Goal: Task Accomplishment & Management: Use online tool/utility

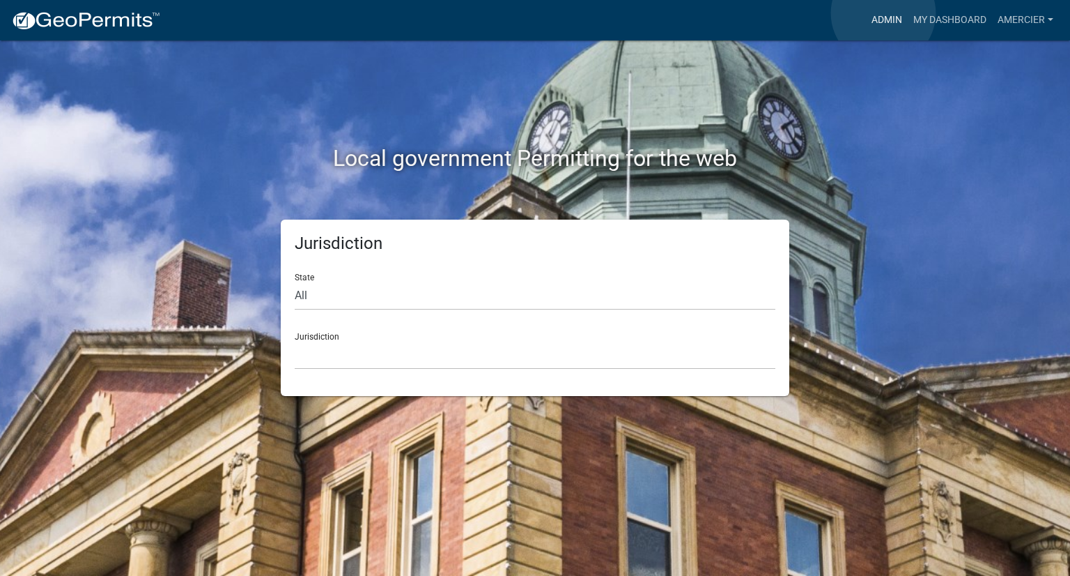
click at [883, 13] on link "Admin" at bounding box center [887, 20] width 42 height 26
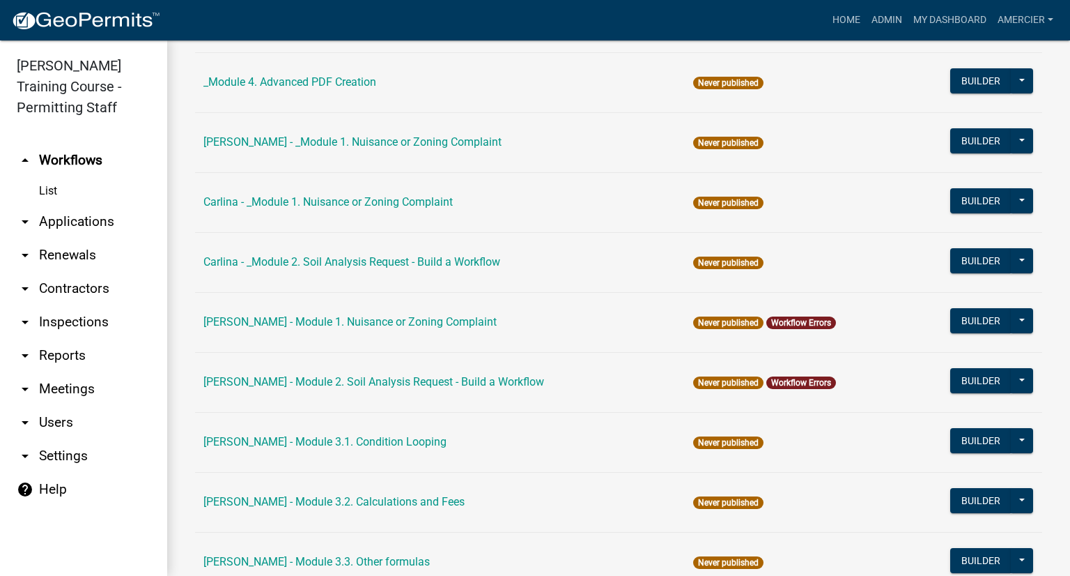
scroll to position [362, 0]
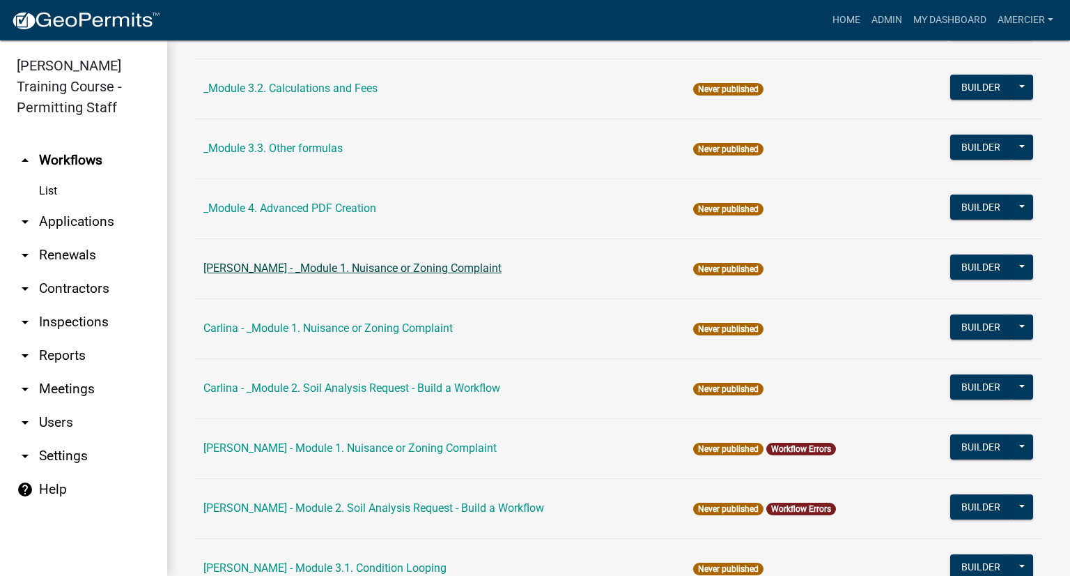
click at [252, 267] on link "[PERSON_NAME] - _Module 1. Nuisance or Zoning Complaint" at bounding box center [352, 267] width 298 height 13
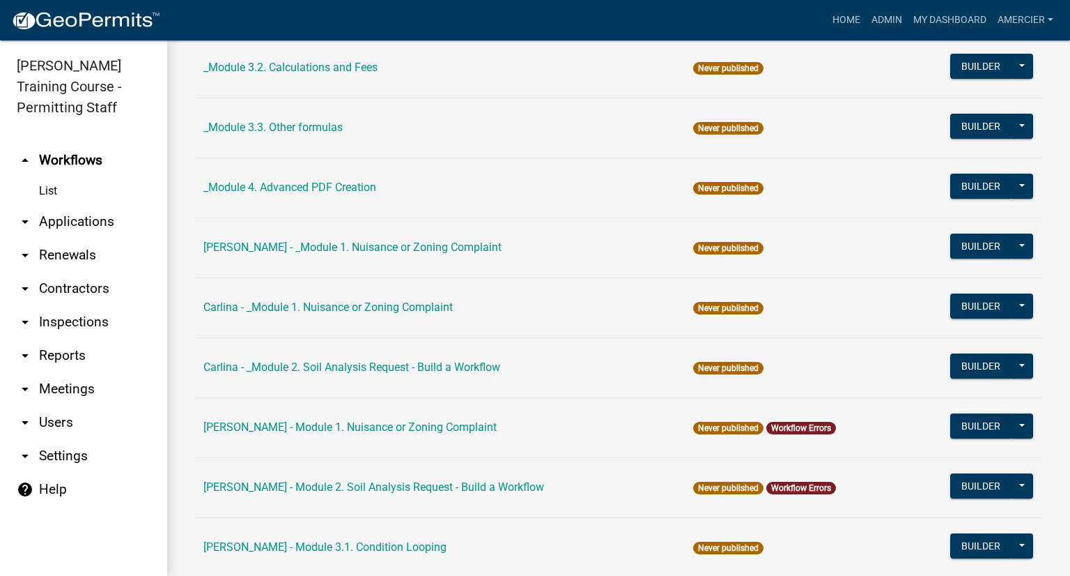
scroll to position [488, 0]
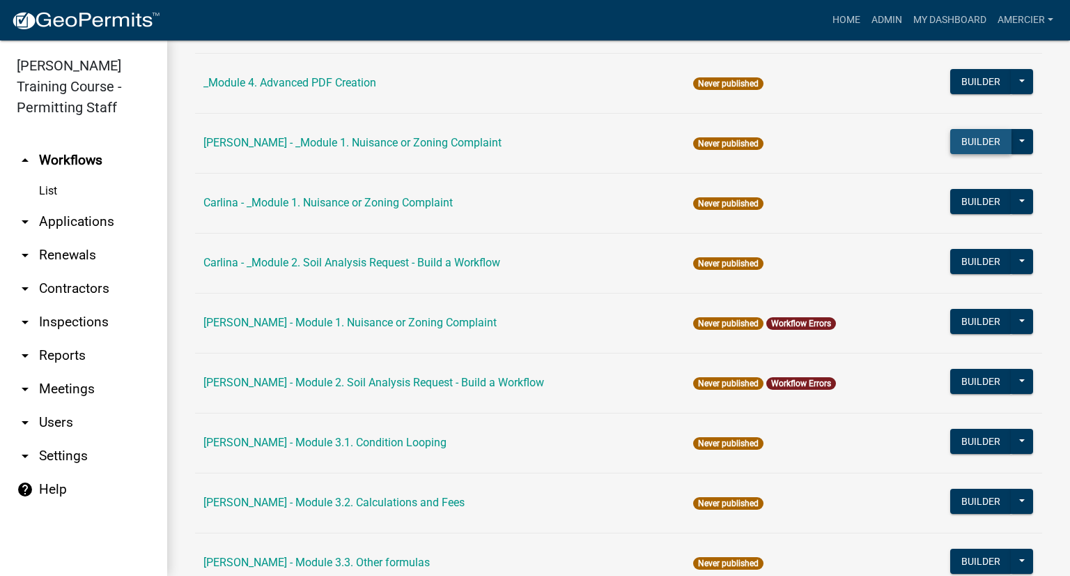
click at [978, 136] on button "Builder" at bounding box center [980, 141] width 61 height 25
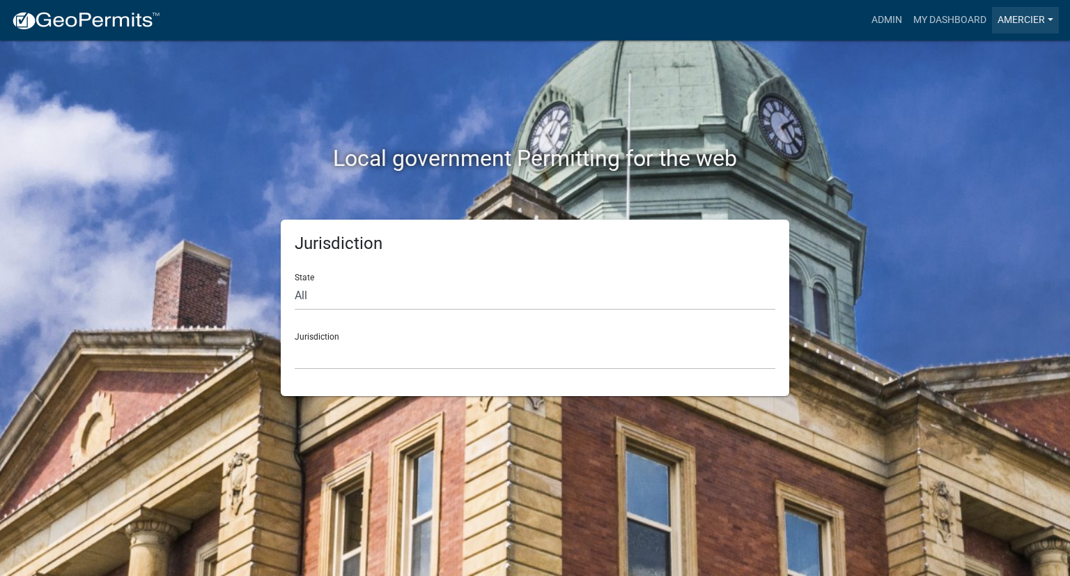
click at [1001, 18] on link "amercier" at bounding box center [1025, 20] width 67 height 26
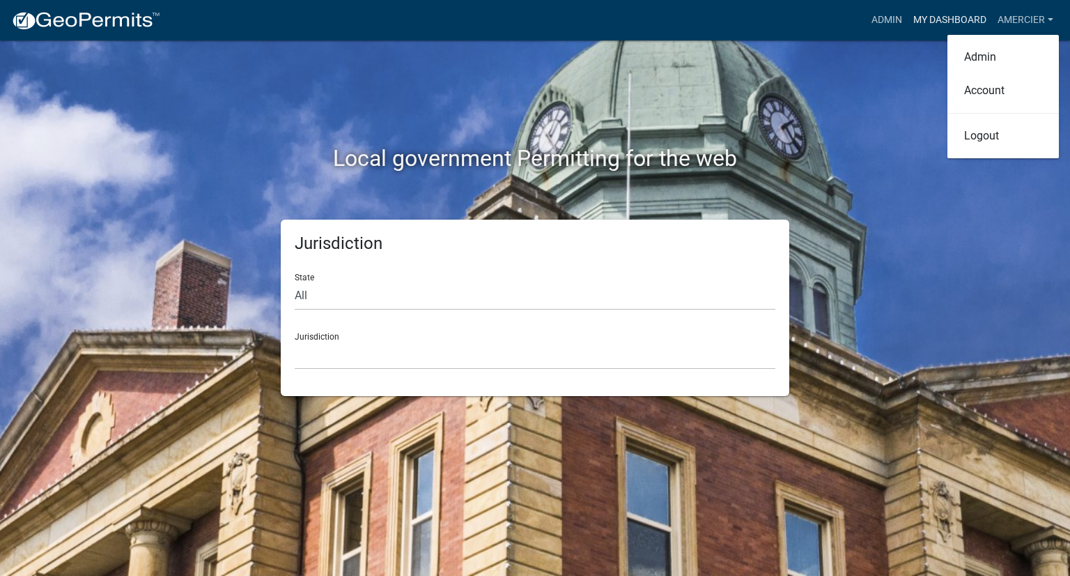
click at [948, 20] on link "My Dashboard" at bounding box center [950, 20] width 84 height 26
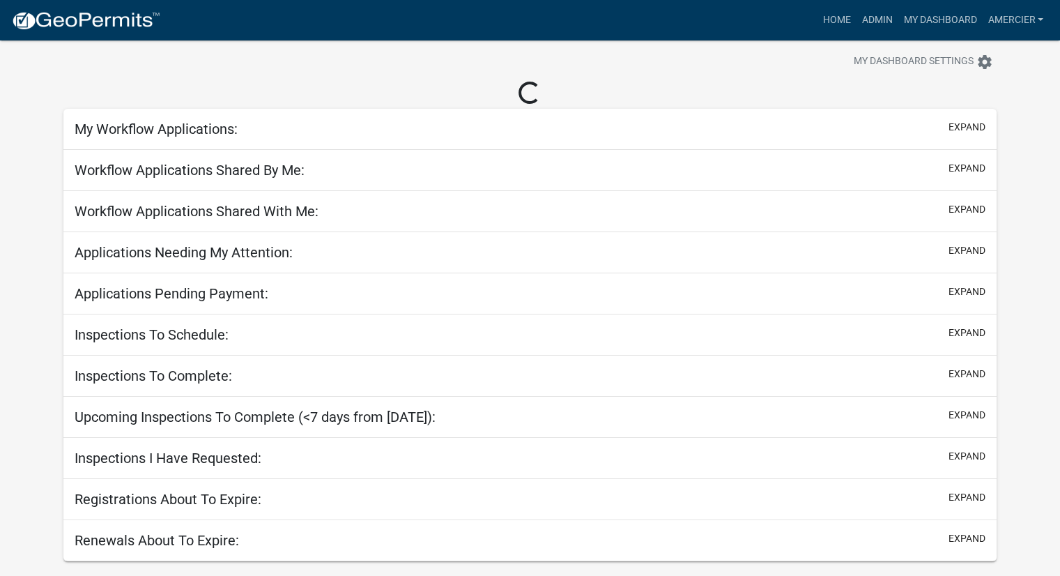
scroll to position [40, 0]
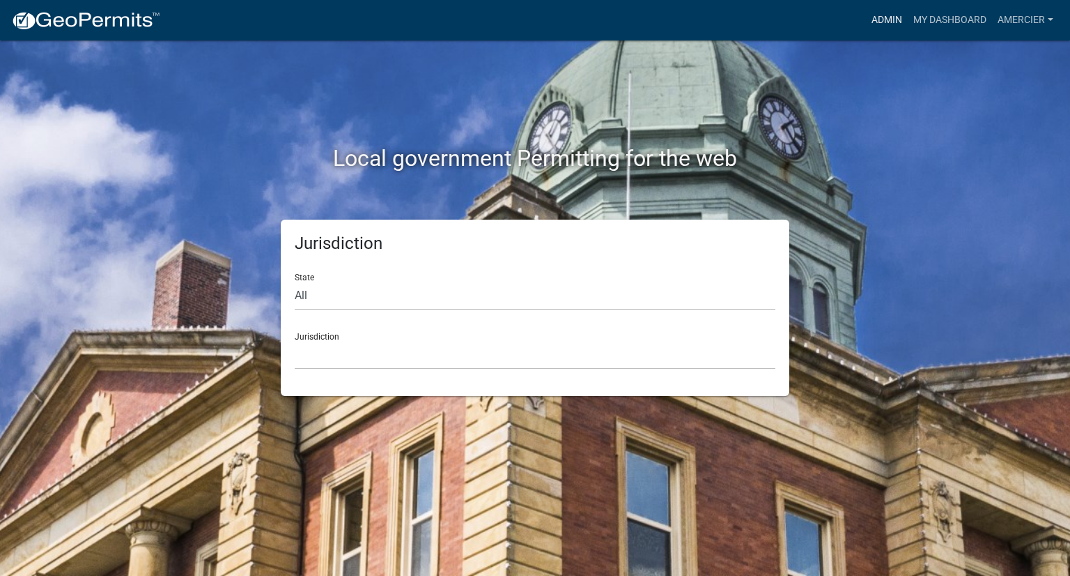
click at [877, 20] on link "Admin" at bounding box center [887, 20] width 42 height 26
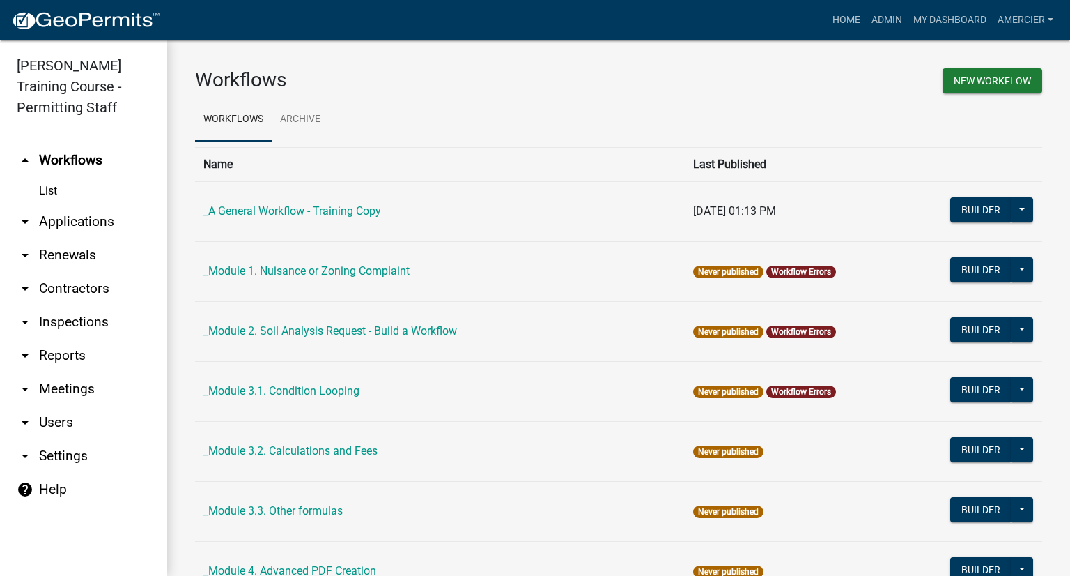
click at [50, 484] on link "help Help" at bounding box center [83, 488] width 167 height 33
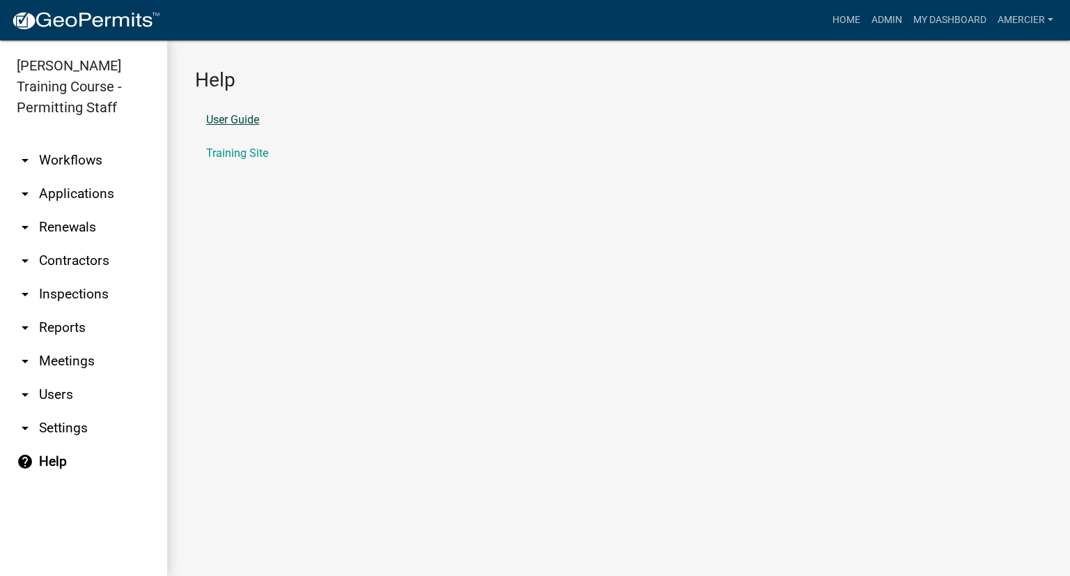
click at [231, 118] on link "User Guide" at bounding box center [232, 119] width 53 height 11
click at [886, 18] on link "Admin" at bounding box center [887, 20] width 42 height 26
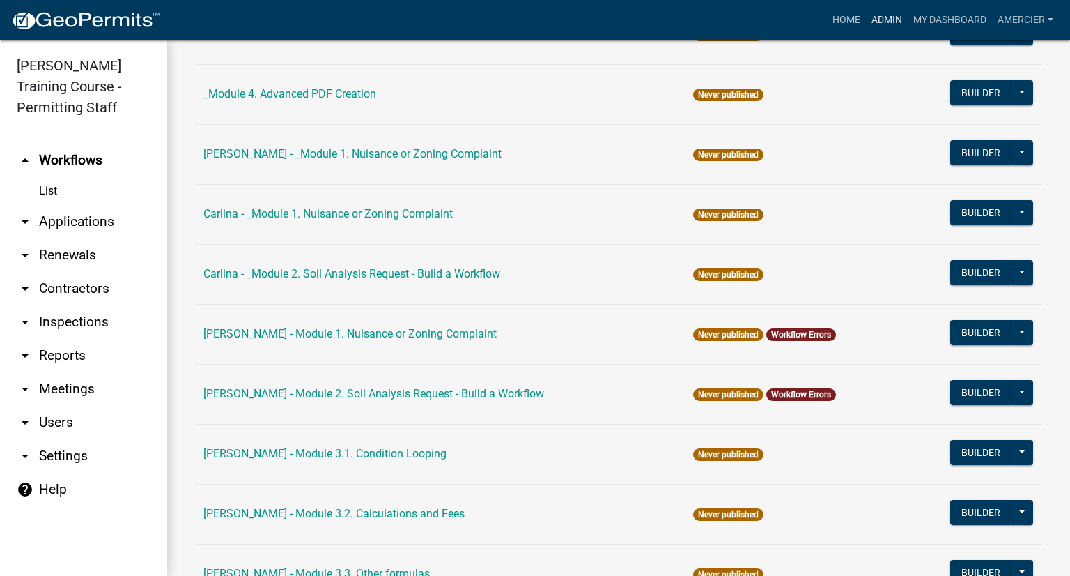
scroll to position [418, 0]
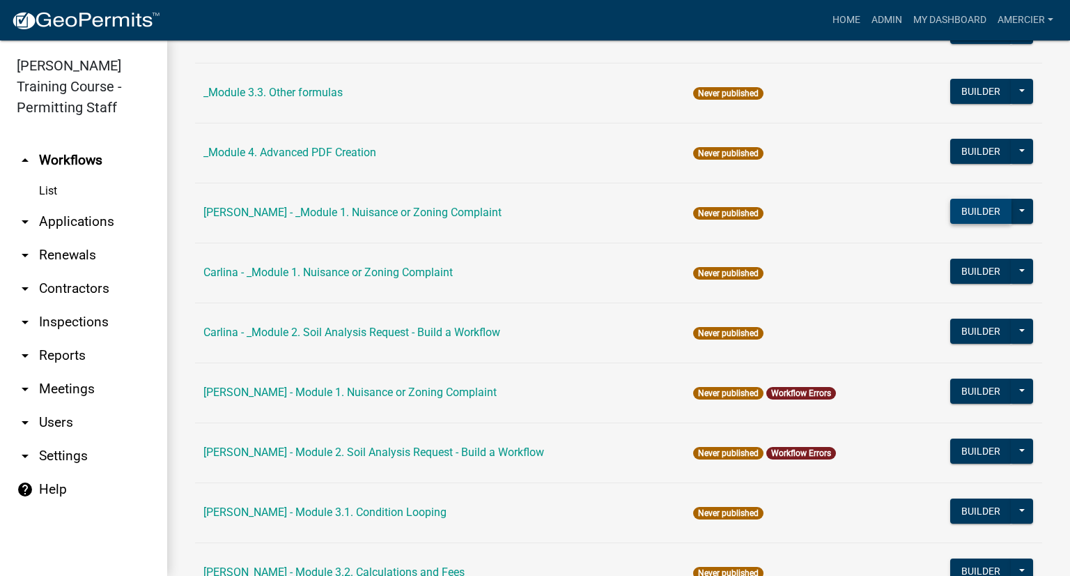
click at [968, 212] on button "Builder" at bounding box center [980, 211] width 61 height 25
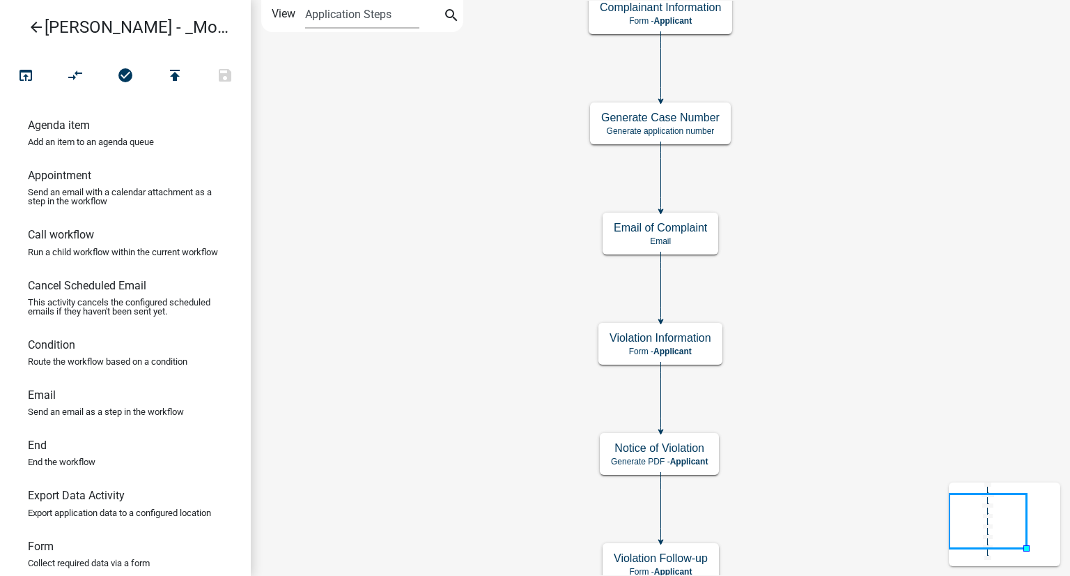
click at [861, 147] on icon "Start Start - Applicant Complainant Information Form - Applicant Notice of Viol…" at bounding box center [661, 347] width 818 height 693
click at [966, 199] on icon "Start Start - Applicant Complainant Information Form - Applicant Notice of Viol…" at bounding box center [661, 347] width 818 height 693
click at [329, 13] on select "Application Steps Post Application Steps" at bounding box center [362, 14] width 114 height 29
click at [360, 177] on icon "Start Start - Applicant Complainant Information Form - Applicant Notice of Viol…" at bounding box center [661, 347] width 818 height 693
click at [60, 126] on h6 "Agenda item" at bounding box center [59, 124] width 62 height 13
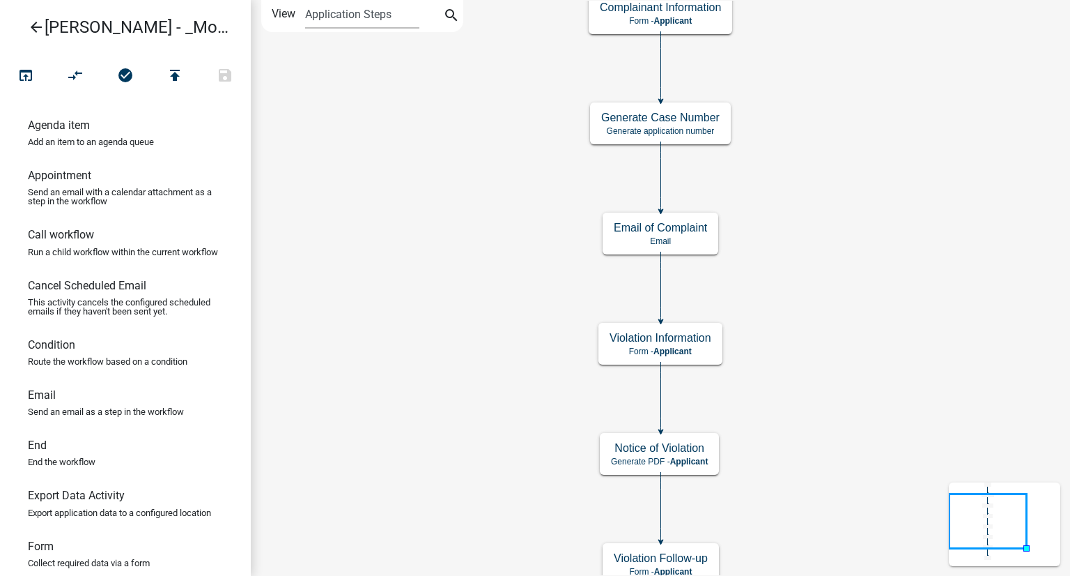
click at [60, 126] on h6 "Agenda item" at bounding box center [59, 124] width 62 height 13
click at [502, 239] on icon "Start Start - Applicant Complainant Information Form - Applicant Notice of Viol…" at bounding box center [661, 347] width 818 height 693
click at [870, 315] on icon "Start Start - Applicant Complainant Information Form - Applicant Notice of Viol…" at bounding box center [661, 347] width 818 height 693
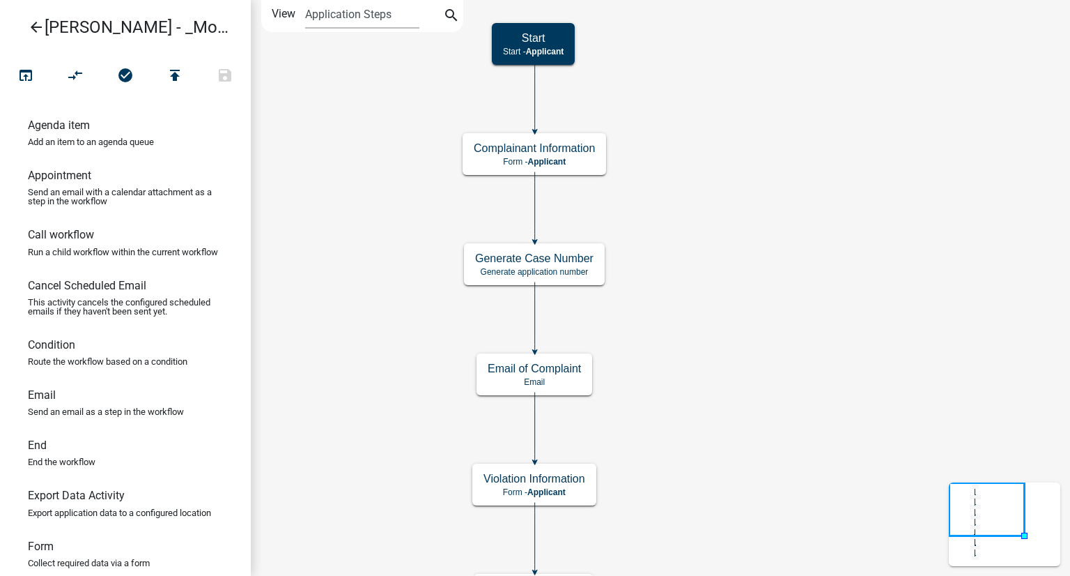
click at [719, 95] on icon "Start Start - Applicant Complainant Information Form - Applicant Notice of Viol…" at bounding box center [661, 417] width 818 height 833
click at [445, 17] on icon "search" at bounding box center [451, 17] width 17 height 20
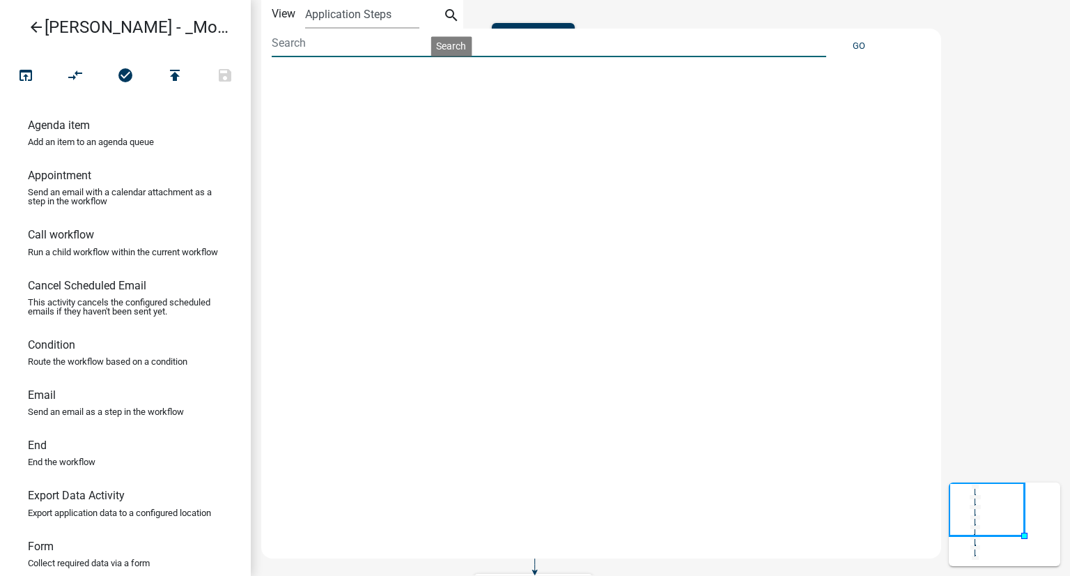
click at [719, 38] on input at bounding box center [549, 43] width 555 height 29
type input "meeting"
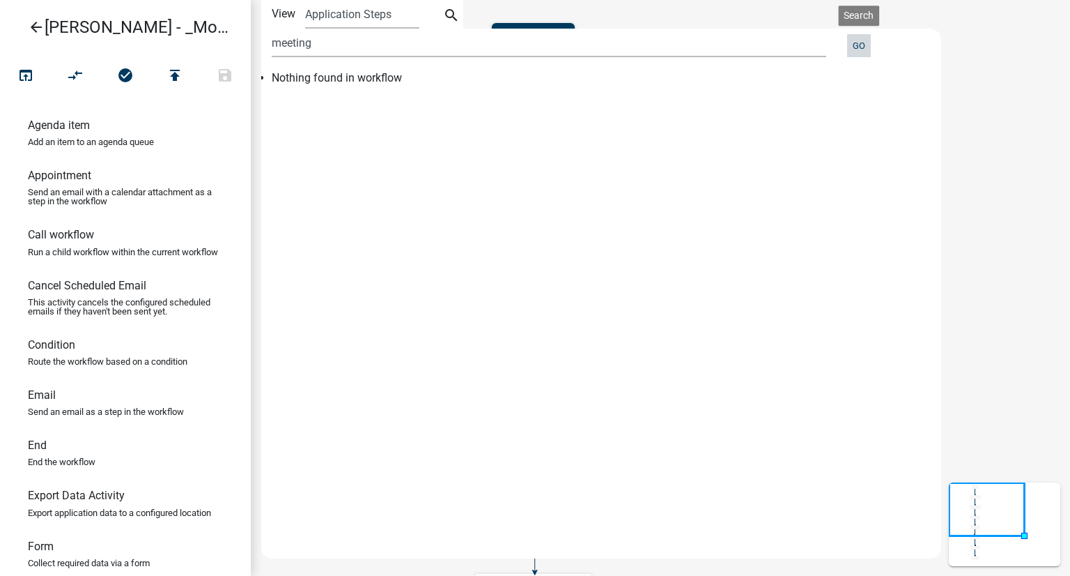
click at [852, 45] on button "Go" at bounding box center [859, 45] width 24 height 23
click at [605, 6] on icon "Start Start - Applicant Complainant Information Form - Applicant Notice of Viol…" at bounding box center [661, 417] width 818 height 833
click at [445, 16] on icon "search" at bounding box center [451, 17] width 17 height 20
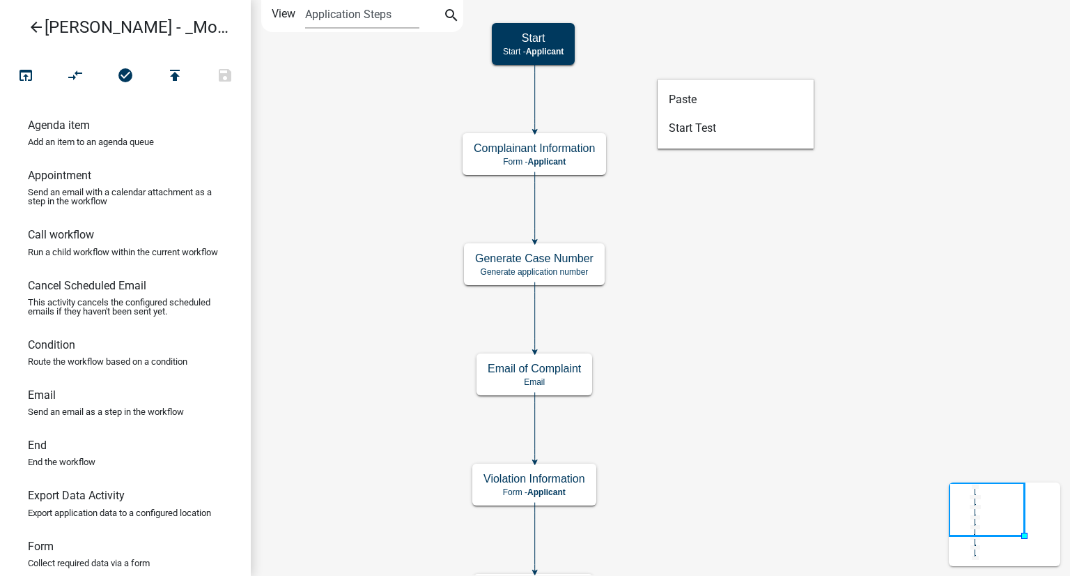
click at [991, 307] on icon "Start Start - Applicant Complainant Information Form - Applicant Notice of Viol…" at bounding box center [661, 417] width 818 height 833
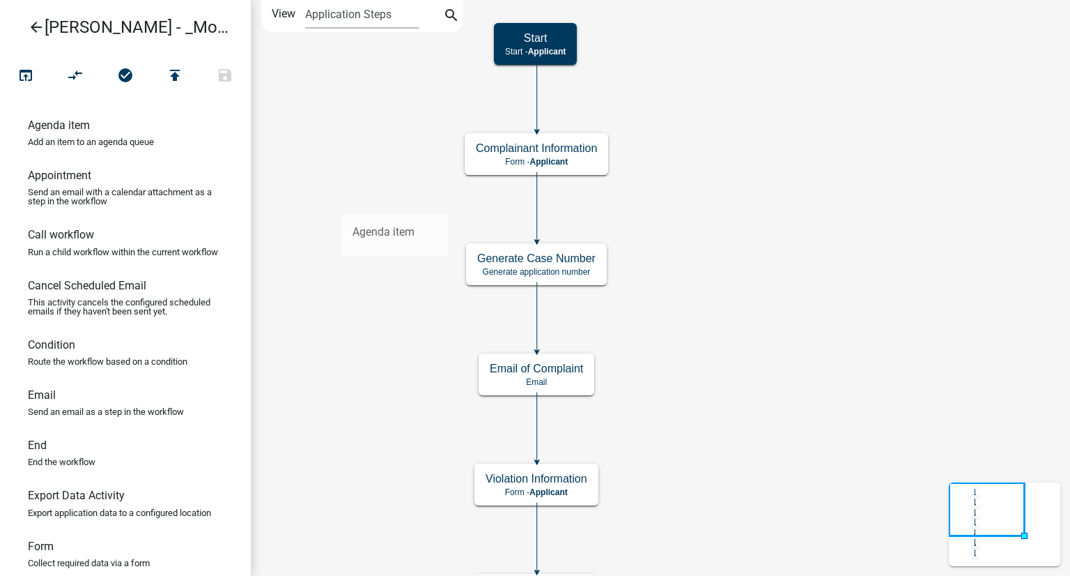
drag, startPoint x: 80, startPoint y: 134, endPoint x: 341, endPoint y: 203, distance: 269.6
click at [341, 203] on div "arrow_back Alex - _Module 1. Nuisance or Zoning Complaint open_in_browser compa…" at bounding box center [535, 288] width 1070 height 576
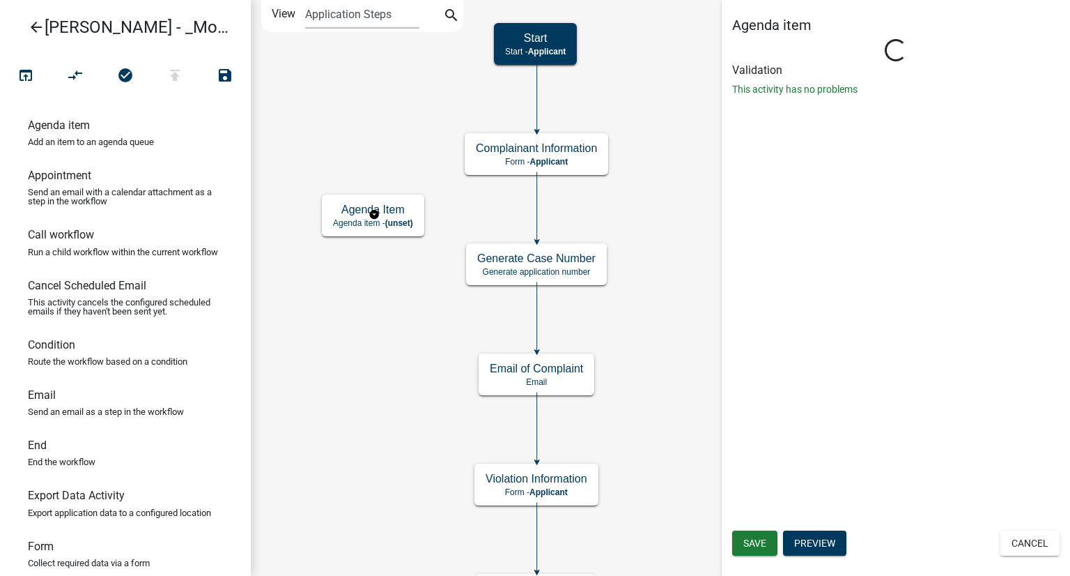
select select
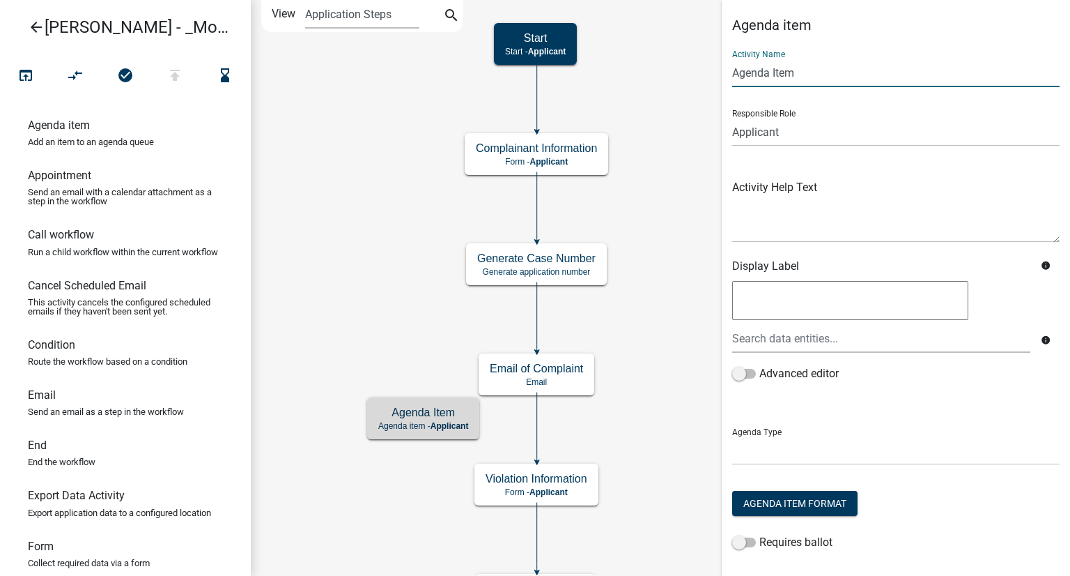
click at [806, 67] on input "Agenda Item" at bounding box center [895, 73] width 327 height 29
drag, startPoint x: 806, startPoint y: 67, endPoint x: 716, endPoint y: 73, distance: 90.1
click at [716, 73] on main "Start Start - Applicant Complainant Information Form - Applicant Notice of Viol…" at bounding box center [660, 288] width 819 height 576
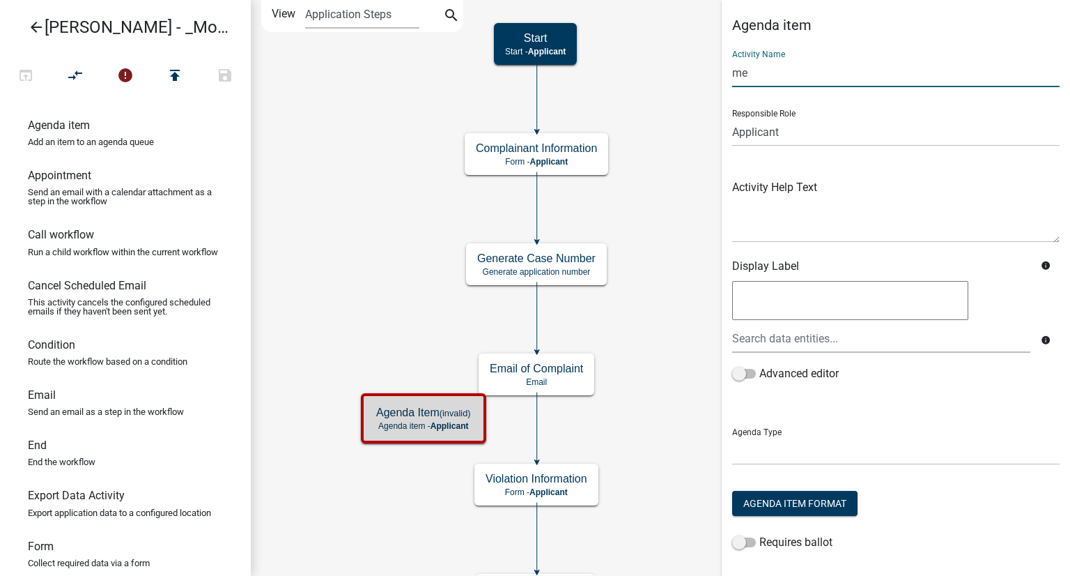
type input "m"
type input "Board meeting"
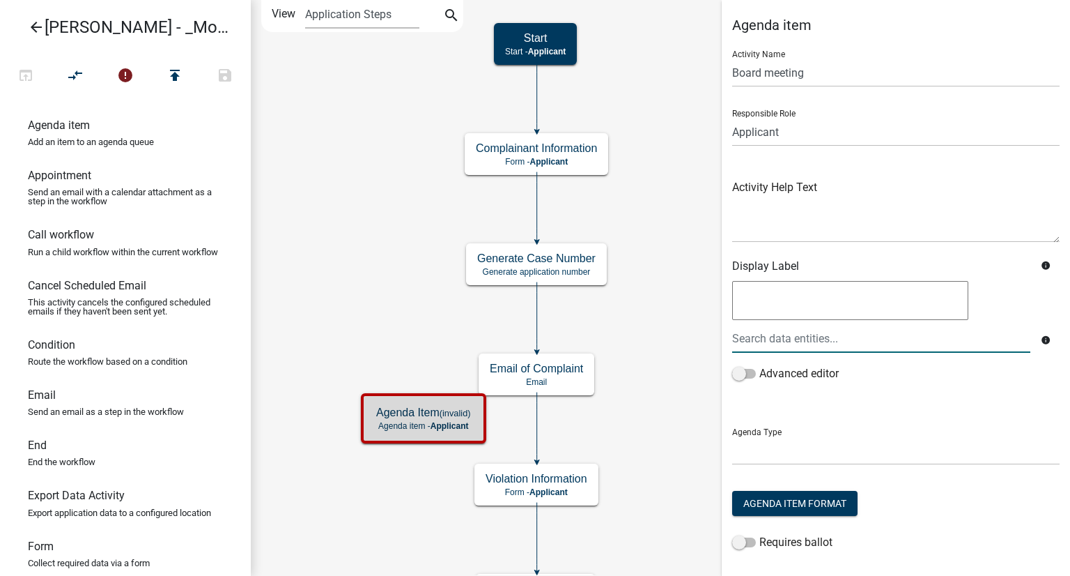
click at [789, 315] on textarea at bounding box center [850, 300] width 236 height 39
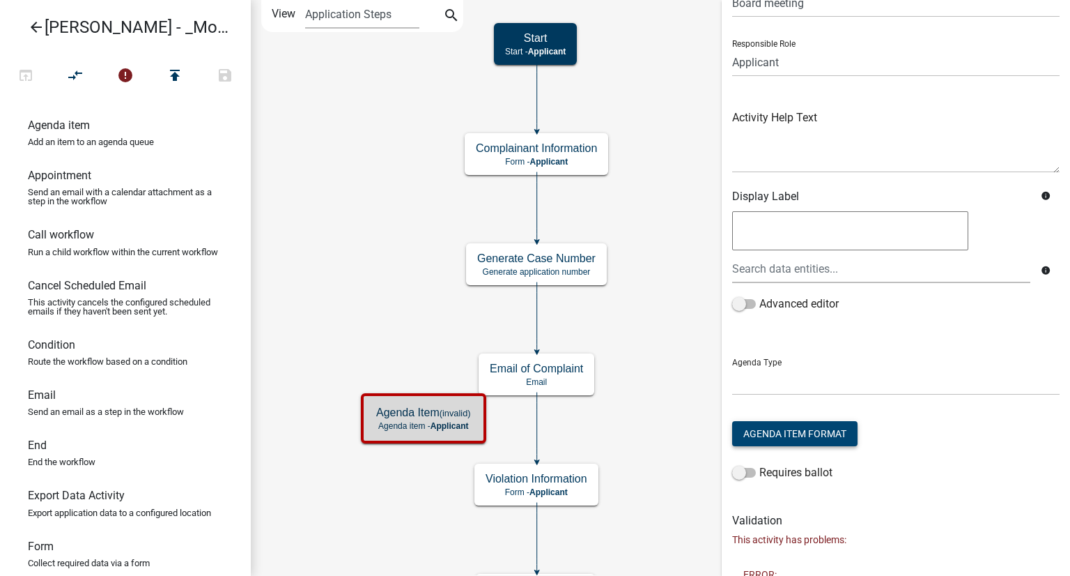
click at [819, 433] on button "Agenda Item Format" at bounding box center [794, 433] width 125 height 25
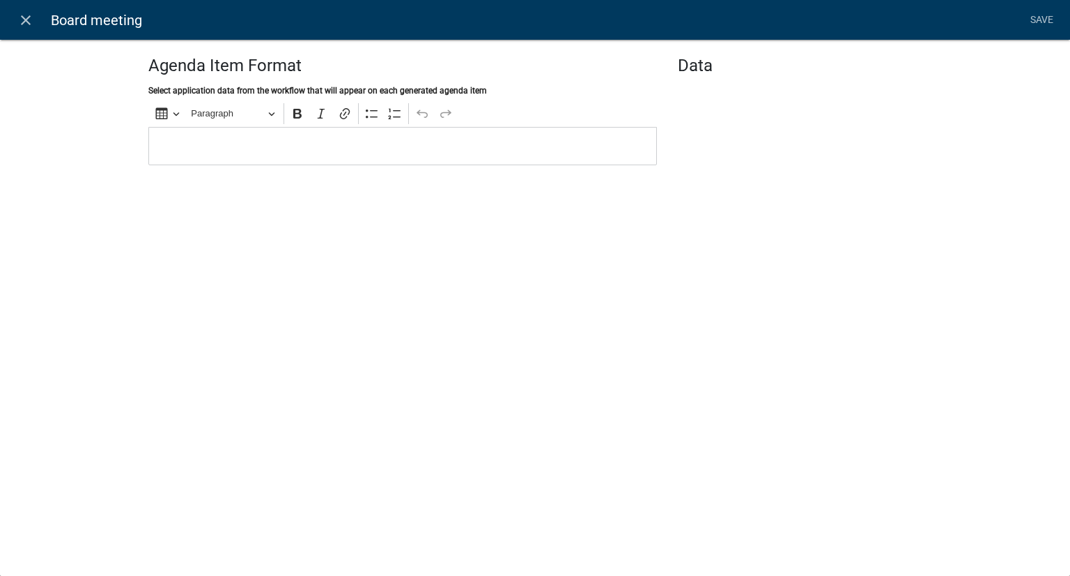
click at [220, 136] on div "Editor editing area: main. Press Alt+0 for help." at bounding box center [402, 146] width 509 height 38
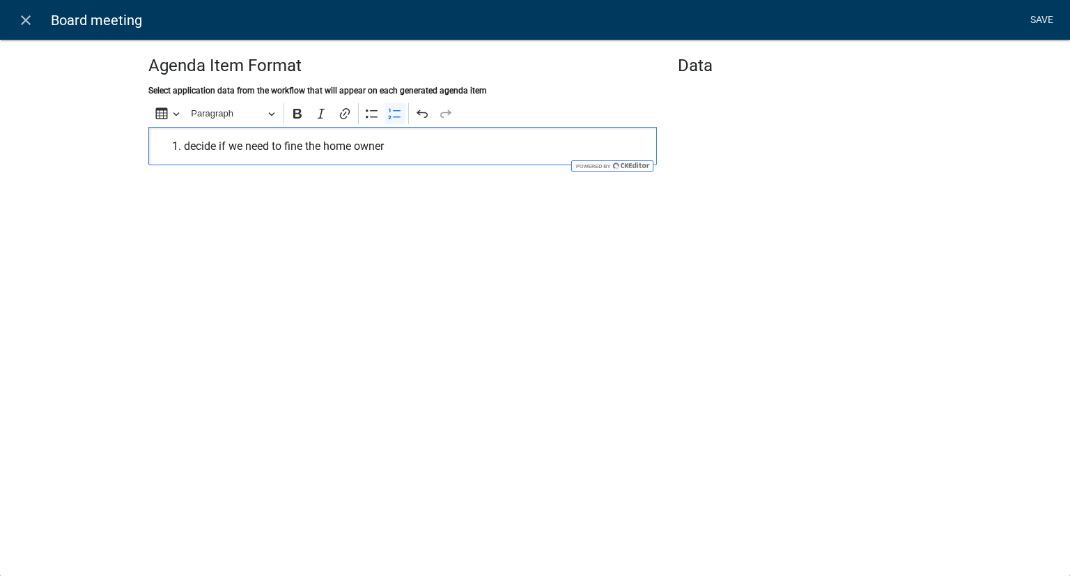
click at [1046, 13] on link "Save" at bounding box center [1041, 20] width 35 height 26
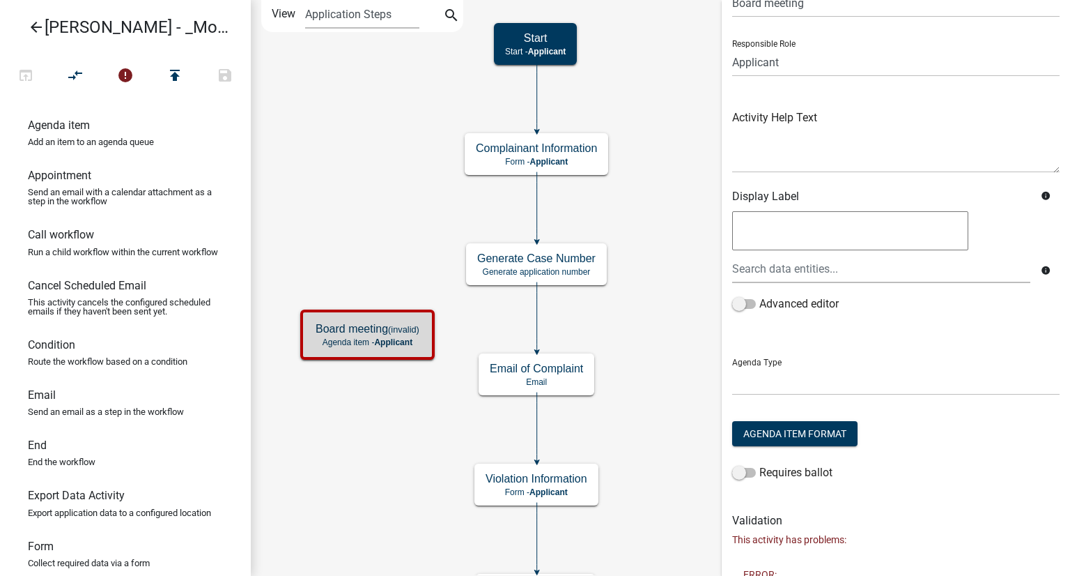
click at [907, 224] on textarea at bounding box center [850, 230] width 236 height 39
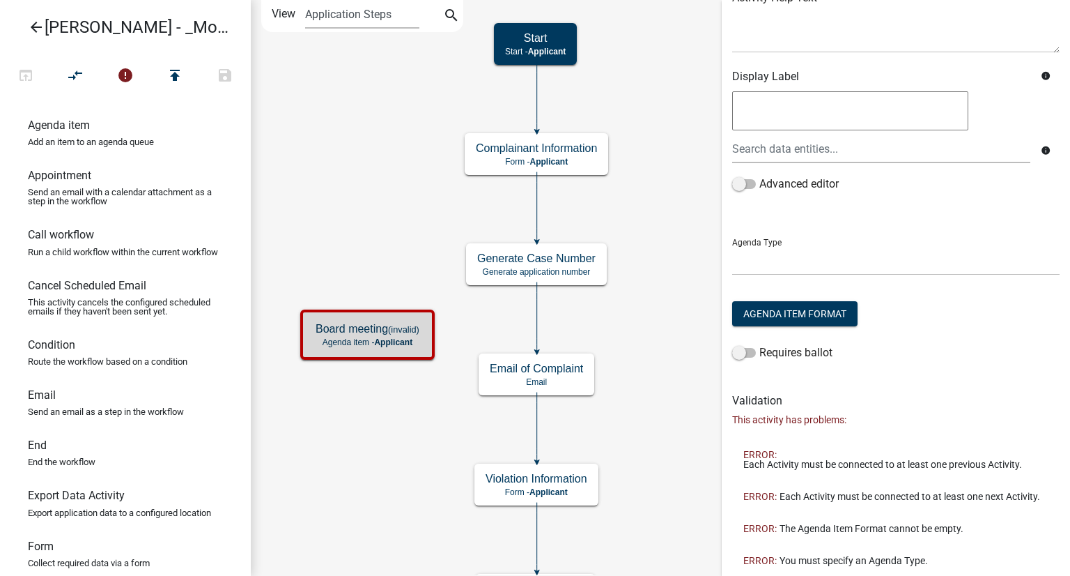
scroll to position [279, 0]
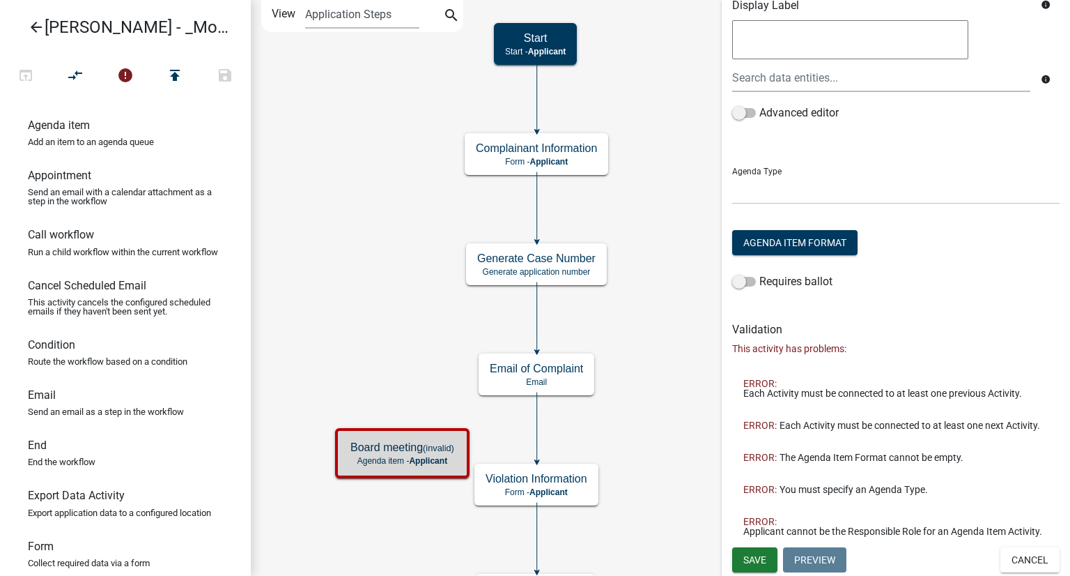
click at [496, 395] on icon "Start Start - Applicant Complainant Information Form - Applicant Notice of Viol…" at bounding box center [661, 417] width 818 height 833
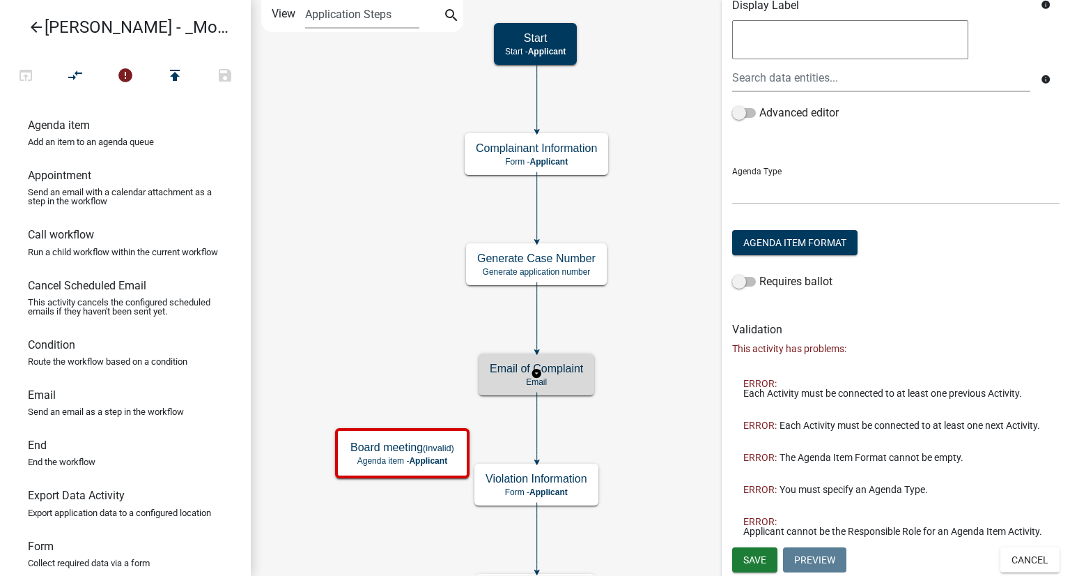
scroll to position [0, 0]
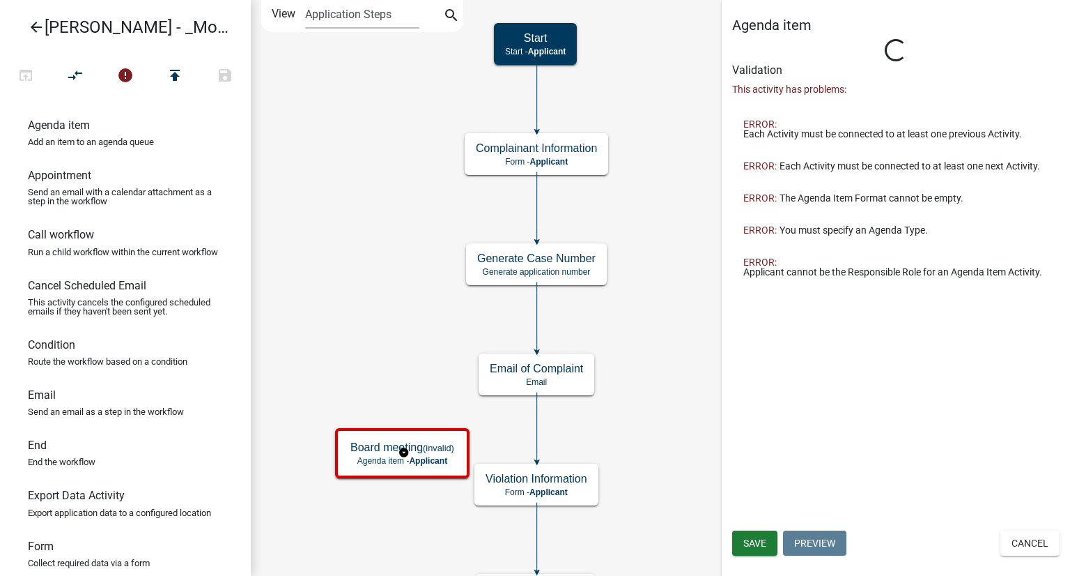
type input "Agenda Item"
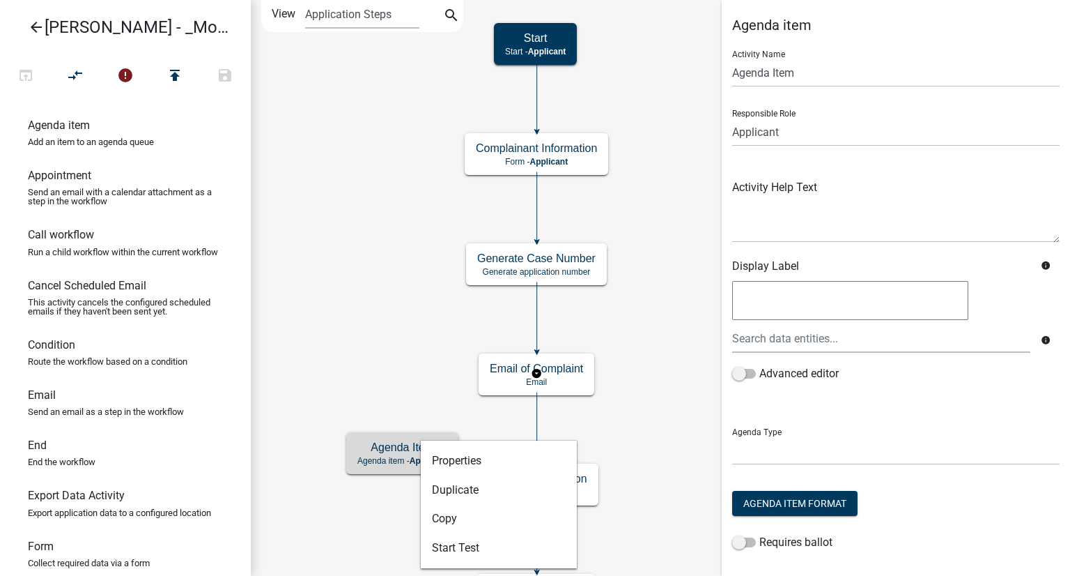
drag, startPoint x: 420, startPoint y: 442, endPoint x: 495, endPoint y: 389, distance: 91.8
click at [495, 389] on body "Internet Explorer does NOT work with GeoPermits. Get a new browser for more sec…" at bounding box center [535, 288] width 1070 height 576
click at [350, 302] on icon "Start Start - Applicant Complainant Information Form - Applicant Notice of Viol…" at bounding box center [661, 417] width 818 height 833
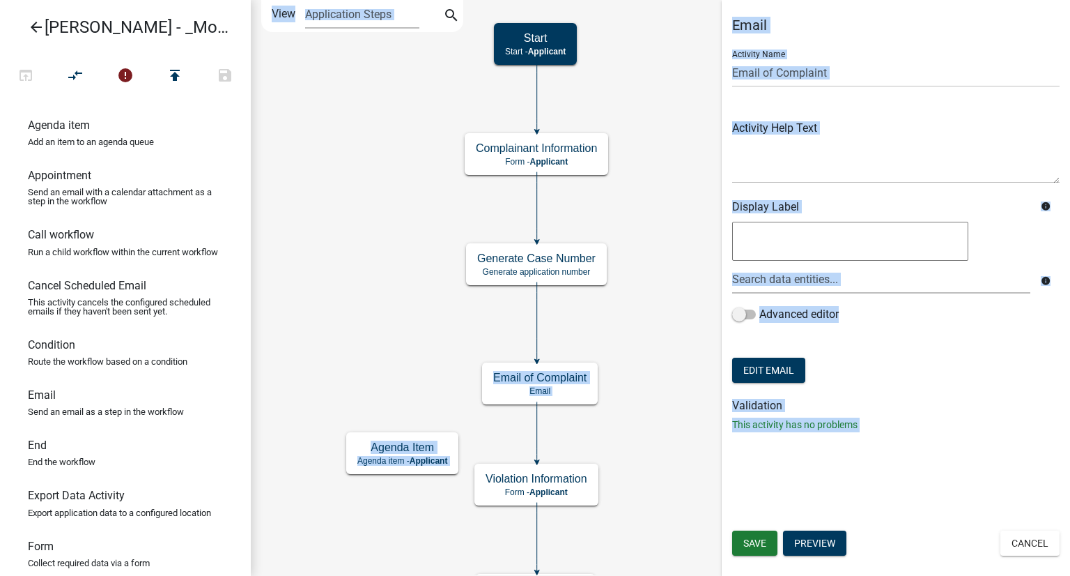
click at [432, 318] on icon "Start Start - Applicant Complainant Information Form - Applicant Notice of Viol…" at bounding box center [661, 417] width 818 height 833
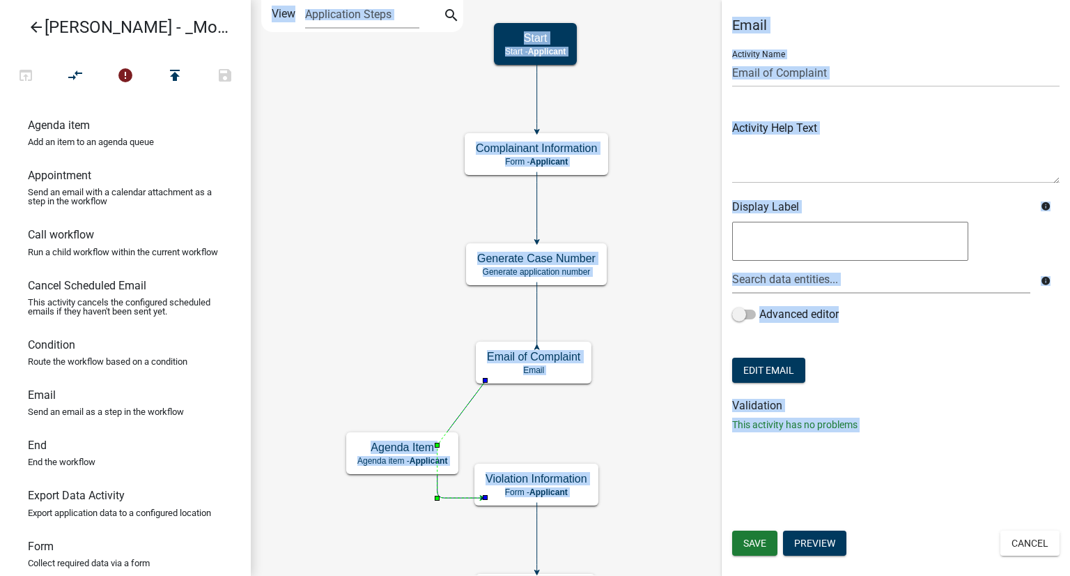
click at [659, 410] on icon "Start Start - Applicant Complainant Information Form - Applicant Notice of Viol…" at bounding box center [661, 417] width 818 height 833
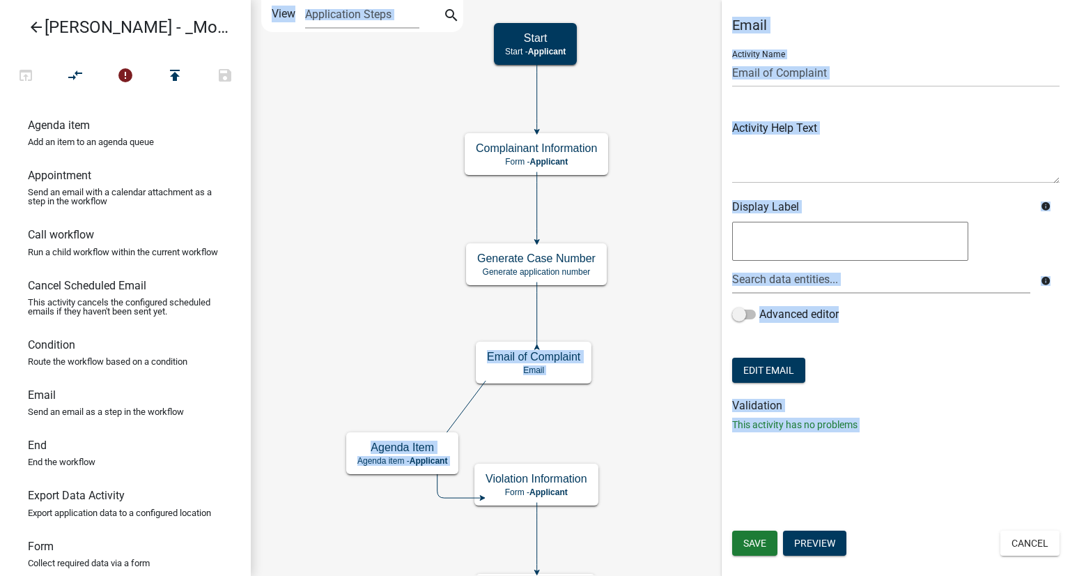
click at [353, 551] on icon "Start Start - Applicant Complainant Information Form - Applicant Notice of Viol…" at bounding box center [661, 417] width 818 height 833
click at [661, 209] on icon "Start Start - Applicant Complainant Information Form - Applicant Notice of Viol…" at bounding box center [661, 417] width 818 height 833
click at [822, 155] on textarea at bounding box center [895, 150] width 327 height 65
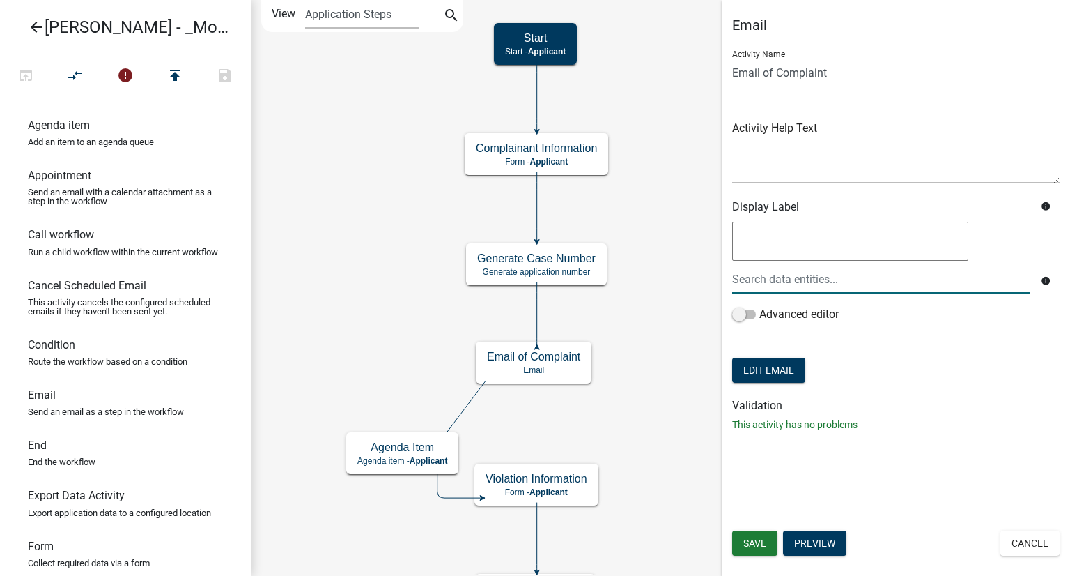
click at [804, 238] on textarea at bounding box center [850, 241] width 236 height 39
type textarea "Meeting"
click at [976, 335] on div "Meeting Meeting info Advanced editor" at bounding box center [896, 280] width 348 height 122
drag, startPoint x: 777, startPoint y: 240, endPoint x: 711, endPoint y: 233, distance: 66.5
click at [711, 233] on main "Start Start - Applicant Complainant Information Form - Applicant Notice of Viol…" at bounding box center [660, 288] width 819 height 576
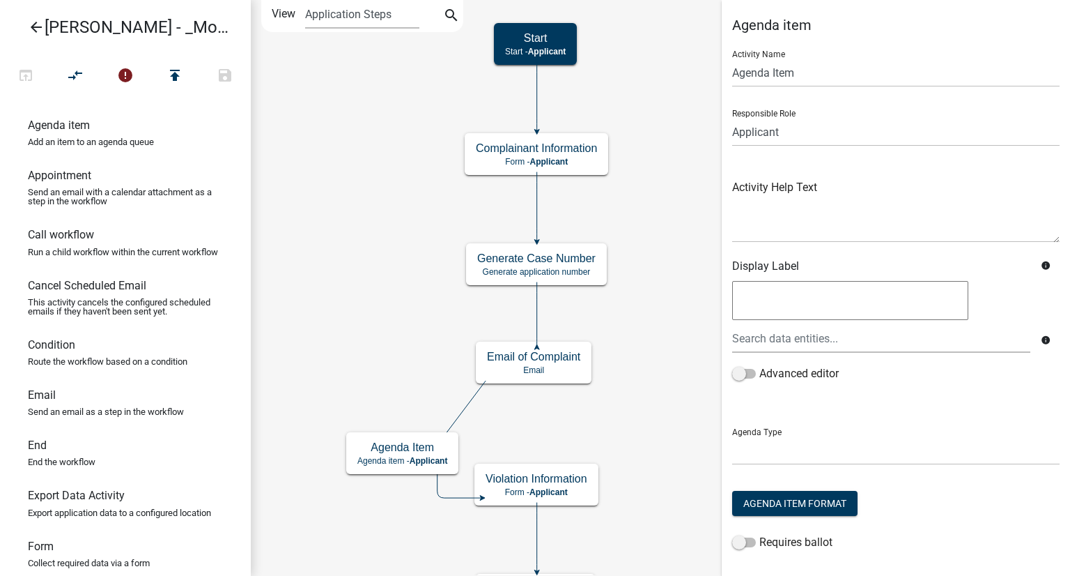
click at [767, 297] on textarea at bounding box center [850, 300] width 236 height 39
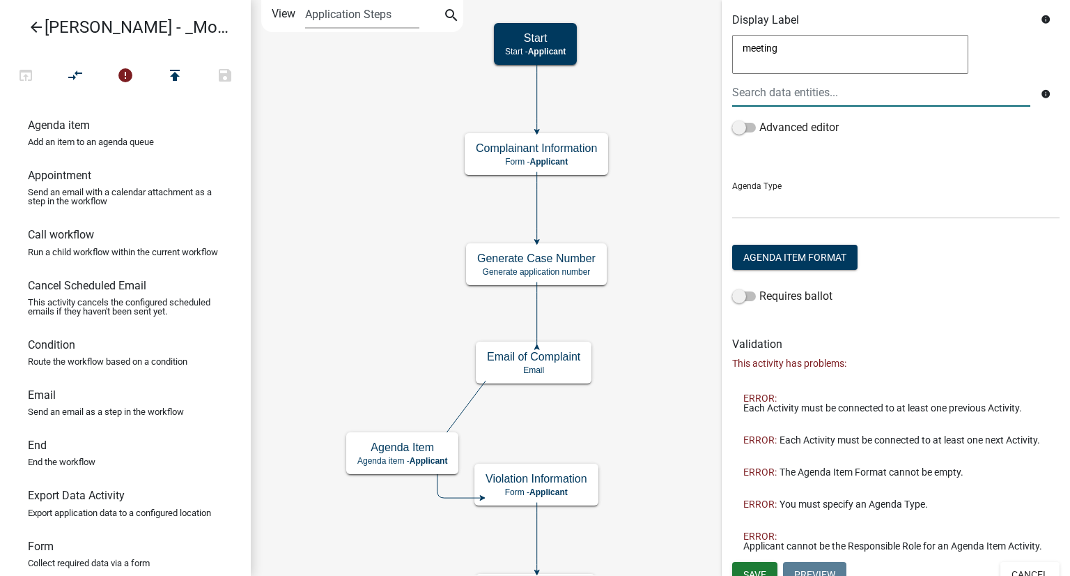
scroll to position [279, 0]
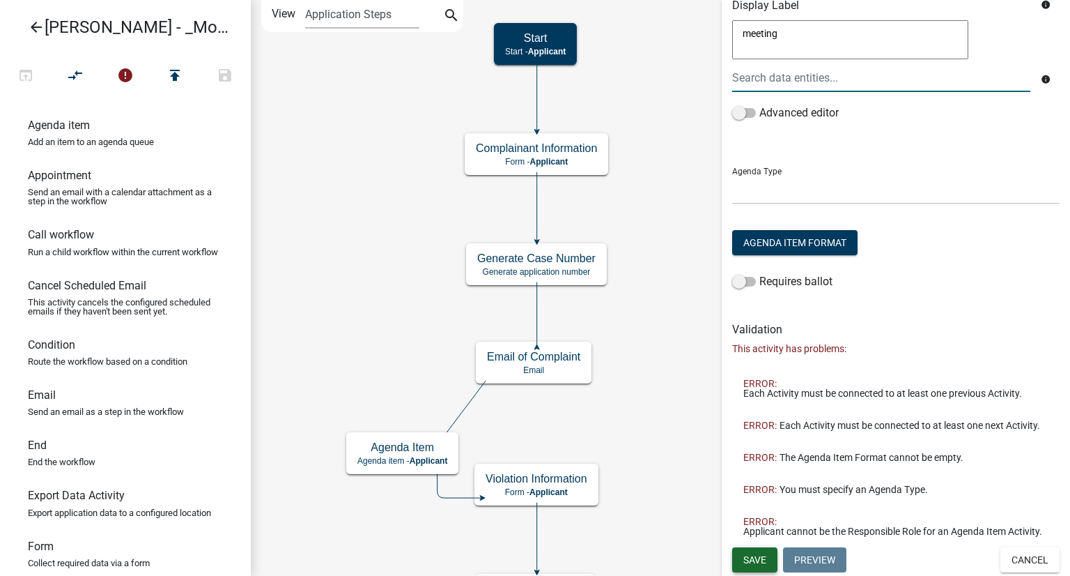
type textarea "meeting"
click at [749, 557] on span "Save" at bounding box center [754, 558] width 23 height 11
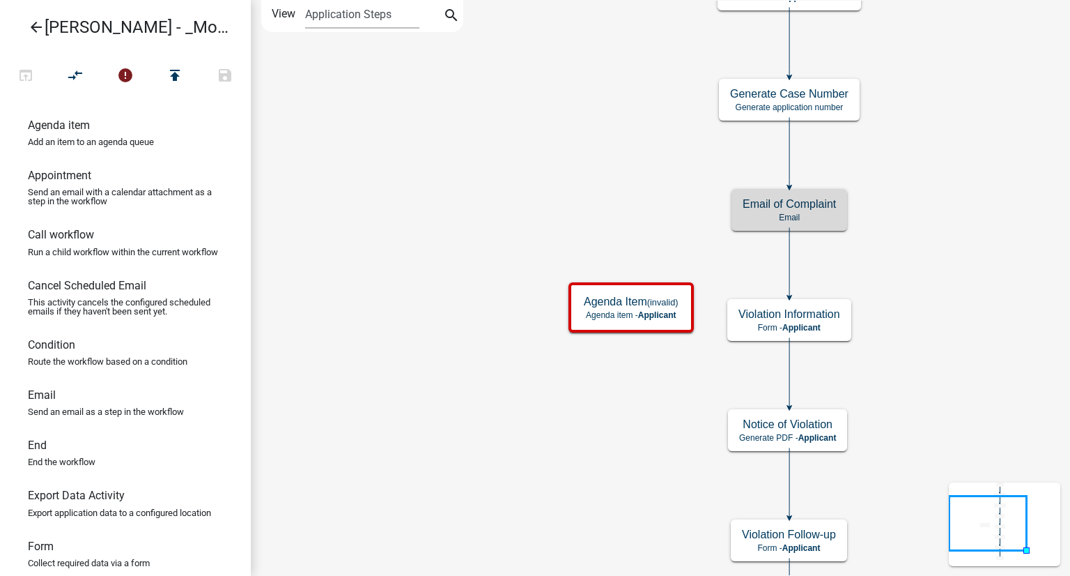
click at [922, 254] on icon "Start Start - Applicant Complainant Information Form - Applicant Notice of Viol…" at bounding box center [661, 335] width 818 height 669
click at [938, 254] on icon "Start Start - Applicant Complainant Information Form - Applicant Notice of Viol…" at bounding box center [661, 335] width 818 height 669
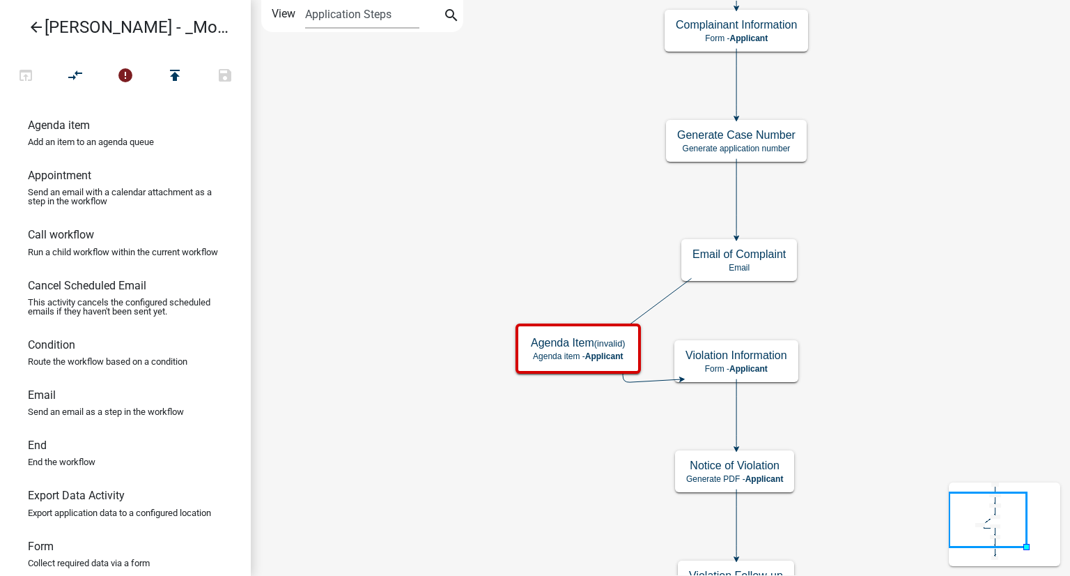
click at [981, 361] on icon "Start Start - Applicant Complainant Information Form - Applicant Notice of Viol…" at bounding box center [661, 356] width 818 height 710
click at [566, 350] on div "Agenda Item (invalid) Agenda item - Applicant" at bounding box center [578, 348] width 117 height 42
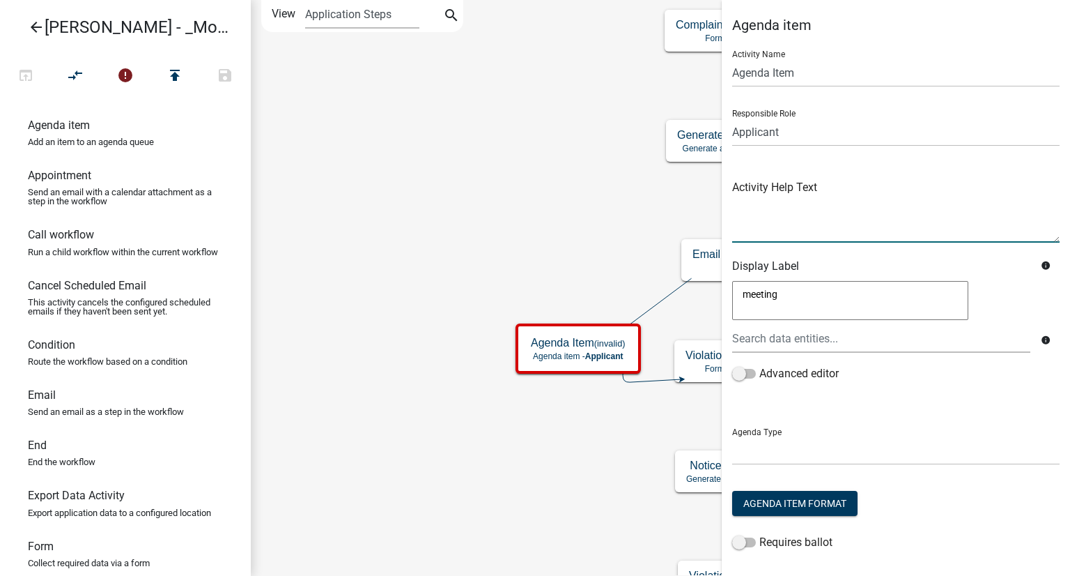
click at [855, 235] on textarea at bounding box center [895, 209] width 327 height 65
click at [842, 219] on textarea at bounding box center [895, 209] width 327 height 65
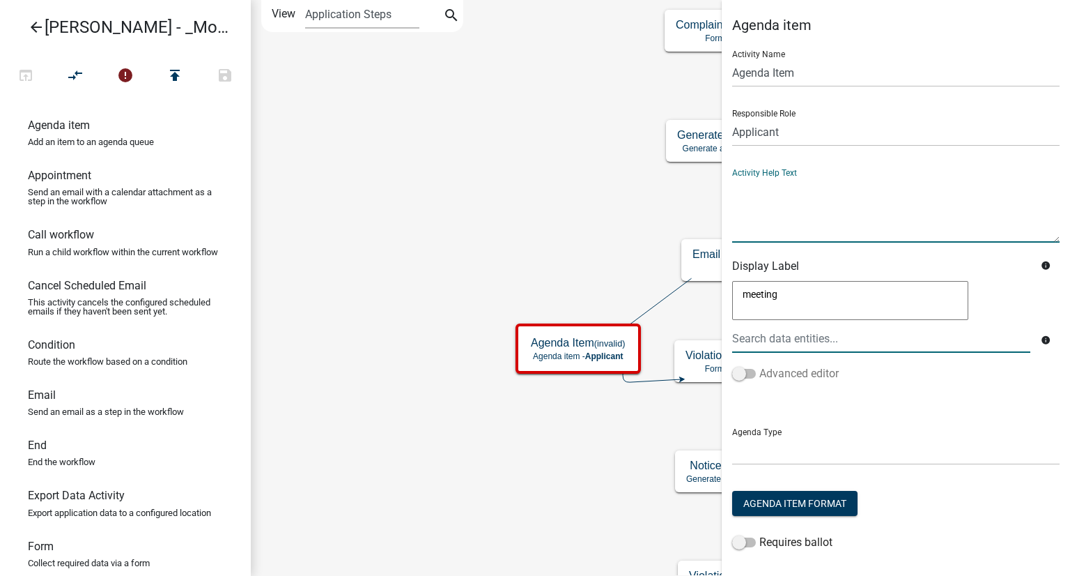
click at [744, 375] on span at bounding box center [744, 374] width 24 height 10
click at [759, 365] on input "Advanced editor" at bounding box center [759, 365] width 0 height 0
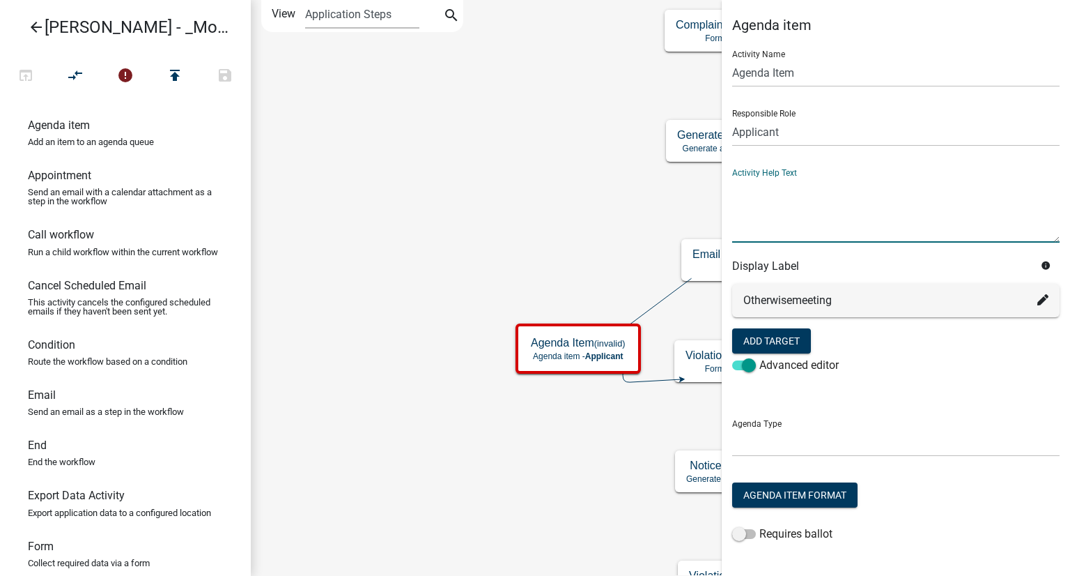
click at [833, 221] on textarea at bounding box center [895, 209] width 327 height 65
type textarea "meeting"
click at [883, 451] on select at bounding box center [895, 442] width 327 height 29
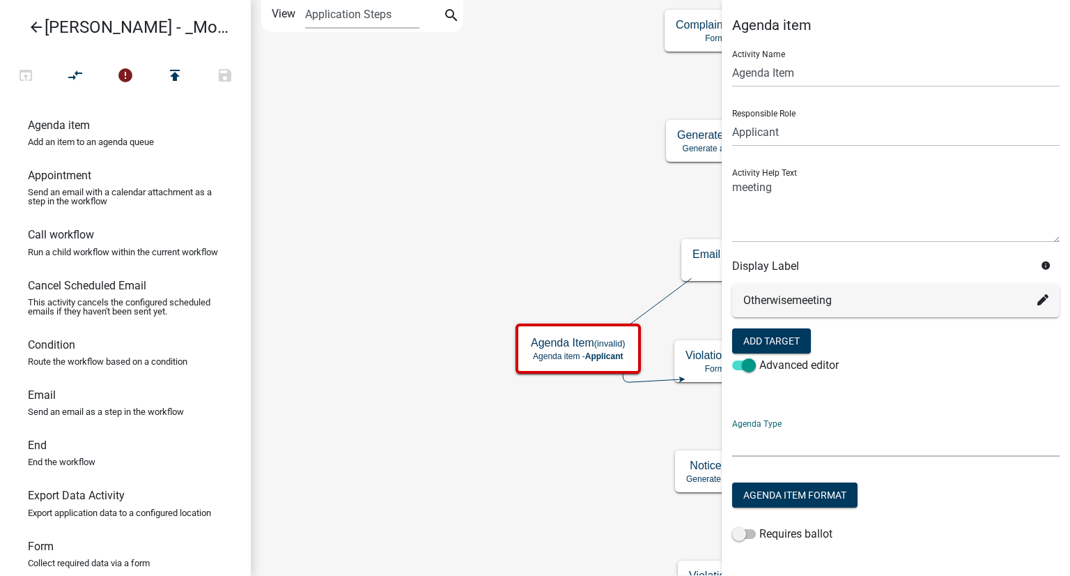
click at [879, 451] on select at bounding box center [895, 442] width 327 height 29
click at [875, 447] on select at bounding box center [895, 442] width 327 height 29
click at [845, 493] on button "Agenda Item Format" at bounding box center [794, 494] width 125 height 25
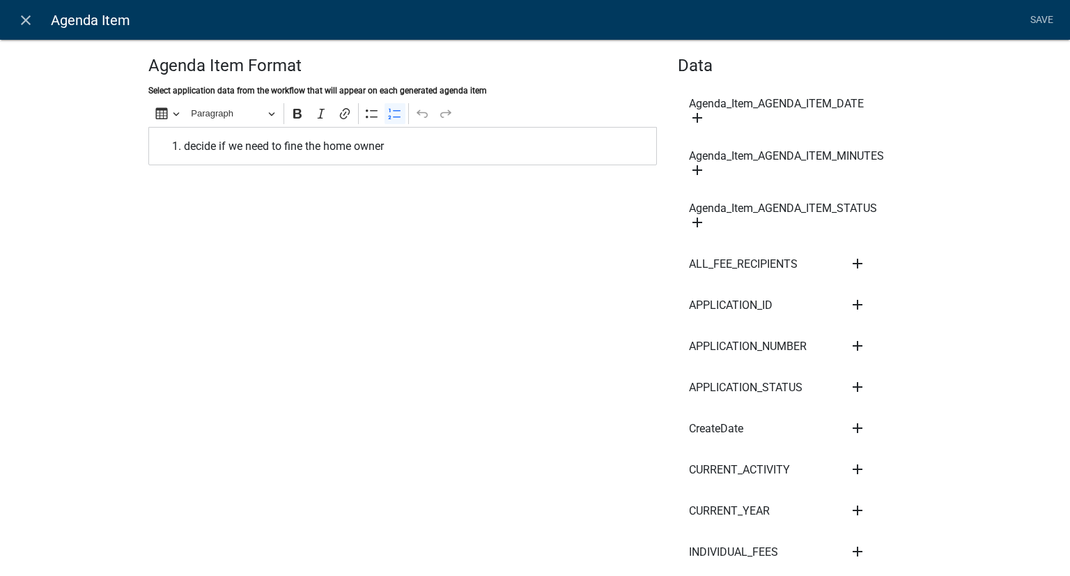
click at [690, 118] on icon "add" at bounding box center [697, 117] width 17 height 17
click at [699, 179] on link "add" at bounding box center [708, 174] width 39 height 13
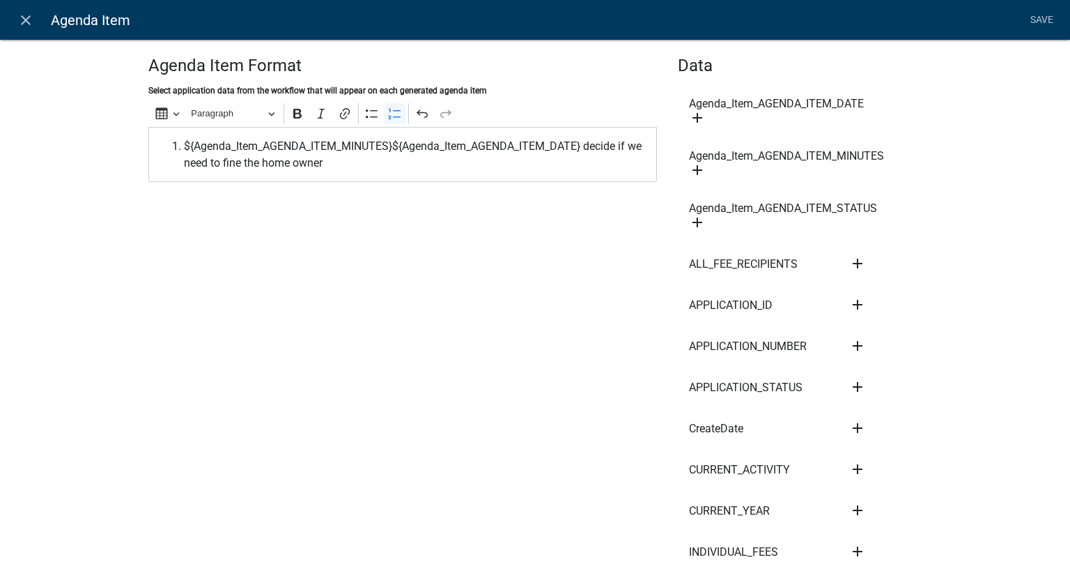
click at [689, 222] on icon "add" at bounding box center [697, 222] width 17 height 17
click at [1035, 21] on link "Save" at bounding box center [1041, 20] width 35 height 26
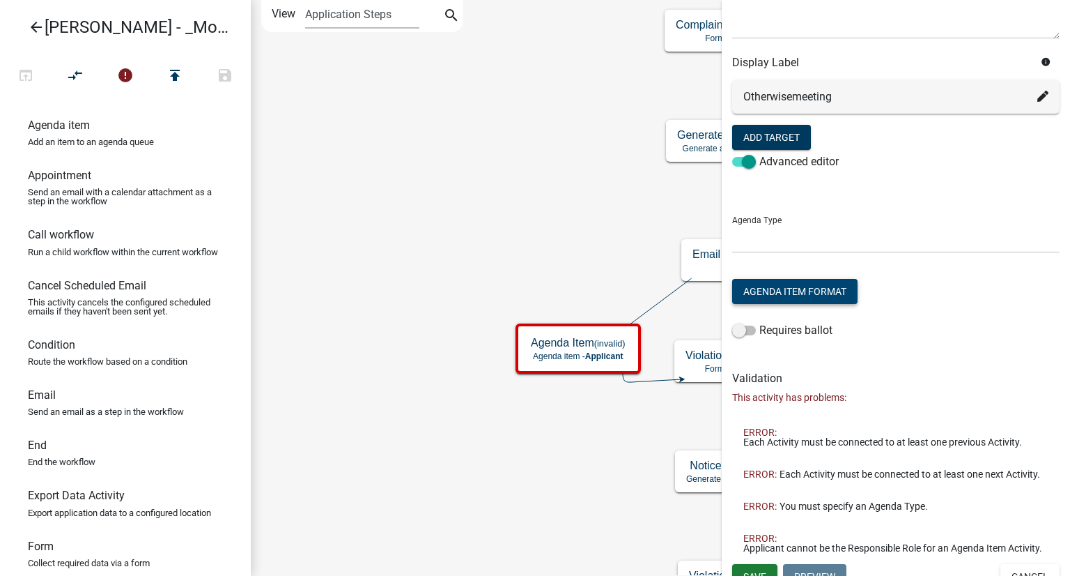
scroll to position [240, 0]
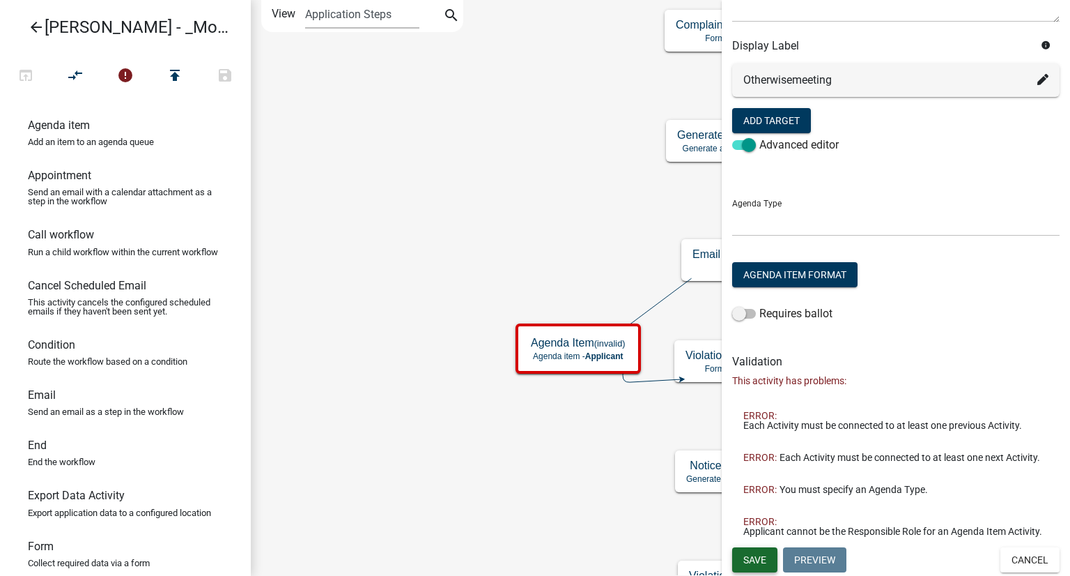
click at [760, 557] on span "Save" at bounding box center [754, 559] width 23 height 11
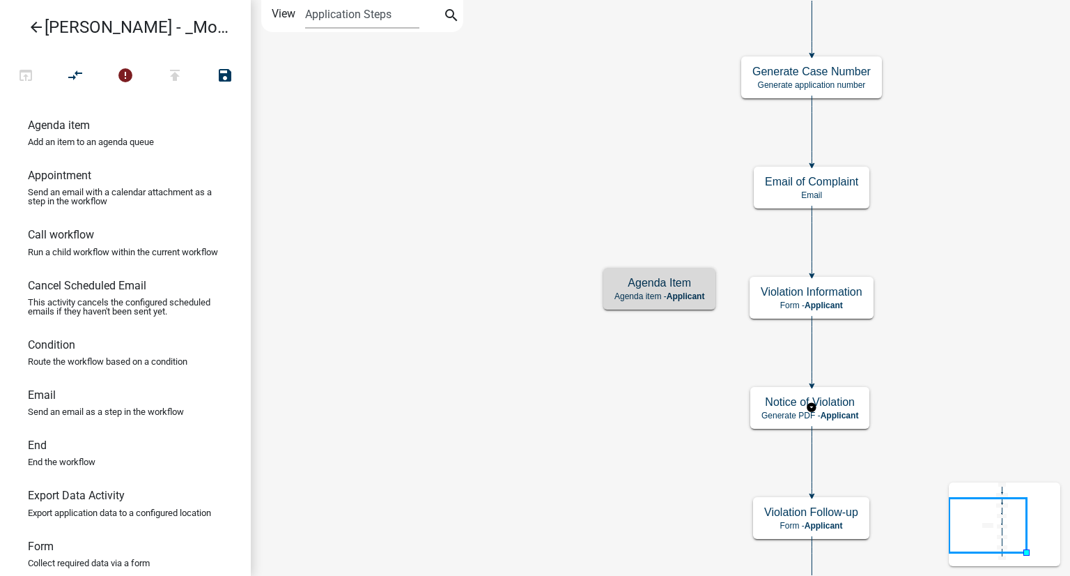
scroll to position [0, 0]
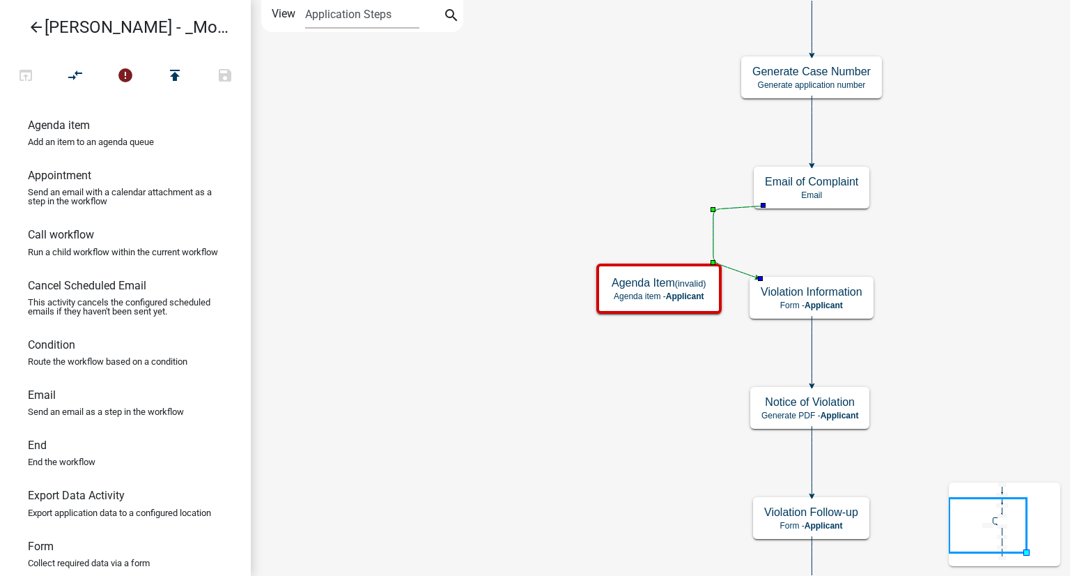
click at [711, 380] on icon "Start Start - Applicant Complainant Information Form - Applicant Notice of Viol…" at bounding box center [661, 324] width 818 height 647
click at [715, 374] on icon "Start Start - Applicant Complainant Information Form - Applicant Notice of Viol…" at bounding box center [661, 324] width 818 height 647
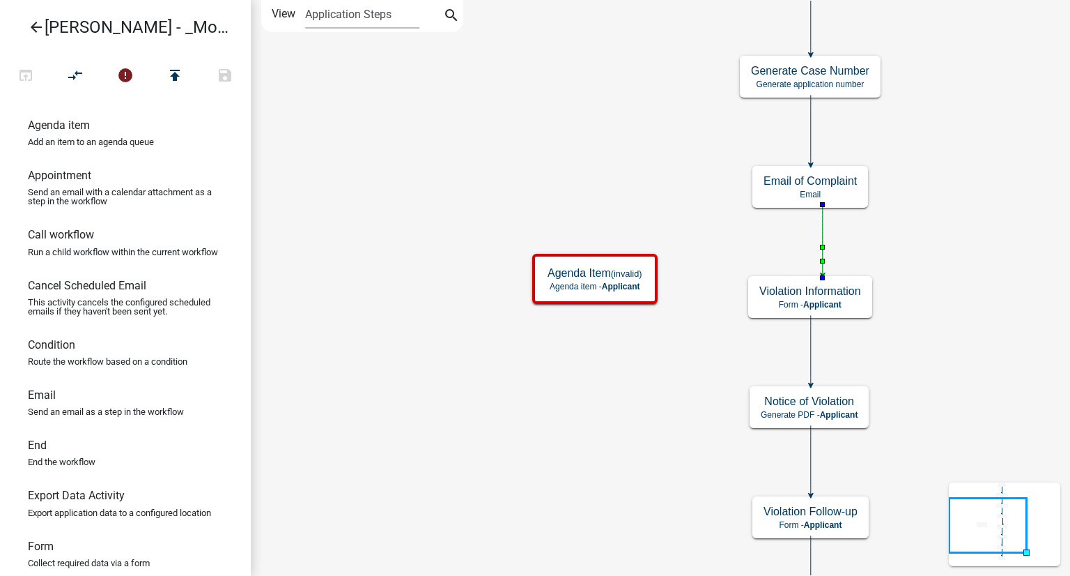
click at [722, 366] on icon "Start Start - Applicant Complainant Information Form - Applicant Notice of Viol…" at bounding box center [661, 324] width 818 height 647
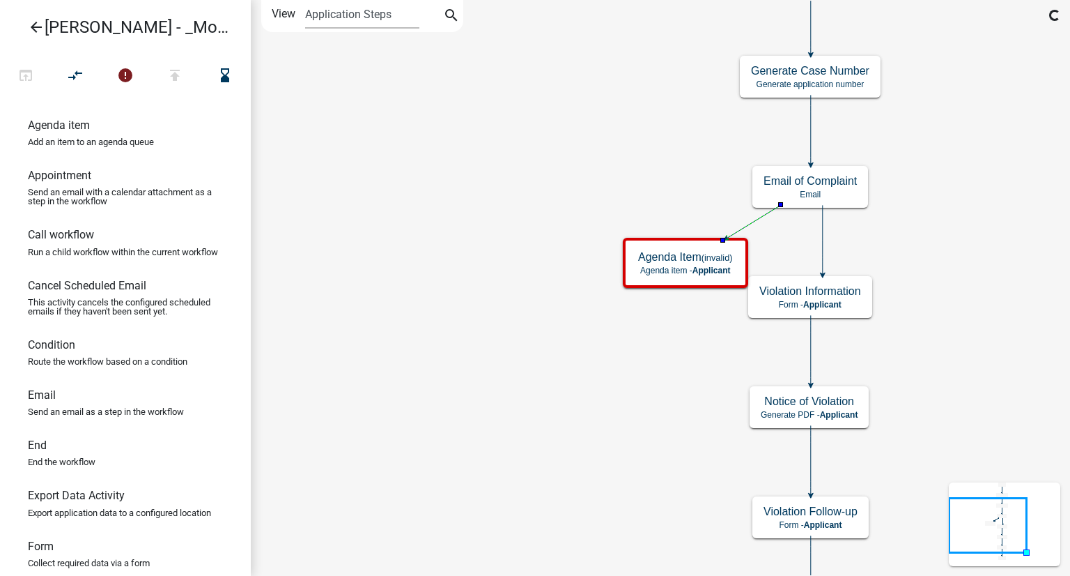
click at [674, 374] on icon "Start Start - Applicant Complainant Information Form - Applicant Notice of Viol…" at bounding box center [661, 324] width 818 height 647
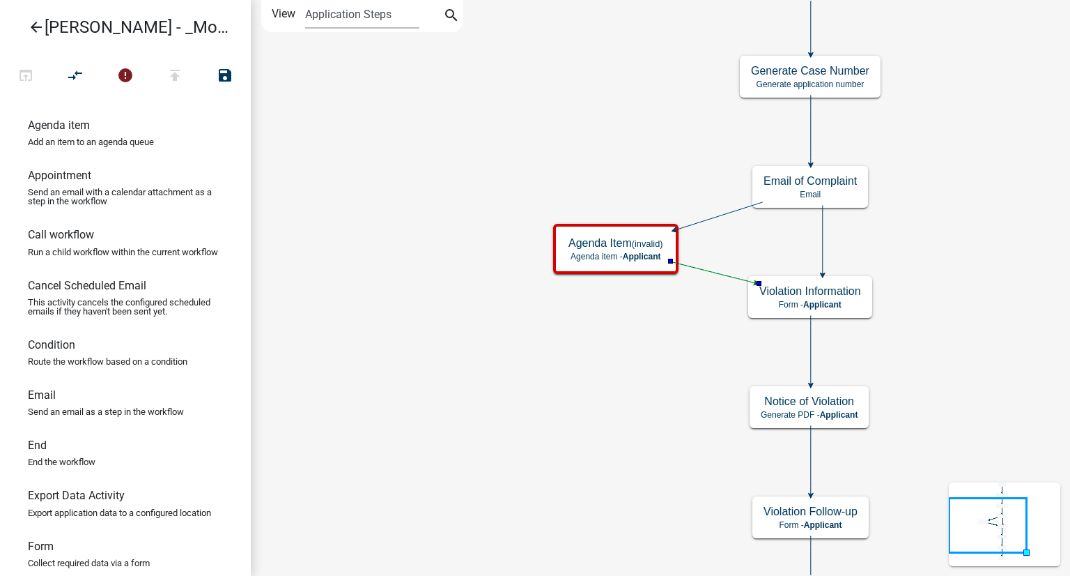
click at [672, 362] on icon "Start Start - Applicant Complainant Information Form - Applicant Notice of Viol…" at bounding box center [661, 324] width 818 height 647
click at [585, 245] on h5 "Agenda Item (invalid)" at bounding box center [616, 242] width 95 height 13
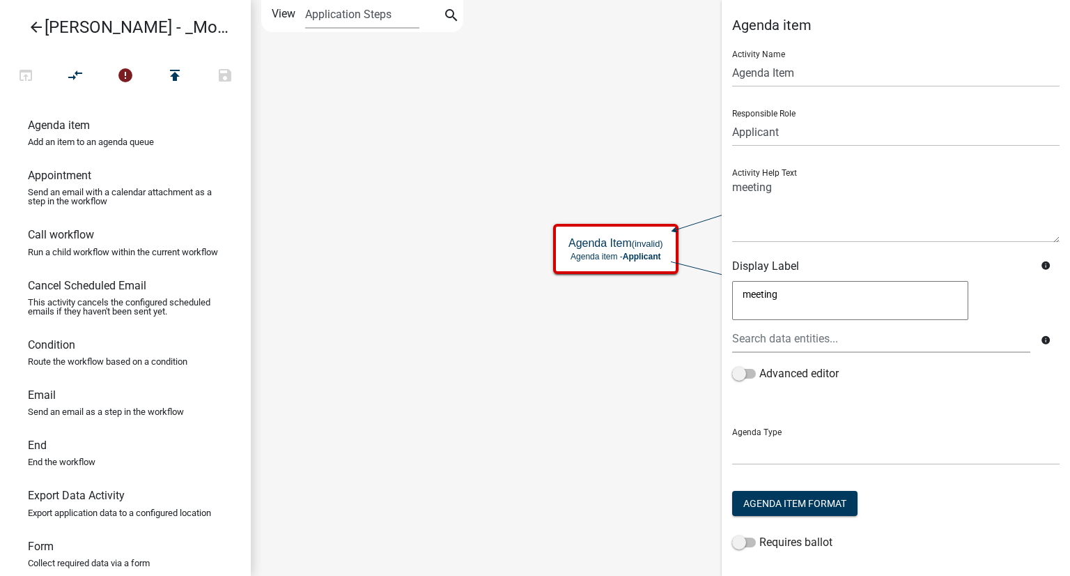
scroll to position [164, 0]
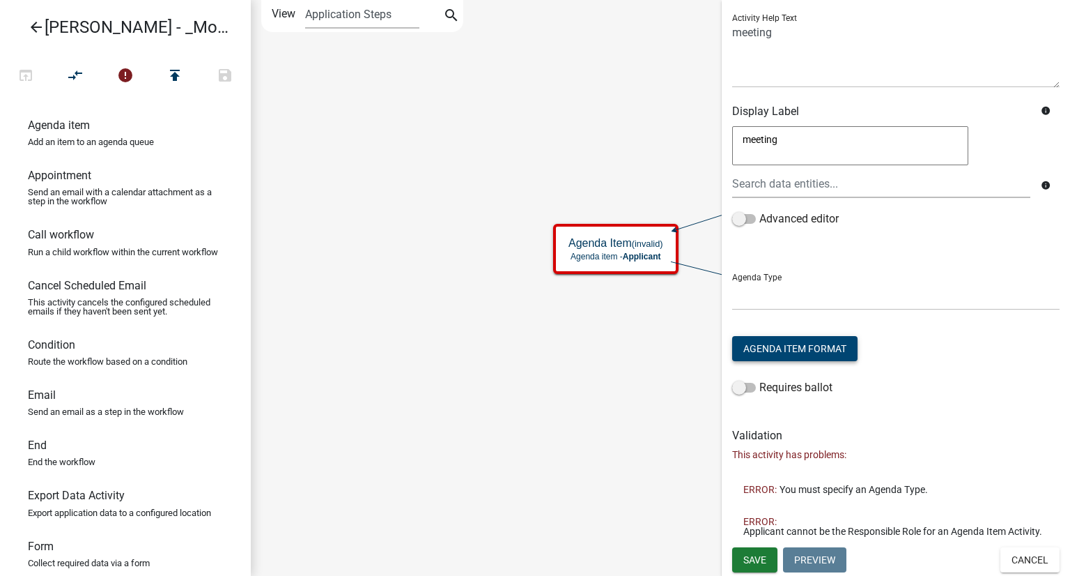
click at [788, 340] on button "Agenda Item Format" at bounding box center [794, 348] width 125 height 25
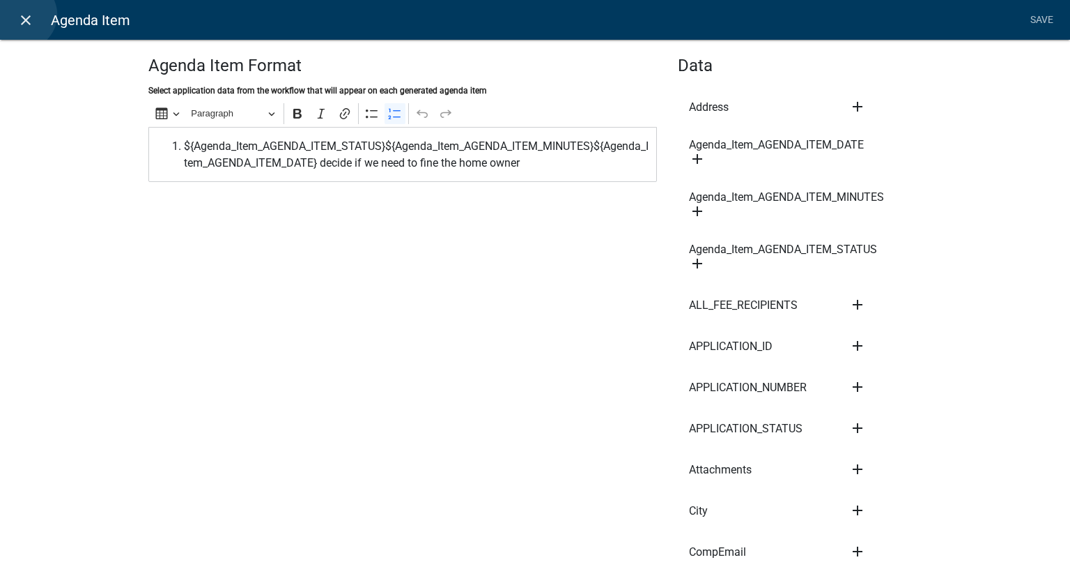
click at [22, 15] on icon "close" at bounding box center [25, 20] width 17 height 17
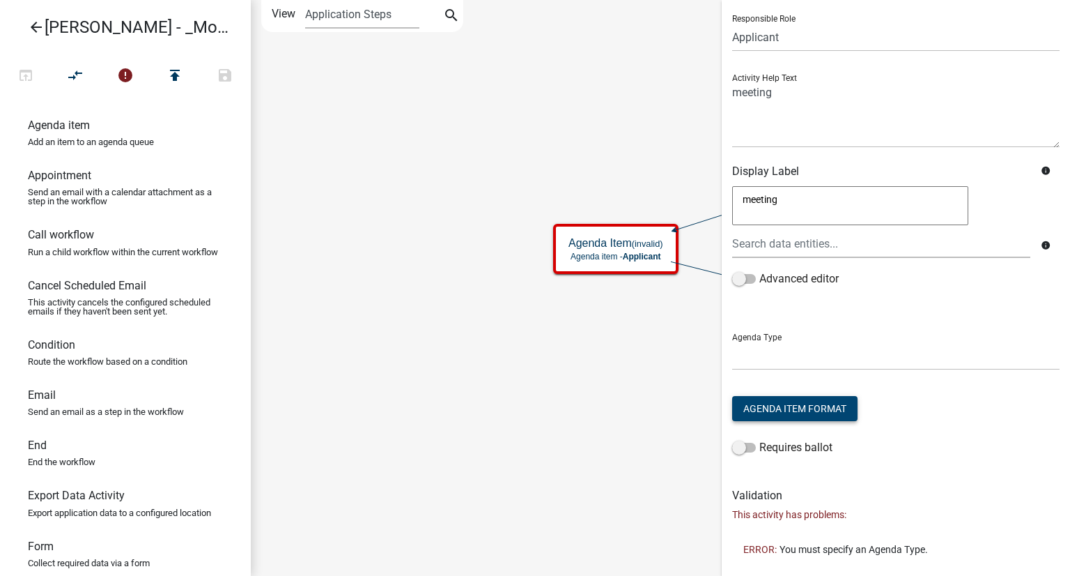
scroll to position [0, 0]
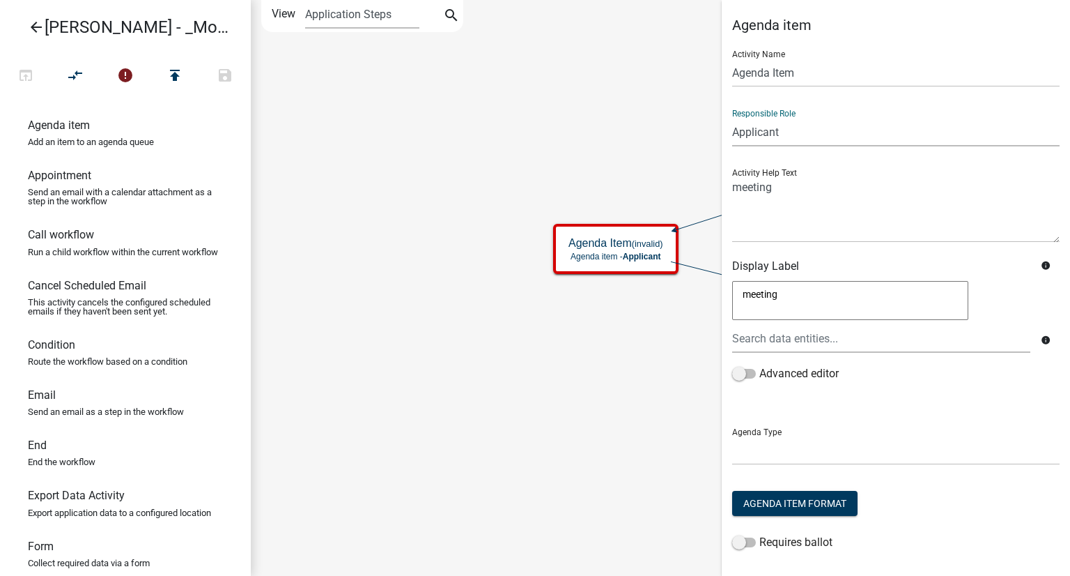
click at [768, 133] on select "Applicant Kian Engineer Admin" at bounding box center [895, 132] width 327 height 29
select select "1915EA58-7059-4941-9CAC-DBBDEE29AFEC"
click at [732, 118] on select "Applicant Kian Engineer Admin" at bounding box center [895, 132] width 327 height 29
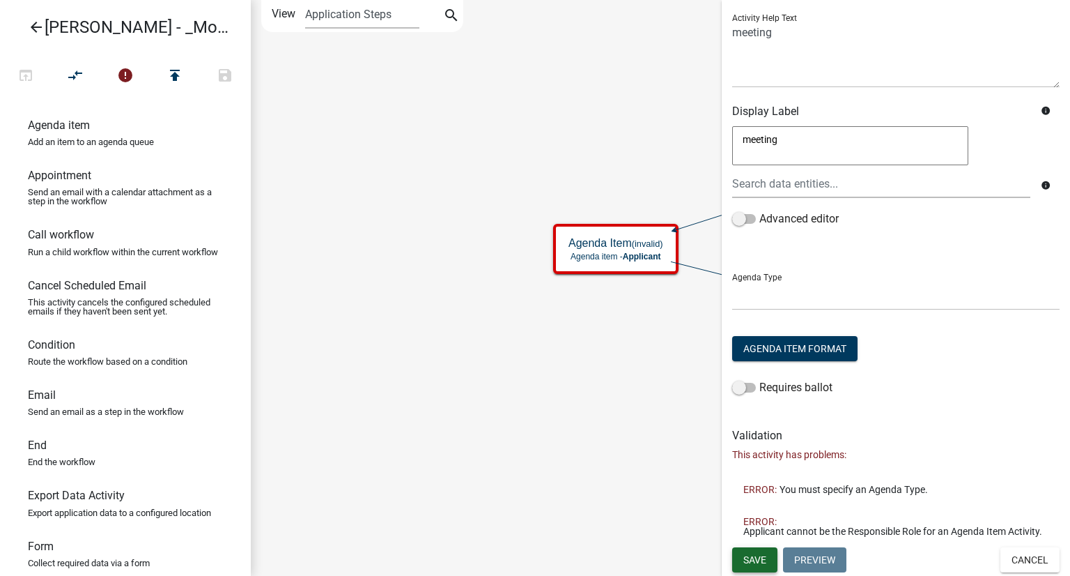
click at [751, 561] on span "Save" at bounding box center [754, 558] width 23 height 11
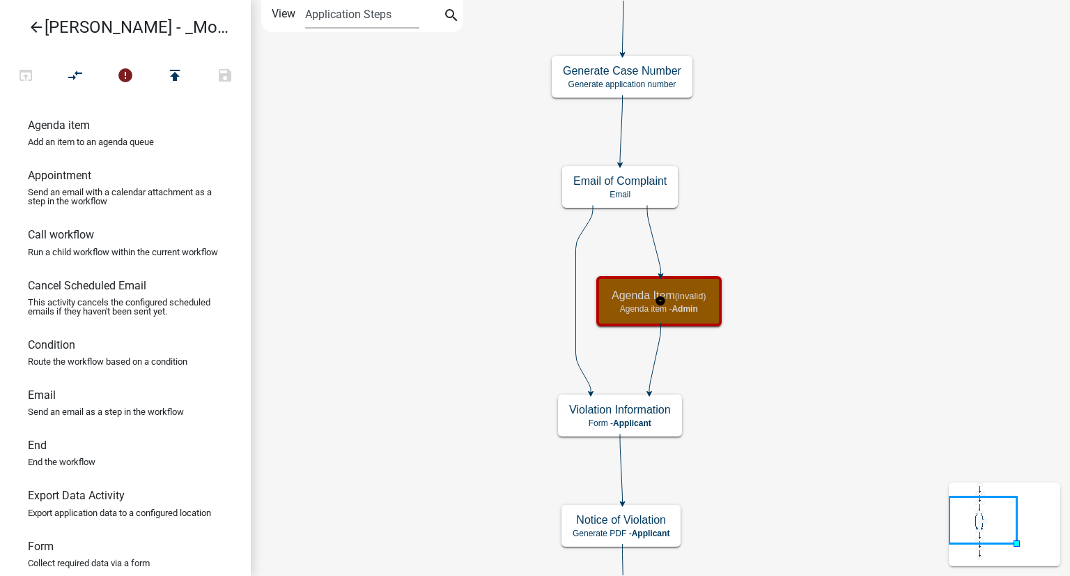
click at [640, 291] on h5 "Agenda Item (invalid)" at bounding box center [659, 294] width 95 height 13
click at [639, 293] on h5 "Agenda Item (invalid)" at bounding box center [659, 294] width 95 height 13
click at [639, 300] on h5 "Agenda Item (invalid)" at bounding box center [659, 294] width 95 height 13
click at [697, 299] on small "(invalid)" at bounding box center [690, 296] width 31 height 10
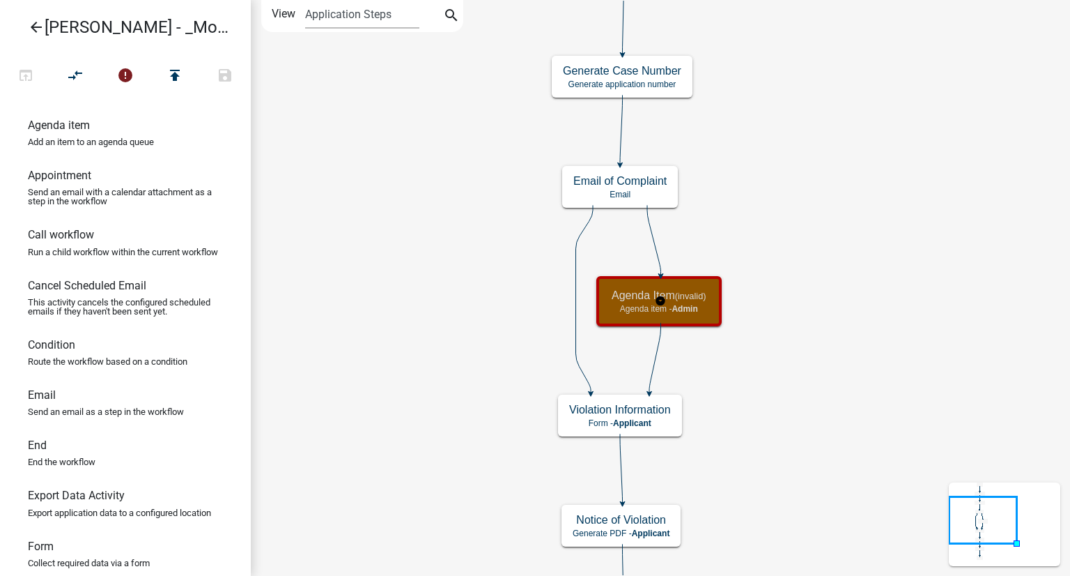
click at [697, 299] on small "(invalid)" at bounding box center [690, 296] width 31 height 10
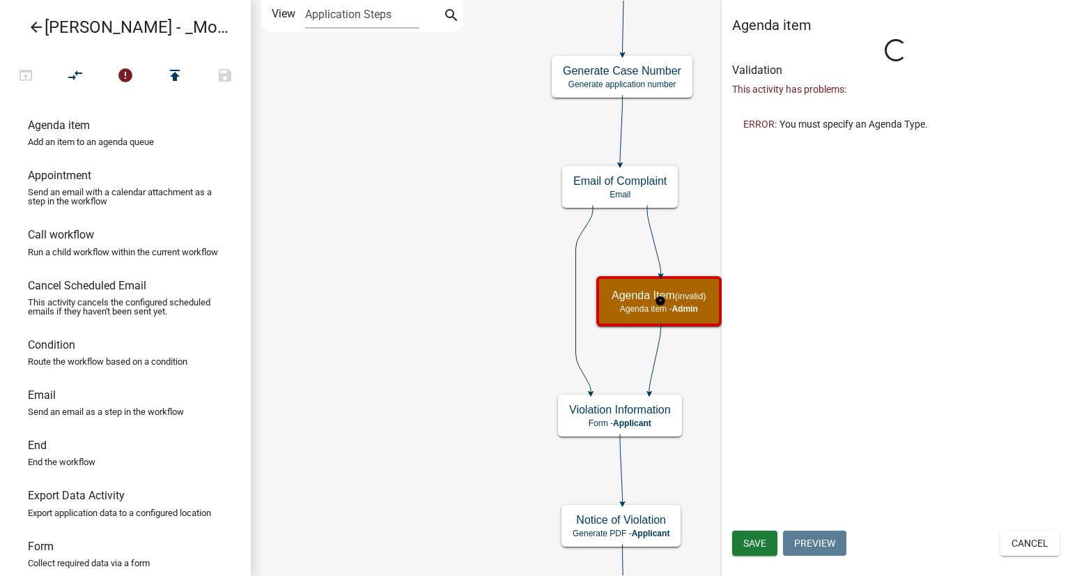
click at [943, 292] on div "Agenda item Loading... Activity Name Agenda Item Activity Help Text Visible to …" at bounding box center [896, 288] width 348 height 576
select select "1915EA58-7059-4941-9CAC-DBBDEE29AFEC"
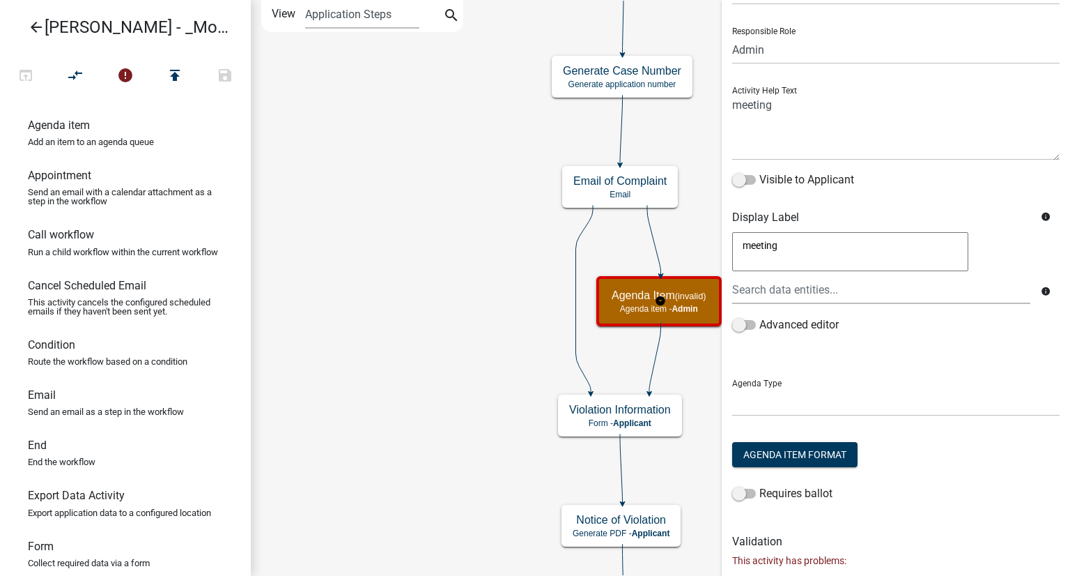
scroll to position [146, 0]
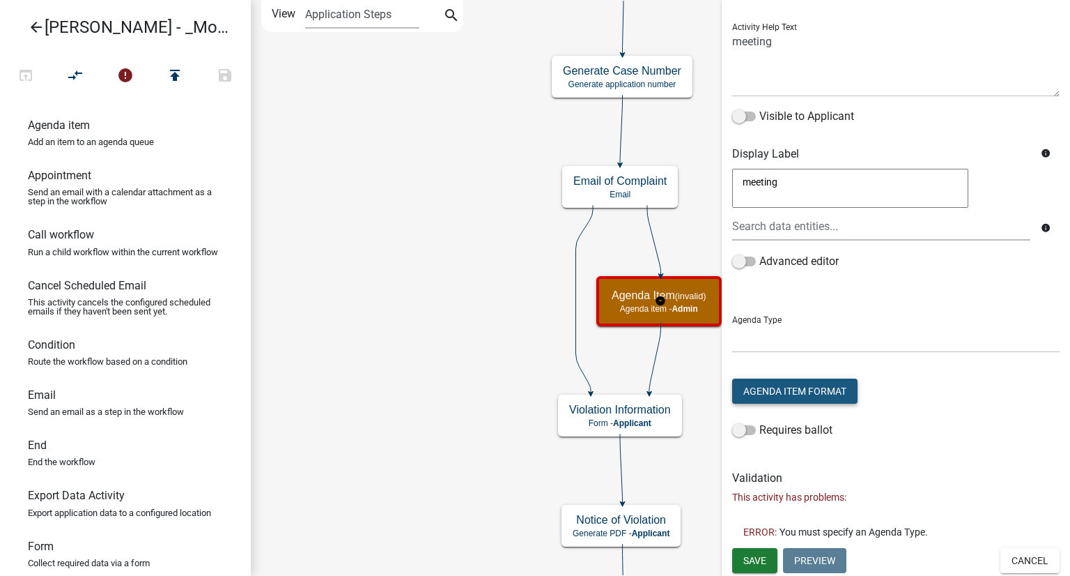
click at [817, 386] on button "Agenda Item Format" at bounding box center [794, 390] width 125 height 25
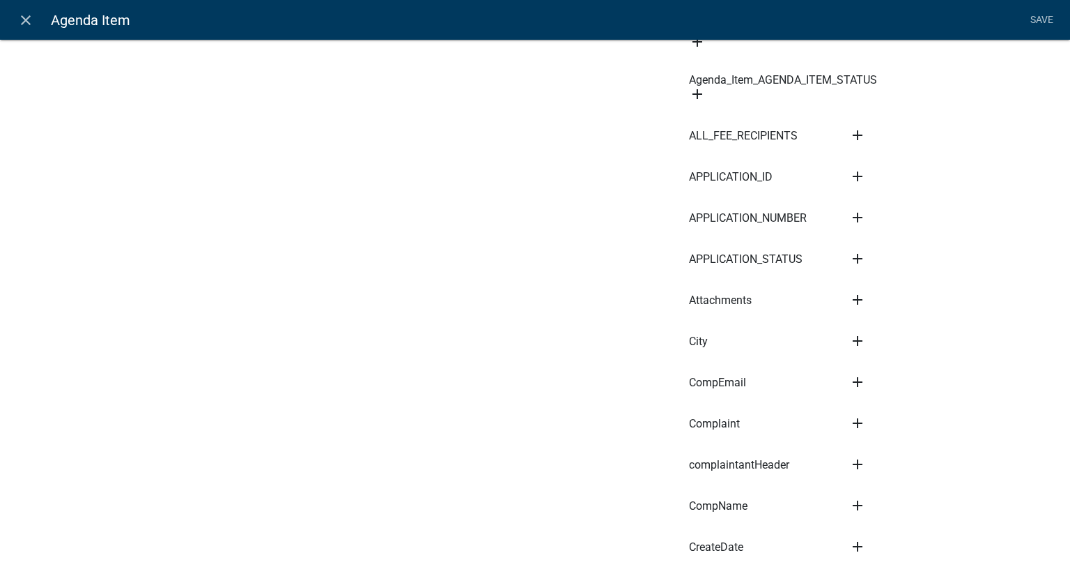
scroll to position [0, 0]
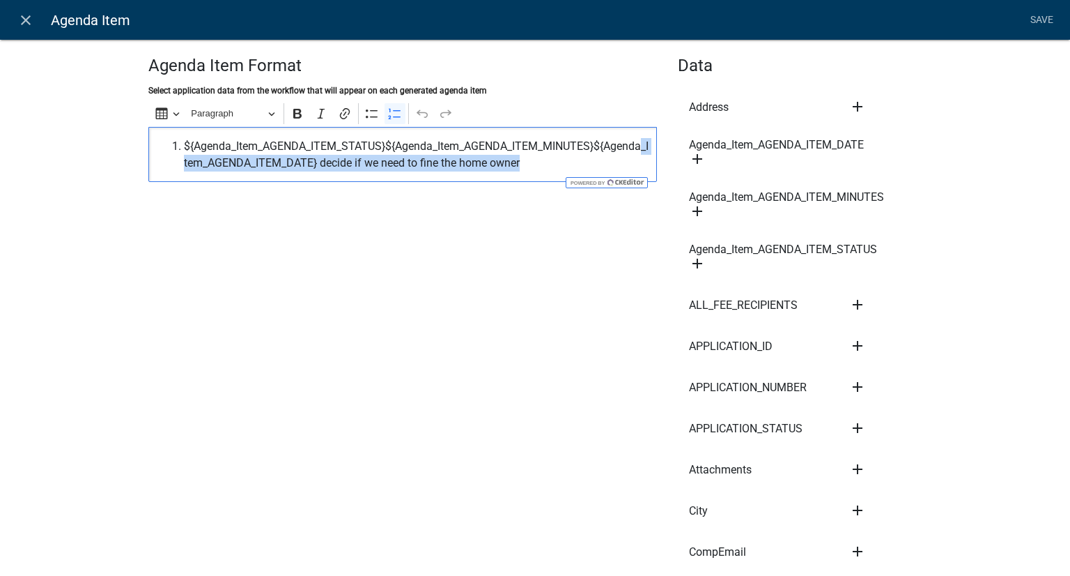
drag, startPoint x: 532, startPoint y: 167, endPoint x: 160, endPoint y: 157, distance: 372.9
click at [160, 157] on ol "${Agenda_Item_AGENDA_ITEM_STATUS}${Agenda_Item_AGENDA_ITEM_MINUTES}${Agenda_Ite…" at bounding box center [403, 154] width 494 height 33
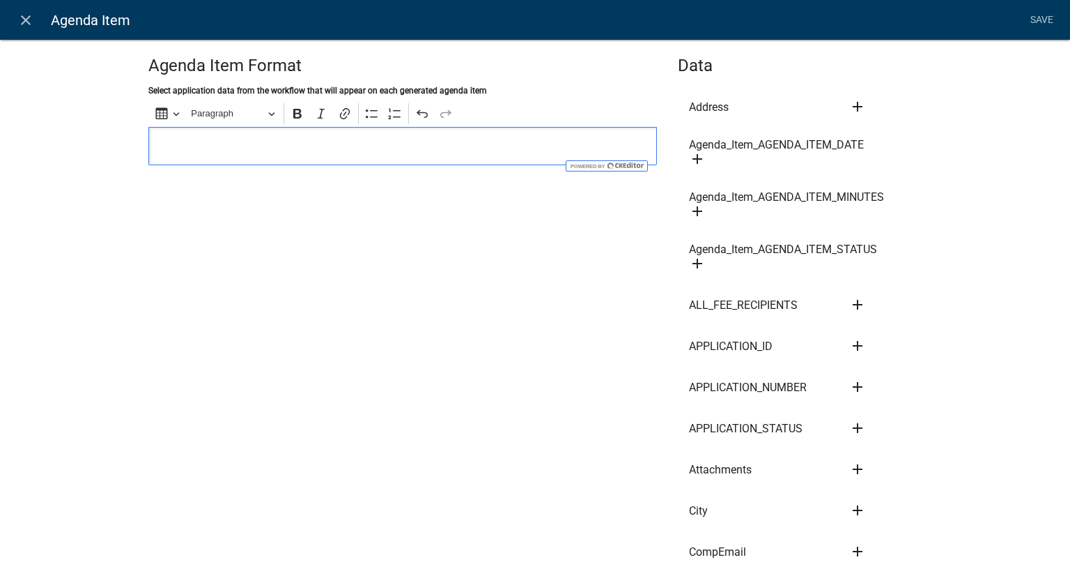
click at [690, 160] on icon "add" at bounding box center [697, 158] width 17 height 17
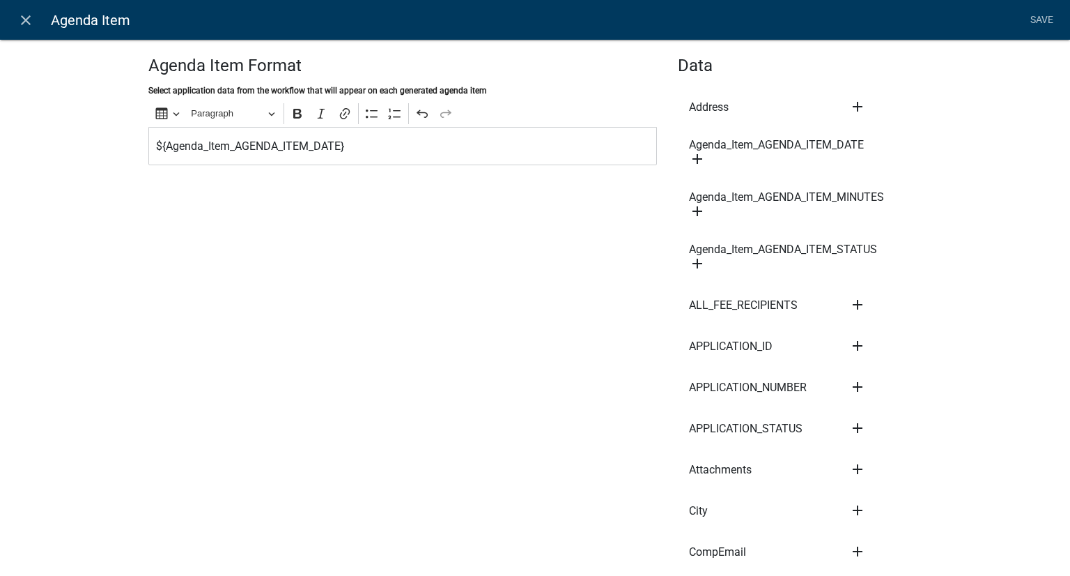
click at [695, 212] on icon "add" at bounding box center [697, 211] width 17 height 17
click at [693, 263] on icon "add" at bounding box center [697, 263] width 17 height 17
click at [854, 303] on icon "add" at bounding box center [857, 304] width 17 height 17
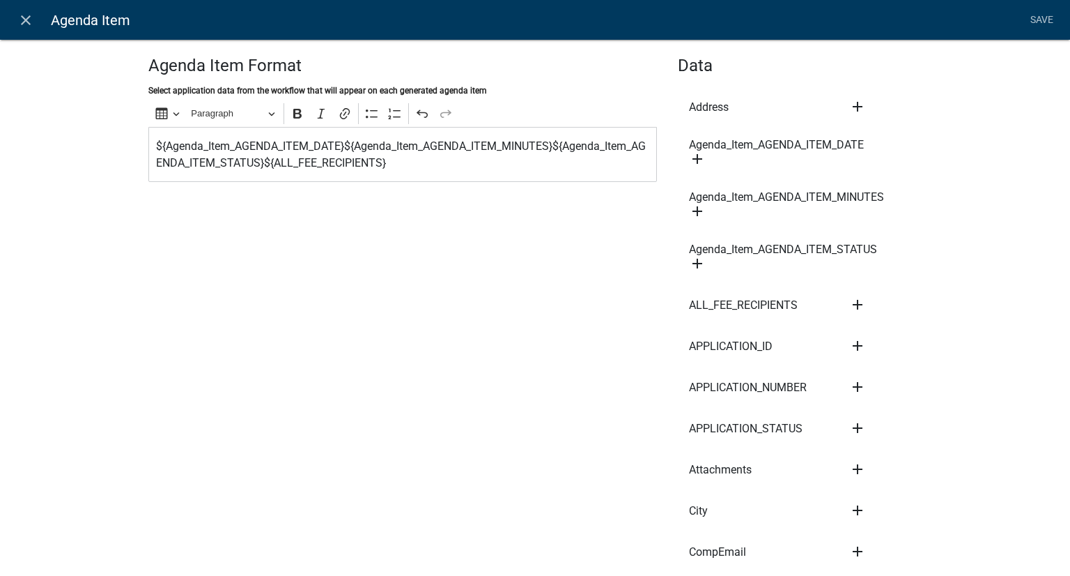
click at [849, 345] on icon "add" at bounding box center [857, 345] width 17 height 17
click at [1035, 15] on link "Save" at bounding box center [1041, 20] width 35 height 26
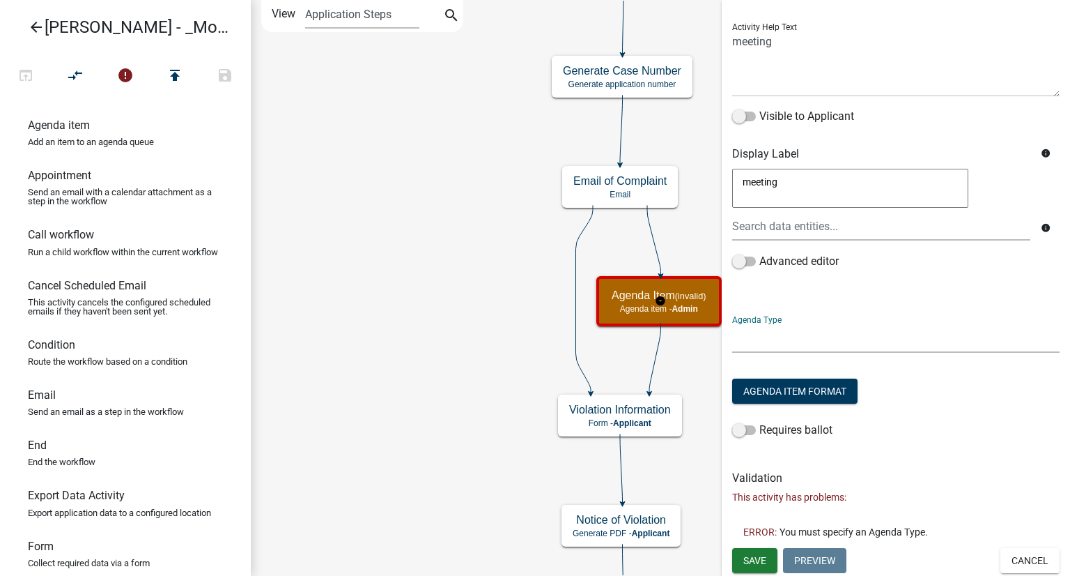
click at [835, 343] on select at bounding box center [895, 338] width 327 height 29
click at [820, 335] on select at bounding box center [895, 338] width 327 height 29
click at [780, 335] on select at bounding box center [895, 338] width 327 height 29
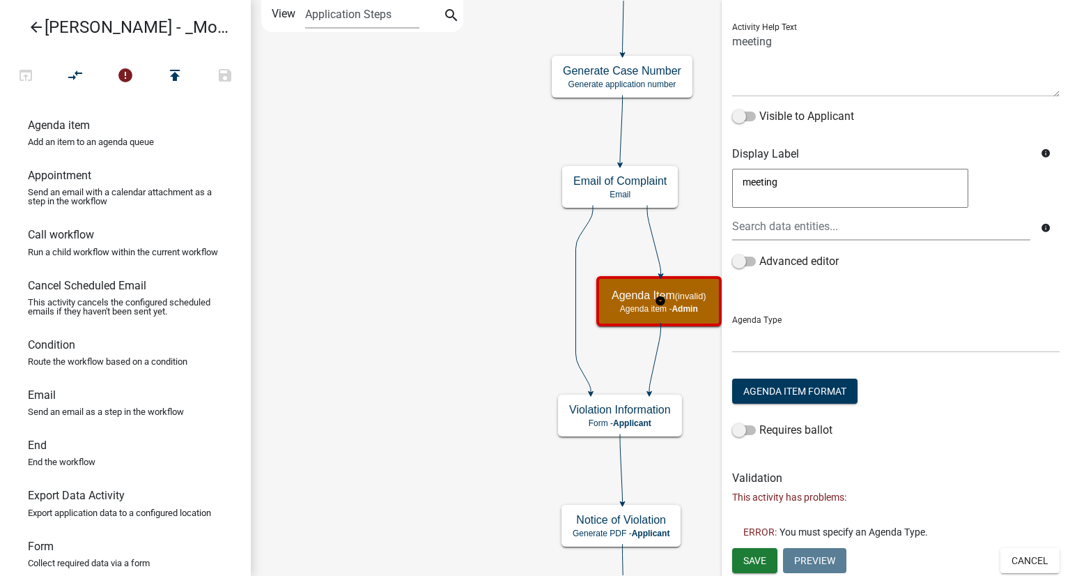
click at [769, 354] on form "Activity Name Agenda Item Responsible Role Applicant Kian Engineer Admin Activi…" at bounding box center [895, 175] width 327 height 565
click at [764, 343] on select at bounding box center [895, 338] width 327 height 29
click at [743, 258] on span at bounding box center [744, 261] width 24 height 10
click at [759, 253] on input "Advanced editor" at bounding box center [759, 253] width 0 height 0
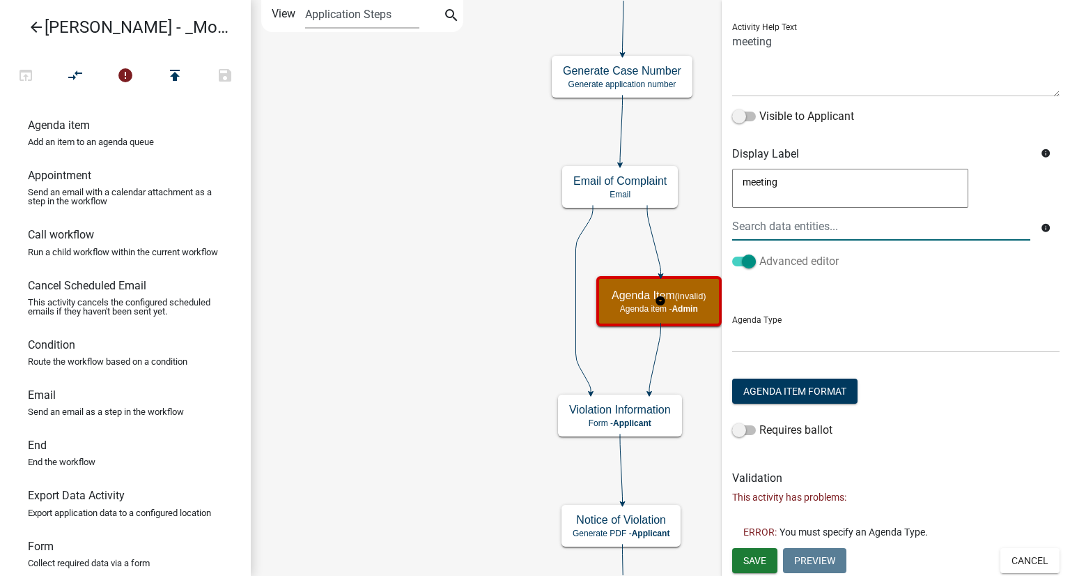
scroll to position [139, 0]
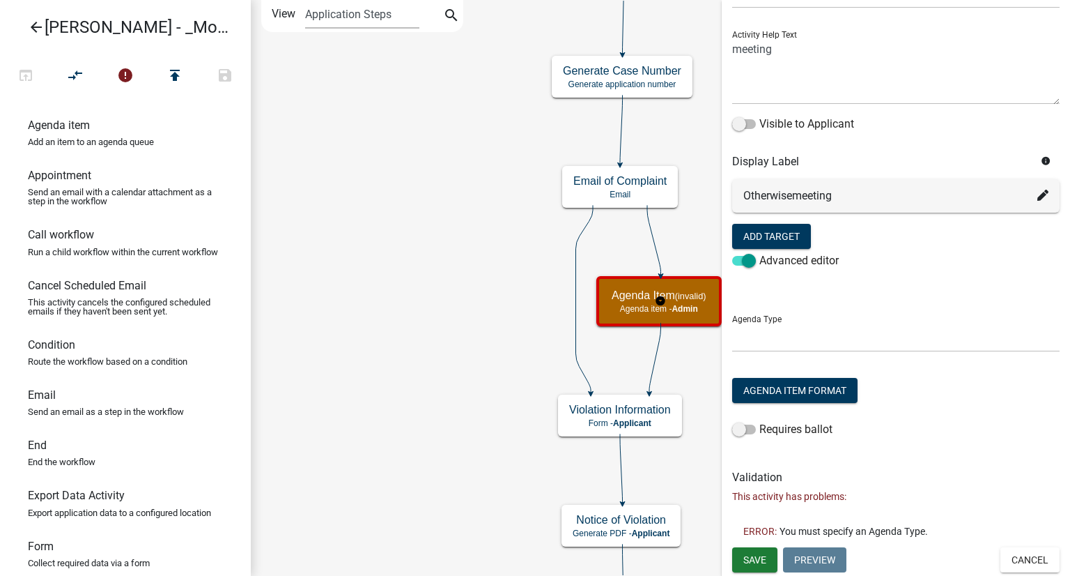
click at [959, 196] on div "Otherwise meeting" at bounding box center [895, 195] width 305 height 17
click at [881, 324] on select at bounding box center [895, 337] width 327 height 29
click at [766, 346] on select at bounding box center [895, 337] width 327 height 29
click at [807, 341] on select at bounding box center [895, 337] width 327 height 29
click at [872, 196] on div "Otherwise meeting" at bounding box center [895, 195] width 305 height 17
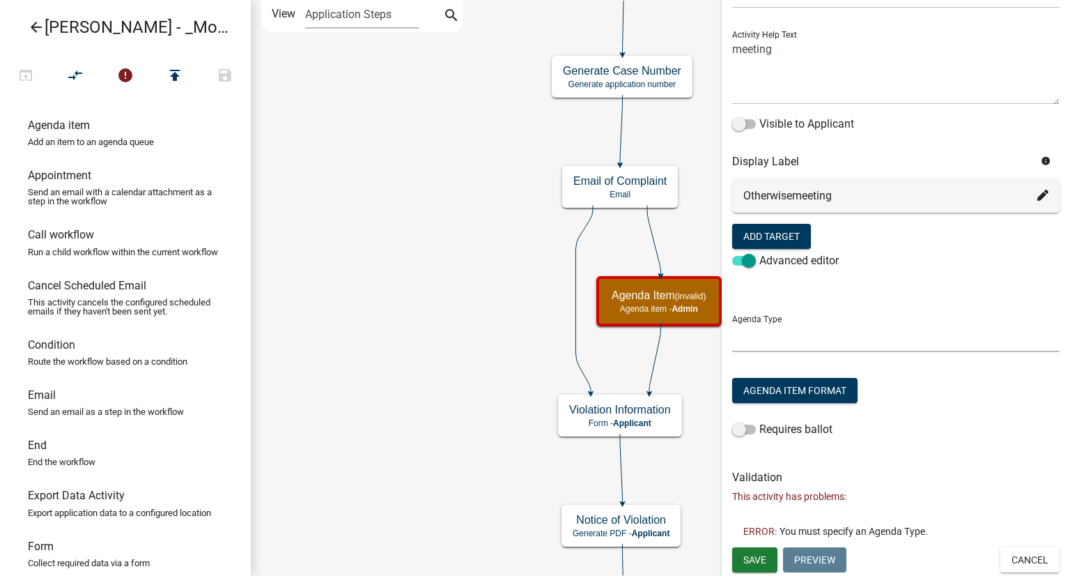
drag, startPoint x: 883, startPoint y: 348, endPoint x: 856, endPoint y: 363, distance: 31.2
click at [883, 347] on select at bounding box center [895, 337] width 327 height 29
click at [805, 391] on button "Agenda Item Format" at bounding box center [794, 390] width 125 height 25
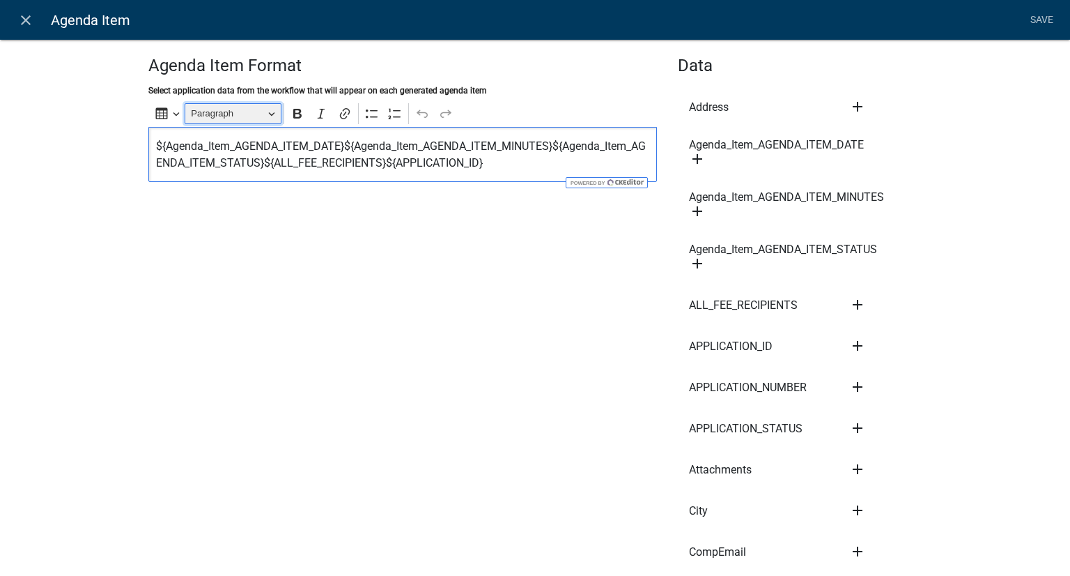
click at [224, 114] on span "Paragraph" at bounding box center [227, 113] width 72 height 17
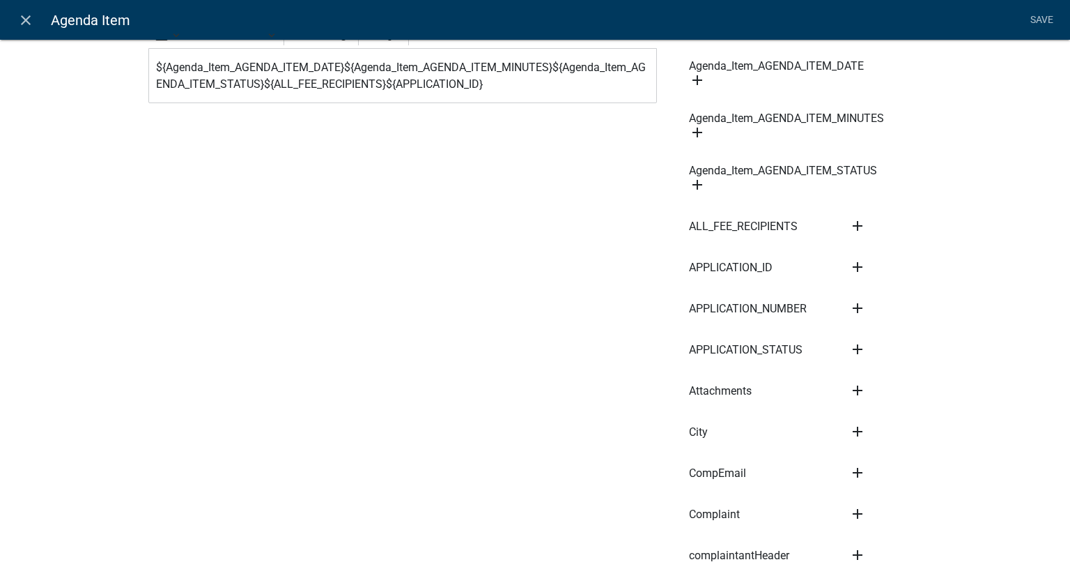
scroll to position [70, 0]
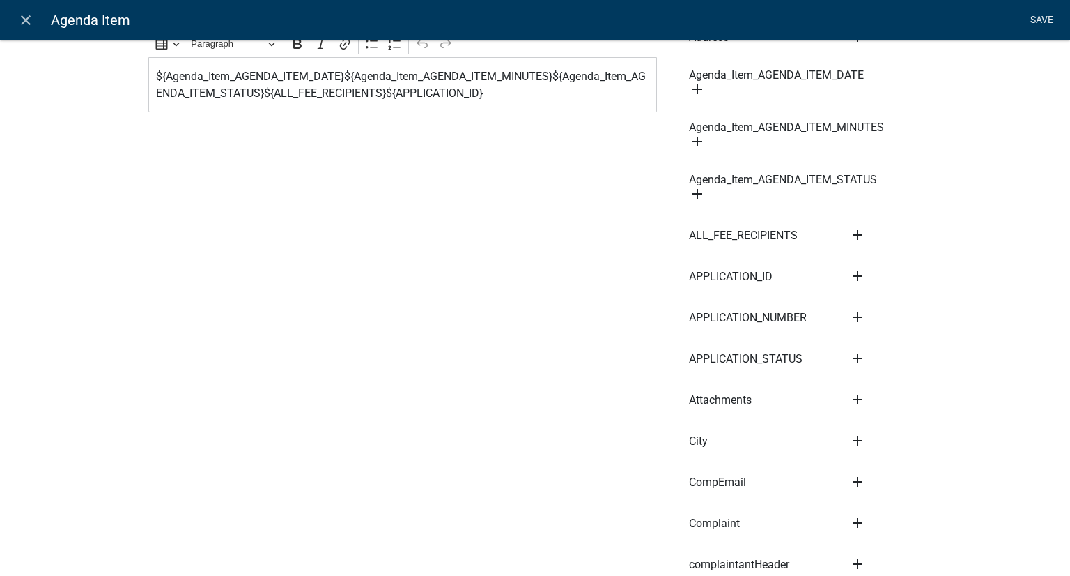
click at [1039, 20] on link "Save" at bounding box center [1041, 20] width 35 height 26
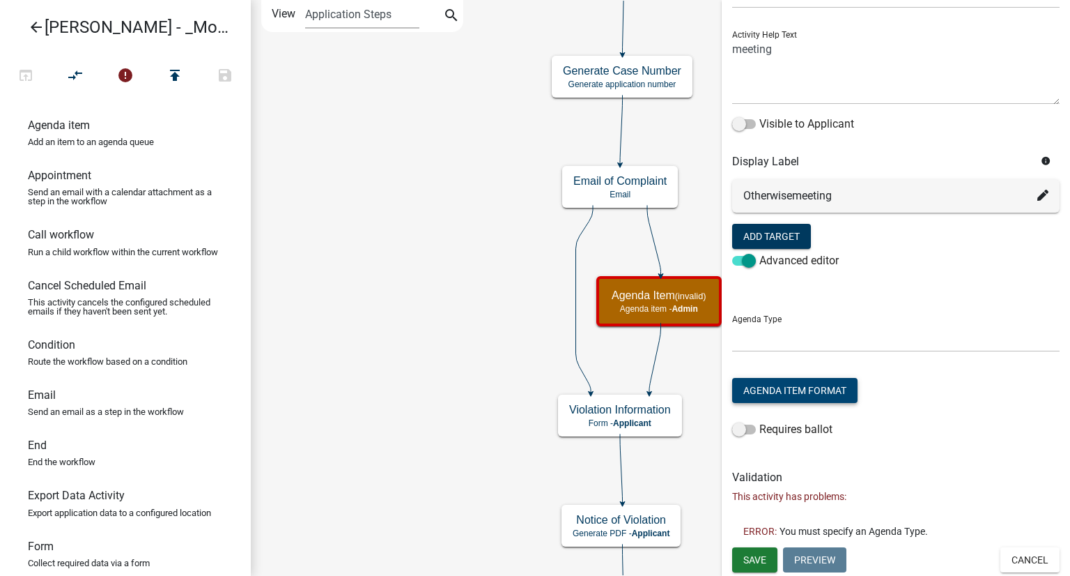
scroll to position [0, 0]
click at [745, 327] on select at bounding box center [895, 337] width 327 height 29
click at [752, 338] on select at bounding box center [895, 337] width 327 height 29
click at [752, 347] on select at bounding box center [895, 337] width 327 height 29
drag, startPoint x: 754, startPoint y: 349, endPoint x: 758, endPoint y: 363, distance: 14.5
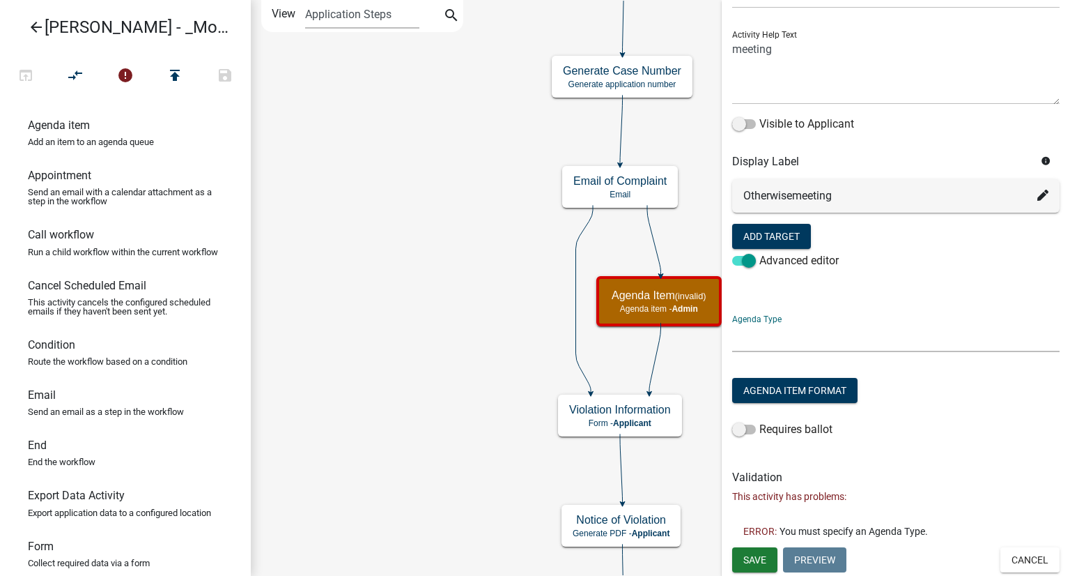
click at [758, 363] on form "Activity Name Agenda Item Responsible Role Applicant Kian Engineer Admin Activi…" at bounding box center [895, 179] width 327 height 557
click at [766, 350] on select at bounding box center [895, 337] width 327 height 29
click at [738, 256] on span at bounding box center [744, 261] width 24 height 10
click at [759, 252] on input "Advanced editor" at bounding box center [759, 252] width 0 height 0
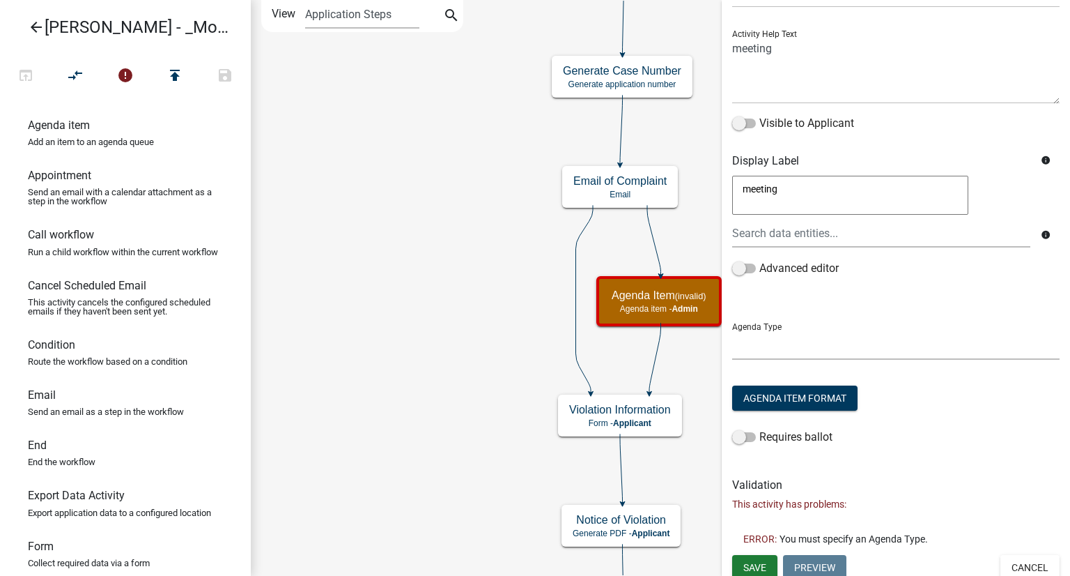
click at [825, 340] on select at bounding box center [895, 345] width 327 height 29
click at [865, 185] on textarea "meeting" at bounding box center [850, 195] width 236 height 39
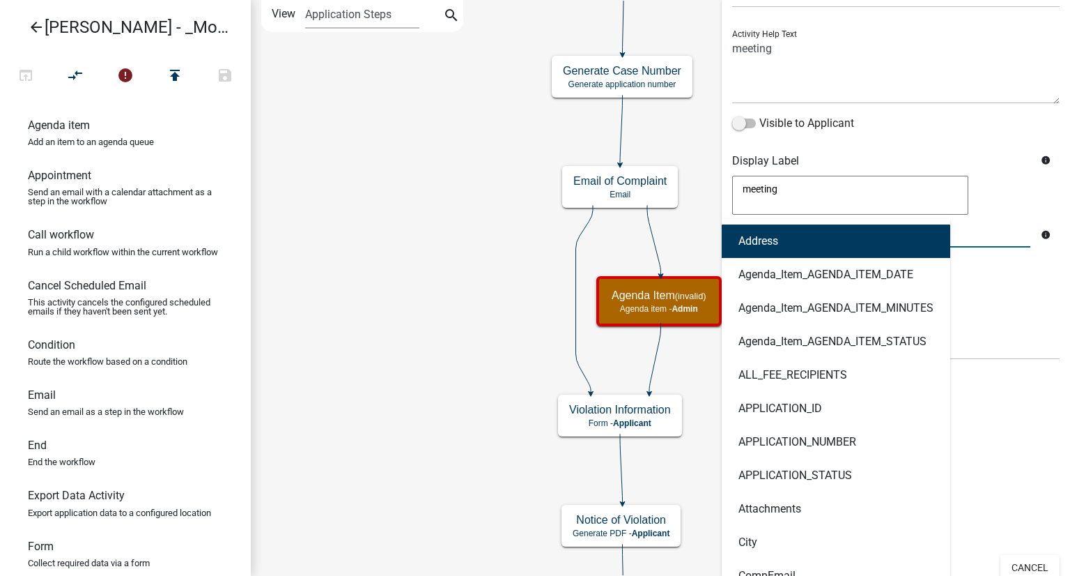
click at [822, 236] on div "Address Agenda_Item_AGENDA_ITEM_DATE Agenda_Item_AGENDA_ITEM_MINUTES Agenda_Ite…" at bounding box center [881, 233] width 319 height 29
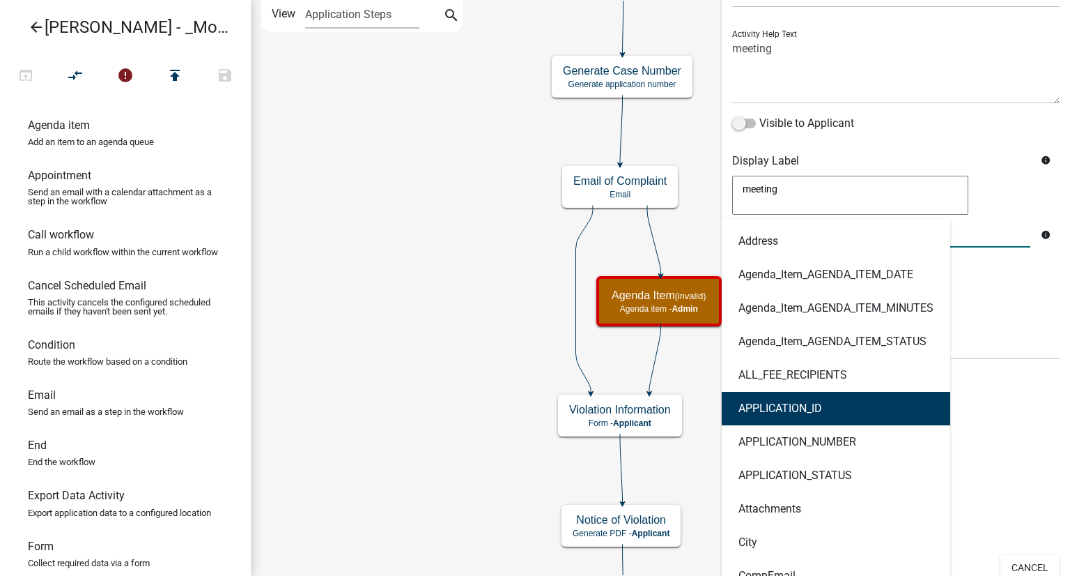
click at [799, 415] on button "APPLICATION_ID" at bounding box center [836, 408] width 229 height 33
type textarea "meetingAPPLICATION_ID"
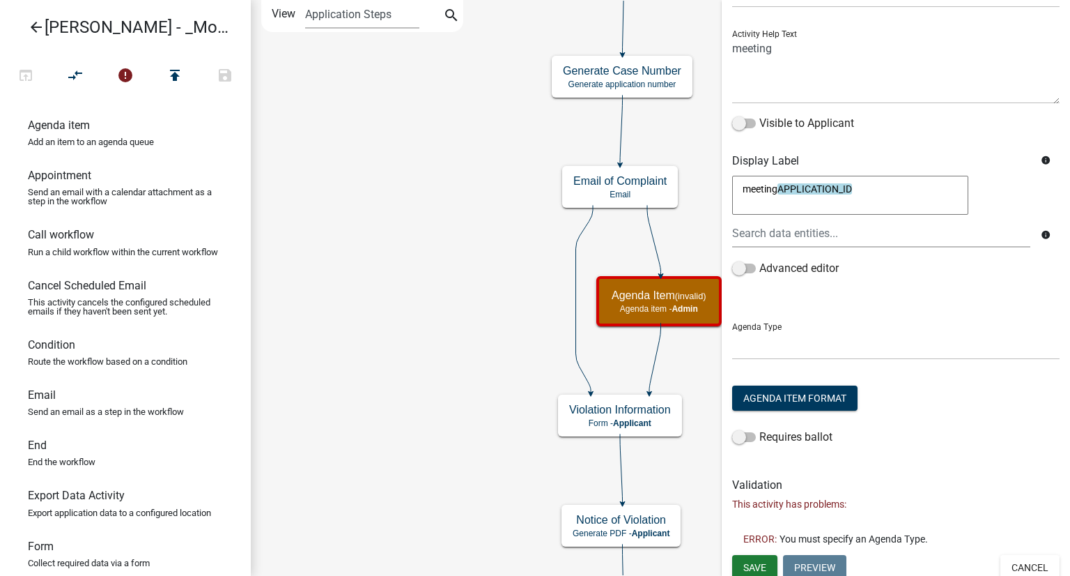
click at [942, 321] on div "Agenda Type" at bounding box center [895, 335] width 327 height 48
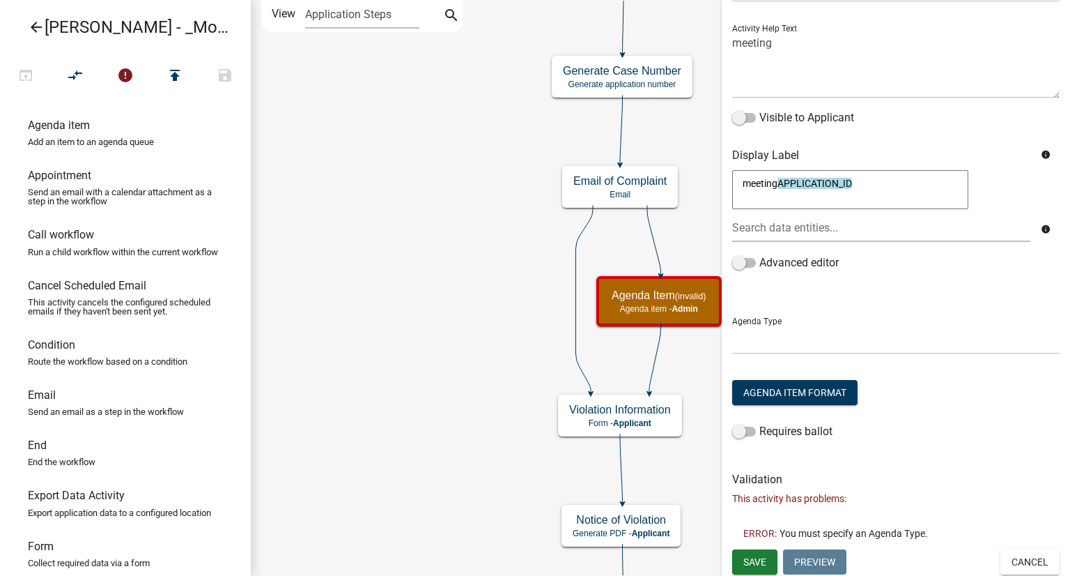
scroll to position [146, 0]
click at [805, 324] on select at bounding box center [895, 338] width 327 height 29
click at [798, 341] on select at bounding box center [895, 338] width 327 height 29
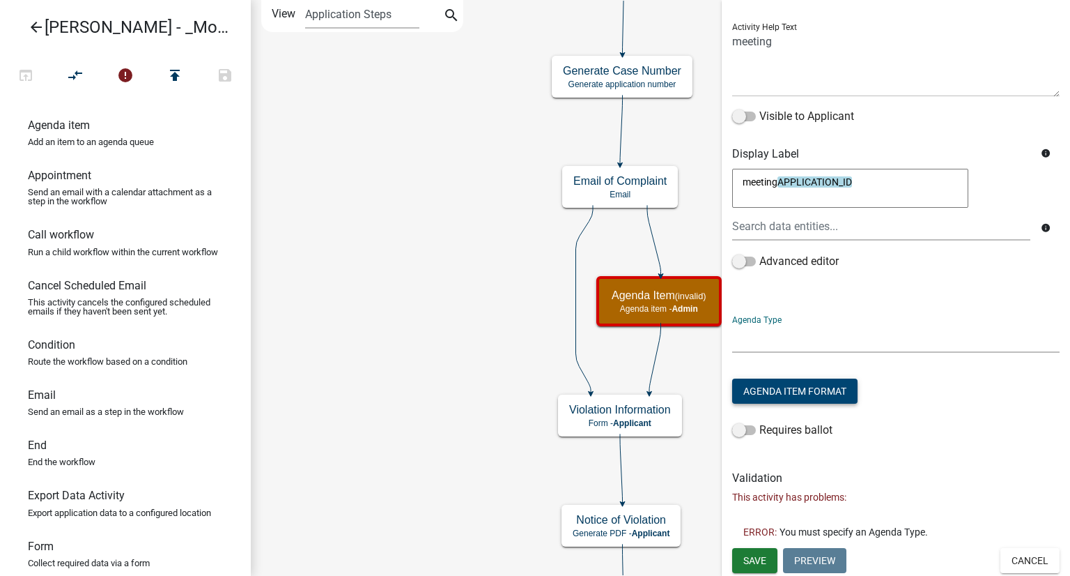
click at [796, 394] on button "Agenda Item Format" at bounding box center [794, 390] width 125 height 25
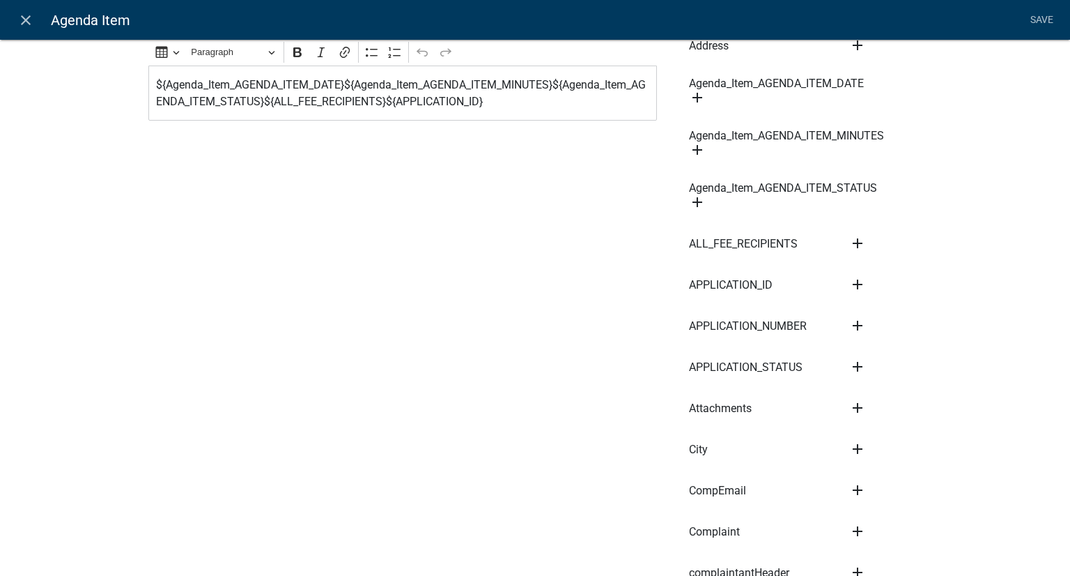
scroll to position [0, 0]
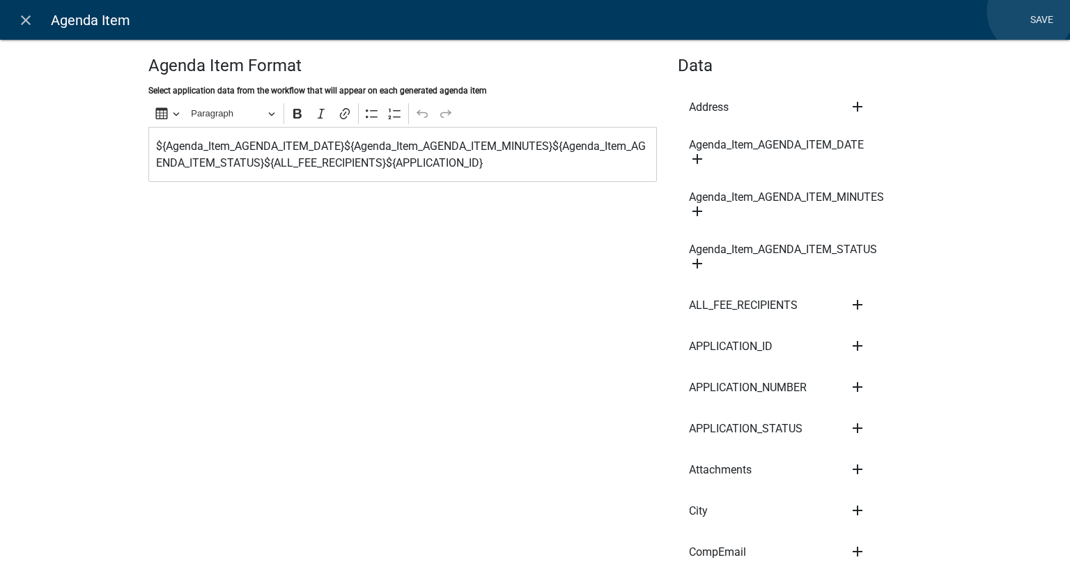
click at [1031, 11] on link "Save" at bounding box center [1041, 20] width 35 height 26
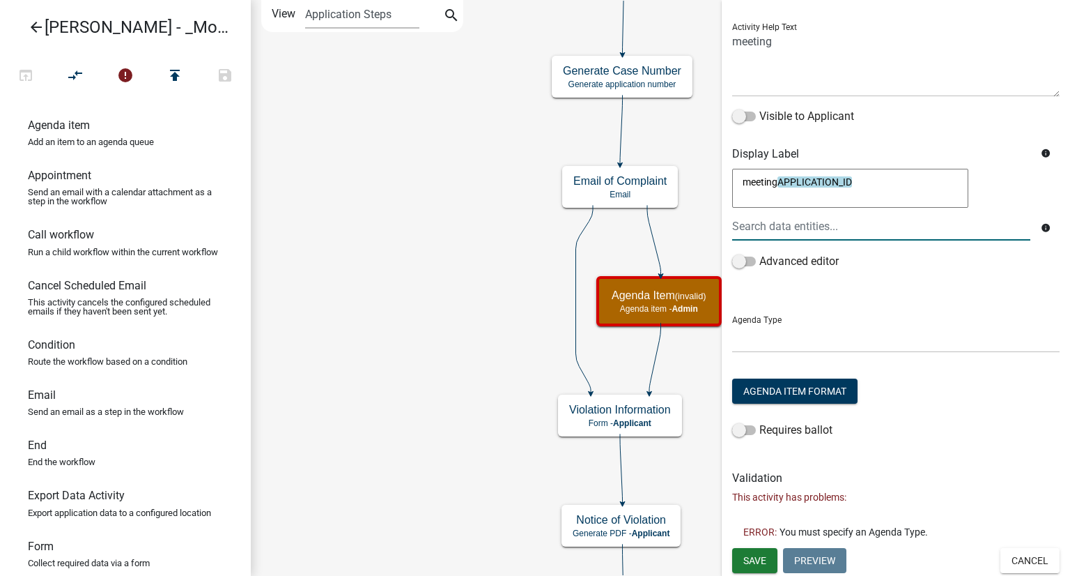
click at [877, 184] on textarea "meetingAPPLICATION_ID" at bounding box center [850, 188] width 236 height 39
drag, startPoint x: 877, startPoint y: 184, endPoint x: 729, endPoint y: 187, distance: 147.7
click at [729, 187] on div "meeting APPLICATION_ID meetingAPPLICATION_ID info" at bounding box center [896, 209] width 334 height 87
click at [805, 387] on button "Agenda Item Format" at bounding box center [794, 390] width 125 height 25
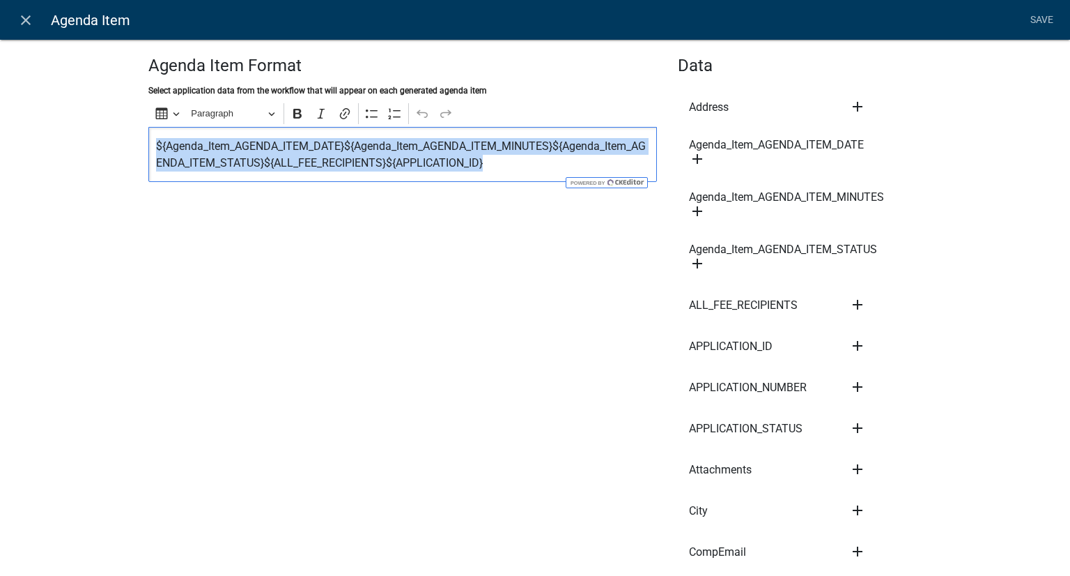
drag, startPoint x: 493, startPoint y: 173, endPoint x: 143, endPoint y: 127, distance: 353.6
click at [148, 147] on div "${Agenda_Item_AGENDA_ITEM_DATE}${Agenda_Item_AGENDA_ITEM_MINUTES}${Agenda_Item_…" at bounding box center [402, 154] width 509 height 55
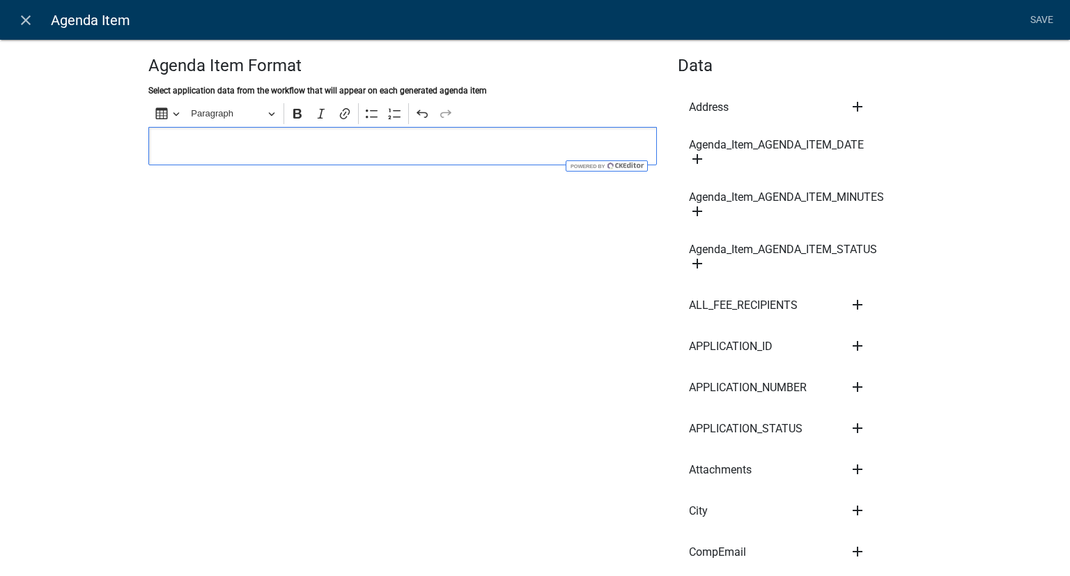
click at [1045, 14] on li "Save" at bounding box center [1041, 20] width 35 height 26
click at [1040, 22] on li "Save" at bounding box center [1041, 20] width 35 height 26
click at [20, 17] on icon "close" at bounding box center [25, 20] width 17 height 17
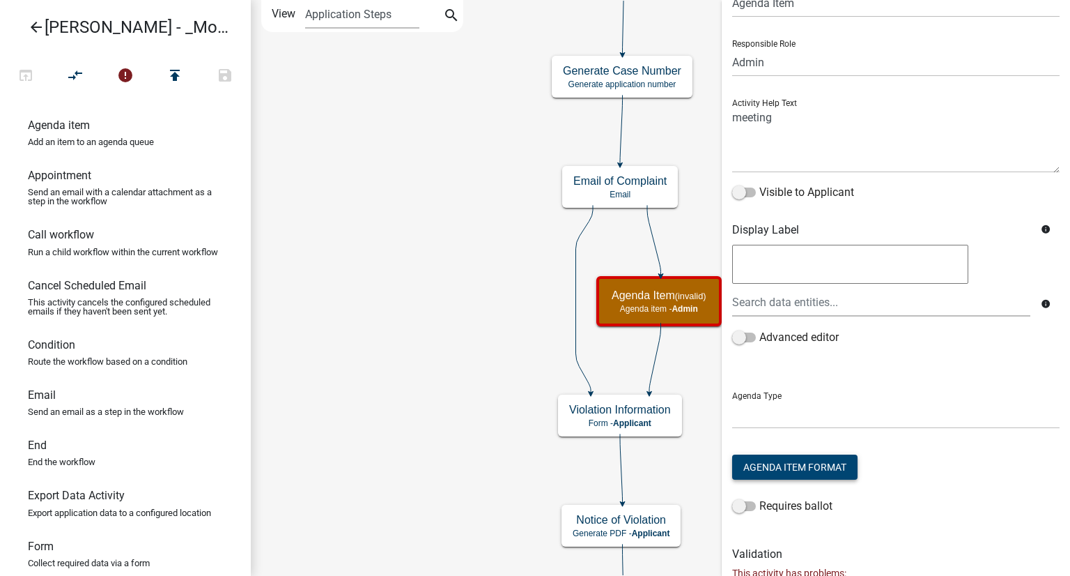
scroll to position [146, 0]
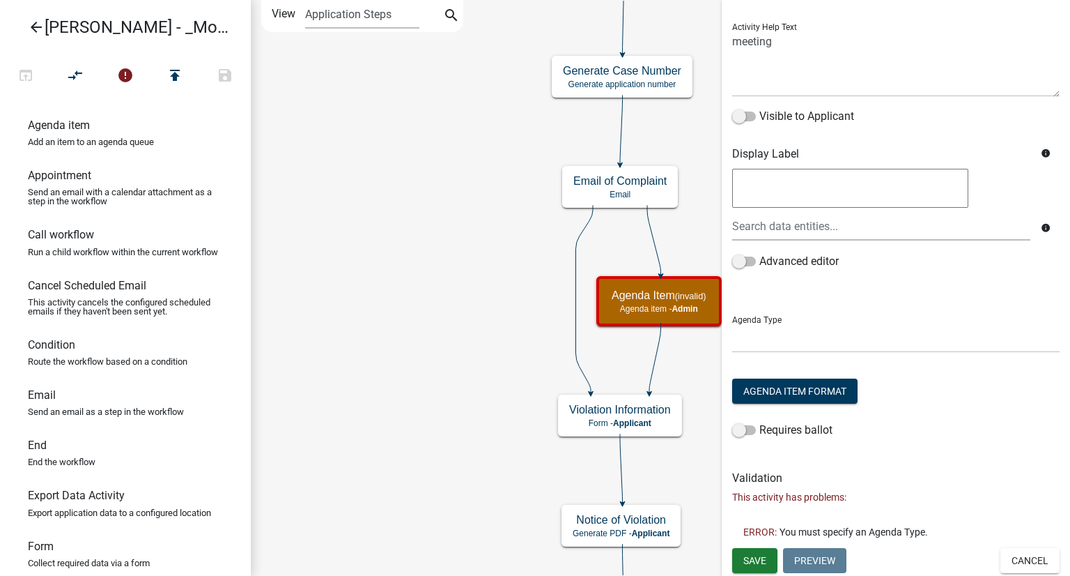
click at [871, 529] on span "You must specify an Agenda Type." at bounding box center [854, 532] width 148 height 10
click at [752, 557] on span "Save" at bounding box center [754, 559] width 23 height 11
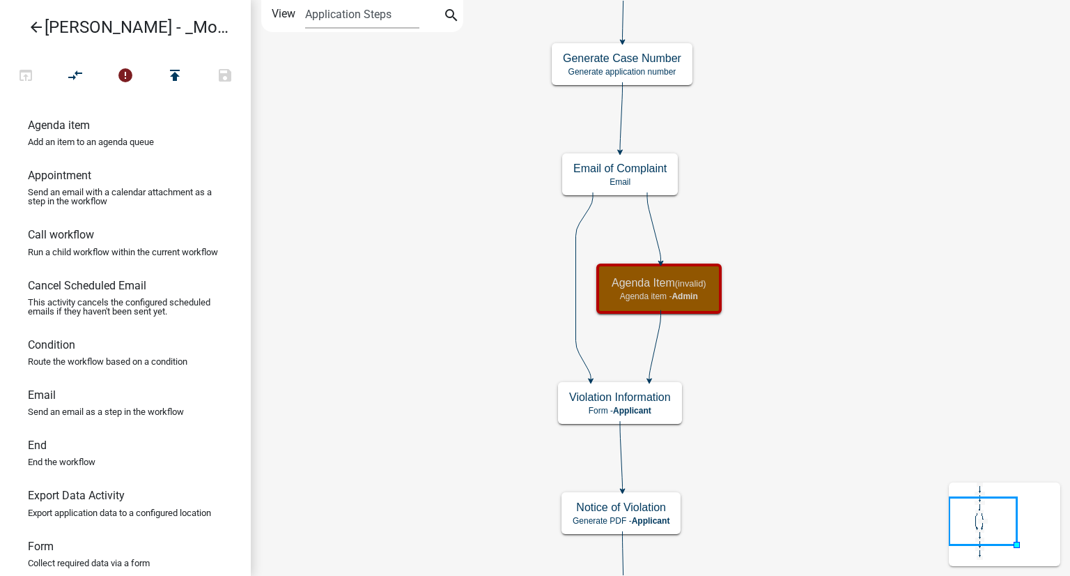
click at [49, 183] on link "Appointment Send an email with a calendar attachment as a step in the workflow" at bounding box center [125, 192] width 251 height 59
drag, startPoint x: 49, startPoint y: 183, endPoint x: 449, endPoint y: 299, distance: 415.6
click at [449, 299] on div "arrow_back Alex - _Module 1. Nuisance or Zoning Complaint open_in_browser compa…" at bounding box center [535, 288] width 1070 height 576
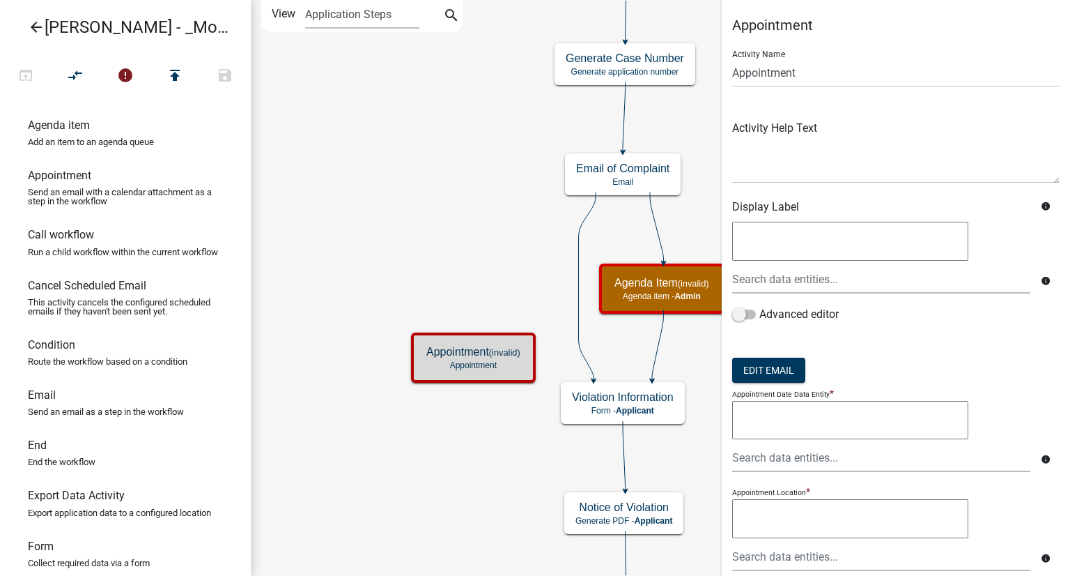
click at [756, 424] on textarea at bounding box center [850, 420] width 236 height 39
click at [808, 424] on textarea at bounding box center [850, 420] width 236 height 39
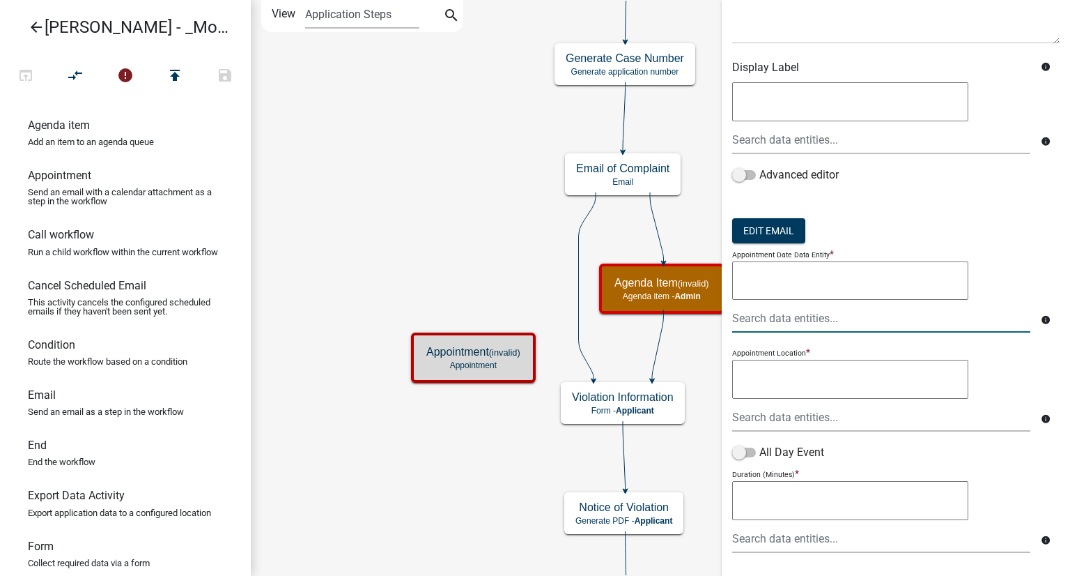
click at [759, 311] on input "text" at bounding box center [881, 318] width 298 height 29
click at [759, 314] on input "text" at bounding box center [881, 318] width 298 height 29
click at [813, 330] on input "text" at bounding box center [881, 318] width 298 height 29
click at [781, 394] on textarea at bounding box center [850, 379] width 236 height 39
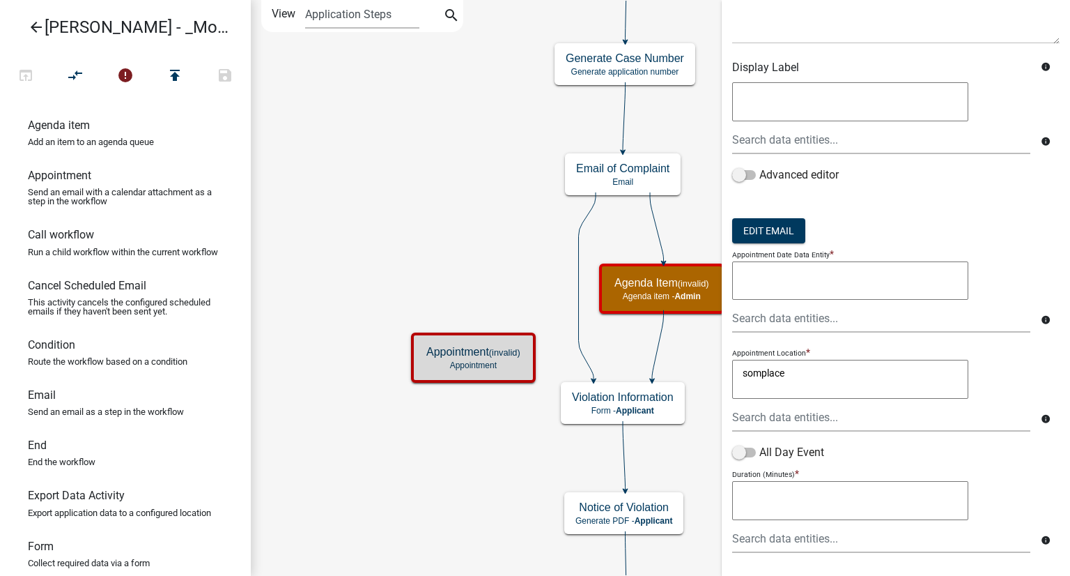
type textarea "somplace"
click at [761, 285] on textarea at bounding box center [850, 280] width 236 height 39
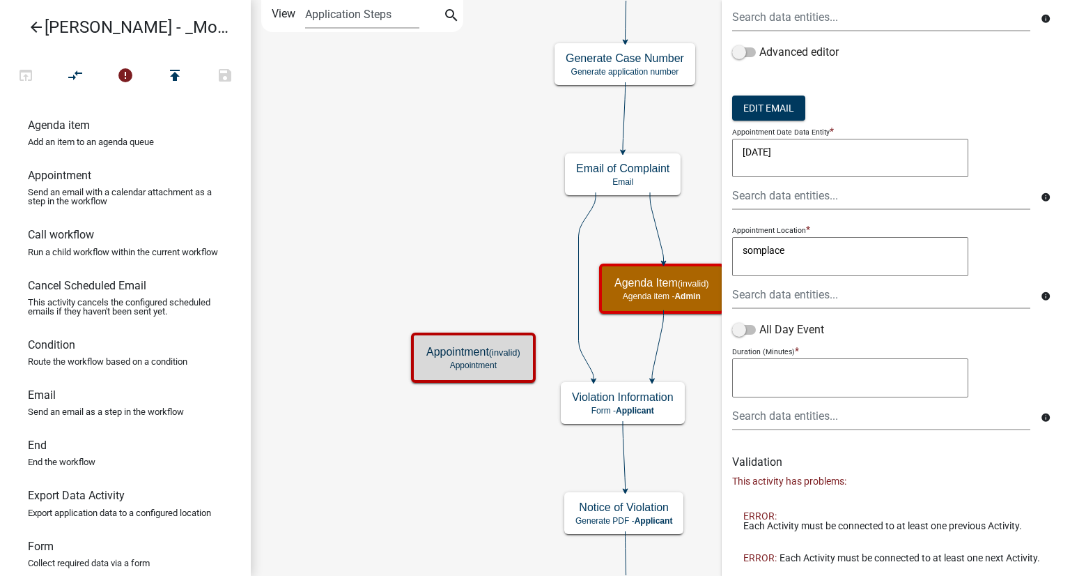
scroll to position [412, 0]
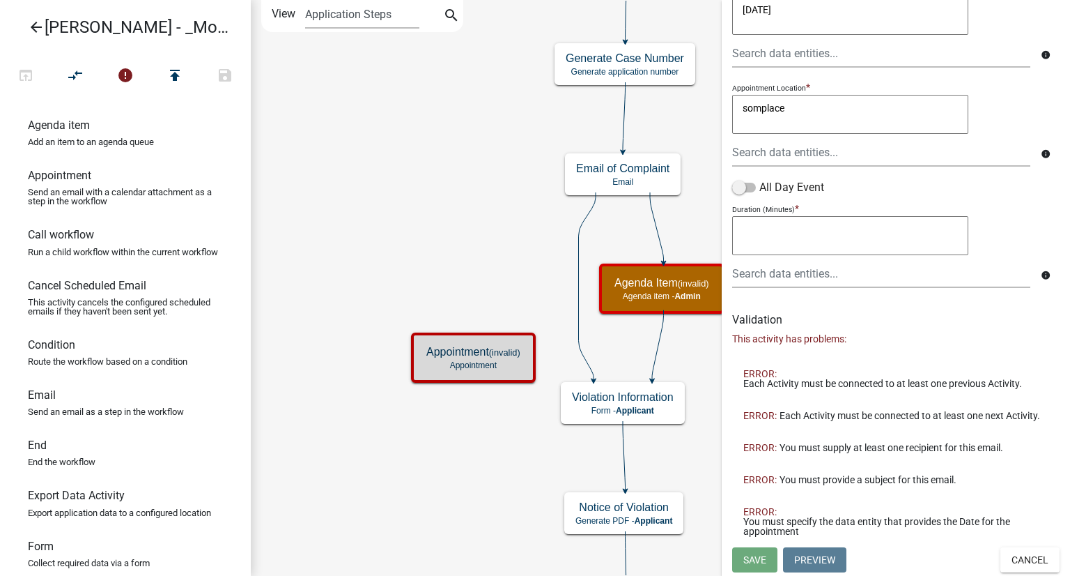
type textarea "9/30/25"
click at [784, 222] on textarea at bounding box center [850, 235] width 236 height 39
type textarea "60"
click at [831, 291] on div "Appointment Activity Name Appointment Activity Help Text Display Label info inf…" at bounding box center [896, 80] width 348 height 934
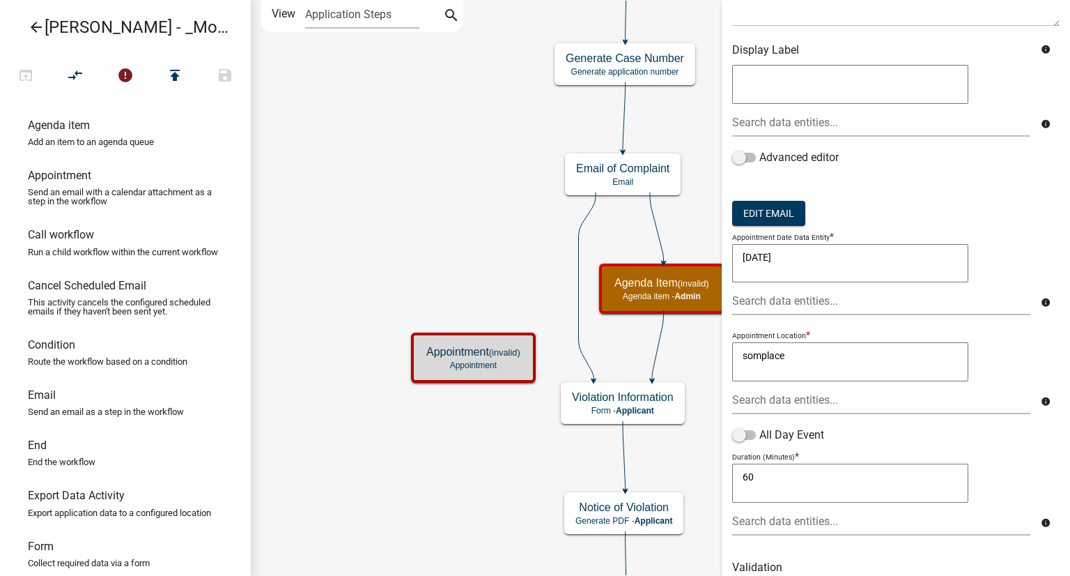
scroll to position [0, 0]
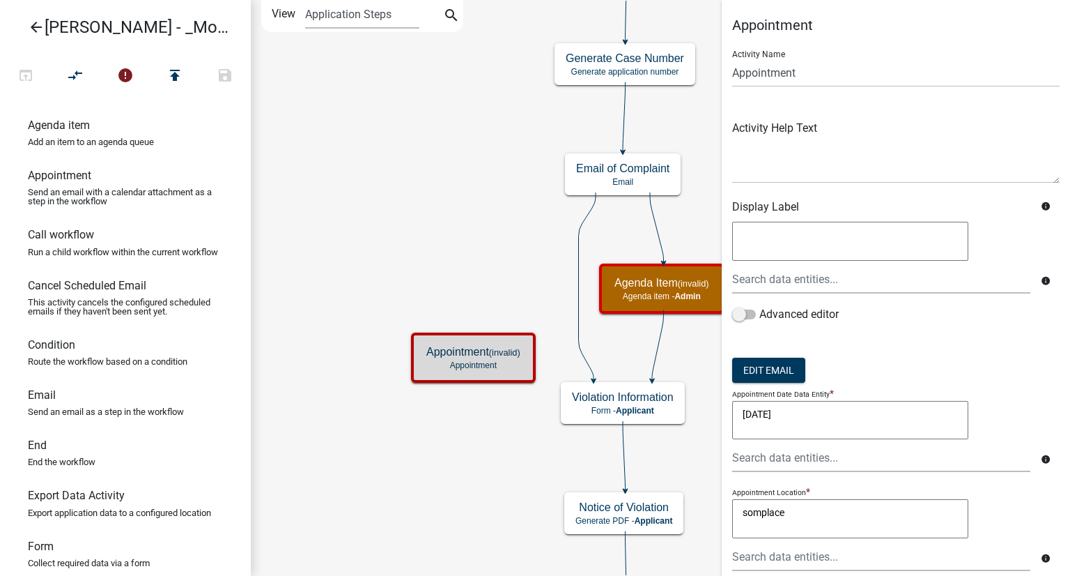
click at [856, 259] on textarea at bounding box center [850, 241] width 236 height 39
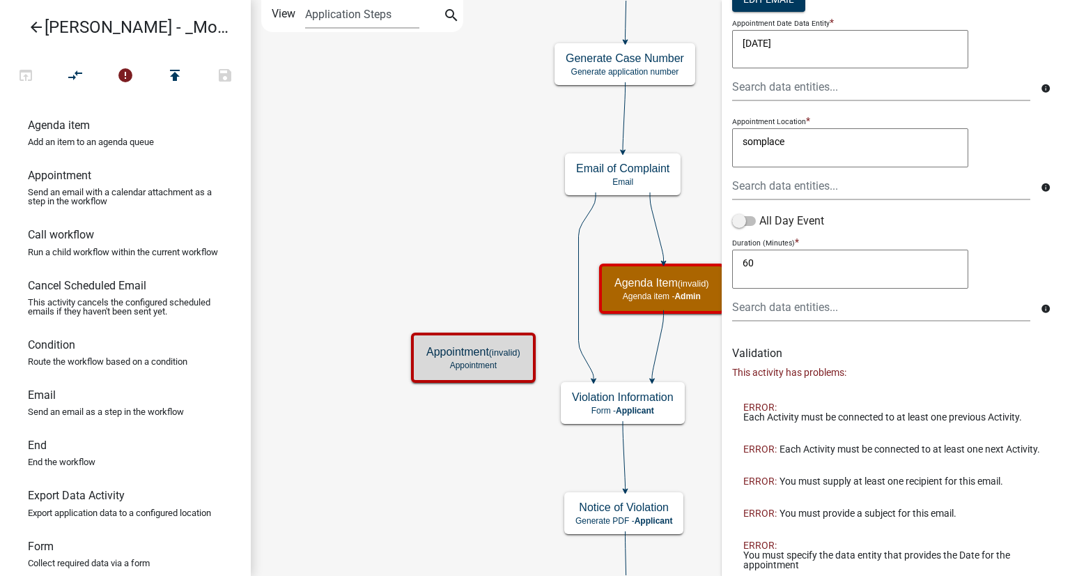
scroll to position [412, 0]
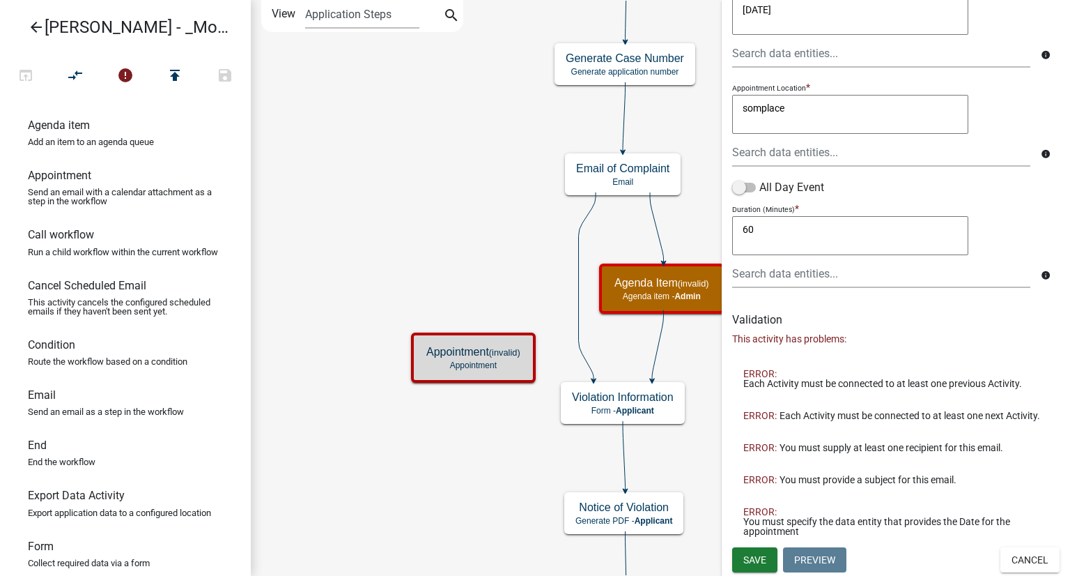
click at [385, 526] on icon "Start Start - Applicant Complainant Information Form - Applicant Notice of Viol…" at bounding box center [661, 377] width 818 height 752
click at [141, 111] on ul "Agenda item Add an item to an agenda queue Appointment Send an email with a cal…" at bounding box center [125, 339] width 251 height 474
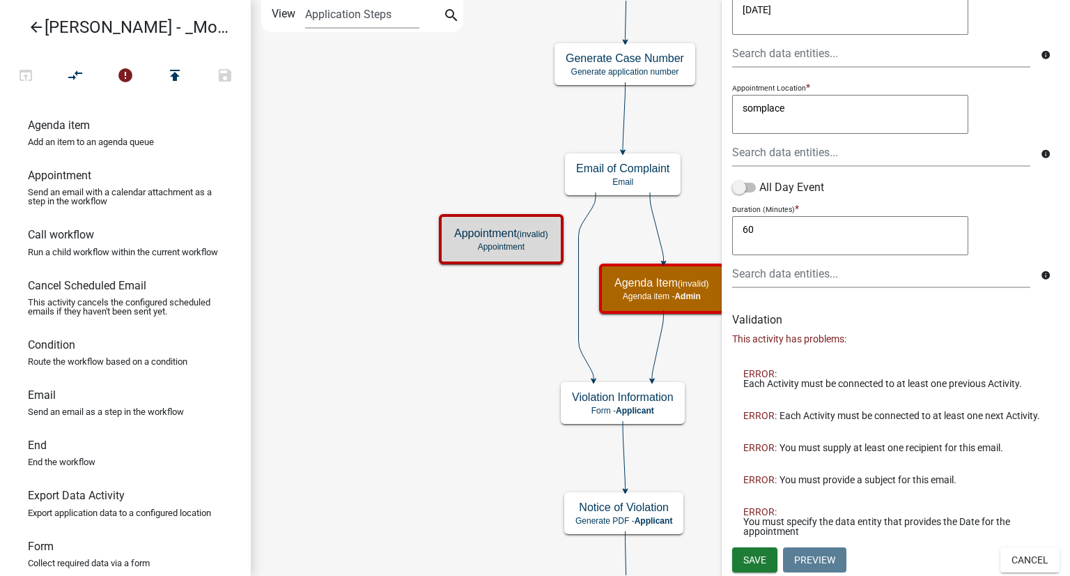
click at [563, 189] on icon "Start Start - Applicant Complainant Information Form - Applicant Notice of Viol…" at bounding box center [661, 377] width 818 height 752
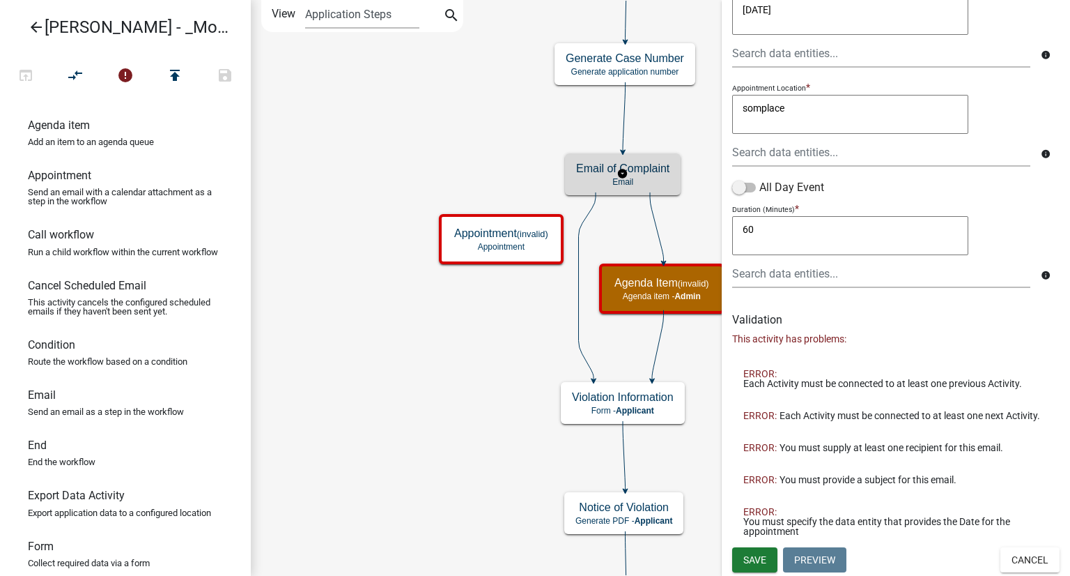
scroll to position [0, 0]
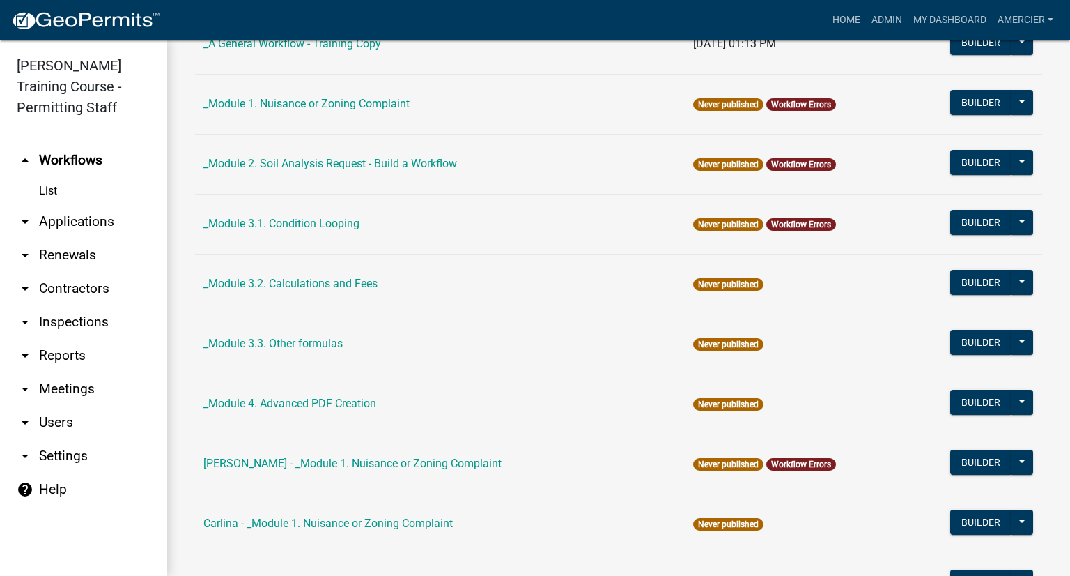
scroll to position [348, 0]
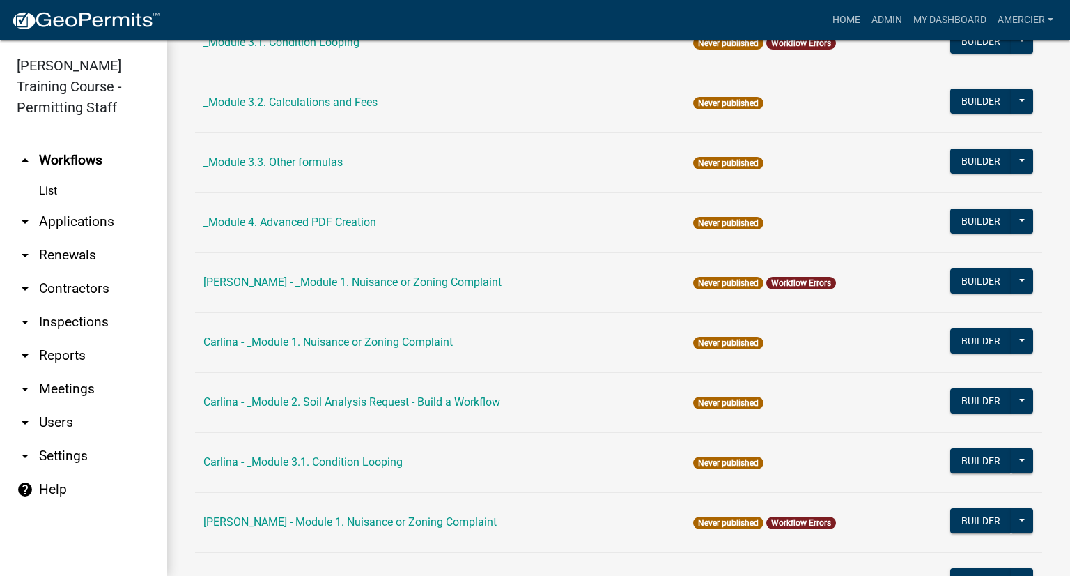
click at [275, 286] on link "[PERSON_NAME] - _Module 1. Nuisance or Zoning Complaint" at bounding box center [352, 281] width 298 height 13
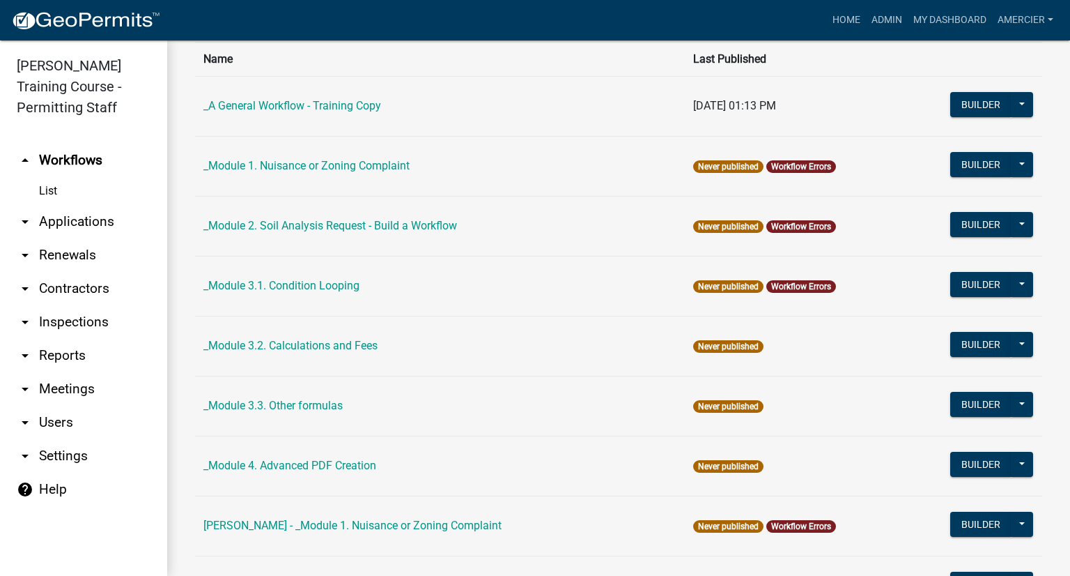
scroll to position [209, 0]
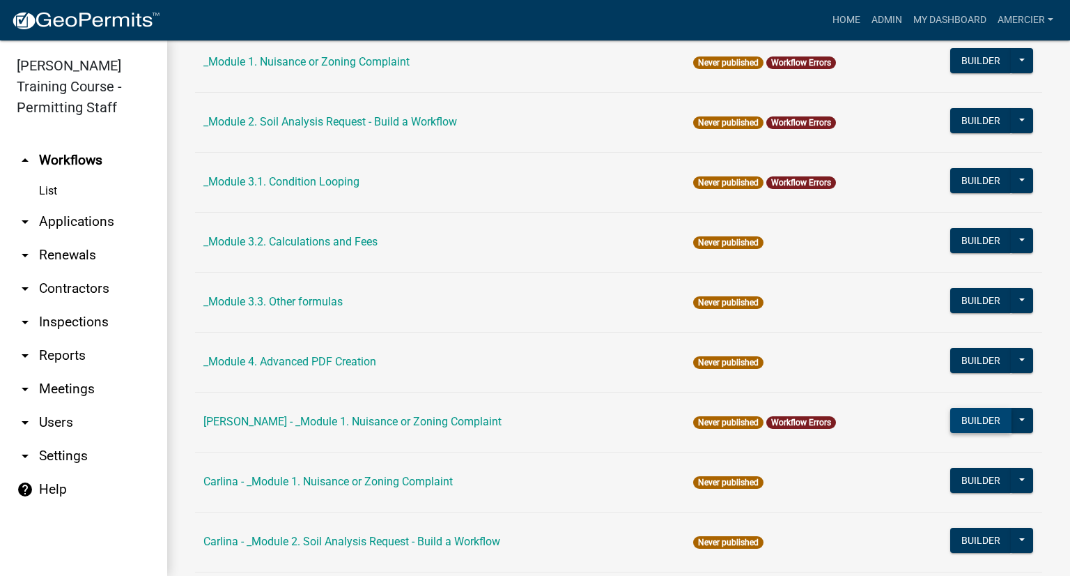
click at [979, 424] on button "Builder" at bounding box center [980, 420] width 61 height 25
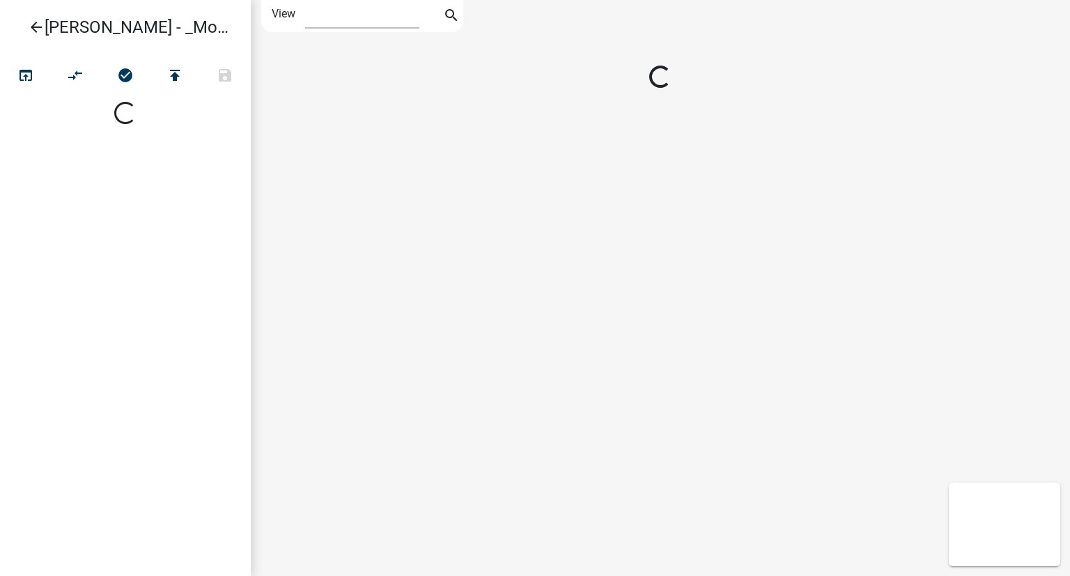
select select "1"
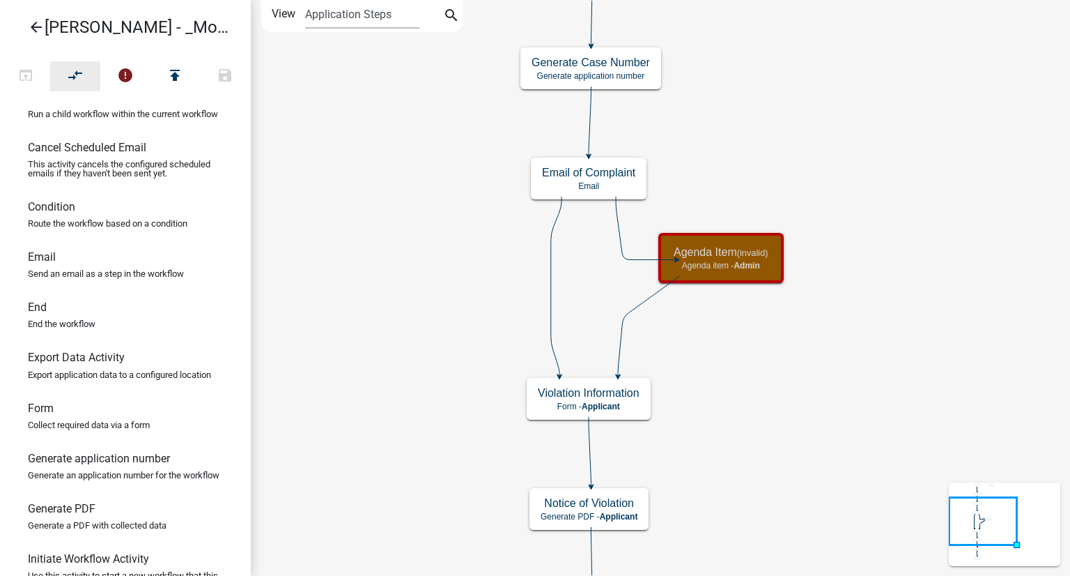
scroll to position [139, 0]
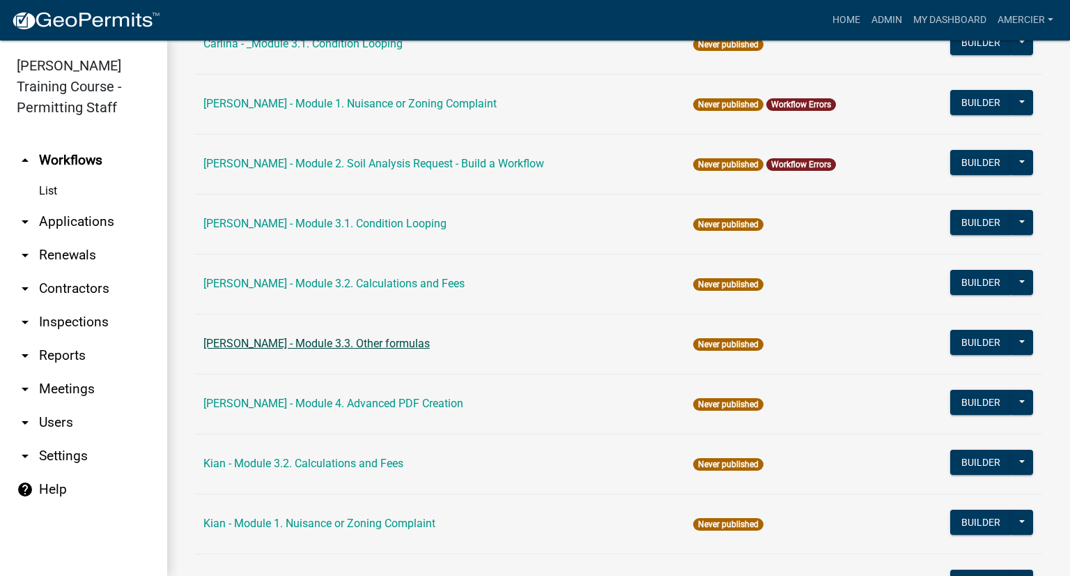
scroll to position [906, 0]
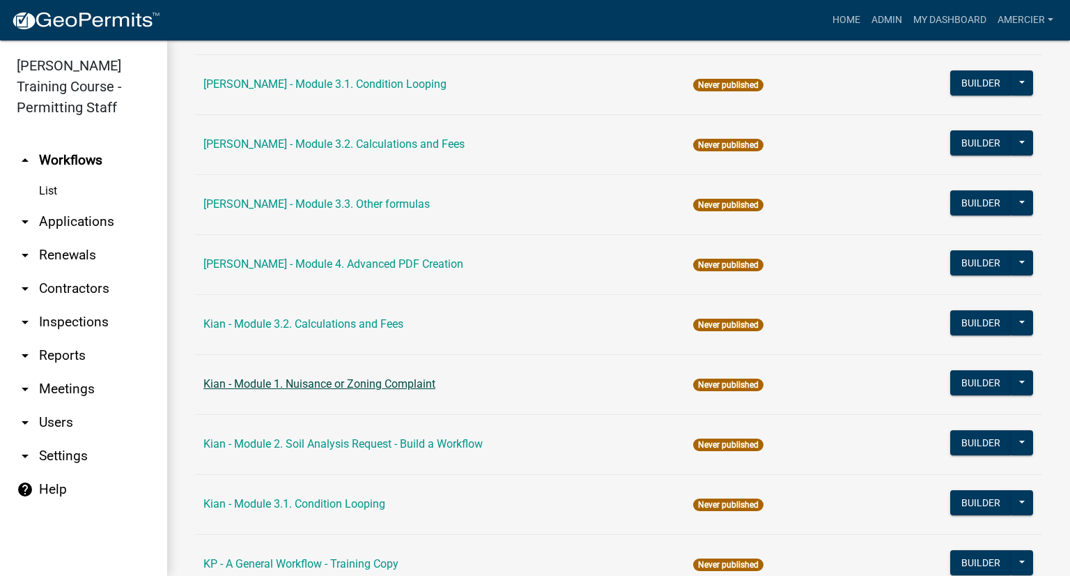
click at [288, 379] on link "Kian - Module 1. Nuisance or Zoning Complaint" at bounding box center [319, 383] width 232 height 13
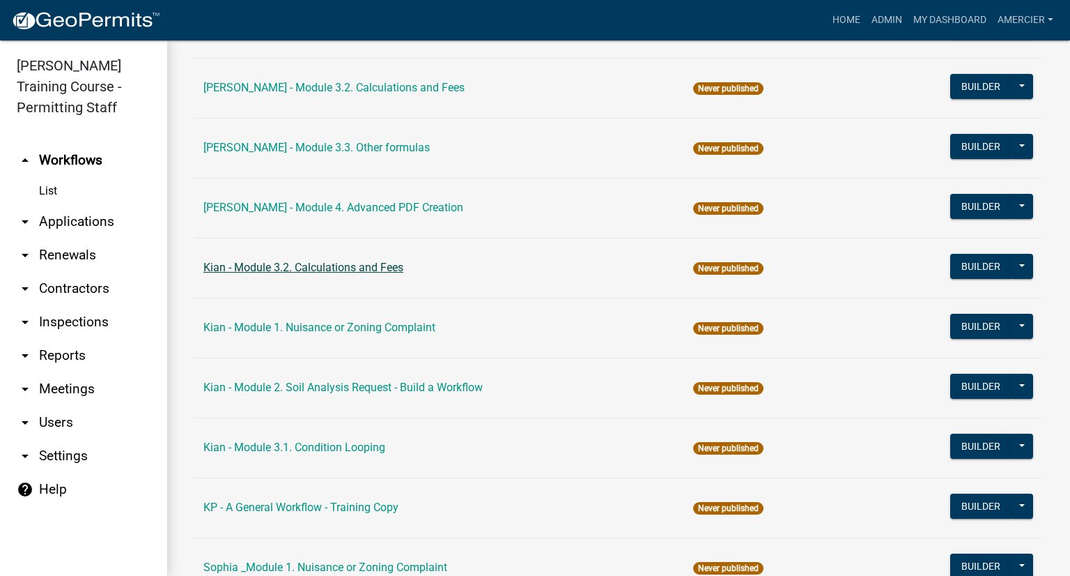
scroll to position [1045, 0]
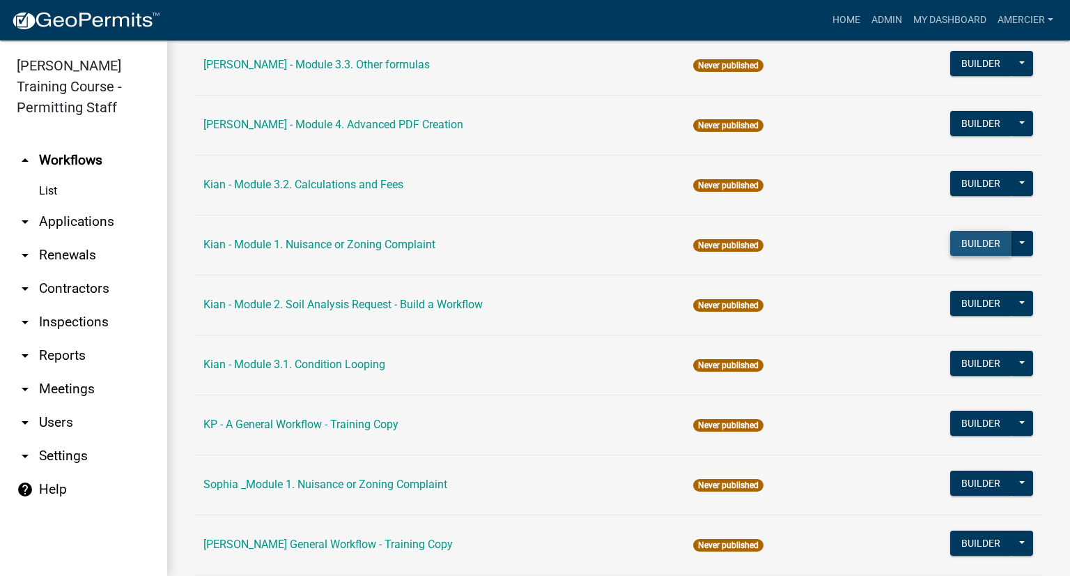
click at [954, 241] on button "Builder" at bounding box center [980, 243] width 61 height 25
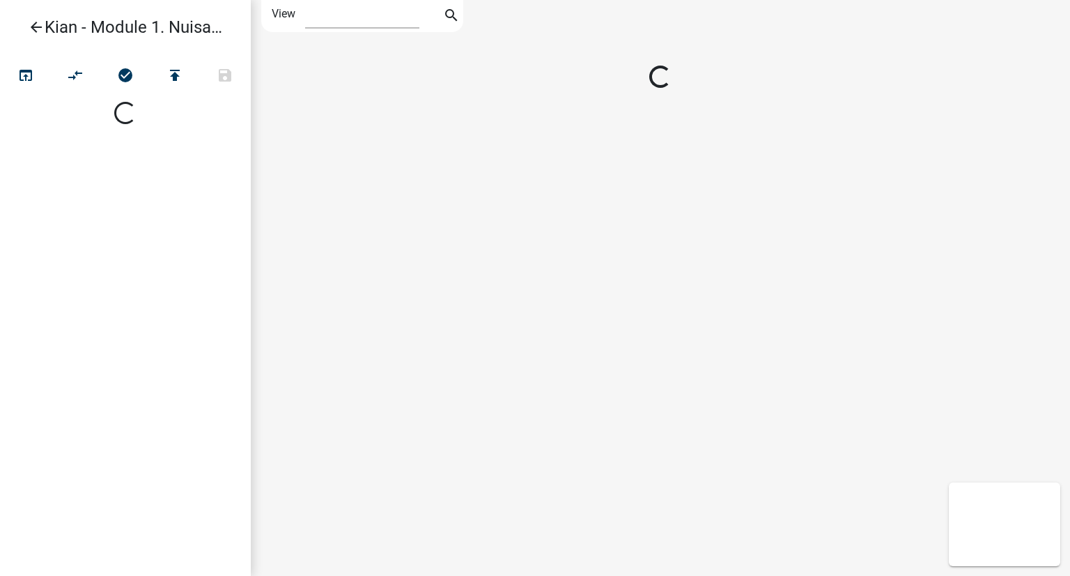
select select "1"
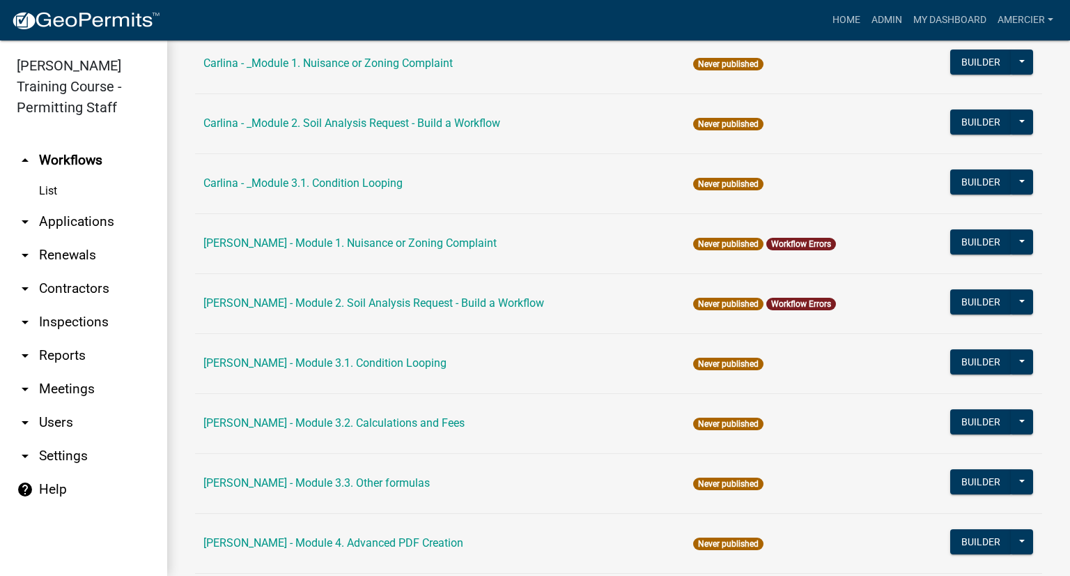
scroll to position [906, 0]
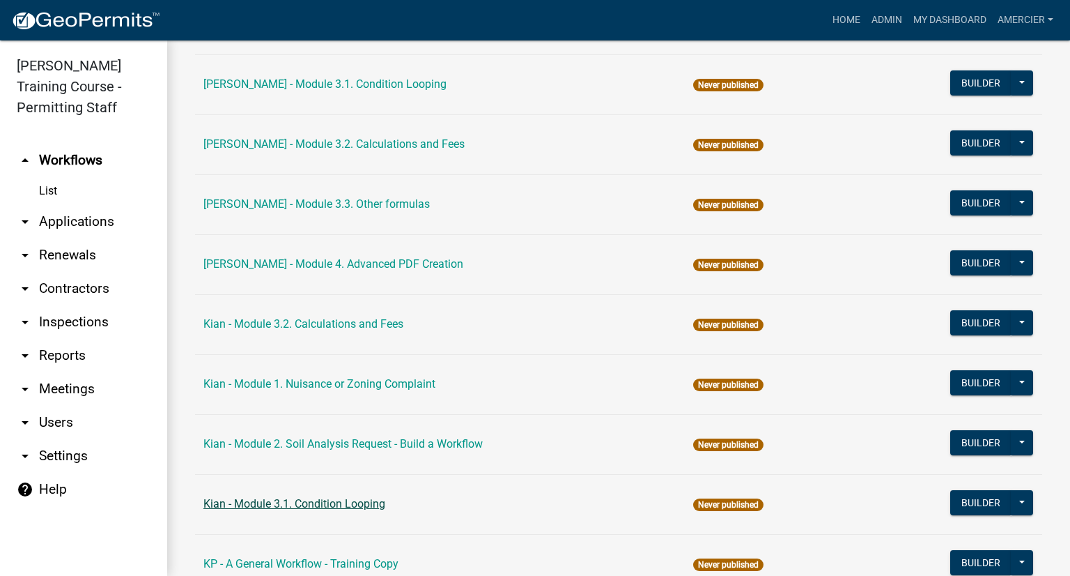
click at [217, 503] on link "Kian - Module 3.1. Condition Looping" at bounding box center [294, 503] width 182 height 13
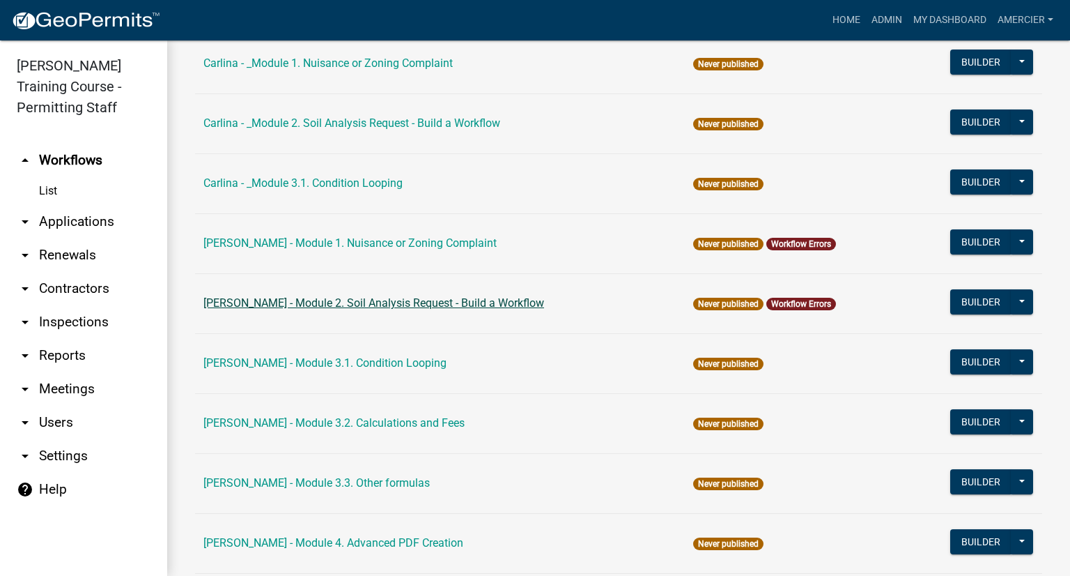
scroll to position [488, 0]
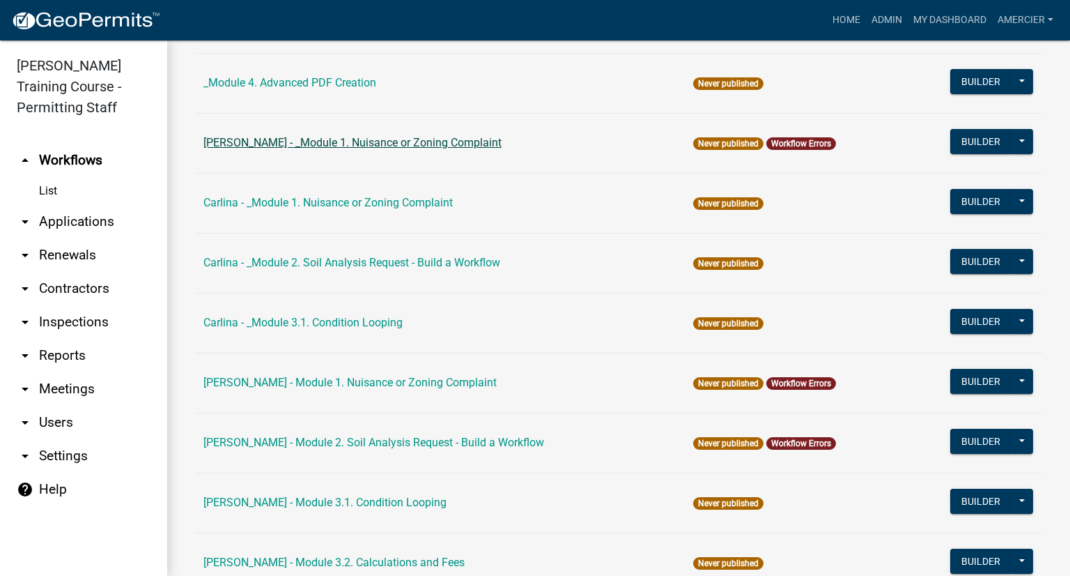
click at [343, 144] on link "[PERSON_NAME] - _Module 1. Nuisance or Zoning Complaint" at bounding box center [352, 142] width 298 height 13
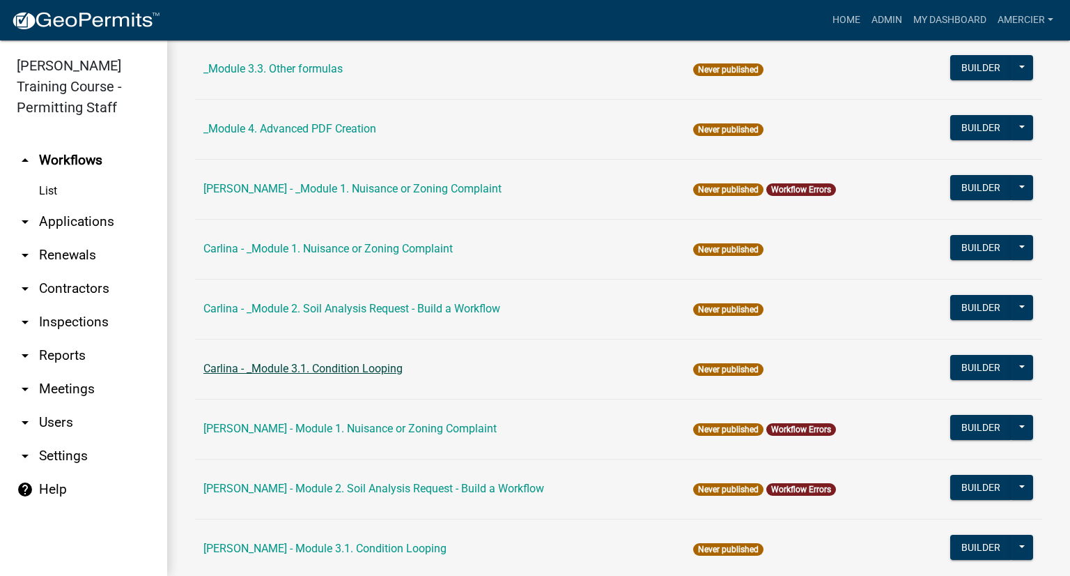
scroll to position [418, 0]
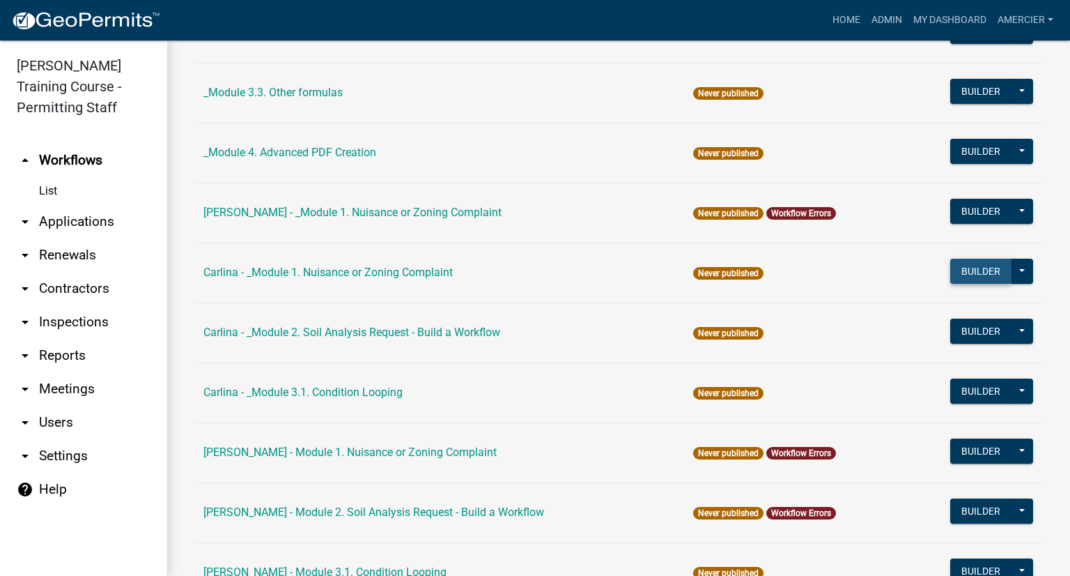
click at [962, 272] on button "Builder" at bounding box center [980, 270] width 61 height 25
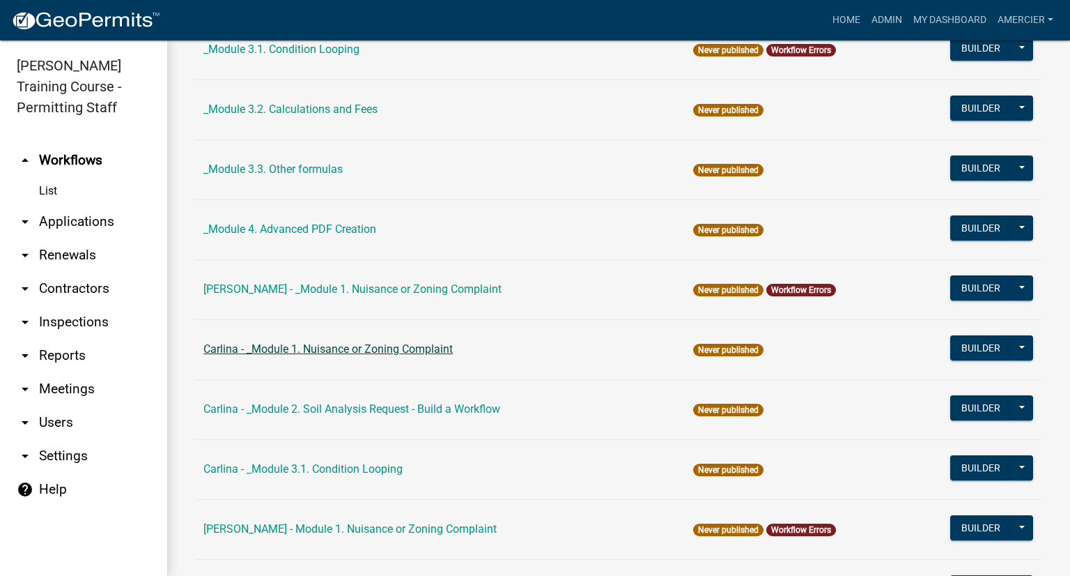
scroll to position [348, 0]
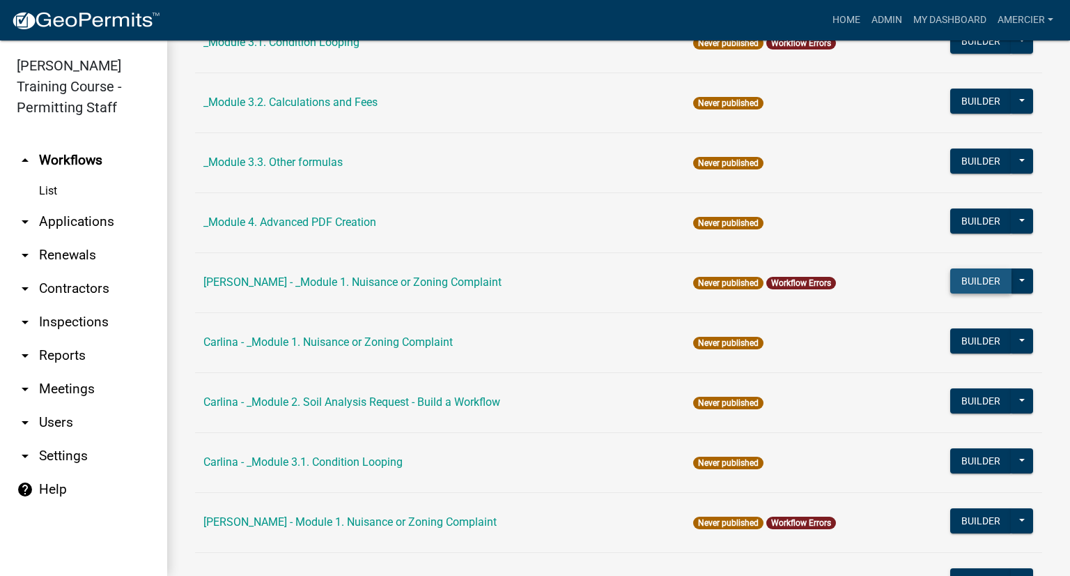
click at [970, 272] on button "Builder" at bounding box center [980, 280] width 61 height 25
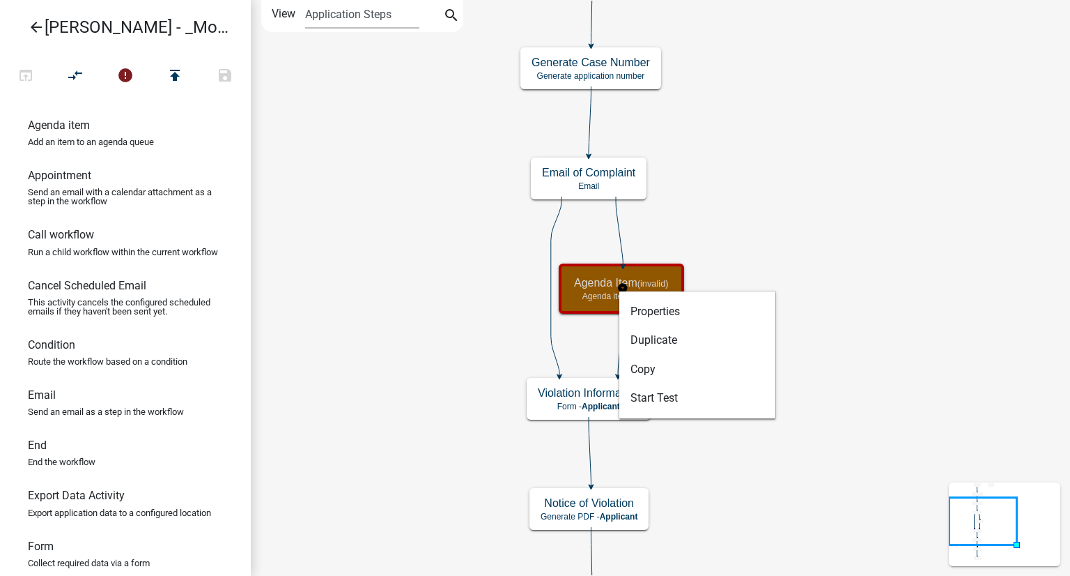
click at [591, 272] on div "Agenda Item (invalid) Agenda item - Admin" at bounding box center [621, 289] width 117 height 42
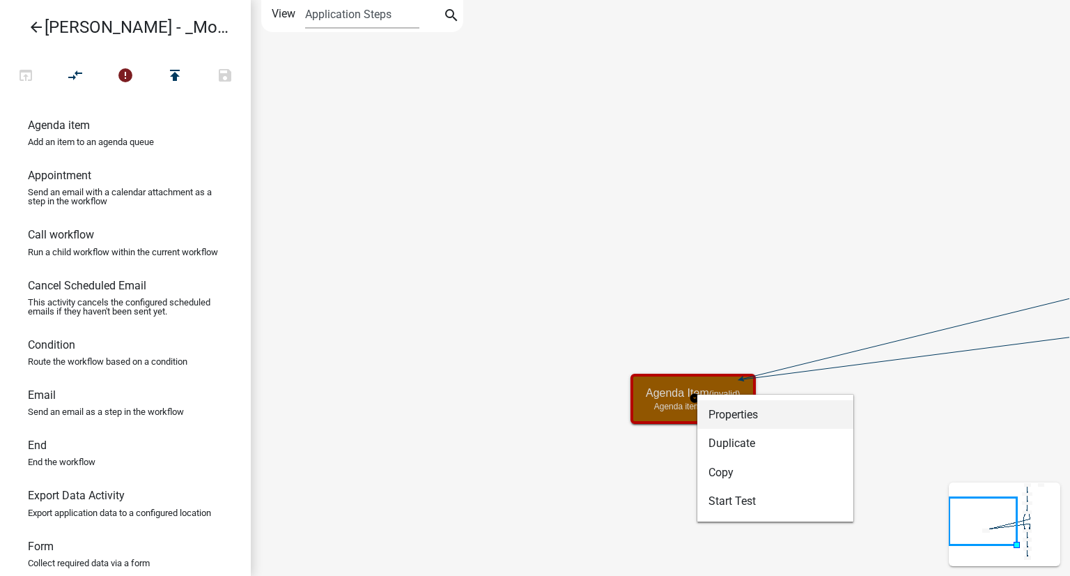
select select "1915EA58-7059-4941-9CAC-DBBDEE29AFEC"
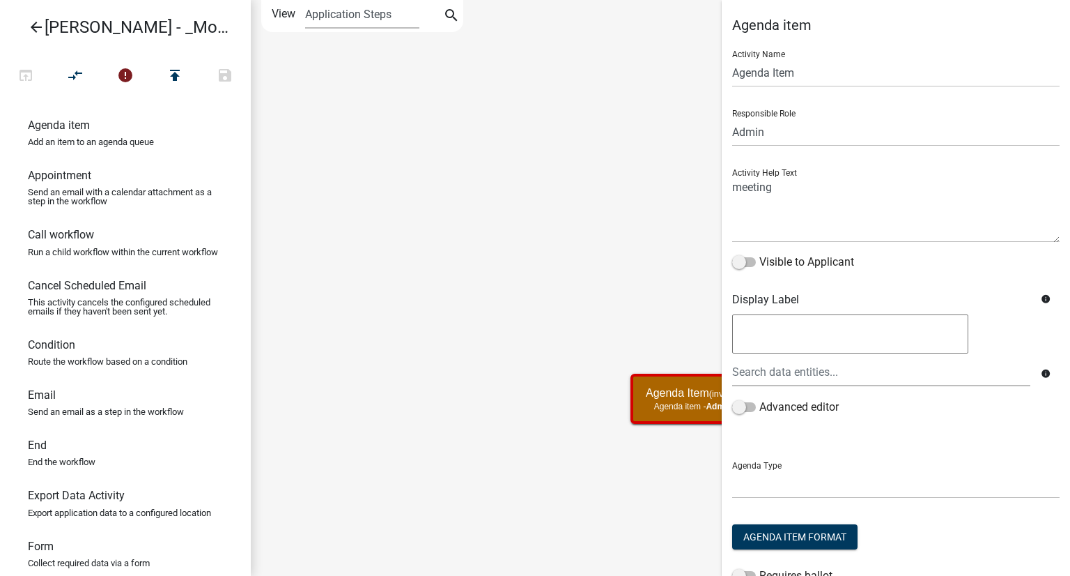
click at [539, 187] on icon "Start Start - Applicant Complainant Information Form - Applicant Notice of Viol…" at bounding box center [839, 375] width 1175 height 748
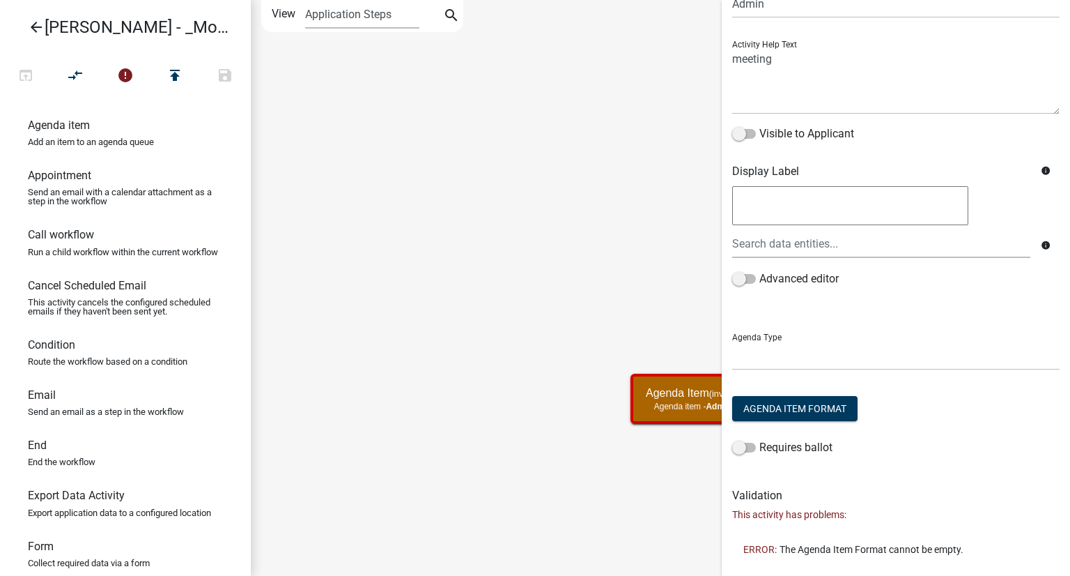
scroll to position [178, 0]
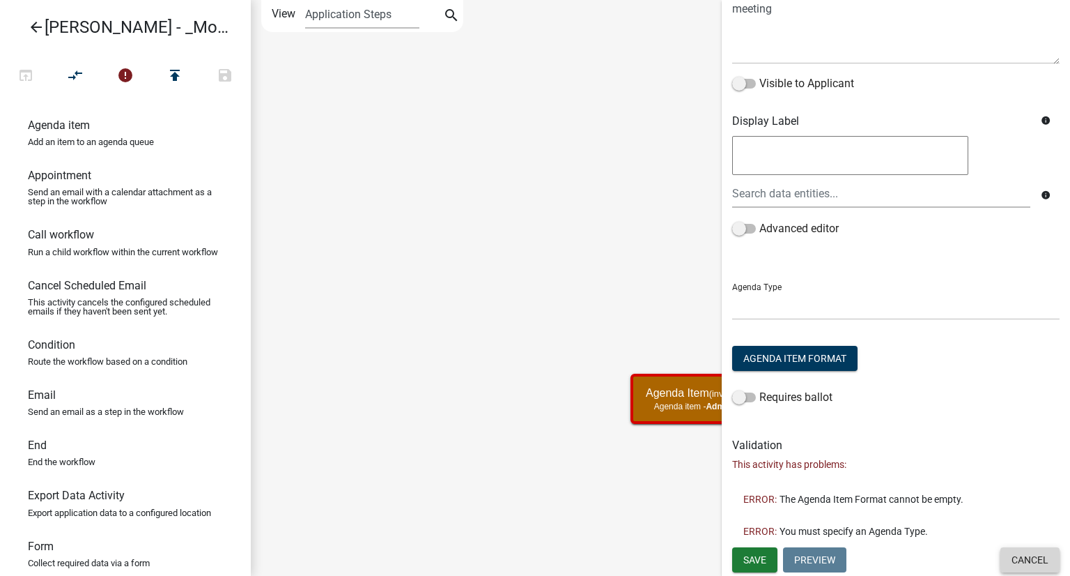
click at [1009, 560] on button "Cancel" at bounding box center [1030, 559] width 59 height 25
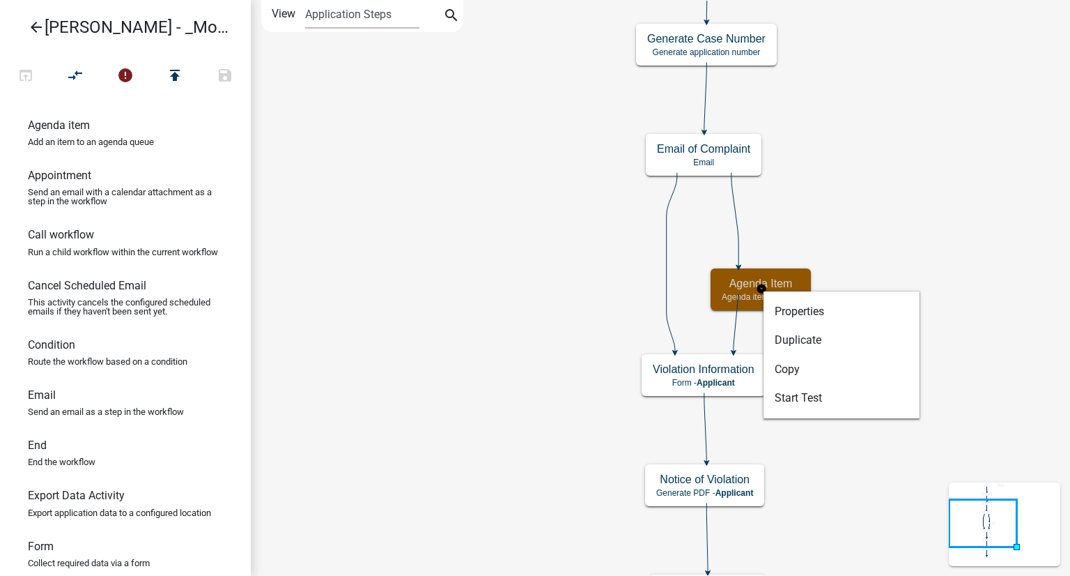
click at [735, 288] on h5 "Agenda Item" at bounding box center [761, 283] width 78 height 13
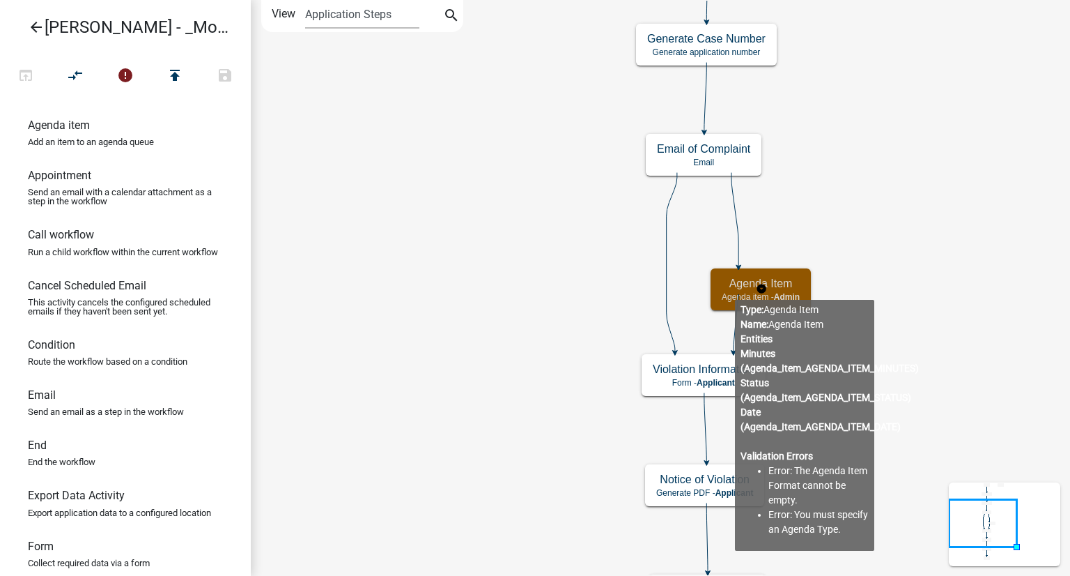
click at [735, 288] on h5 "Agenda Item" at bounding box center [761, 283] width 78 height 13
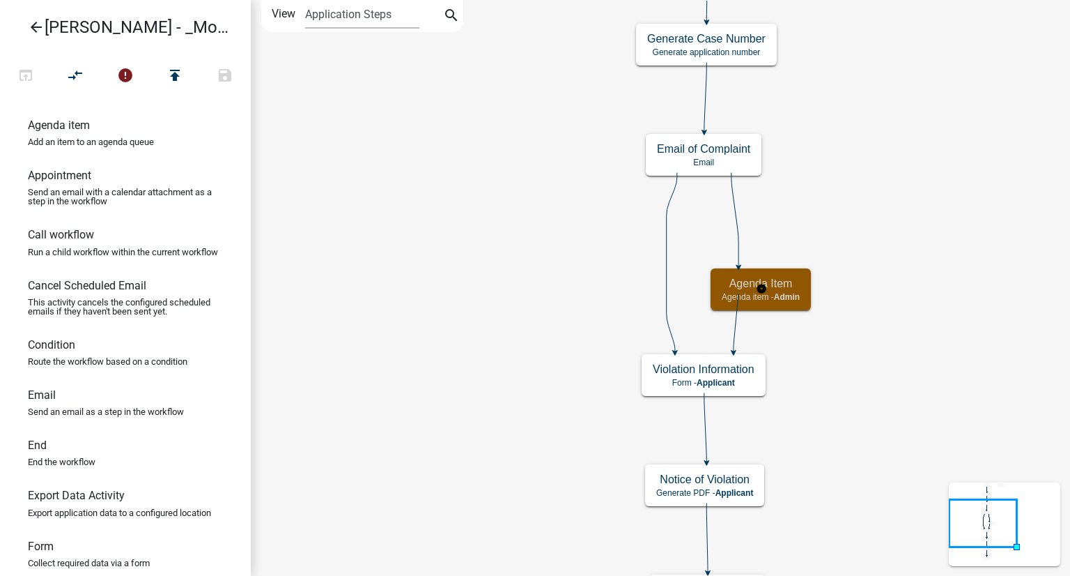
click at [735, 288] on h5 "Agenda Item" at bounding box center [761, 283] width 78 height 13
select select "1915EA58-7059-4941-9CAC-DBBDEE29AFEC"
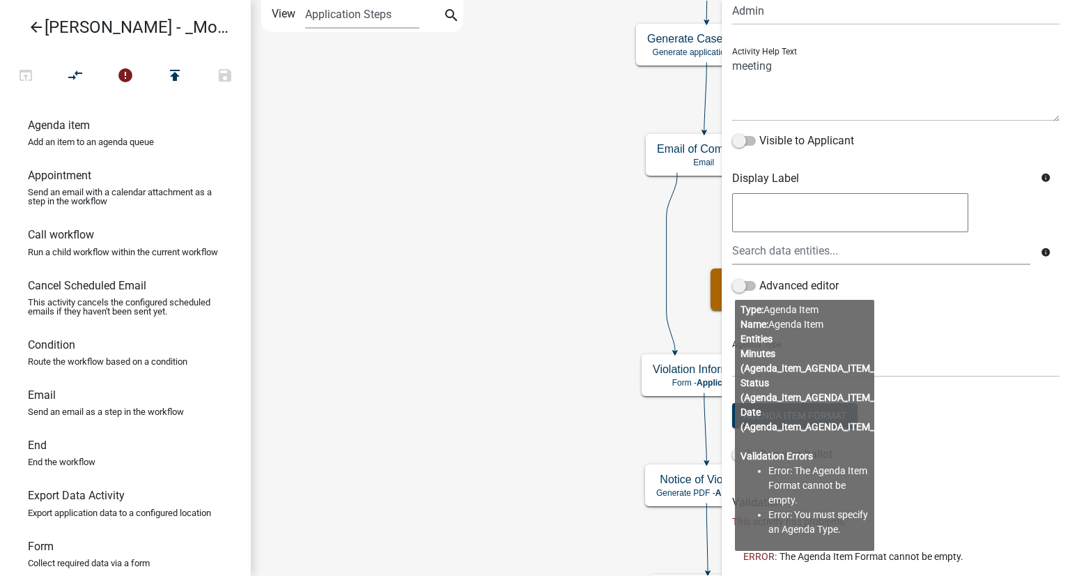
scroll to position [178, 0]
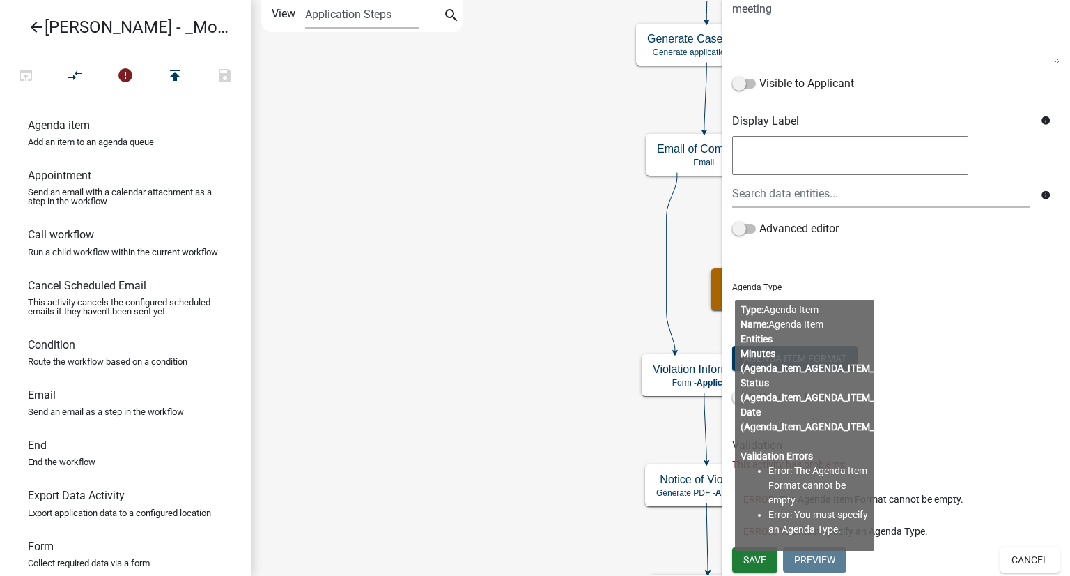
click at [987, 326] on form "Activity Name Agenda Item Responsible Role Applicant Kian Engineer Admin Activi…" at bounding box center [895, 143] width 327 height 565
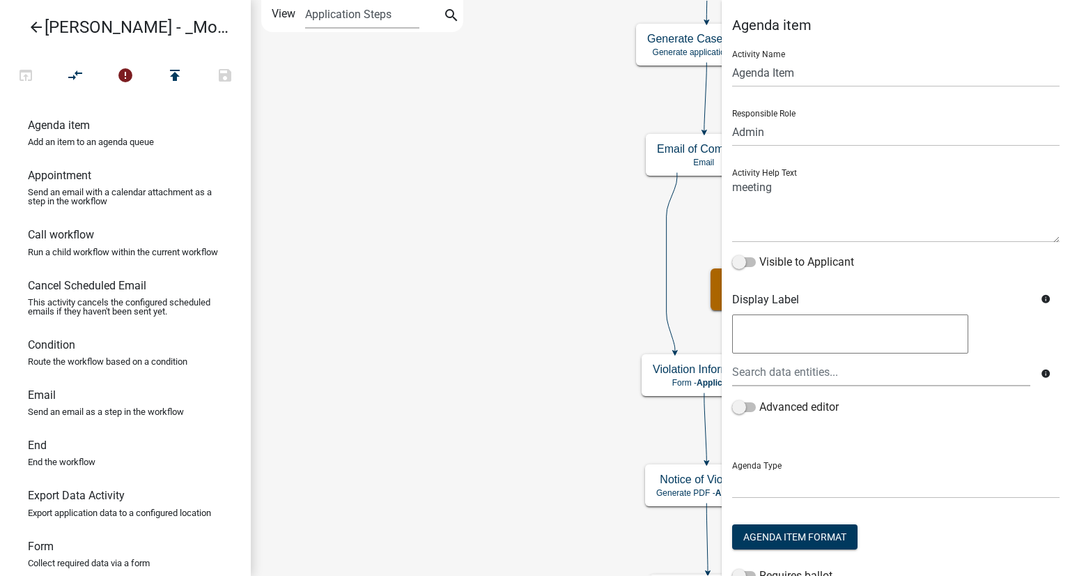
scroll to position [5, 0]
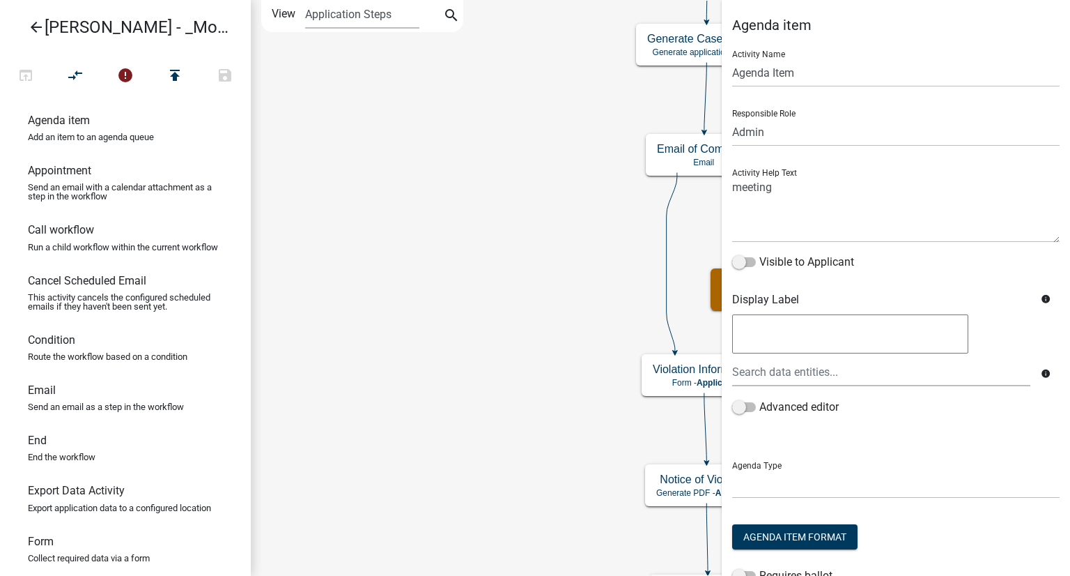
click at [438, 141] on icon "Start Start - Applicant Complainant Information Form - Applicant Notice of Viol…" at bounding box center [661, 363] width 818 height 724
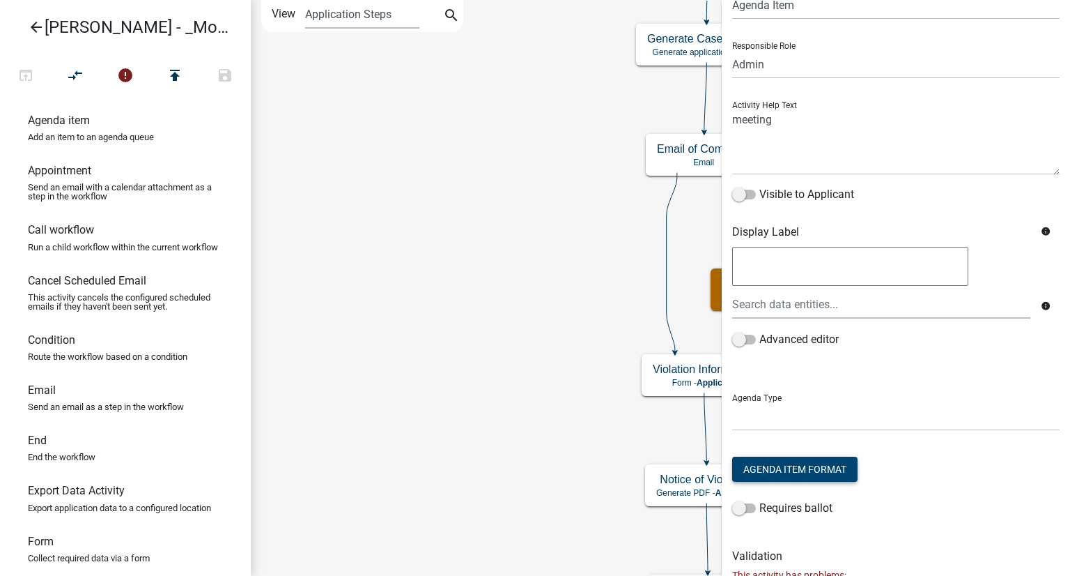
scroll to position [178, 0]
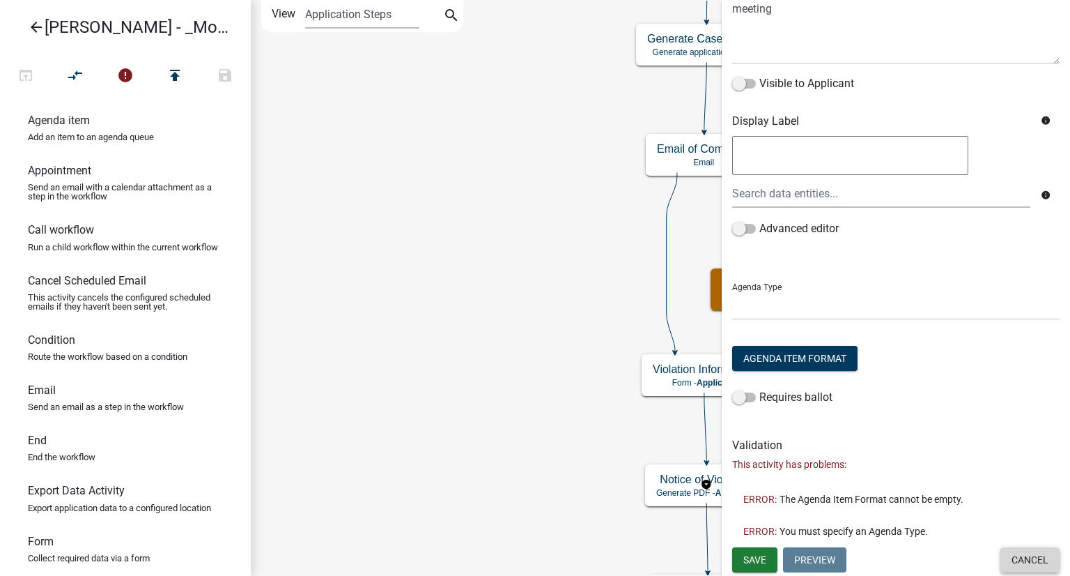
click at [1021, 560] on button "Cancel" at bounding box center [1030, 559] width 59 height 25
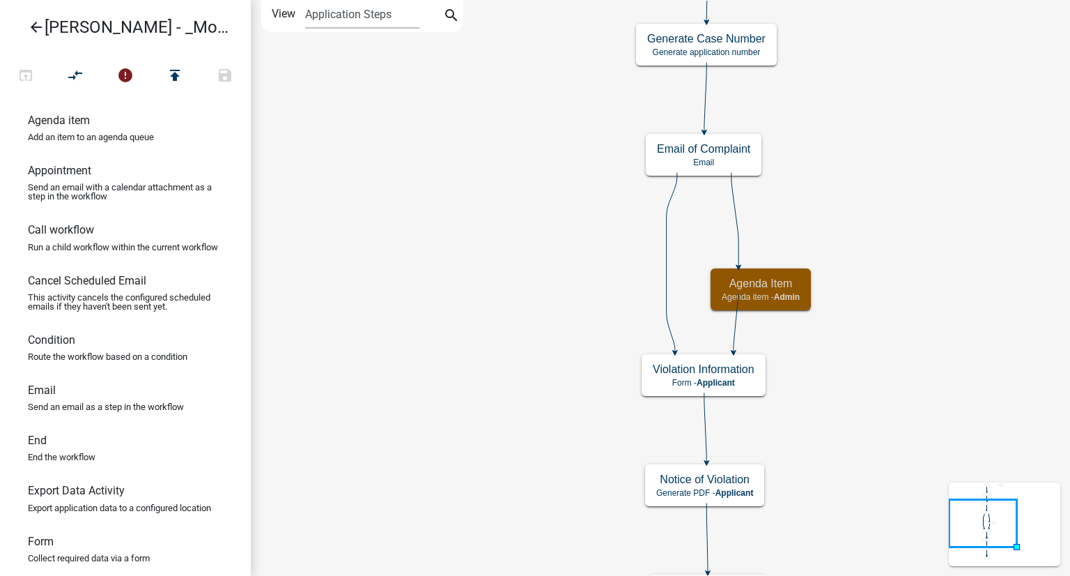
click at [1001, 426] on icon "Start Start - Applicant Complainant Information Form - Applicant Notice of Viol…" at bounding box center [661, 363] width 818 height 724
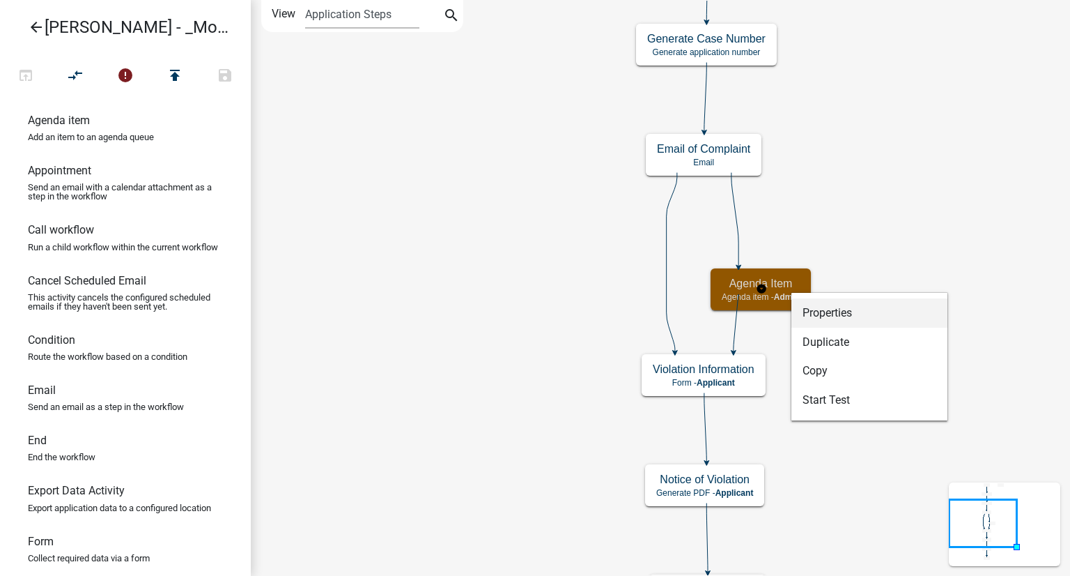
select select "1915EA58-7059-4941-9CAC-DBBDEE29AFEC"
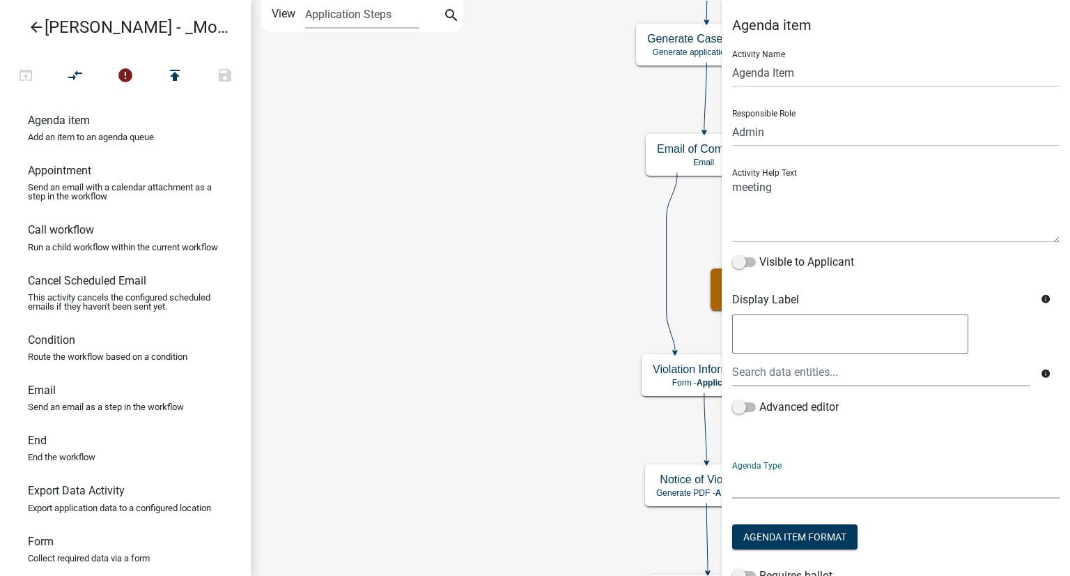
click at [770, 479] on select at bounding box center [895, 484] width 327 height 29
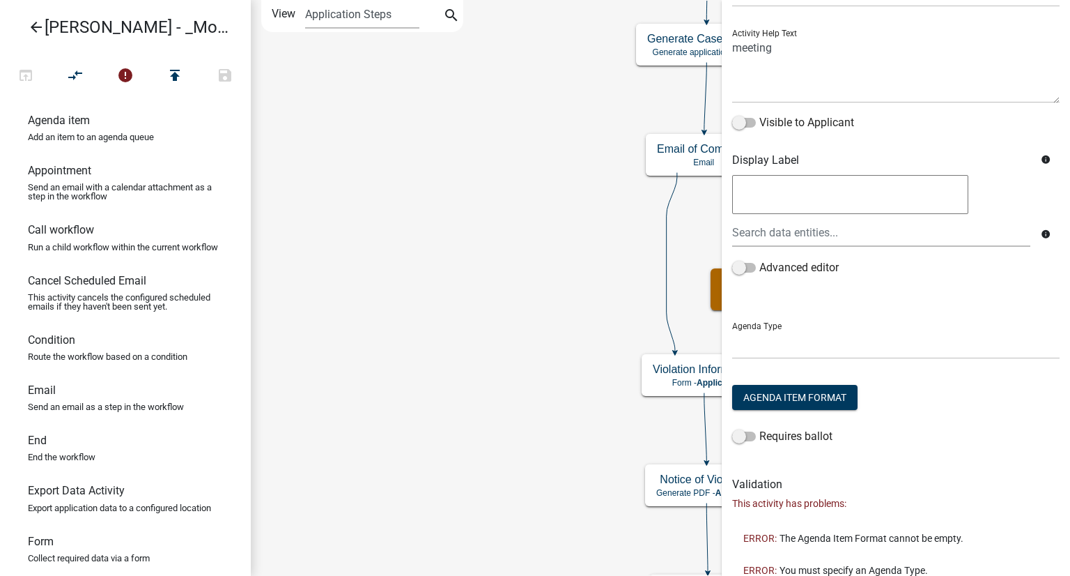
drag, startPoint x: 834, startPoint y: 358, endPoint x: 785, endPoint y: 376, distance: 52.0
click at [785, 376] on form "Activity Name Agenda Item Responsible Role Applicant Kian Engineer Admin Activi…" at bounding box center [895, 182] width 327 height 565
click at [786, 392] on button "Agenda Item Format" at bounding box center [794, 397] width 125 height 25
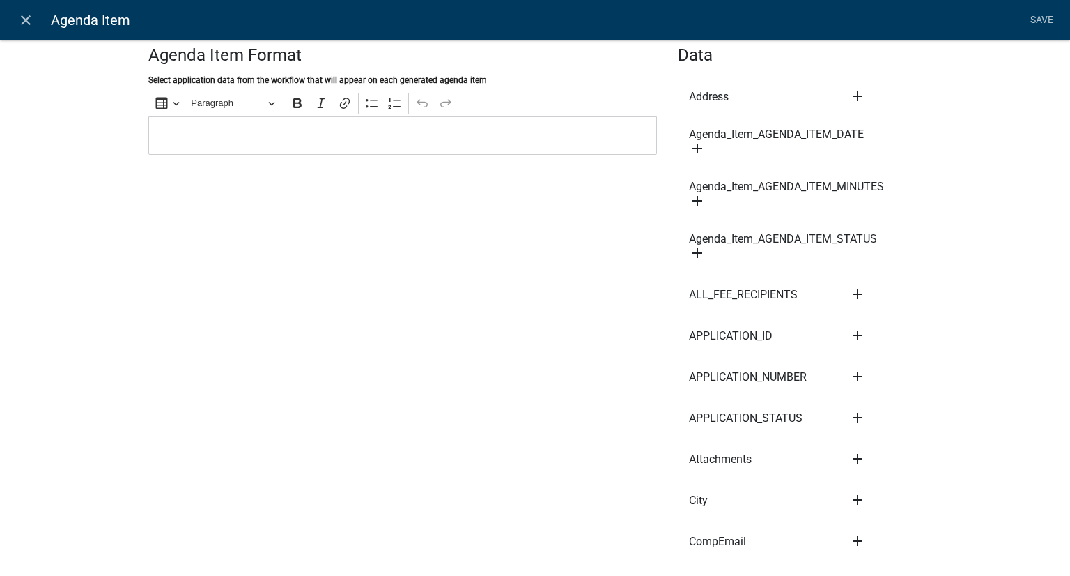
scroll to position [0, 0]
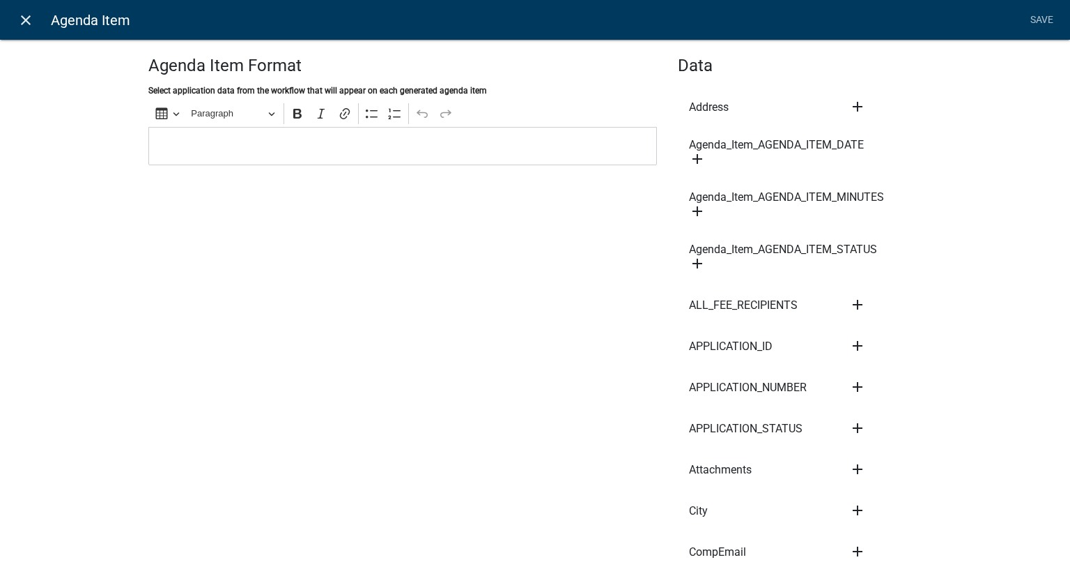
click at [17, 16] on icon "close" at bounding box center [25, 20] width 17 height 17
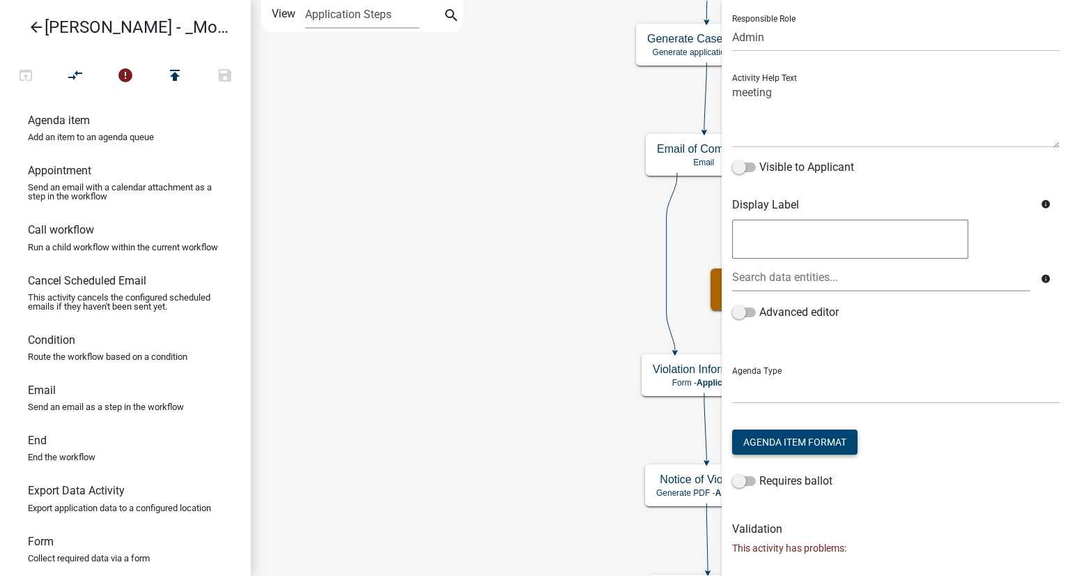
scroll to position [178, 0]
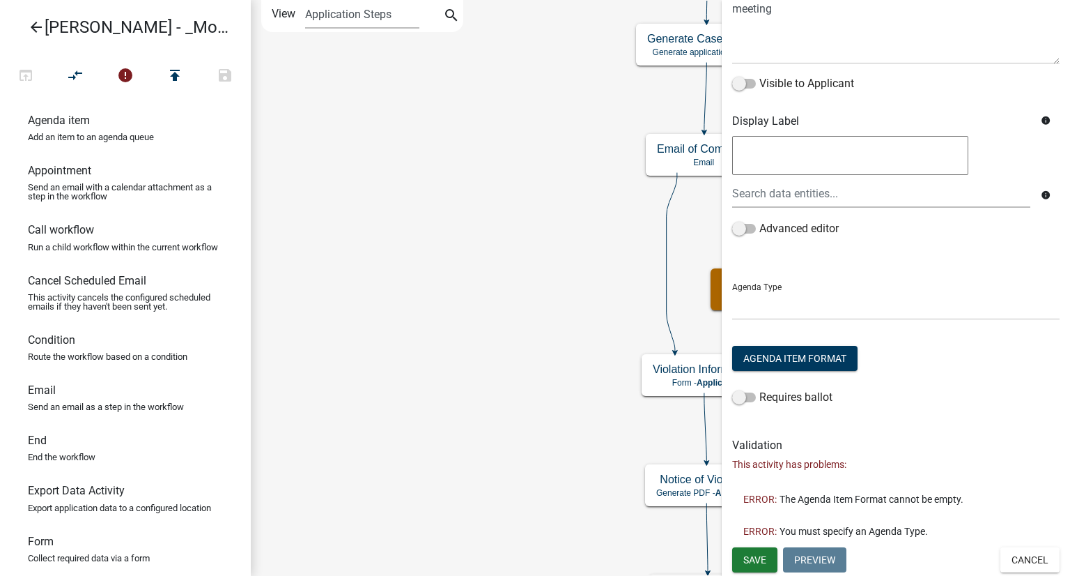
click at [402, 191] on icon "Start Start - Applicant Complainant Information Form - Applicant Notice of Viol…" at bounding box center [661, 363] width 818 height 724
click at [555, 194] on icon "Start Start - Applicant Complainant Information Form - Applicant Notice of Viol…" at bounding box center [661, 363] width 818 height 724
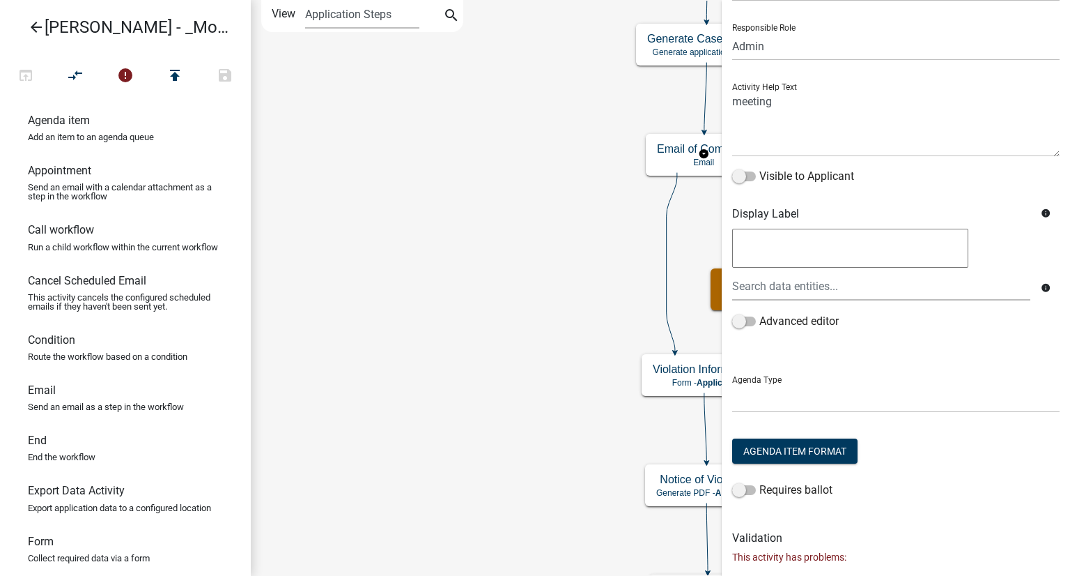
scroll to position [0, 0]
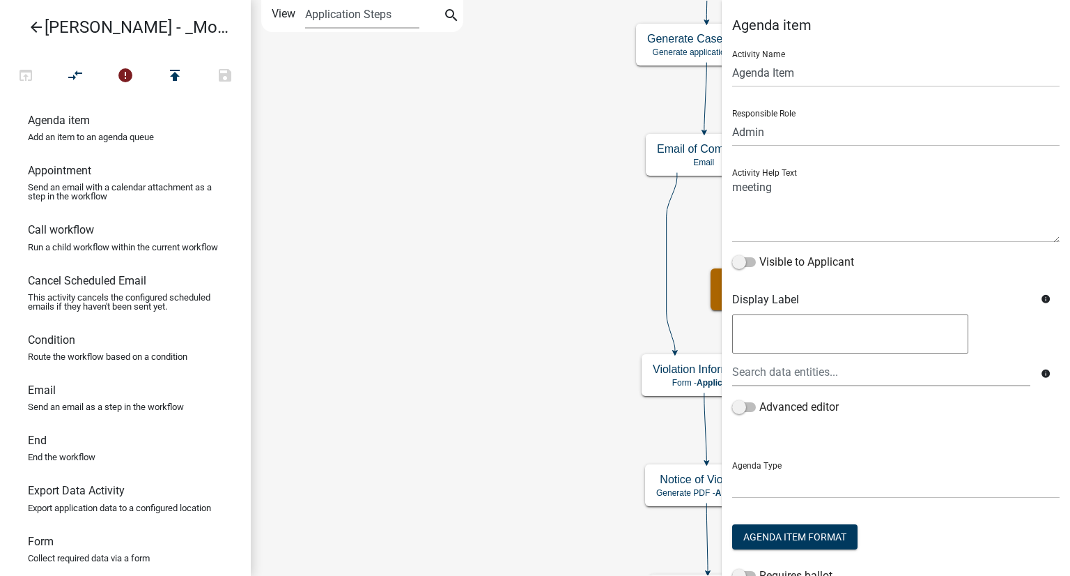
click at [500, 474] on icon "Start Start - Applicant Complainant Information Form - Applicant Notice of Viol…" at bounding box center [661, 363] width 818 height 724
click at [511, 205] on icon "Start Start - Applicant Complainant Information Form - Applicant Notice of Viol…" at bounding box center [661, 363] width 818 height 724
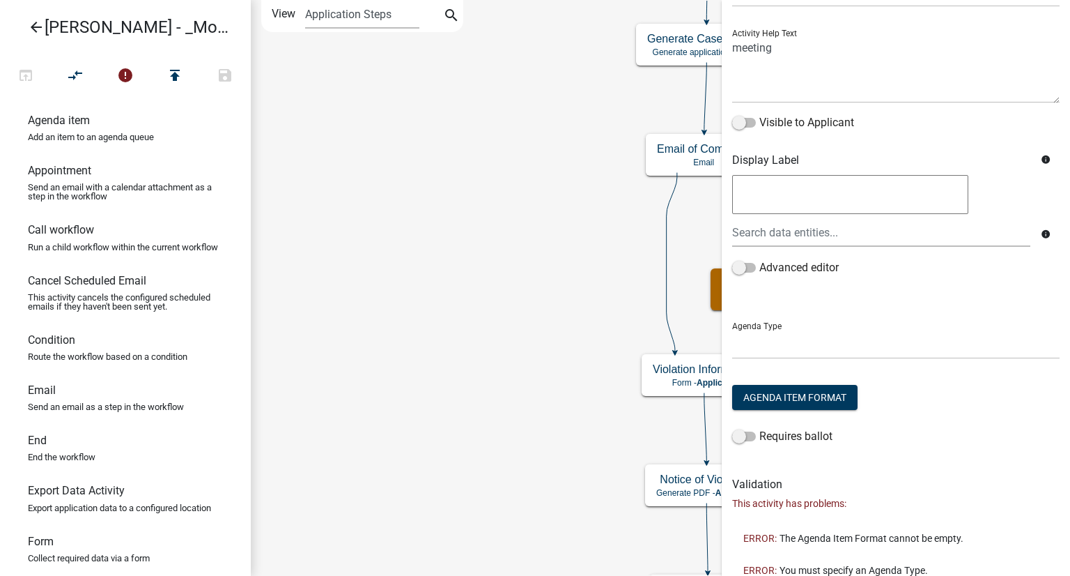
scroll to position [178, 0]
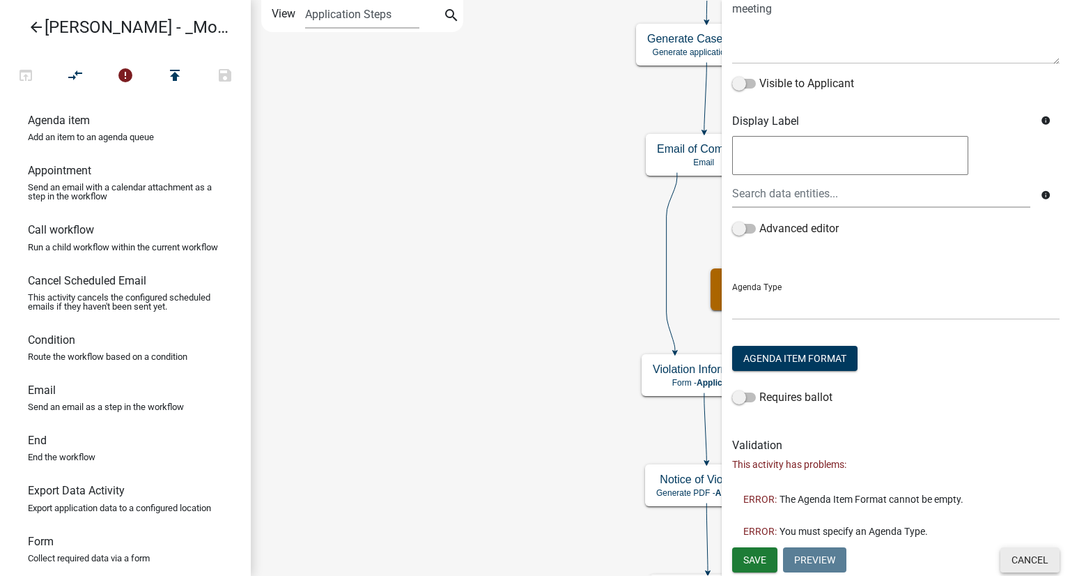
click at [1017, 562] on button "Cancel" at bounding box center [1030, 559] width 59 height 25
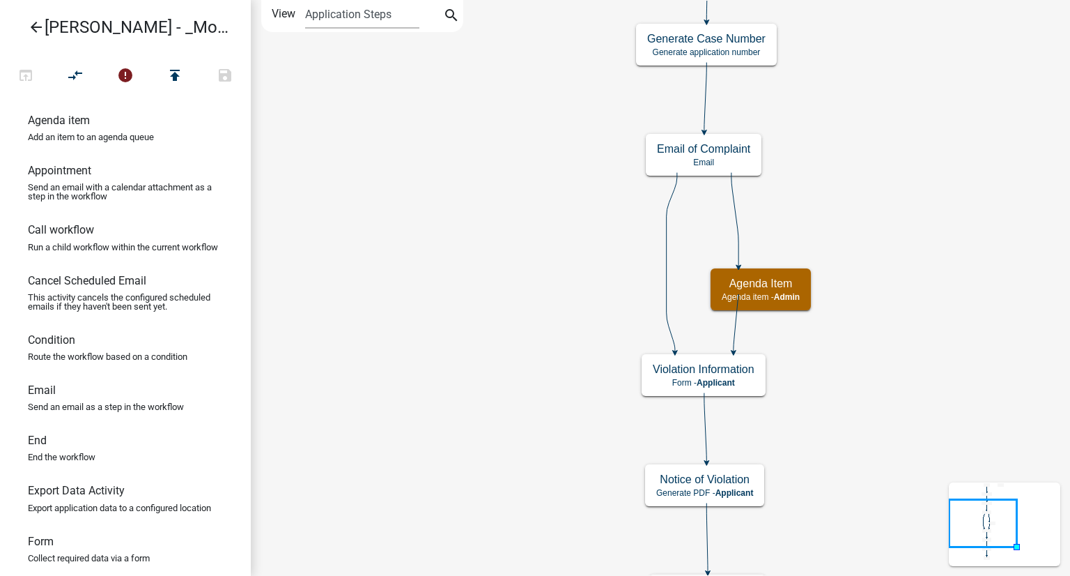
scroll to position [0, 0]
click at [1040, 270] on icon "Start Start - Applicant Complainant Information Form - Applicant Notice of Viol…" at bounding box center [661, 363] width 818 height 724
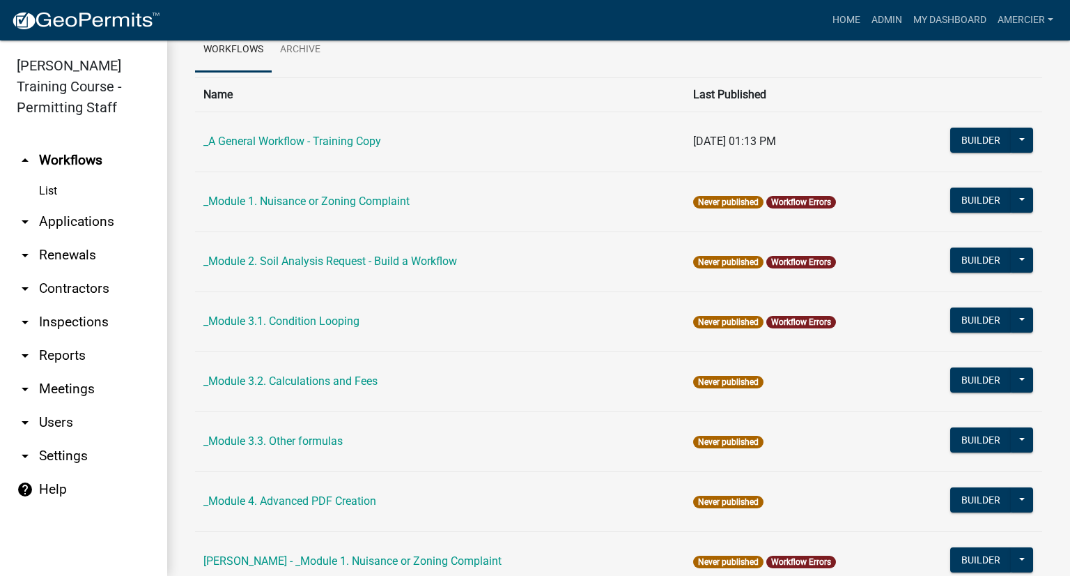
scroll to position [348, 0]
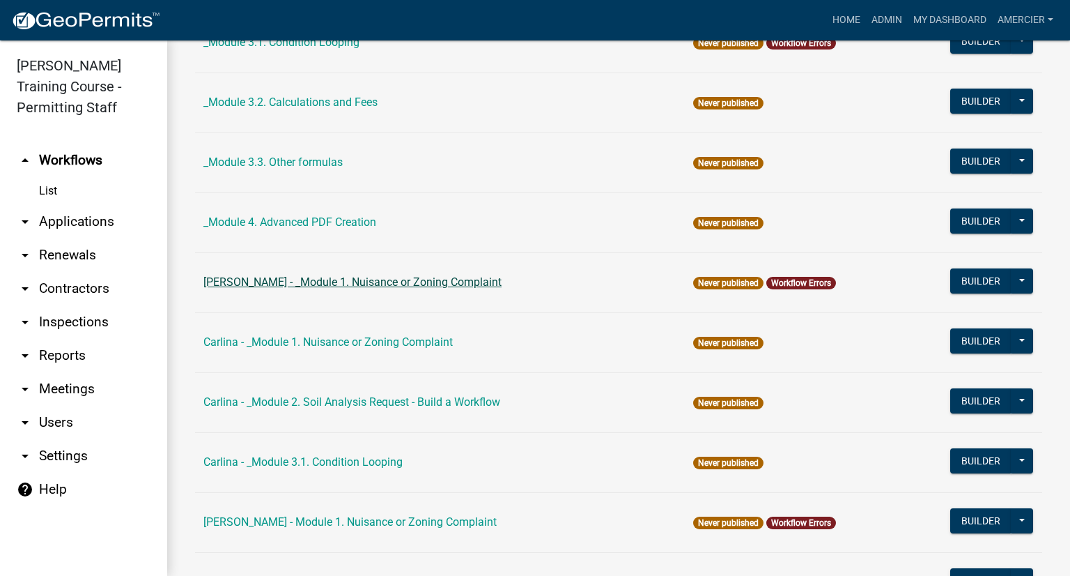
click at [307, 279] on link "[PERSON_NAME] - _Module 1. Nuisance or Zoning Complaint" at bounding box center [352, 281] width 298 height 13
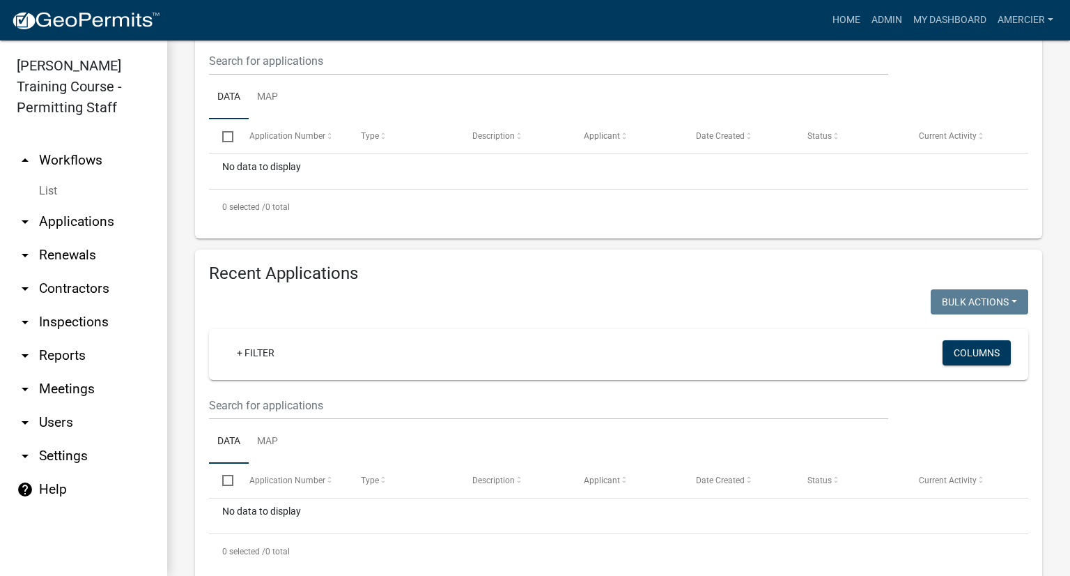
scroll to position [332, 0]
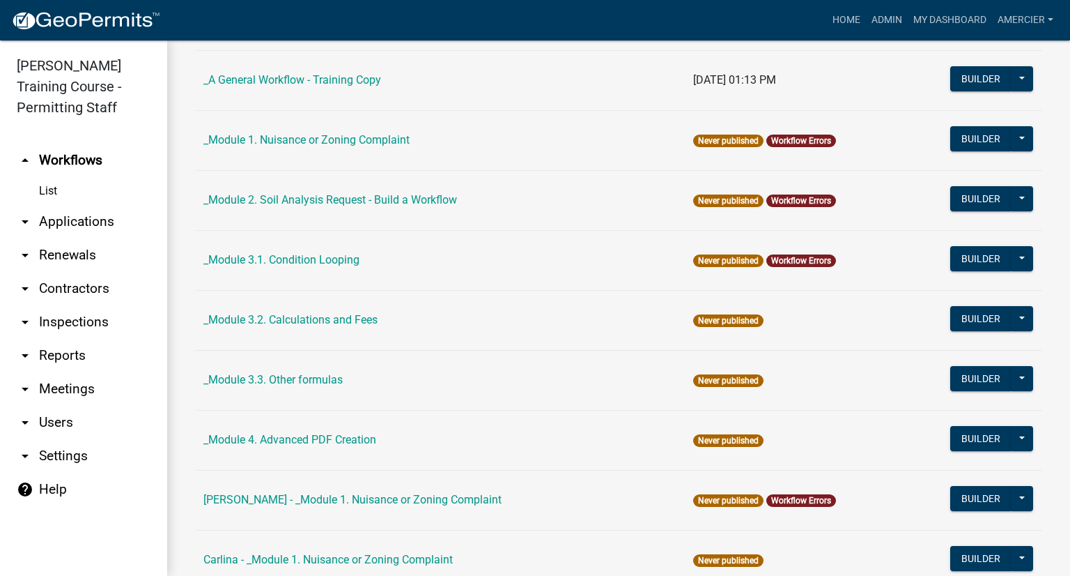
scroll to position [279, 0]
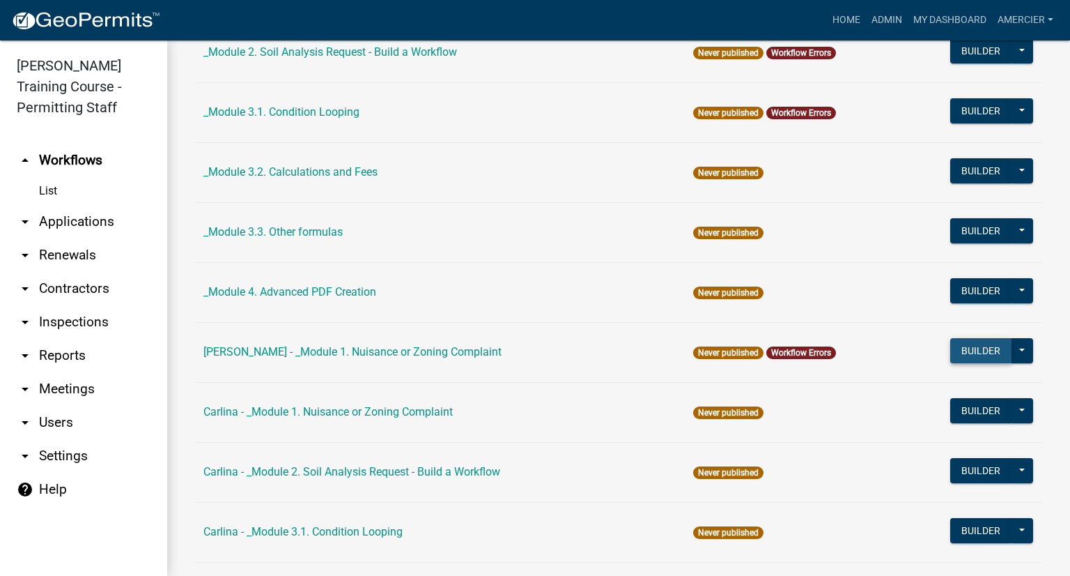
click at [975, 343] on button "Builder" at bounding box center [980, 350] width 61 height 25
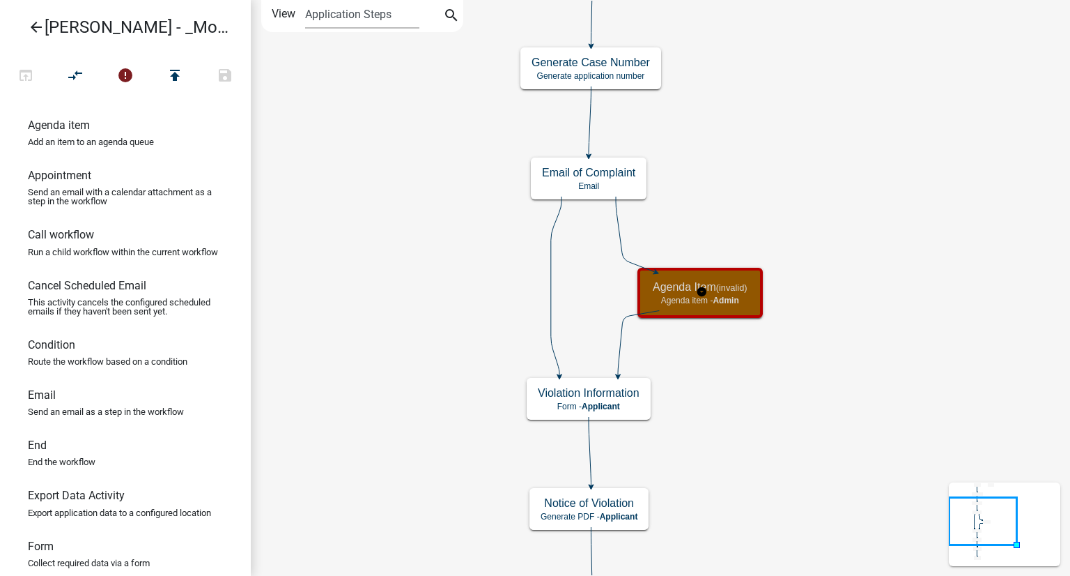
click at [741, 291] on small "(invalid)" at bounding box center [731, 287] width 31 height 10
select select "1915EA58-7059-4941-9CAC-DBBDEE29AFEC"
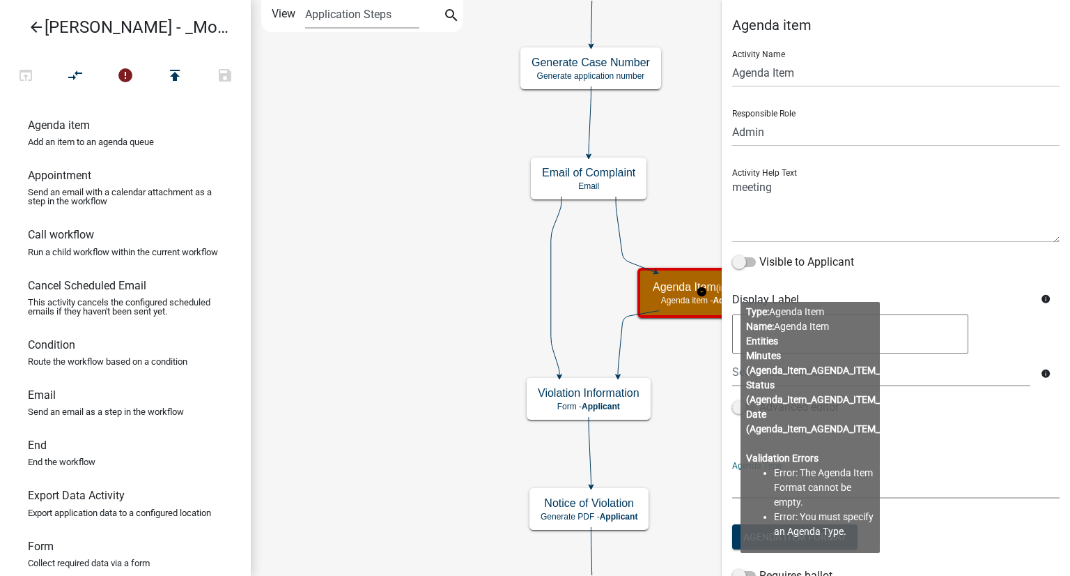
click at [975, 493] on select at bounding box center [895, 484] width 327 height 29
click at [938, 417] on div "Advanced editor" at bounding box center [895, 410] width 327 height 22
click at [812, 127] on select "Applicant Kian Engineer Admin" at bounding box center [895, 132] width 327 height 29
click at [774, 192] on textarea at bounding box center [895, 209] width 327 height 65
click at [778, 185] on textarea at bounding box center [895, 209] width 327 height 65
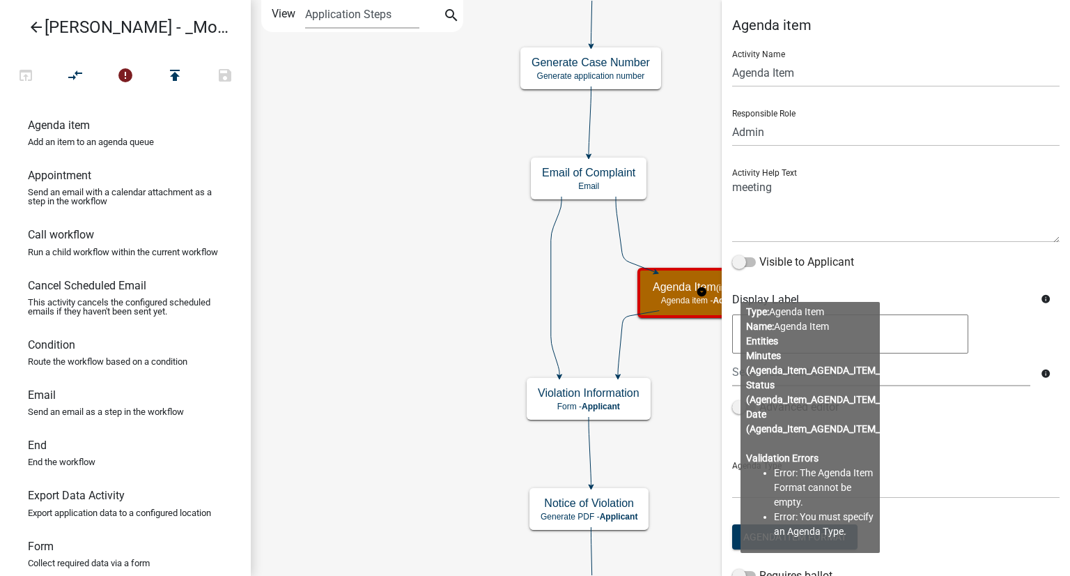
click at [941, 275] on div "Visible to Applicant" at bounding box center [895, 265] width 327 height 22
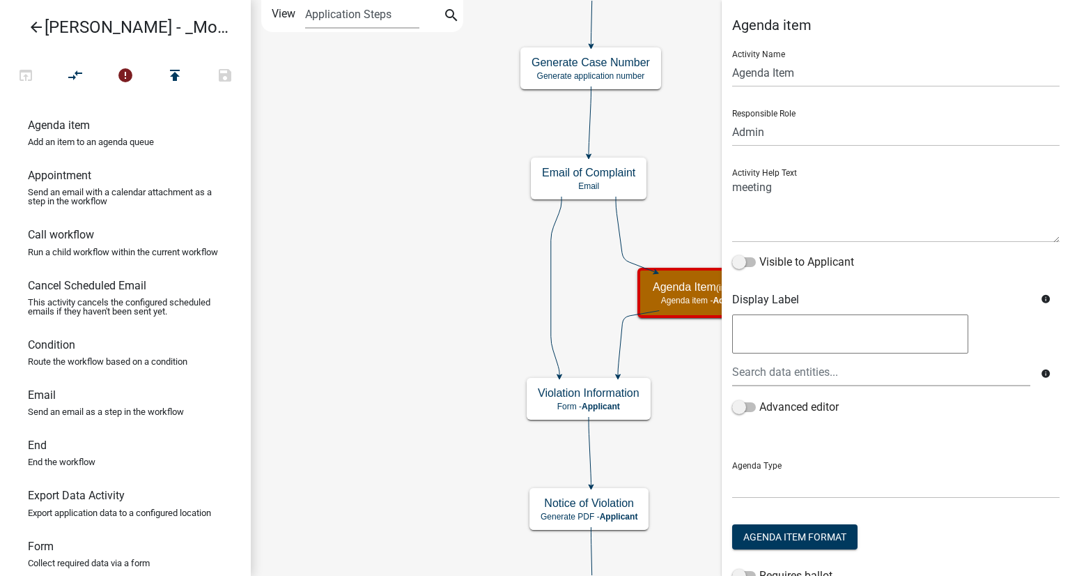
click at [766, 343] on textarea at bounding box center [850, 333] width 236 height 39
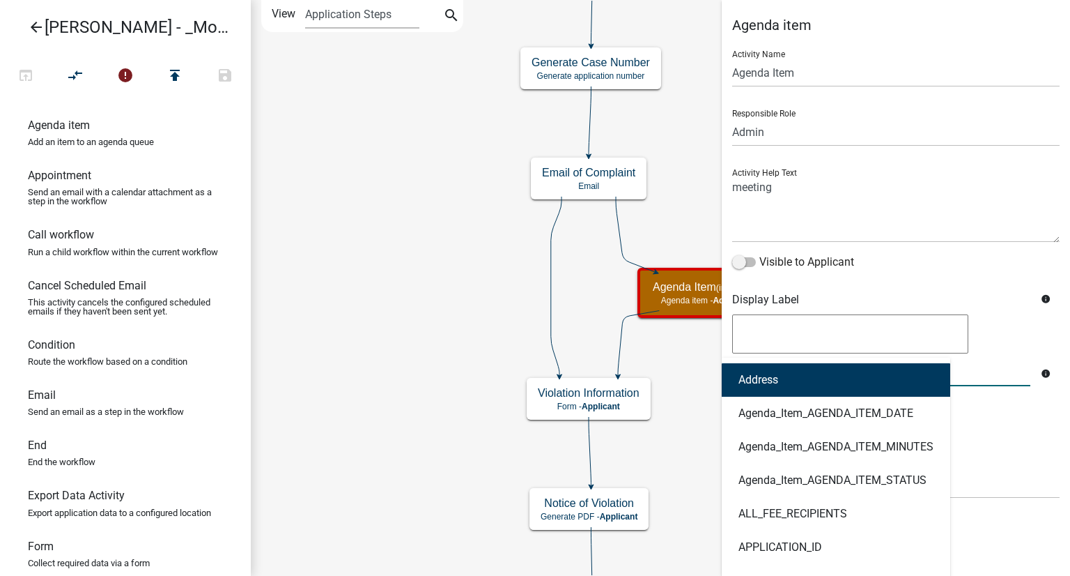
click at [824, 366] on div "Address Agenda_Item_AGENDA_ITEM_DATE Agenda_Item_AGENDA_ITEM_MINUTES Agenda_Ite…" at bounding box center [881, 371] width 319 height 29
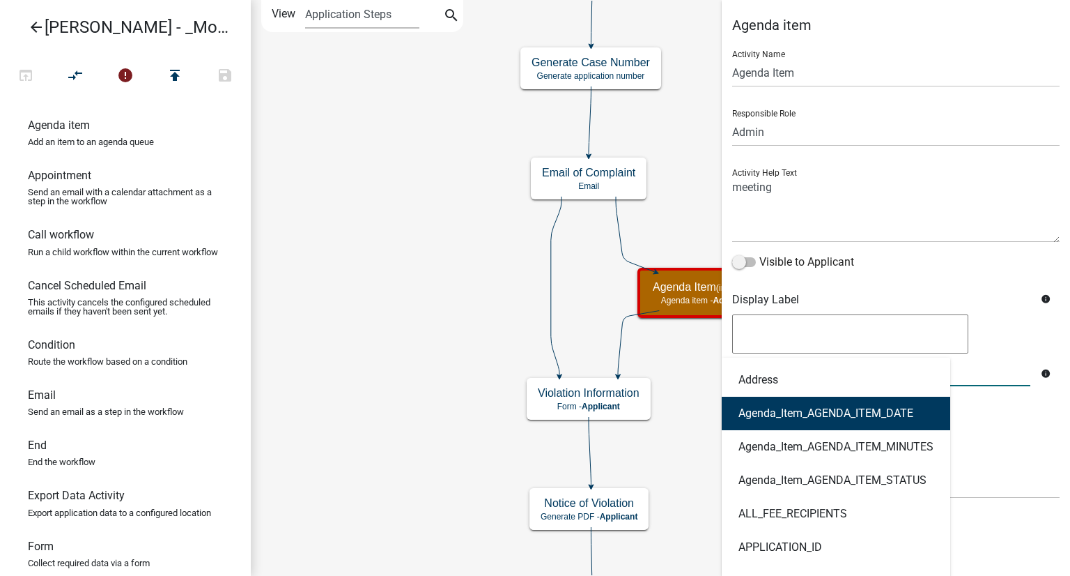
click at [797, 413] on ngb-highlight "Agenda_Item_AGENDA_ITEM_DATE" at bounding box center [826, 413] width 175 height 11
type textarea "Agenda_Item_AGENDA_ITEM_DATE"
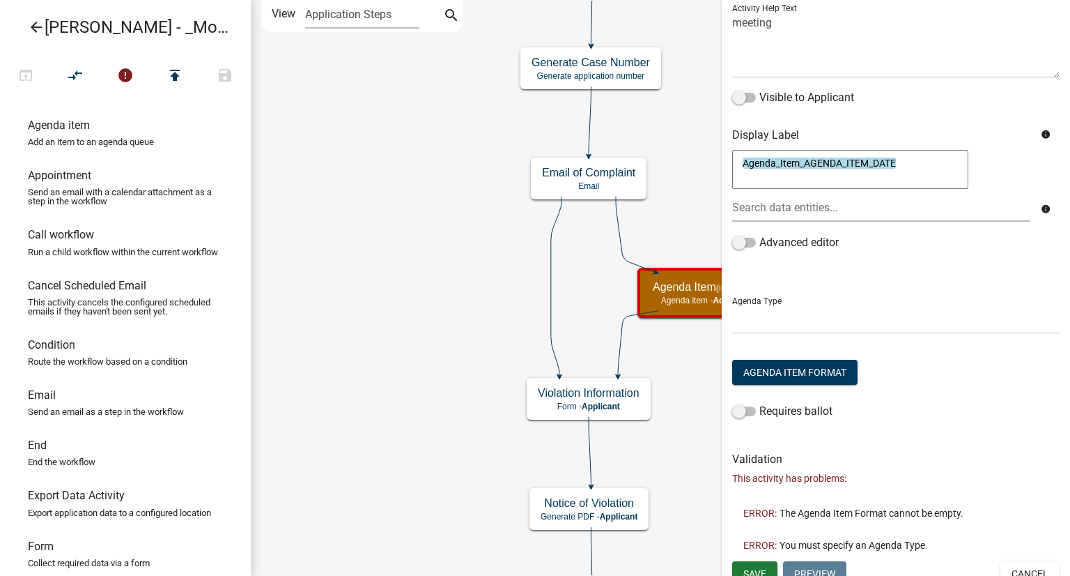
scroll to position [178, 0]
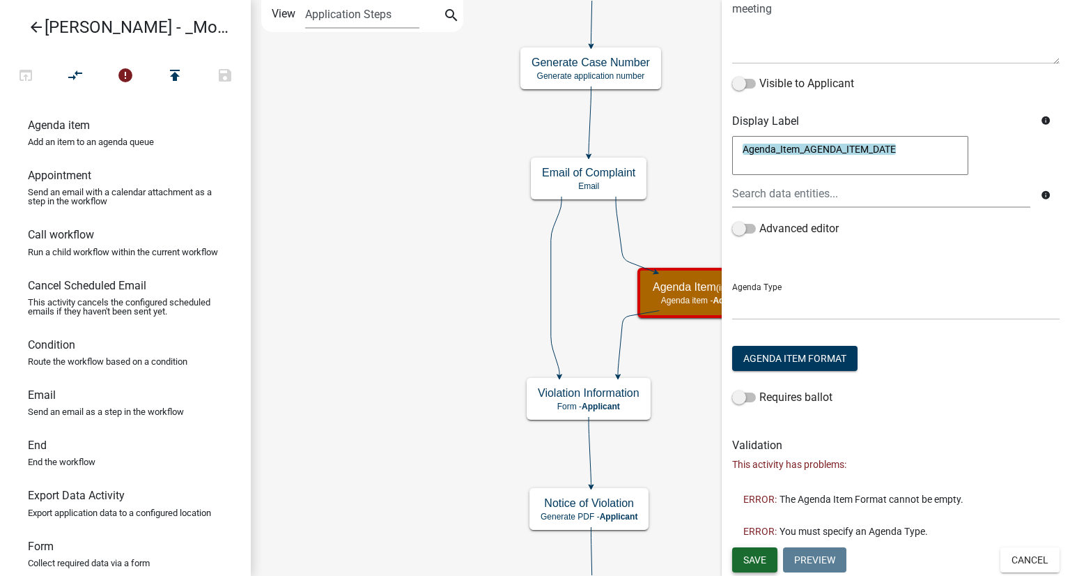
click at [755, 556] on span "Save" at bounding box center [754, 558] width 23 height 11
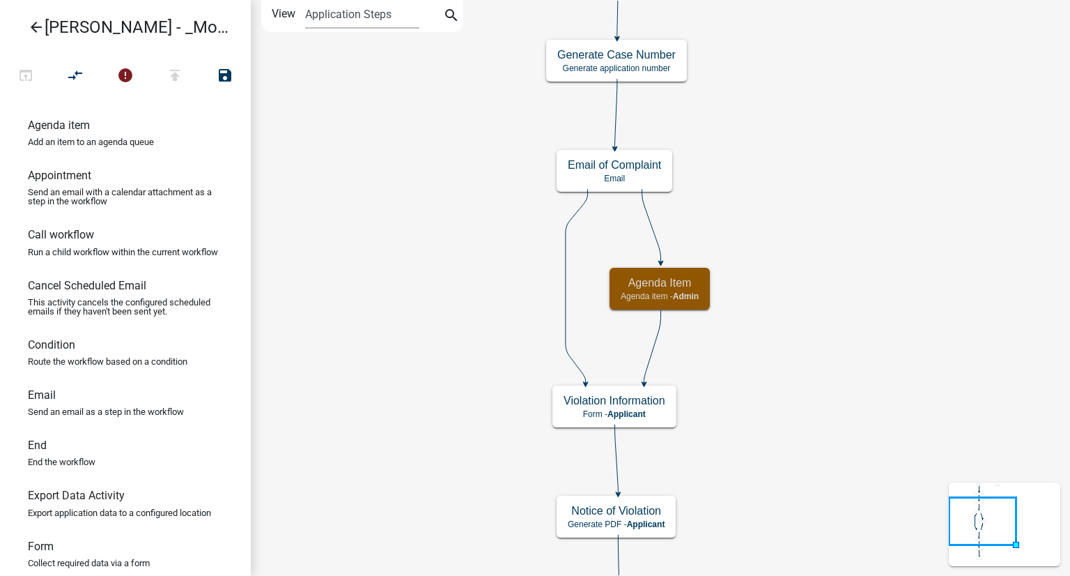
scroll to position [0, 0]
click at [666, 288] on h5 "Agenda Item (invalid)" at bounding box center [659, 282] width 95 height 13
click at [692, 285] on small "(invalid)" at bounding box center [690, 283] width 31 height 10
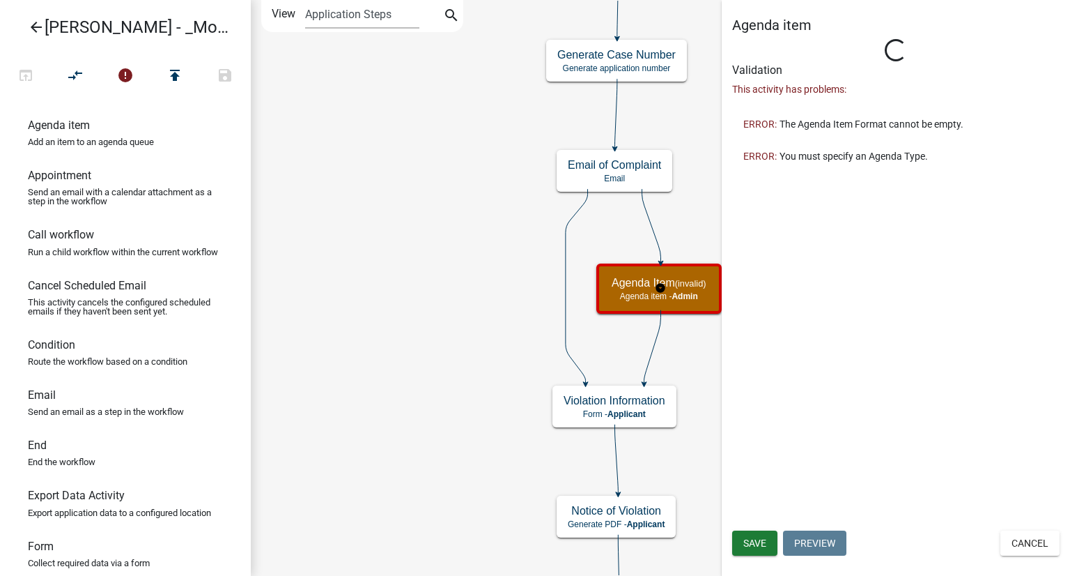
select select "1915EA58-7059-4941-9CAC-DBBDEE29AFEC"
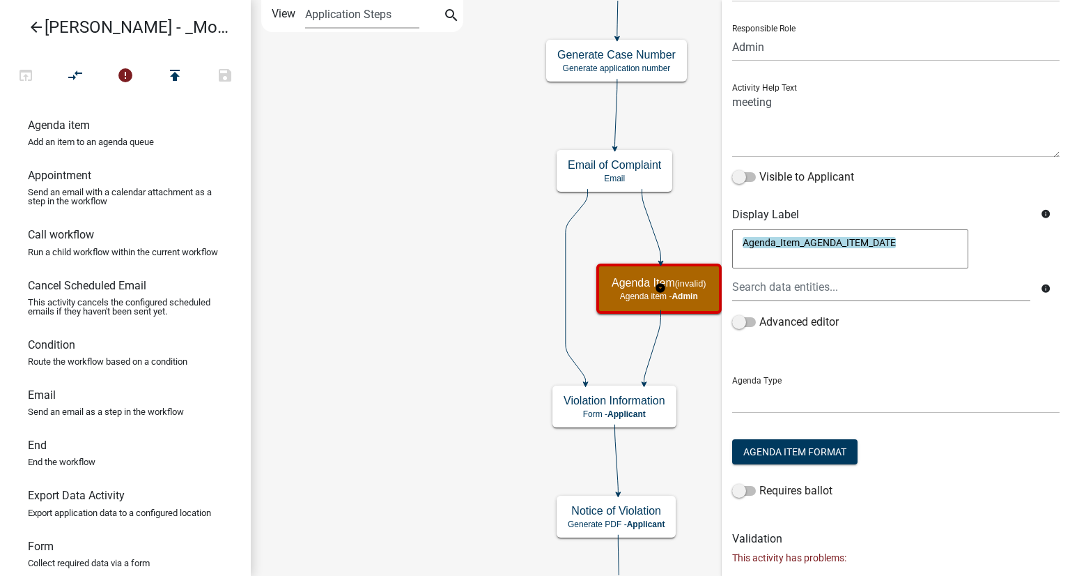
scroll to position [178, 0]
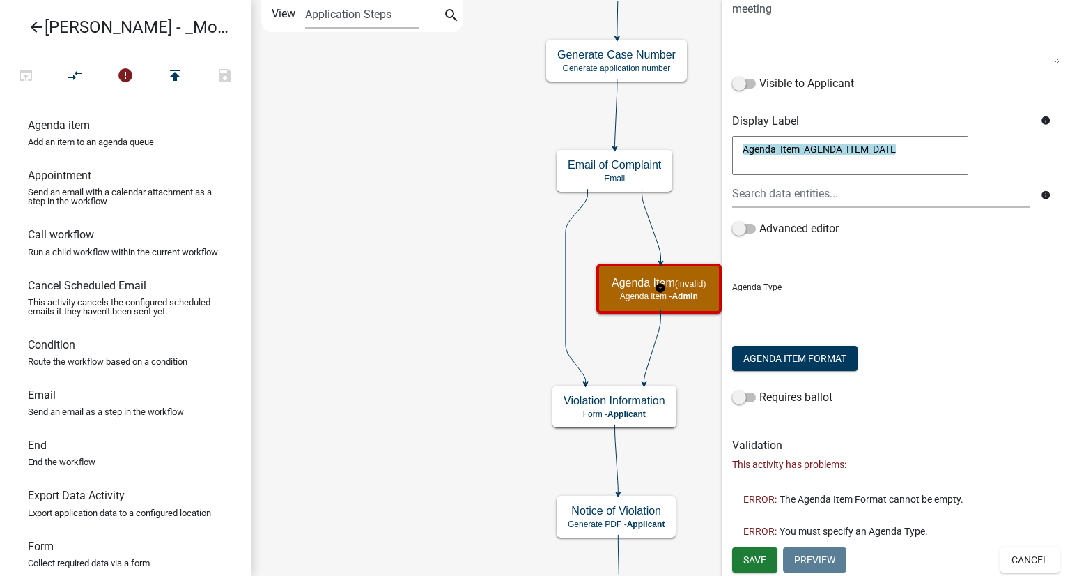
click at [1041, 193] on icon "info" at bounding box center [1046, 195] width 10 height 10
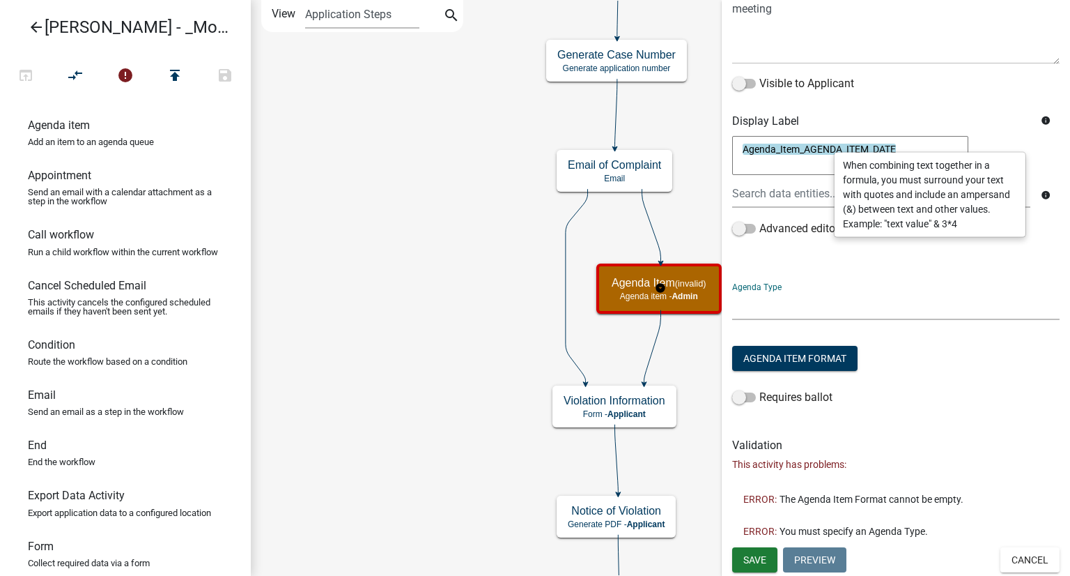
click at [984, 291] on select at bounding box center [895, 305] width 327 height 29
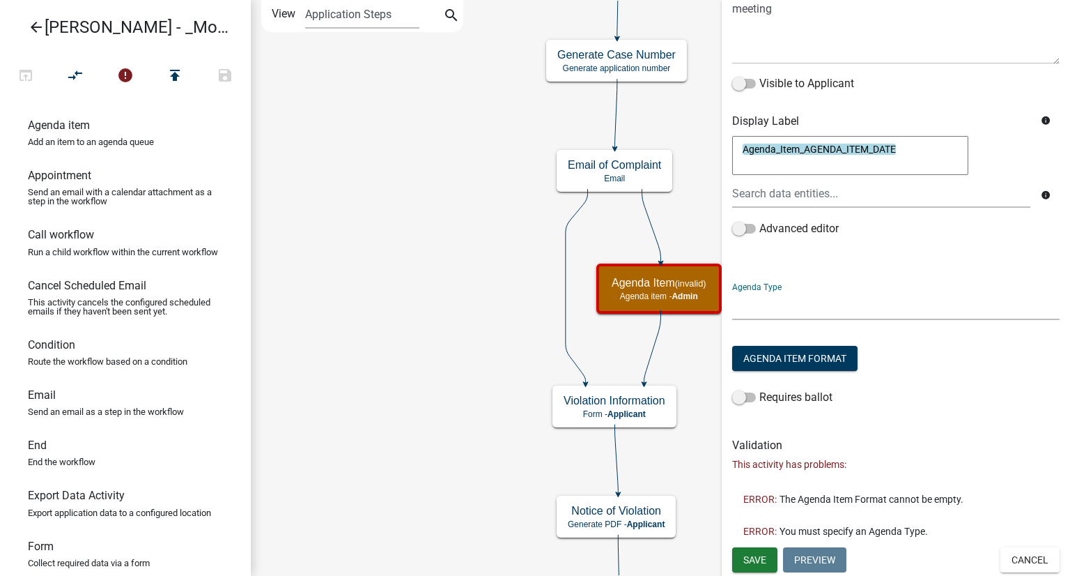
click at [781, 304] on select at bounding box center [895, 305] width 327 height 29
click at [782, 320] on form "Activity Name Agenda Item Responsible Role Applicant Kian Engineer Admin Activi…" at bounding box center [895, 143] width 327 height 565
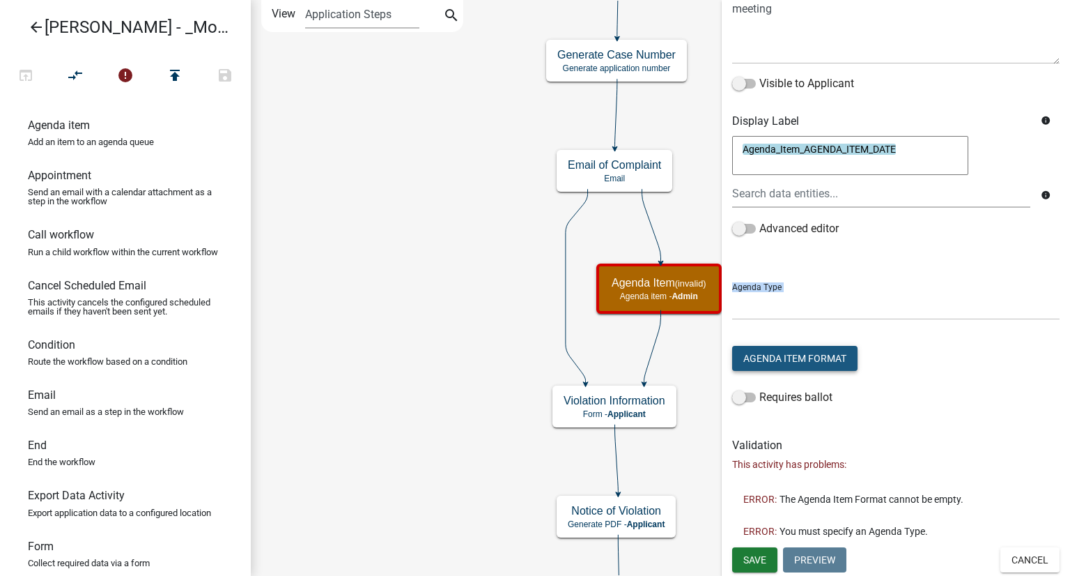
click at [806, 358] on button "Agenda Item Format" at bounding box center [794, 358] width 125 height 25
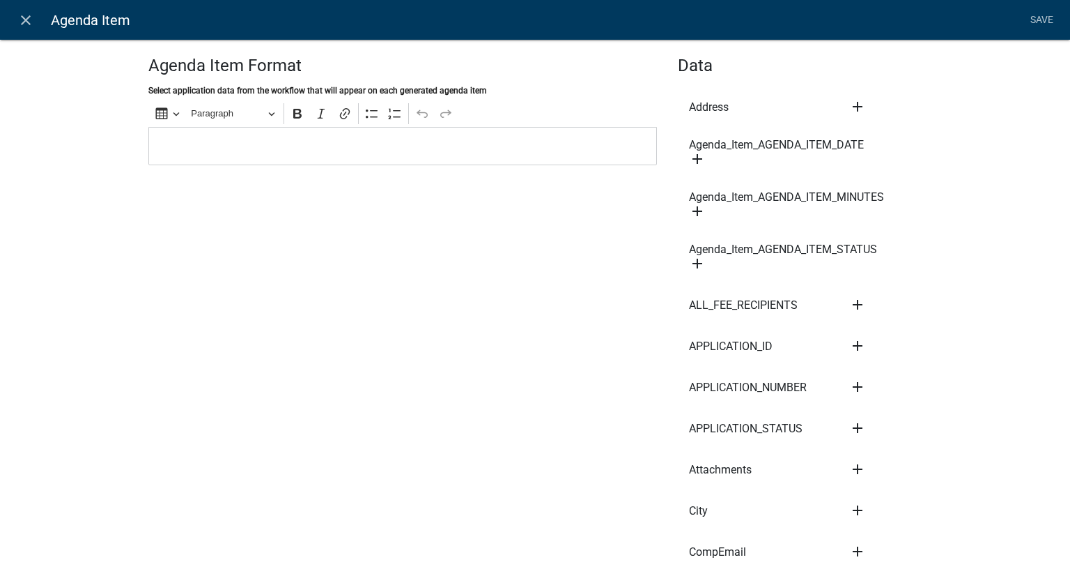
click at [744, 144] on span "Agenda_Item_AGENDA_ITEM_DATE" at bounding box center [776, 144] width 175 height 11
click at [689, 210] on icon "add" at bounding box center [697, 211] width 17 height 17
click at [697, 159] on icon "add" at bounding box center [697, 158] width 17 height 17
click at [853, 302] on icon "add" at bounding box center [857, 304] width 17 height 17
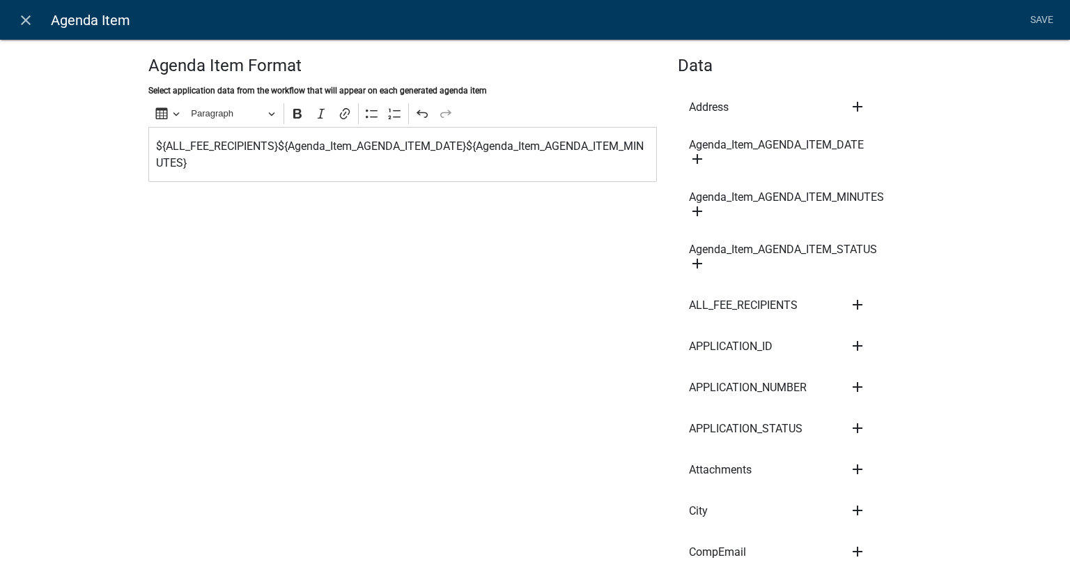
click at [850, 339] on icon "add" at bounding box center [857, 345] width 17 height 17
click at [1040, 22] on link "Save" at bounding box center [1041, 20] width 35 height 26
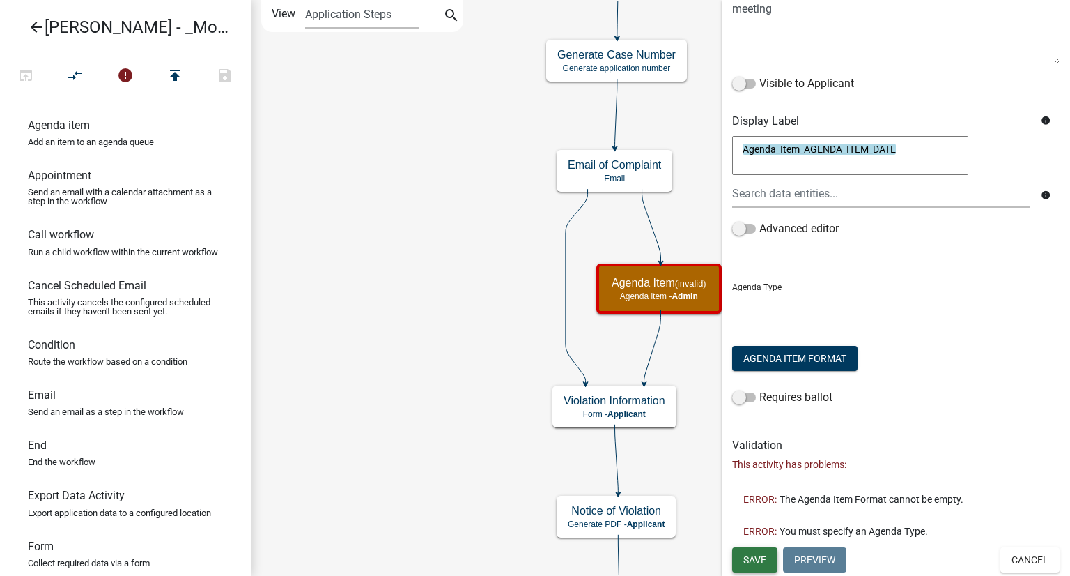
click at [766, 557] on span "Save" at bounding box center [754, 558] width 23 height 11
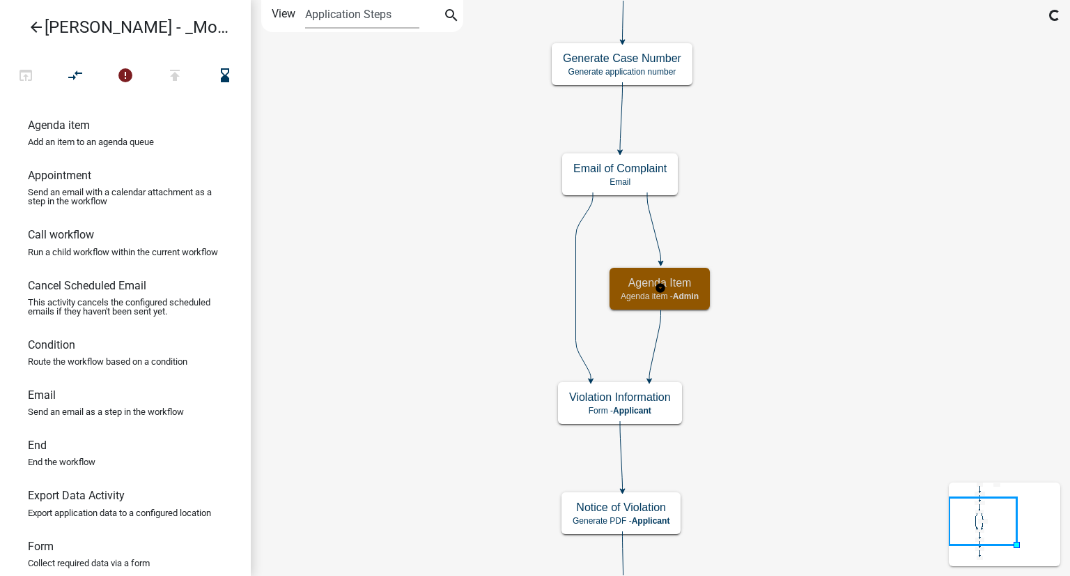
click at [684, 284] on h5 "Agenda Item" at bounding box center [660, 282] width 78 height 13
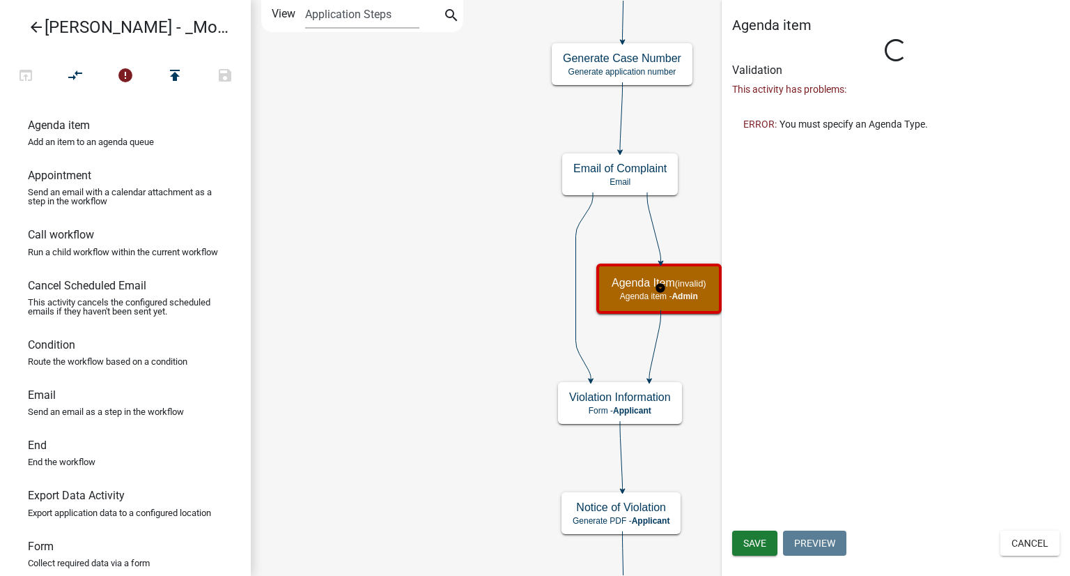
select select "1915EA58-7059-4941-9CAC-DBBDEE29AFEC"
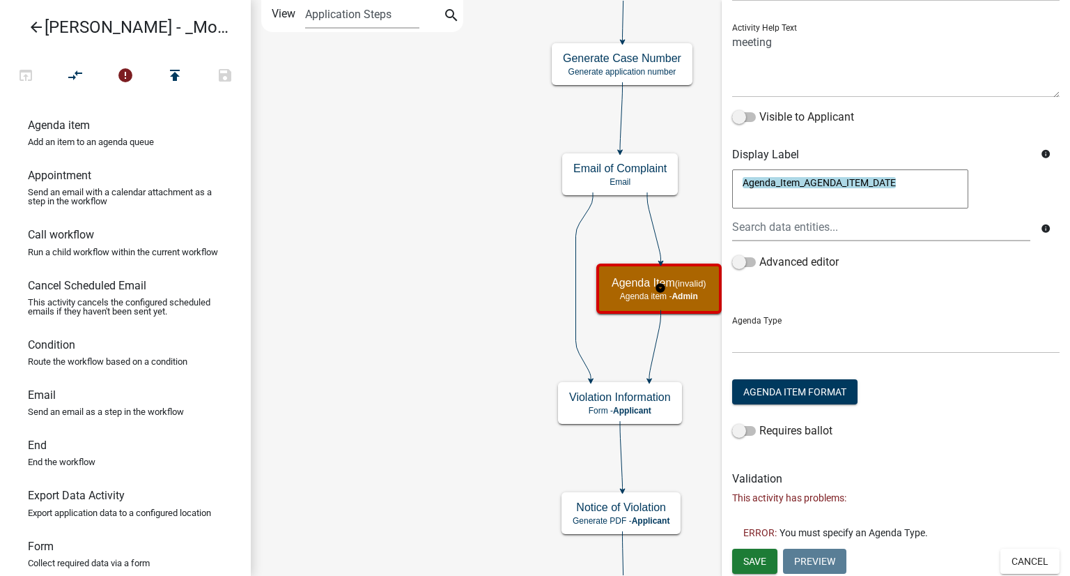
scroll to position [146, 0]
click at [858, 339] on select at bounding box center [895, 338] width 327 height 29
click at [737, 430] on span at bounding box center [744, 430] width 24 height 10
click at [759, 422] on input "Requires ballot" at bounding box center [759, 422] width 0 height 0
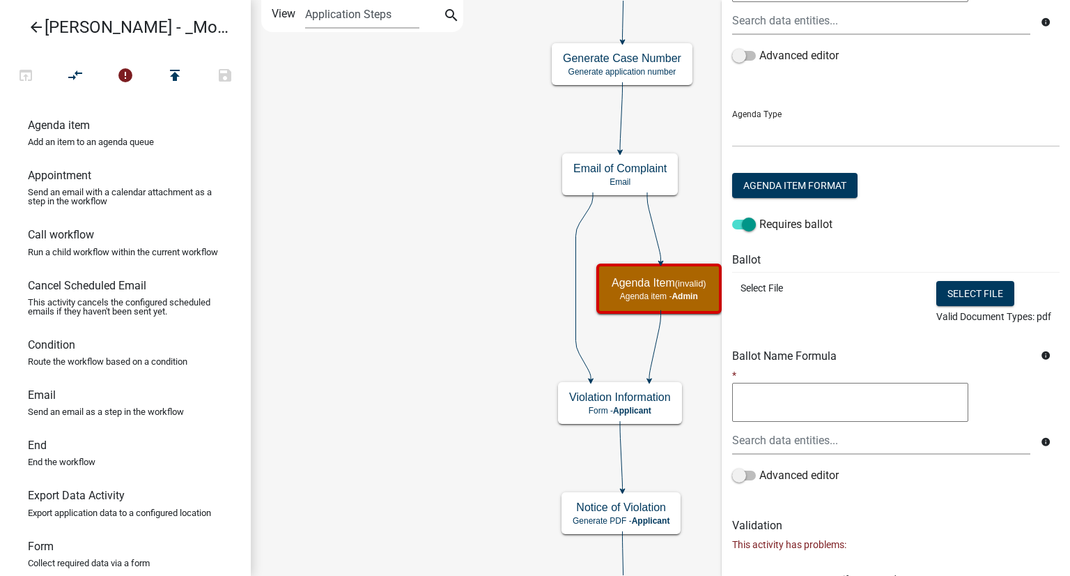
scroll to position [371, 0]
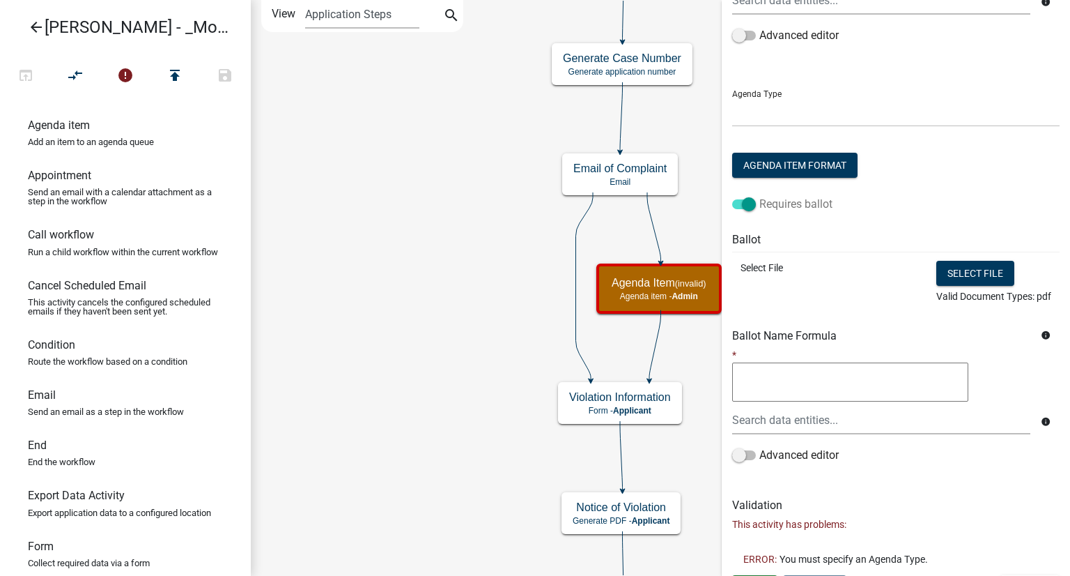
click at [745, 203] on span at bounding box center [744, 204] width 24 height 10
click at [759, 196] on input "Requires ballot" at bounding box center [759, 196] width 0 height 0
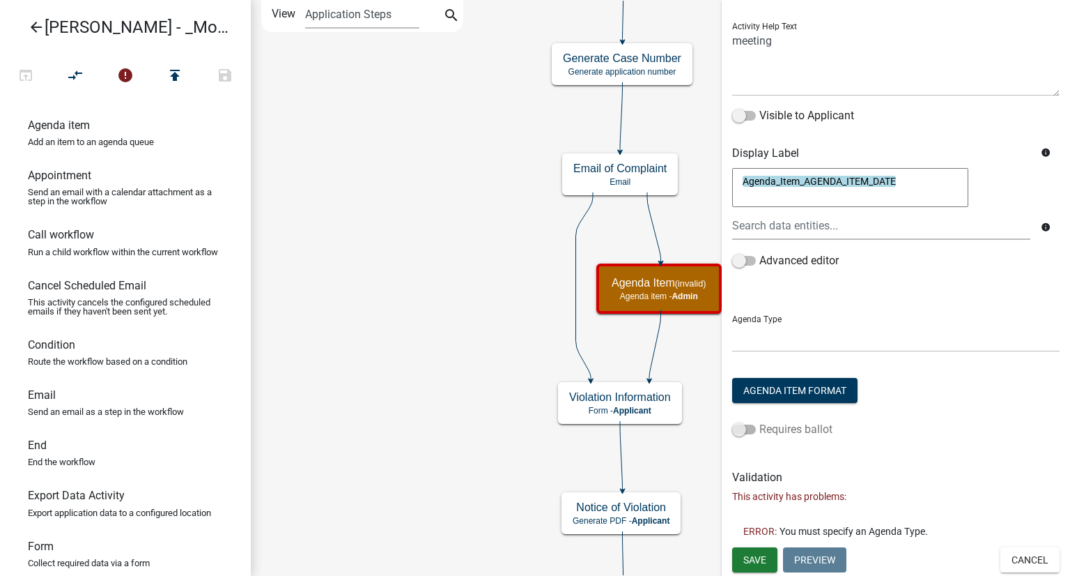
scroll to position [146, 0]
click at [803, 347] on select at bounding box center [895, 338] width 327 height 29
click at [442, 265] on icon "Start Start - Applicant Complainant Information Form - Applicant Notice of Viol…" at bounding box center [661, 377] width 818 height 752
click at [331, 240] on icon "Start Start - Applicant Complainant Information Form - Applicant Notice of Viol…" at bounding box center [661, 377] width 818 height 752
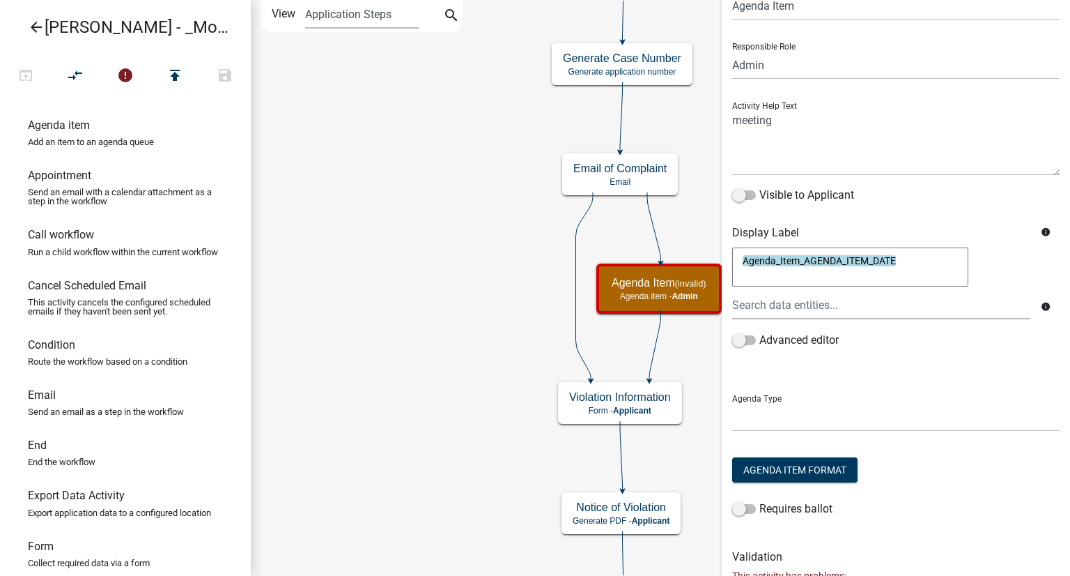
scroll to position [139, 0]
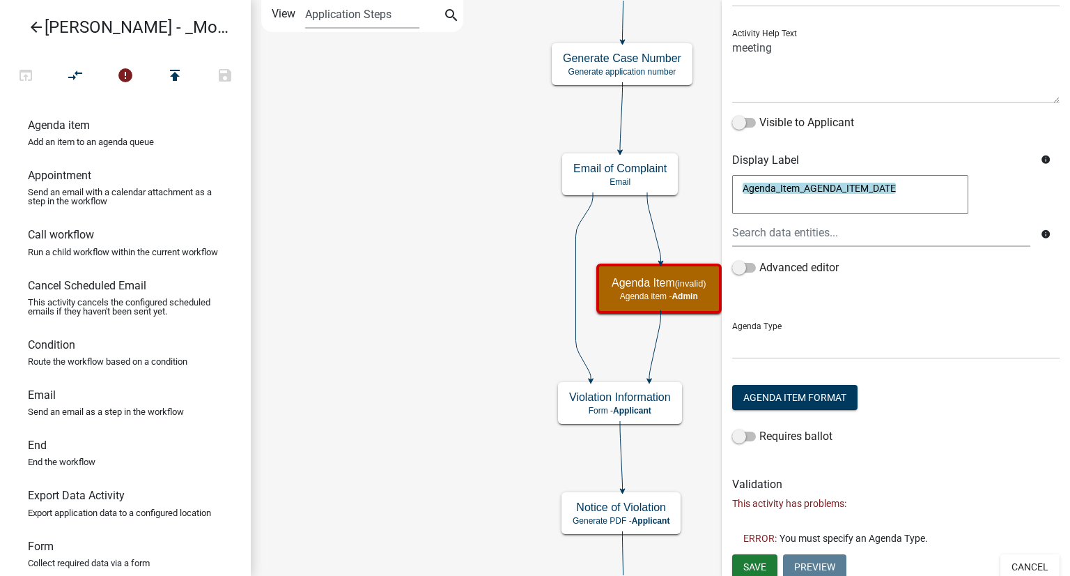
click at [472, 366] on icon "Start Start - Applicant Complainant Information Form - Applicant Notice of Viol…" at bounding box center [661, 377] width 818 height 752
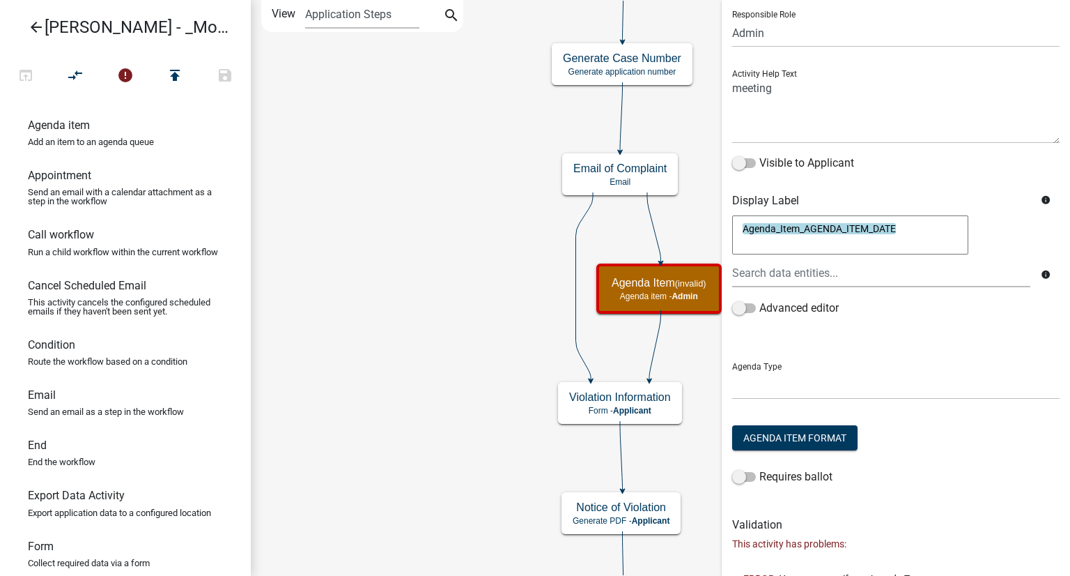
scroll to position [146, 0]
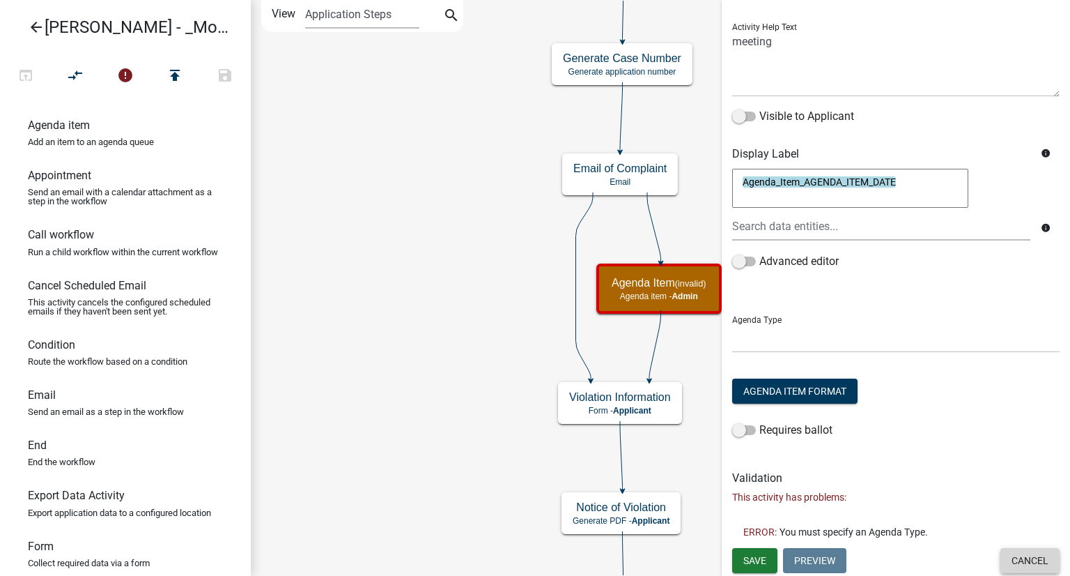
click at [1024, 571] on button "Cancel" at bounding box center [1030, 560] width 59 height 25
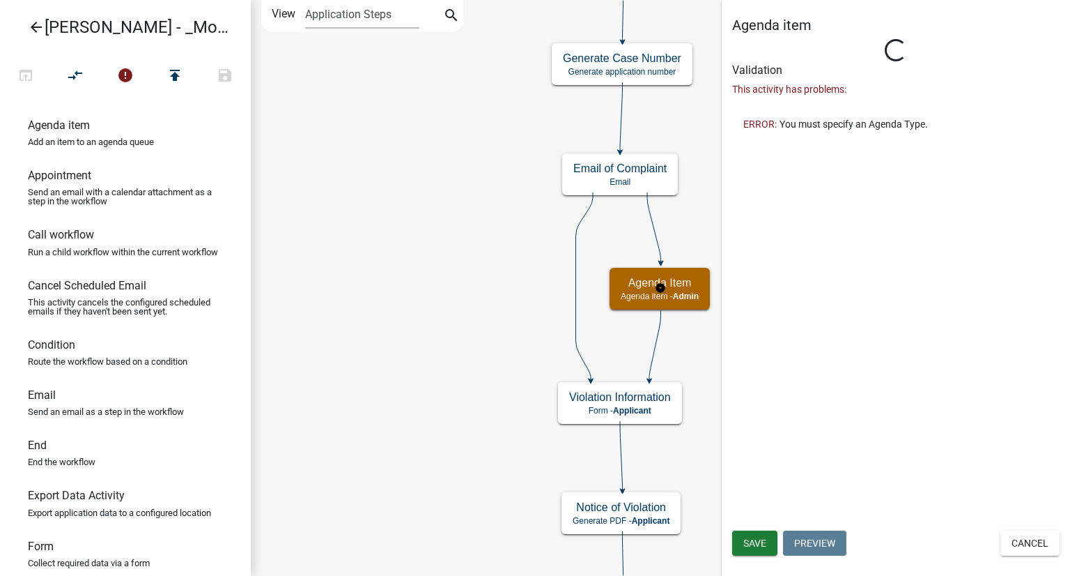
select select "1915EA58-7059-4941-9CAC-DBBDEE29AFEC"
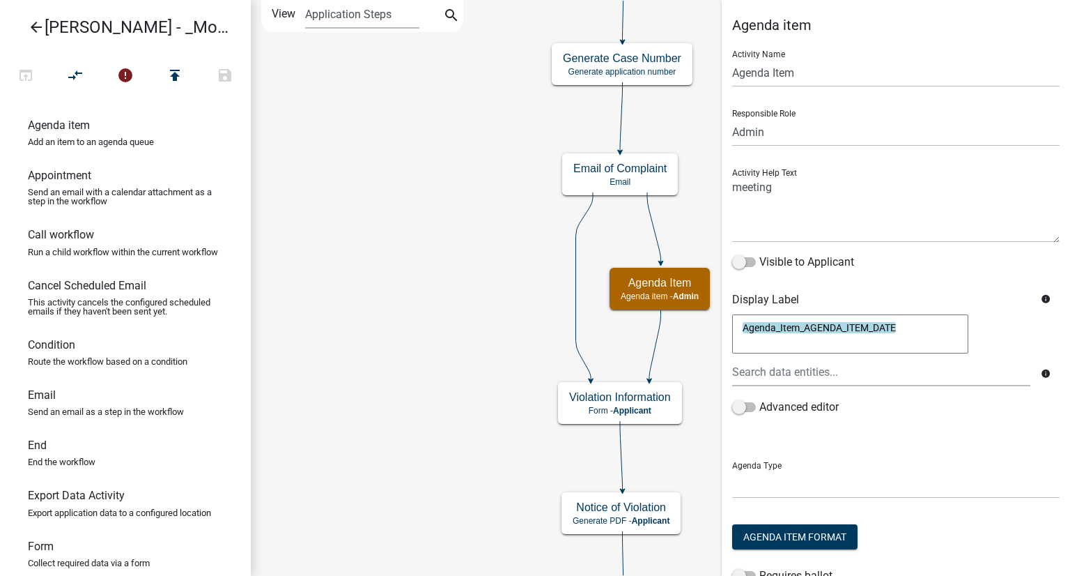
click at [281, 84] on icon "Start Start - Applicant Complainant Information Form - Applicant Notice of Viol…" at bounding box center [661, 377] width 818 height 752
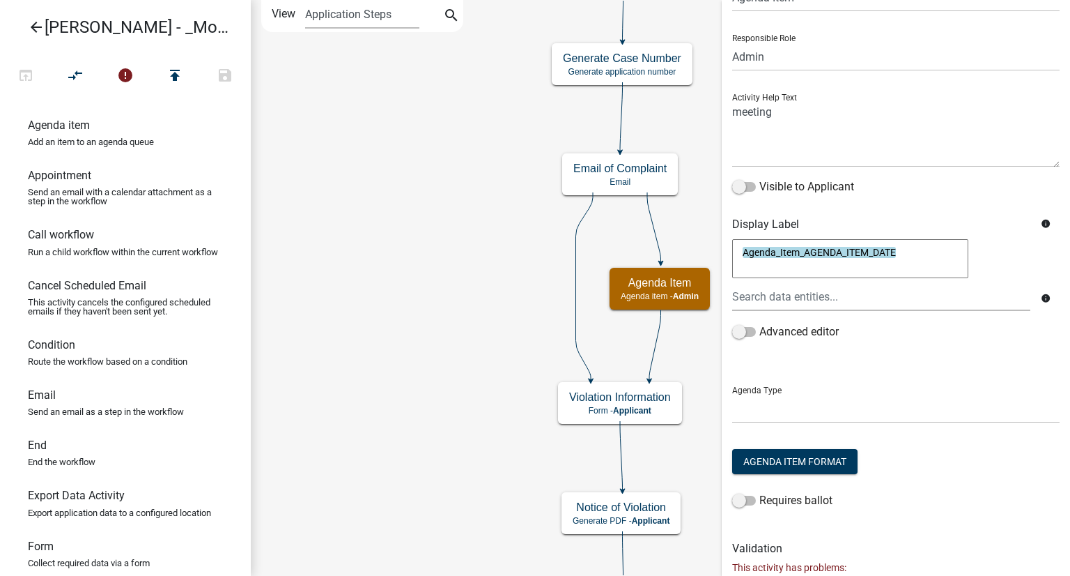
scroll to position [146, 0]
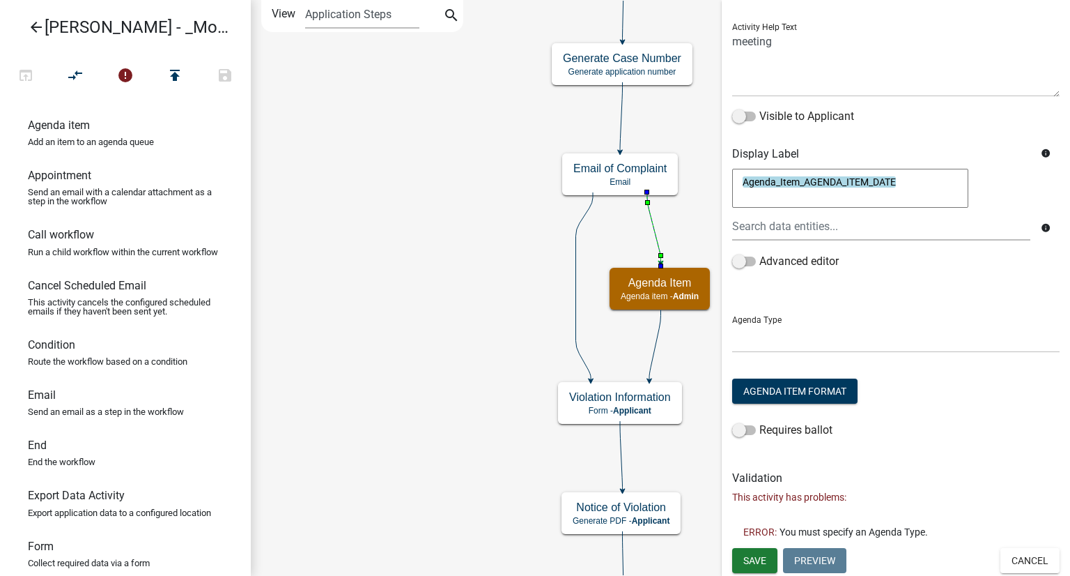
click at [661, 254] on g "Start Start - Applicant Complainant Information Form - Applicant Notice of Viol…" at bounding box center [723, 287] width 342 height 929
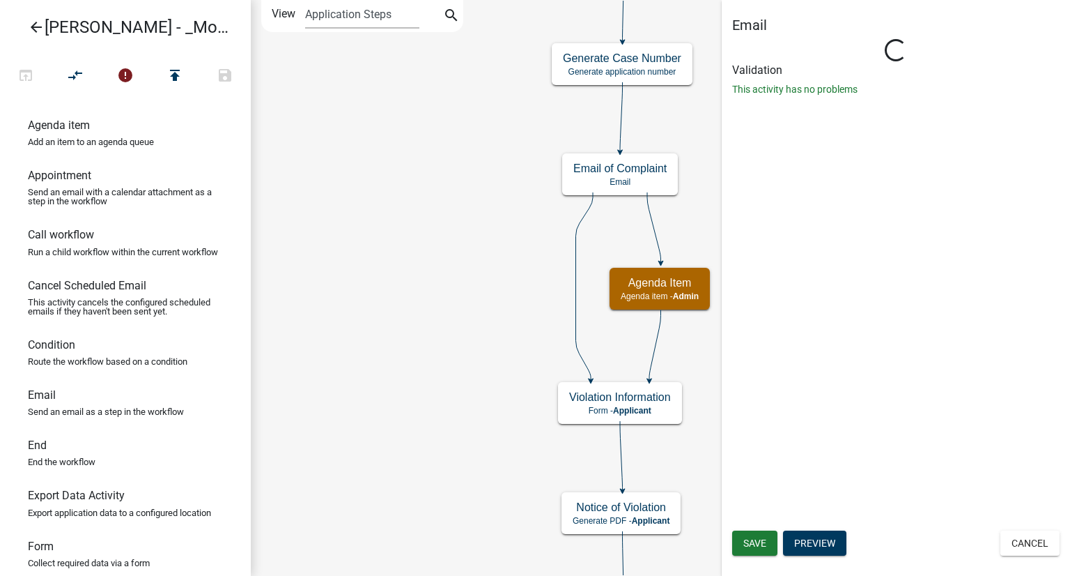
scroll to position [0, 0]
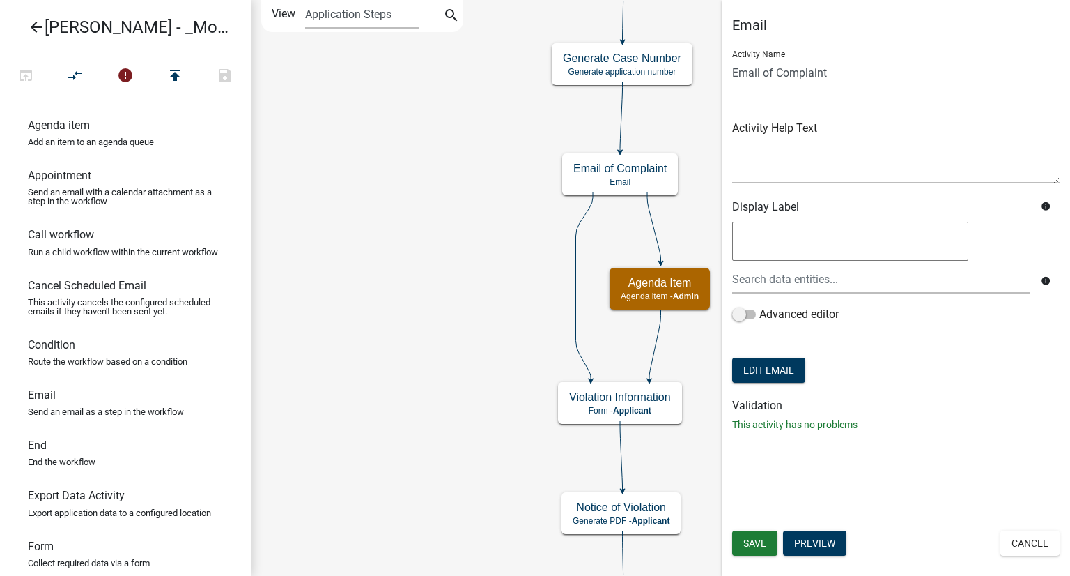
click at [373, 302] on icon "Start Start - Applicant Complainant Information Form - Applicant Notice of Viol…" at bounding box center [661, 377] width 818 height 752
click at [213, 134] on link "Agenda item Add an item to an agenda queue" at bounding box center [125, 138] width 251 height 50
click at [328, 155] on icon "Start Start - Applicant Complainant Information Form - Applicant Notice of Viol…" at bounding box center [661, 377] width 818 height 752
click at [1038, 538] on button "Cancel" at bounding box center [1030, 542] width 59 height 25
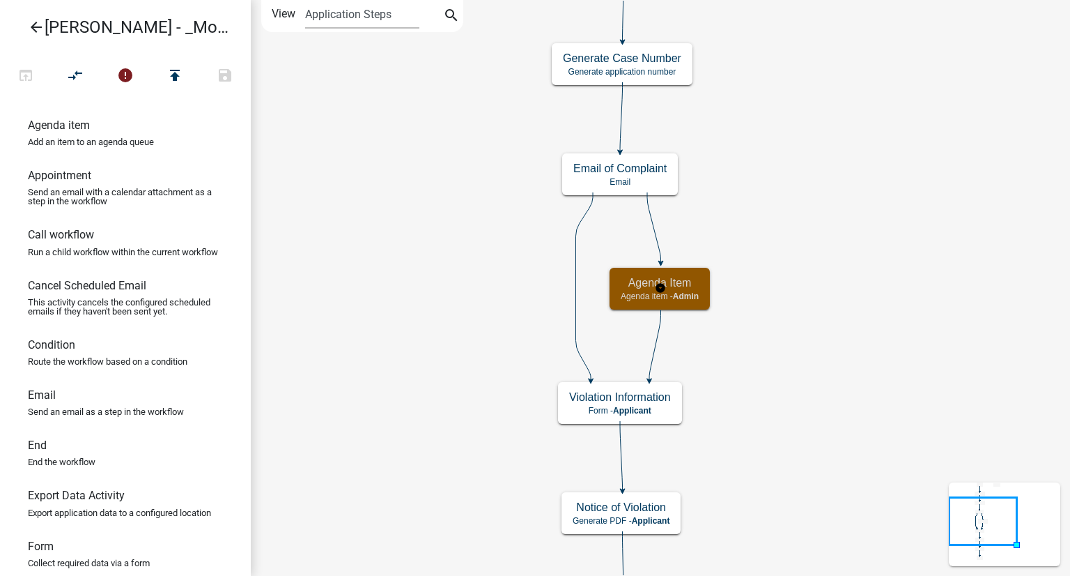
click at [674, 291] on p "Agenda item - Admin" at bounding box center [660, 296] width 78 height 10
click at [676, 292] on span "Admin" at bounding box center [686, 296] width 26 height 10
click at [869, 222] on icon "Start Start - Applicant Complainant Information Form - Applicant Notice of Viol…" at bounding box center [661, 377] width 818 height 752
click at [79, 75] on icon "compare_arrows" at bounding box center [76, 77] width 17 height 20
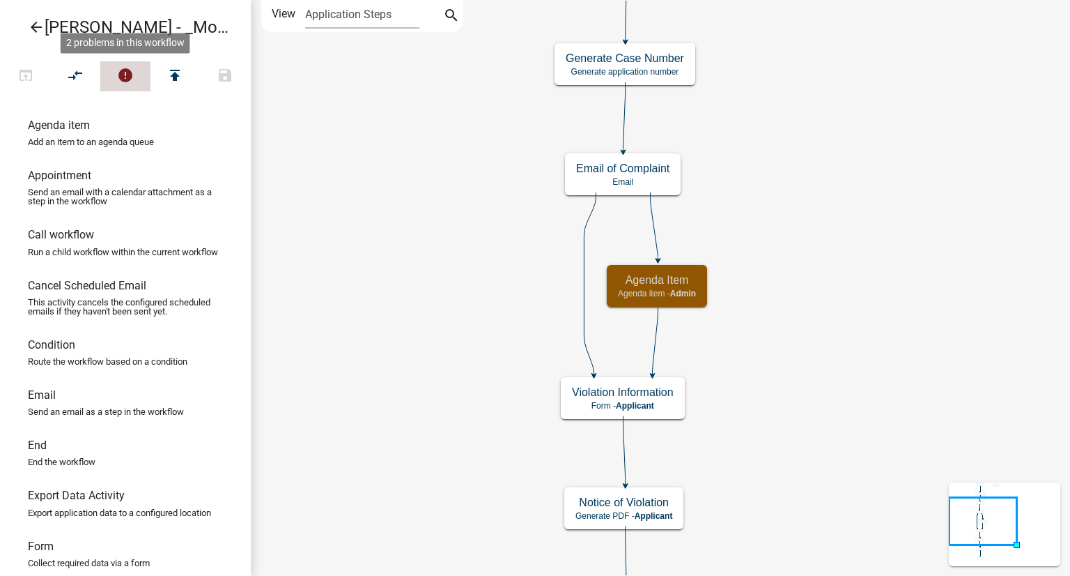
click at [115, 75] on button "error" at bounding box center [125, 76] width 50 height 30
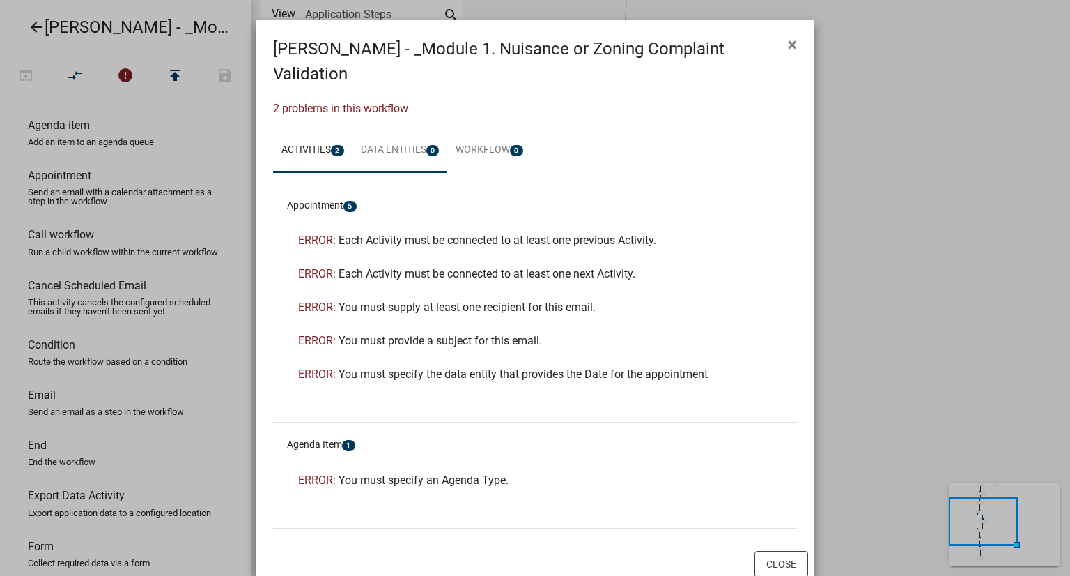
click at [389, 128] on link "Data Entities 0" at bounding box center [400, 150] width 95 height 45
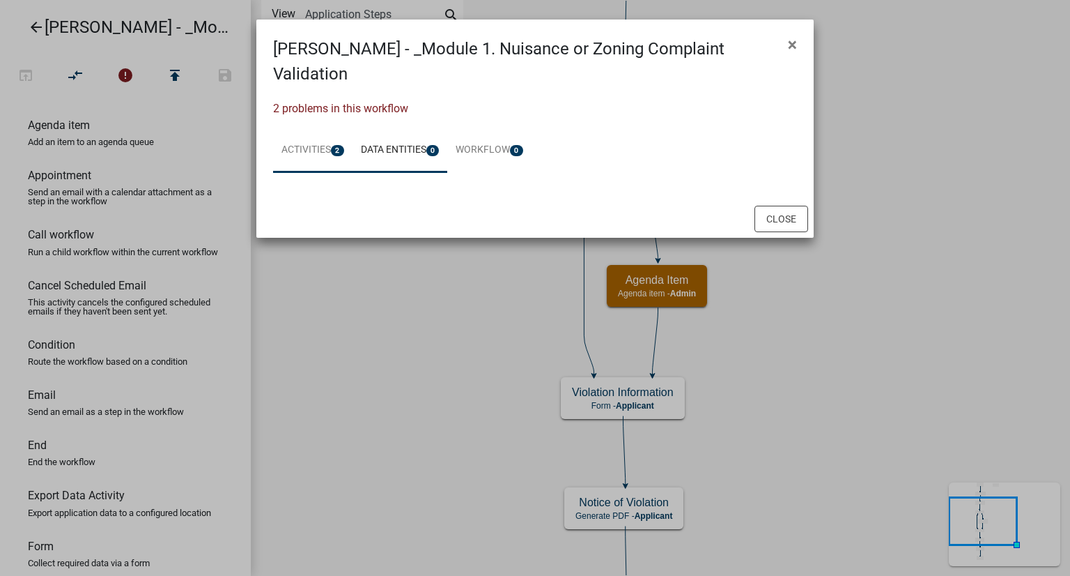
click at [318, 130] on link "Activities 2" at bounding box center [312, 150] width 79 height 45
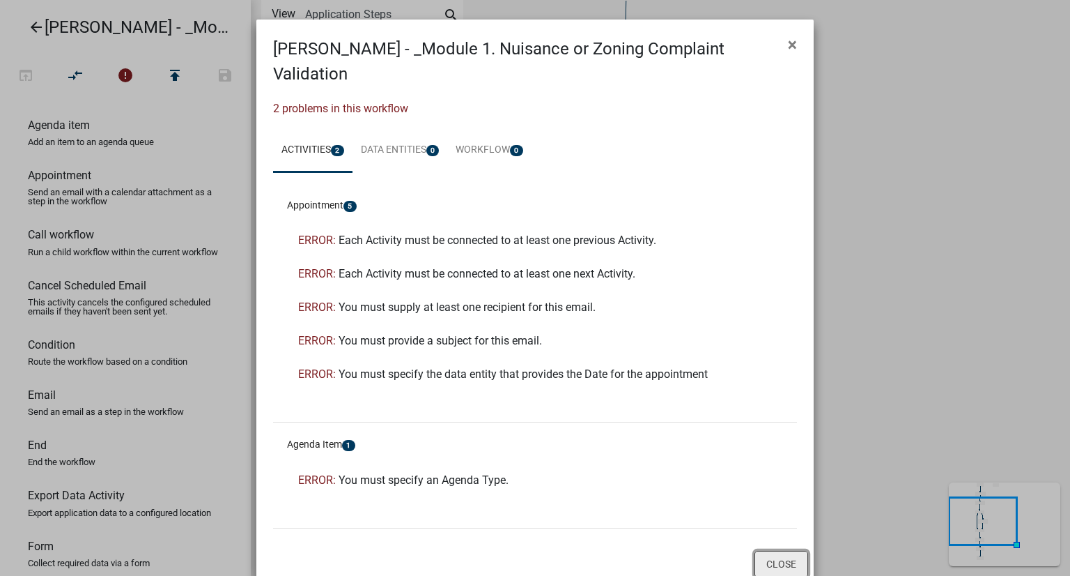
click at [788, 550] on button "Close" at bounding box center [782, 563] width 54 height 26
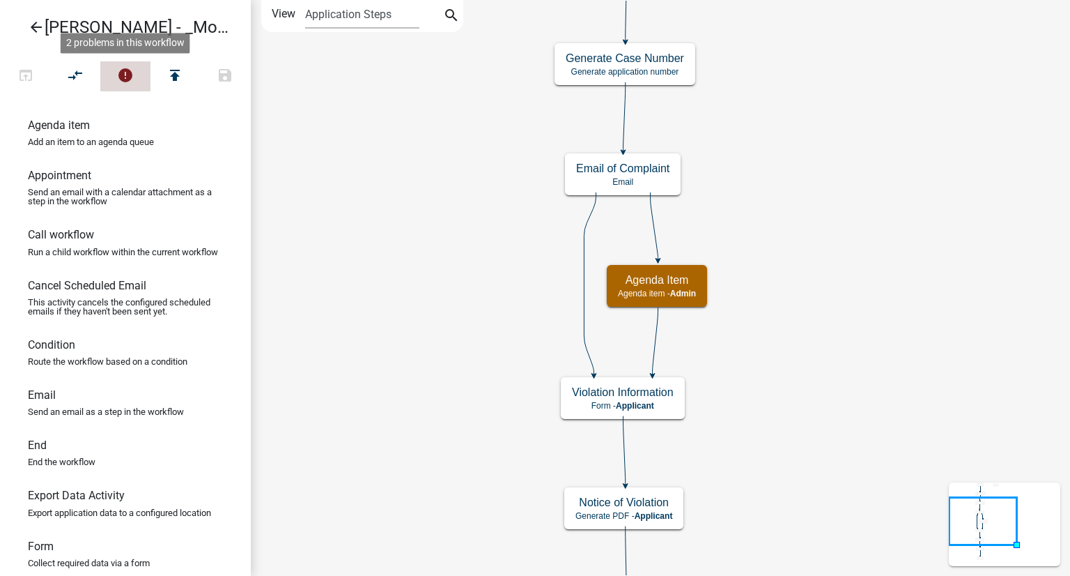
click at [120, 68] on icon "error" at bounding box center [125, 77] width 17 height 20
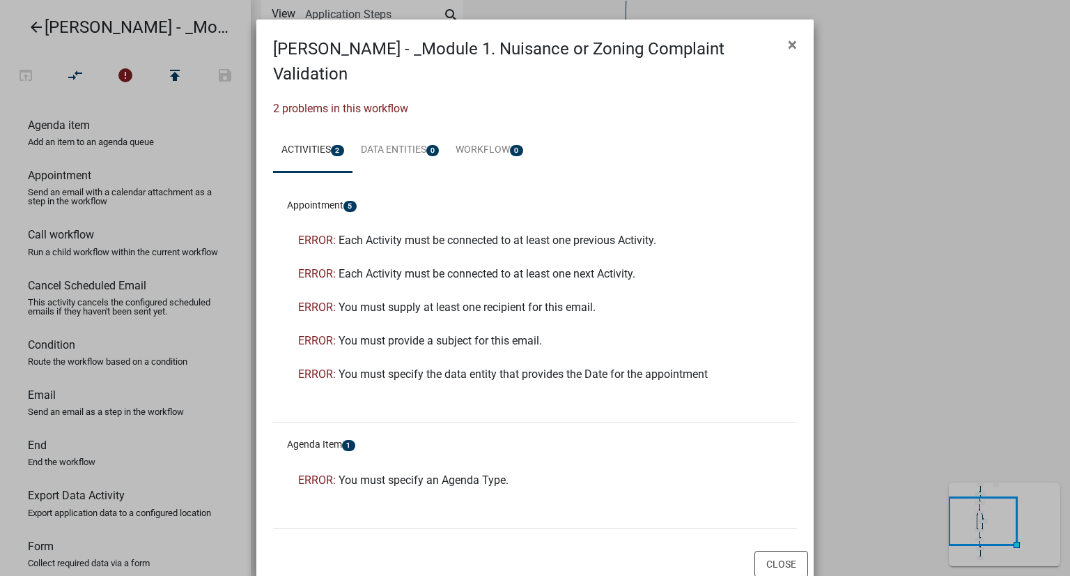
click at [934, 268] on ngb-modal-window "Alex - _Module 1. Nuisance or Zoning Complaint Validation × 2 problems in this …" at bounding box center [535, 288] width 1070 height 576
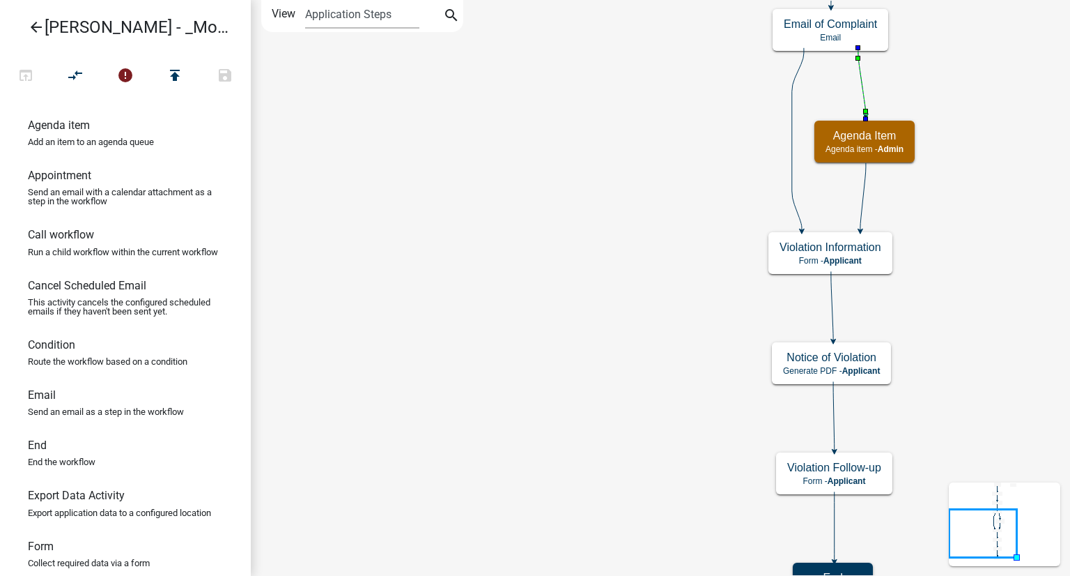
click at [970, 17] on icon "Start Start - Applicant Complainant Information Form - Applicant Notice of Viol…" at bounding box center [670, 302] width 837 height 603
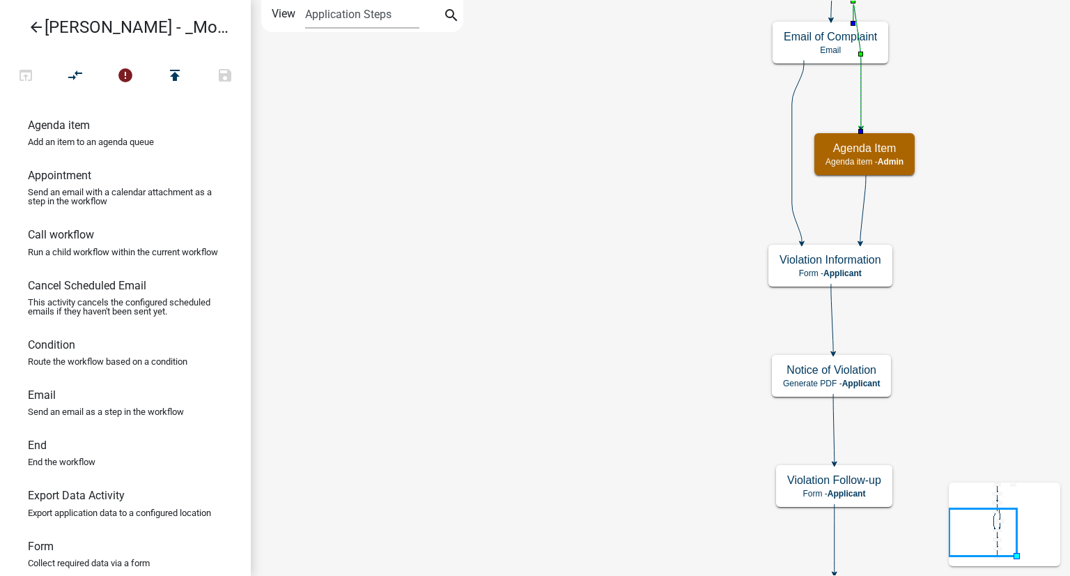
click at [915, 88] on icon "Start Start - Applicant Complainant Information Form - Applicant Notice of Viol…" at bounding box center [670, 308] width 837 height 615
click at [999, 134] on icon "Start Start - Applicant Complainant Information Form - Applicant Notice of Viol…" at bounding box center [670, 308] width 837 height 615
click at [966, 93] on icon "Start Start - Applicant Complainant Information Form - Applicant Notice of Viol…" at bounding box center [670, 308] width 837 height 615
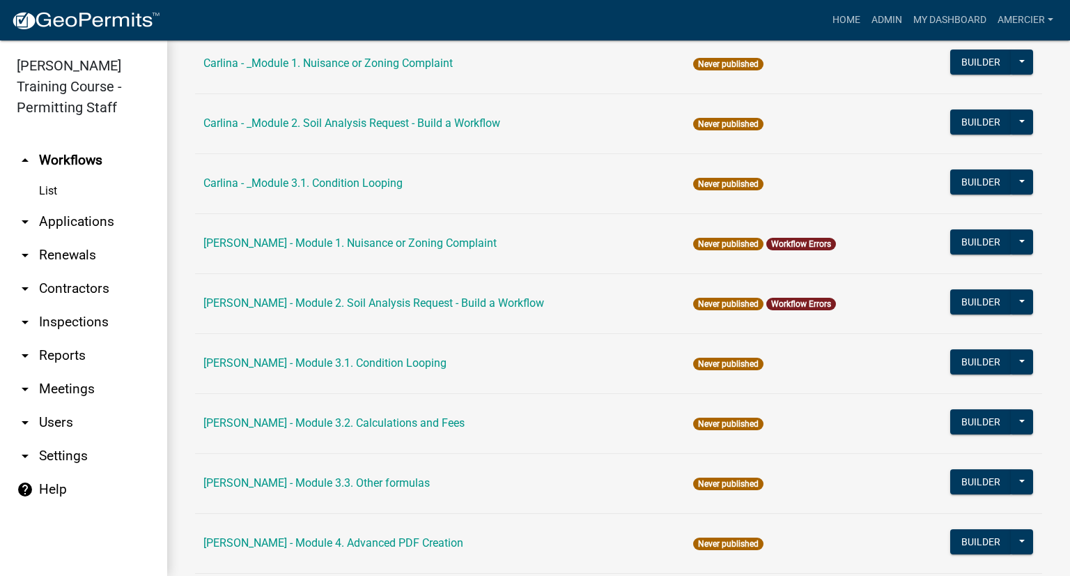
scroll to position [348, 0]
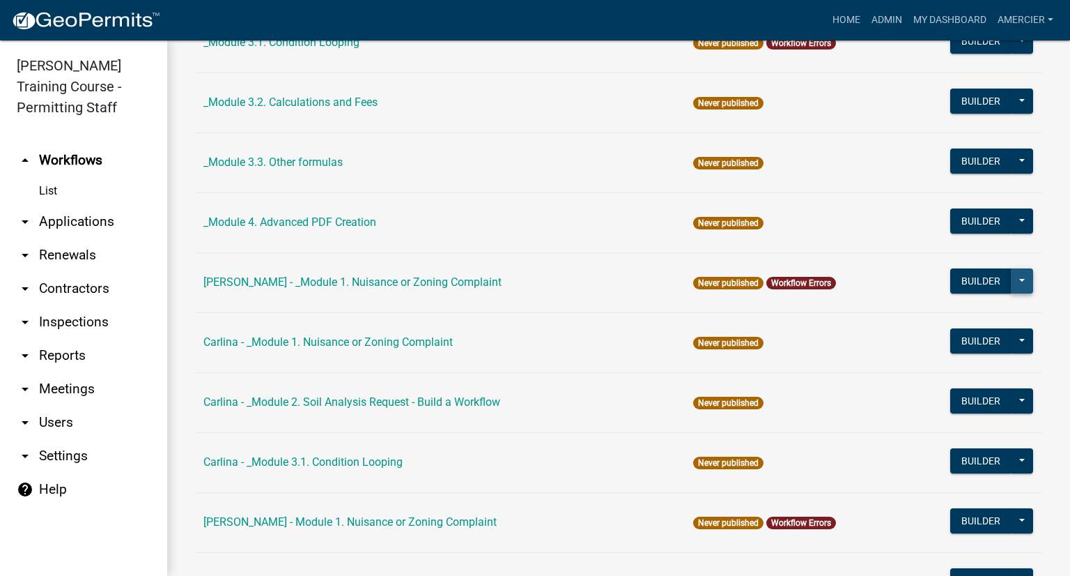
click at [1019, 282] on button at bounding box center [1022, 280] width 22 height 25
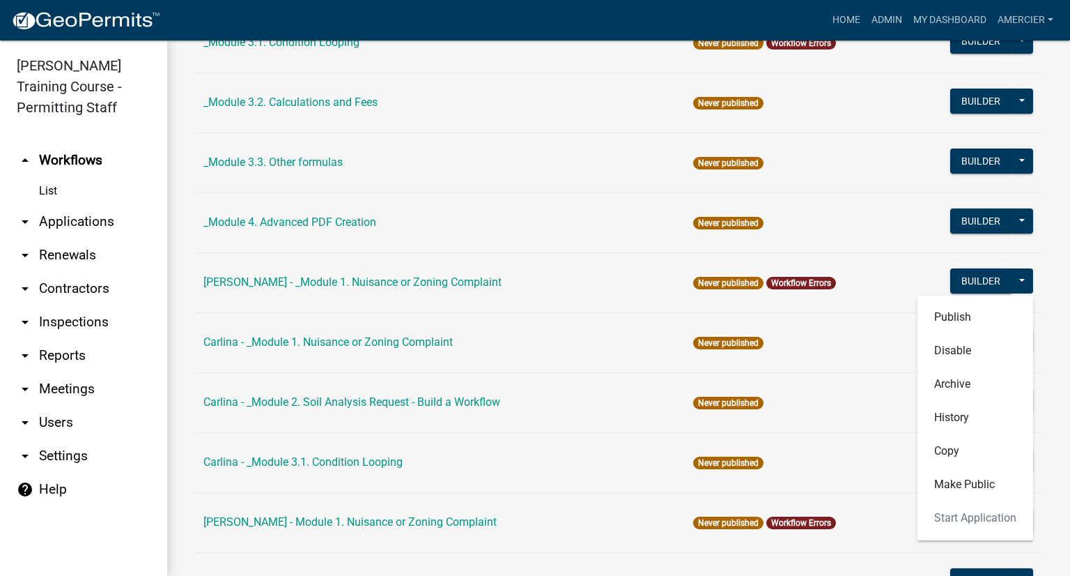
click at [503, 155] on td "_Module 3.3. Other formulas" at bounding box center [440, 162] width 490 height 60
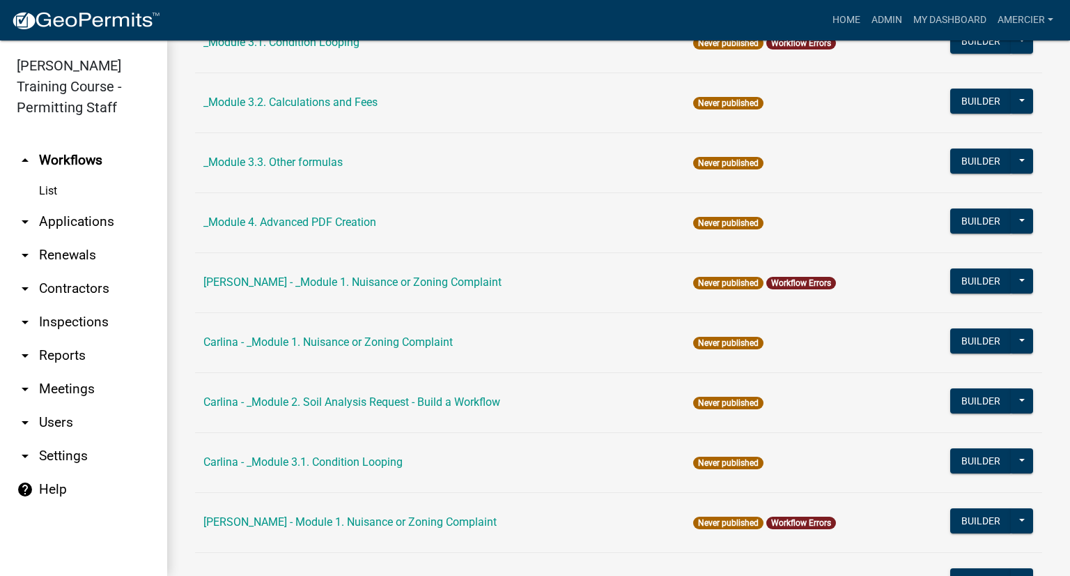
click at [775, 281] on link "Workflow Errors" at bounding box center [801, 283] width 60 height 10
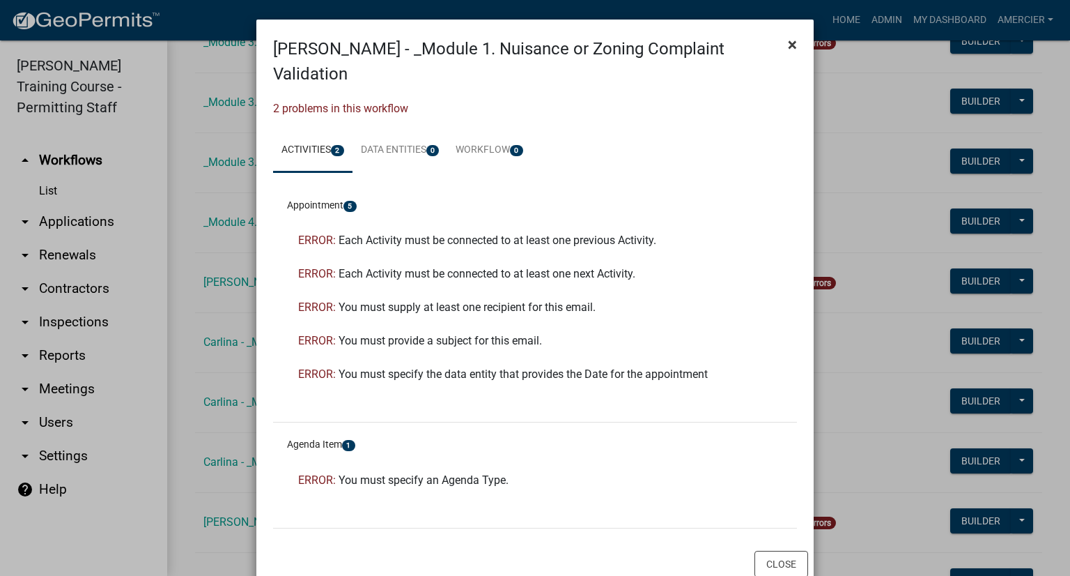
click at [788, 35] on span "×" at bounding box center [792, 45] width 9 height 20
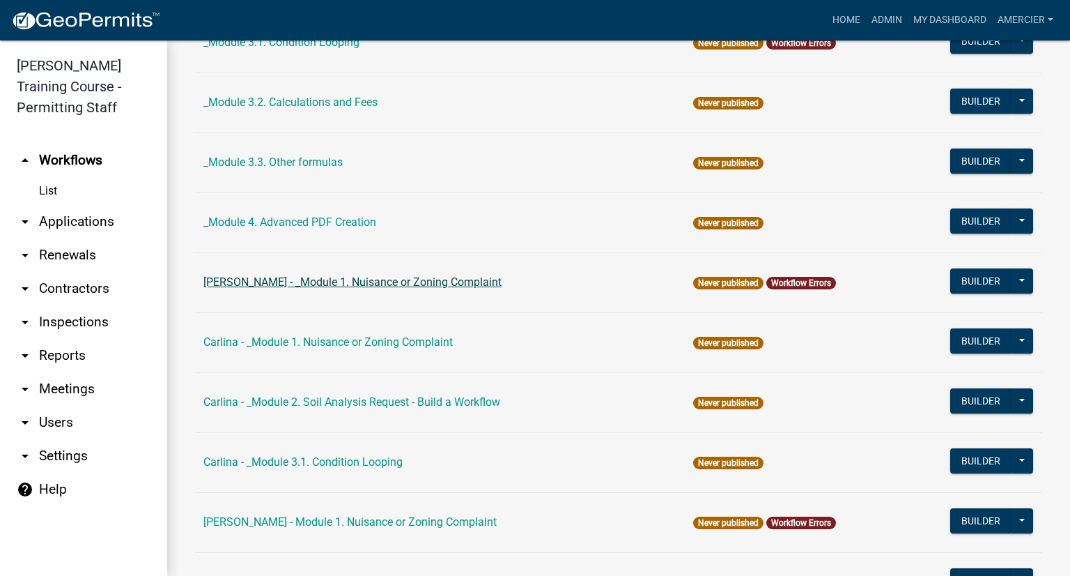
click at [234, 286] on link "[PERSON_NAME] - _Module 1. Nuisance or Zoning Complaint" at bounding box center [352, 281] width 298 height 13
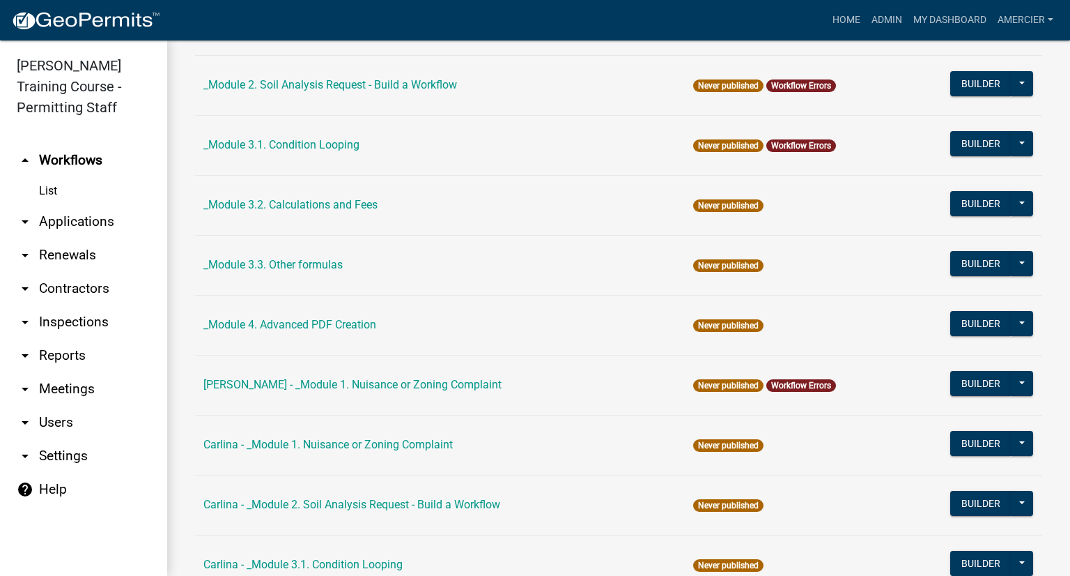
scroll to position [279, 0]
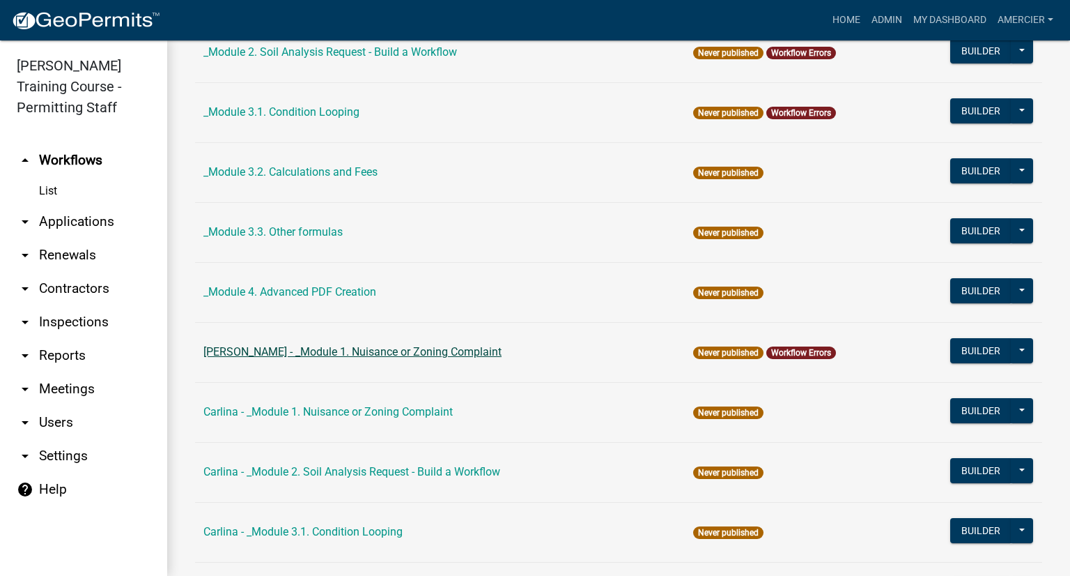
click at [295, 353] on link "[PERSON_NAME] - _Module 1. Nuisance or Zoning Complaint" at bounding box center [352, 351] width 298 height 13
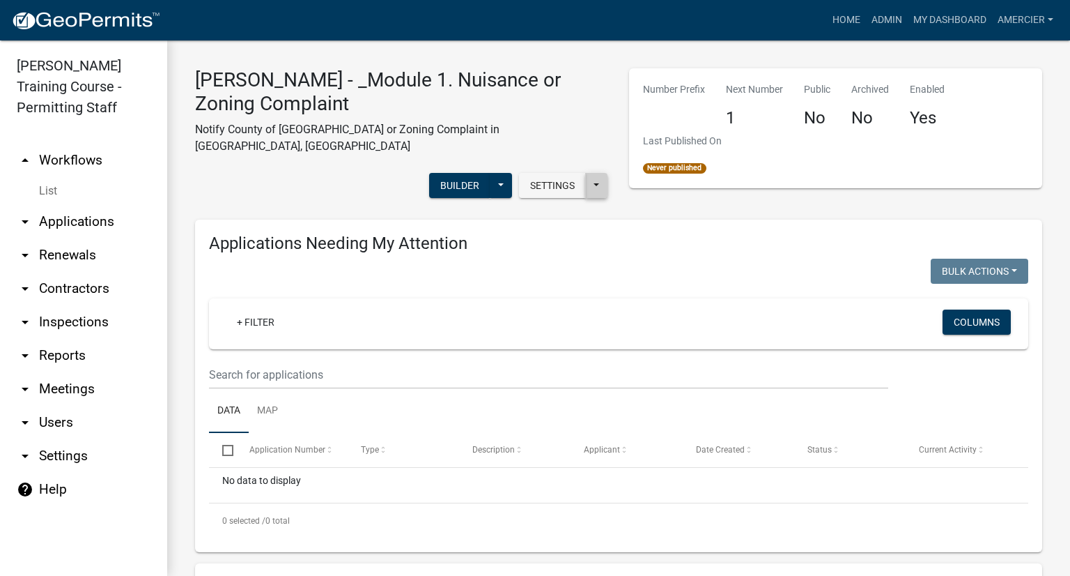
click at [594, 173] on button at bounding box center [596, 185] width 22 height 25
click at [507, 279] on div "Applications Needing My Attention Bulk Actions Void Expire Lock Withdraw + Filt…" at bounding box center [618, 385] width 847 height 333
click at [491, 173] on button at bounding box center [501, 185] width 22 height 25
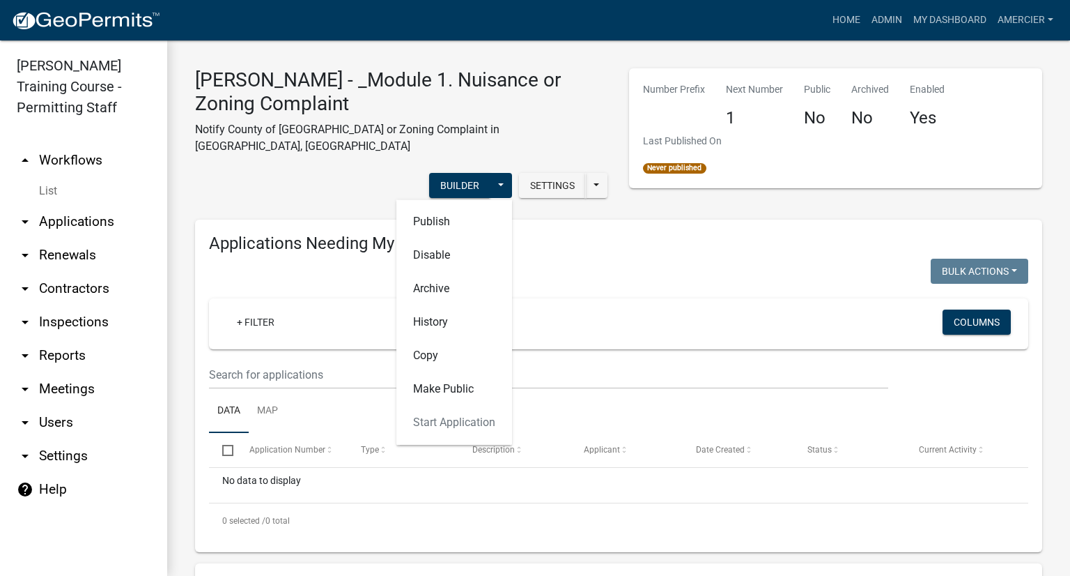
click at [605, 236] on div "Applications Needing My Attention Bulk Actions Void Expire Lock Withdraw + Filt…" at bounding box center [618, 385] width 847 height 333
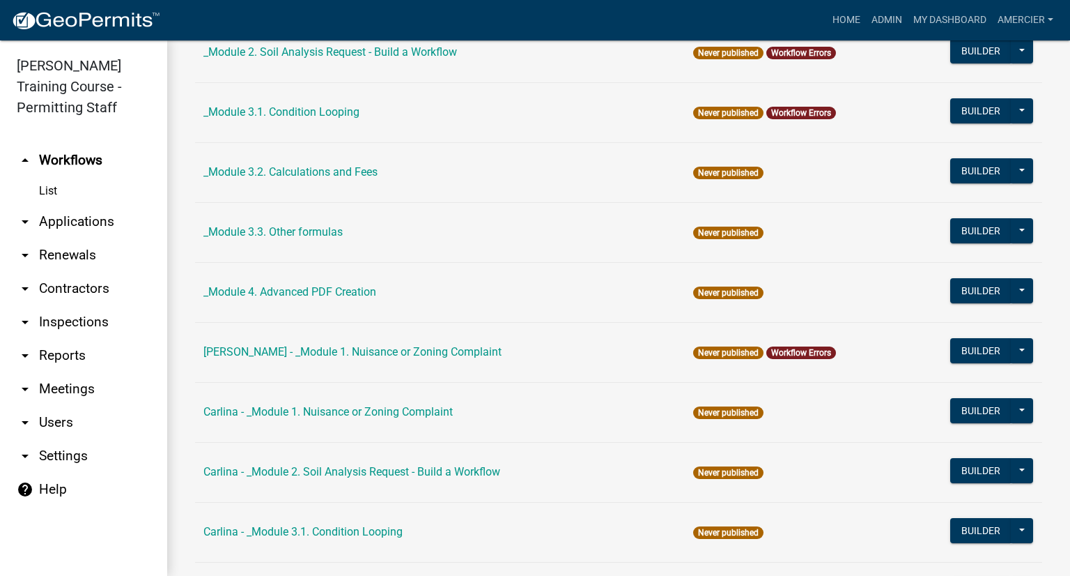
scroll to position [418, 0]
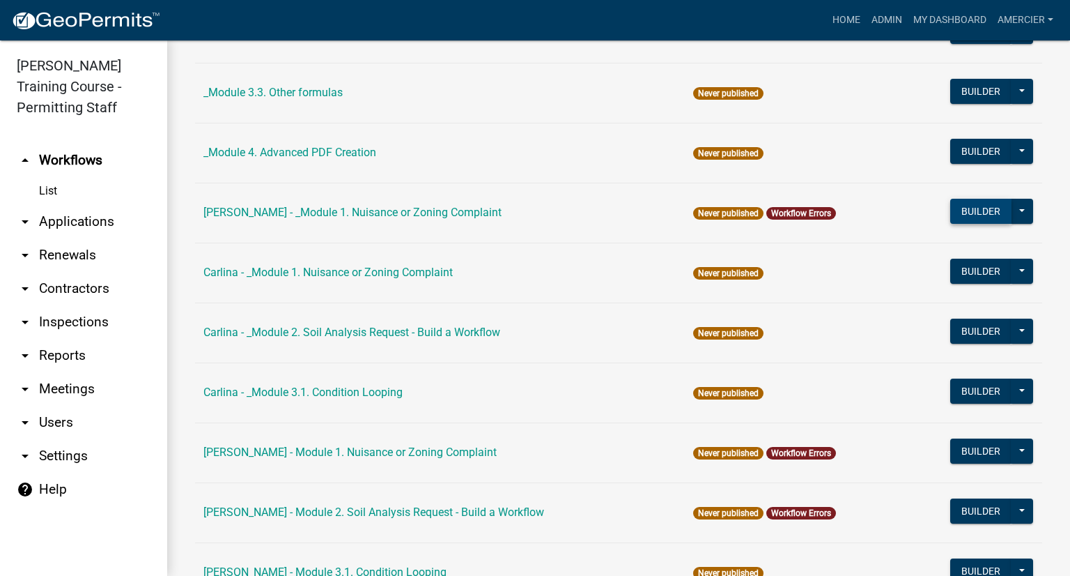
click at [971, 206] on button "Builder" at bounding box center [980, 211] width 61 height 25
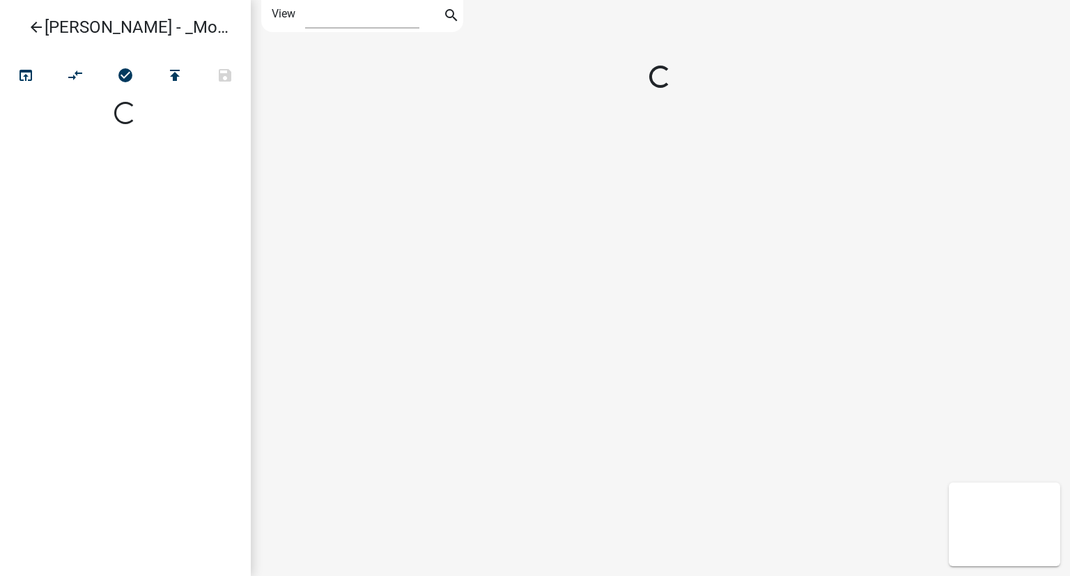
select select "1"
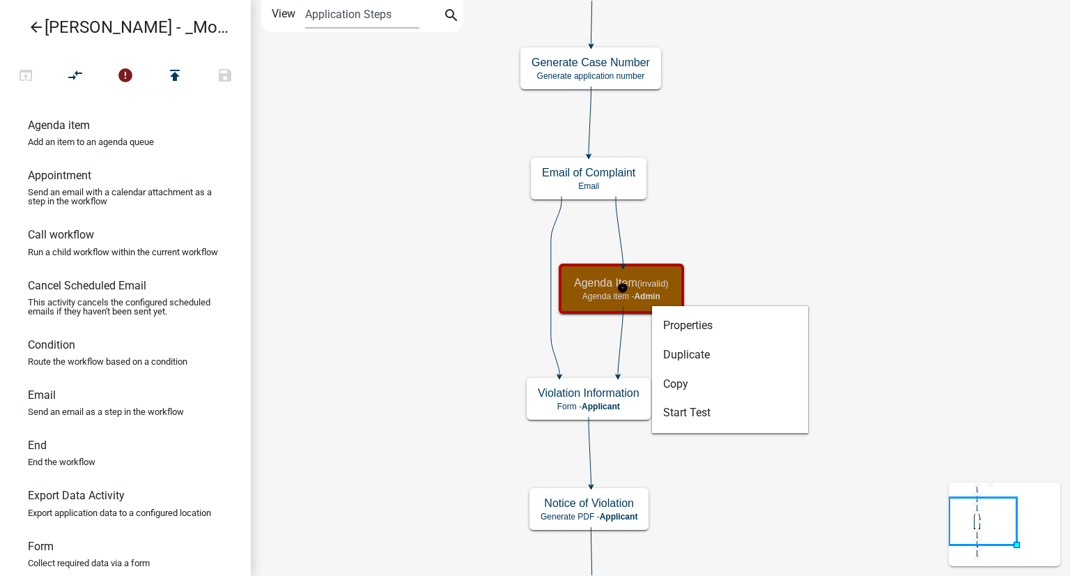
click at [637, 288] on h5 "Agenda Item (invalid)" at bounding box center [621, 282] width 95 height 13
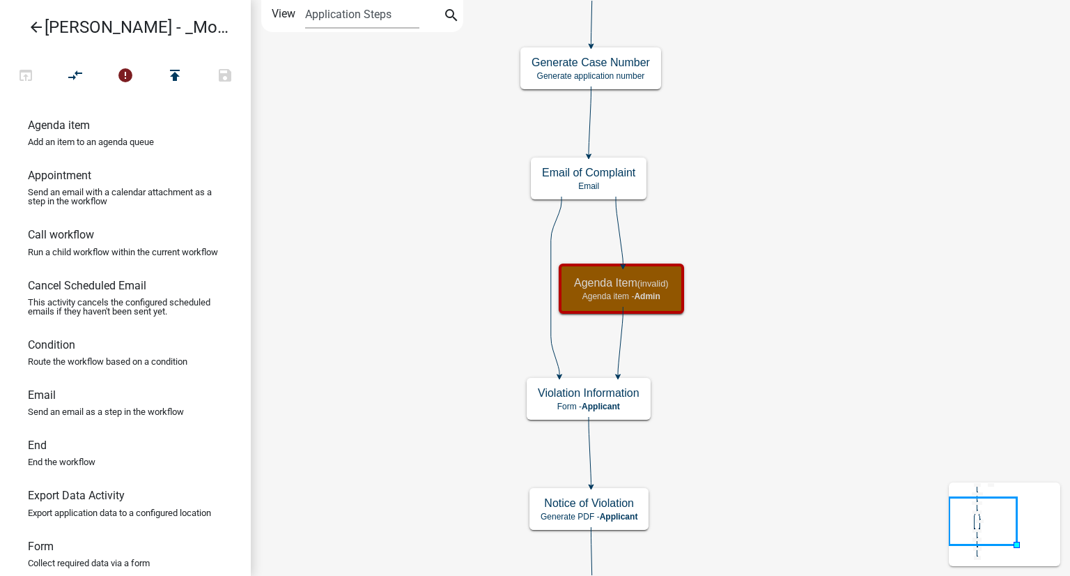
click at [46, 134] on link "Agenda item Add an item to an agenda queue" at bounding box center [125, 138] width 251 height 50
click at [95, 139] on p "Add an item to an agenda queue" at bounding box center [91, 141] width 126 height 9
drag, startPoint x: 95, startPoint y: 139, endPoint x: 582, endPoint y: 275, distance: 506.5
click at [582, 275] on div "arrow_back Alex - _Module 1. Nuisance or Zoning Complaint open_in_browser compa…" at bounding box center [535, 288] width 1070 height 576
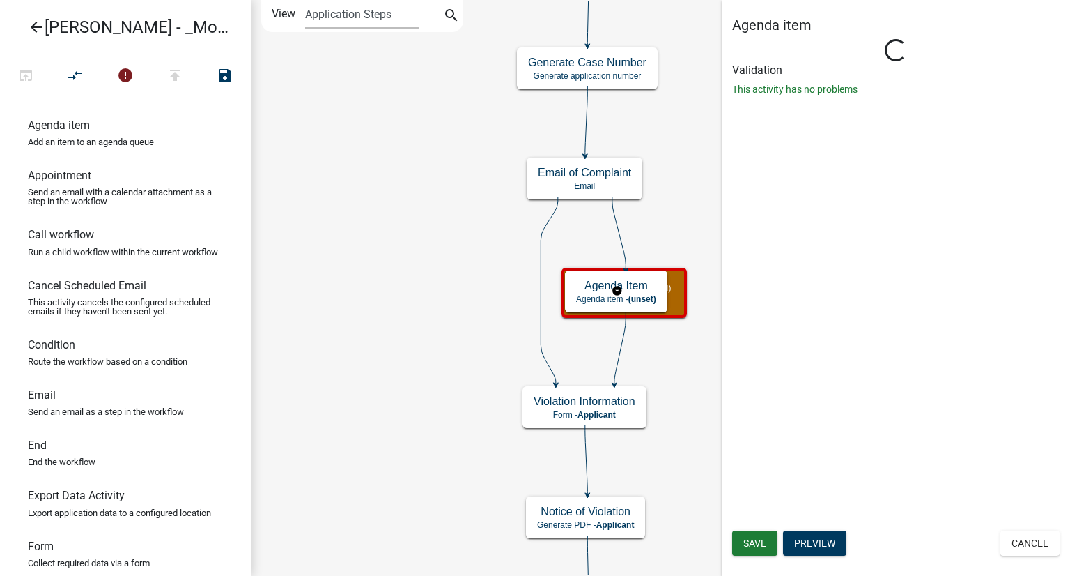
select select
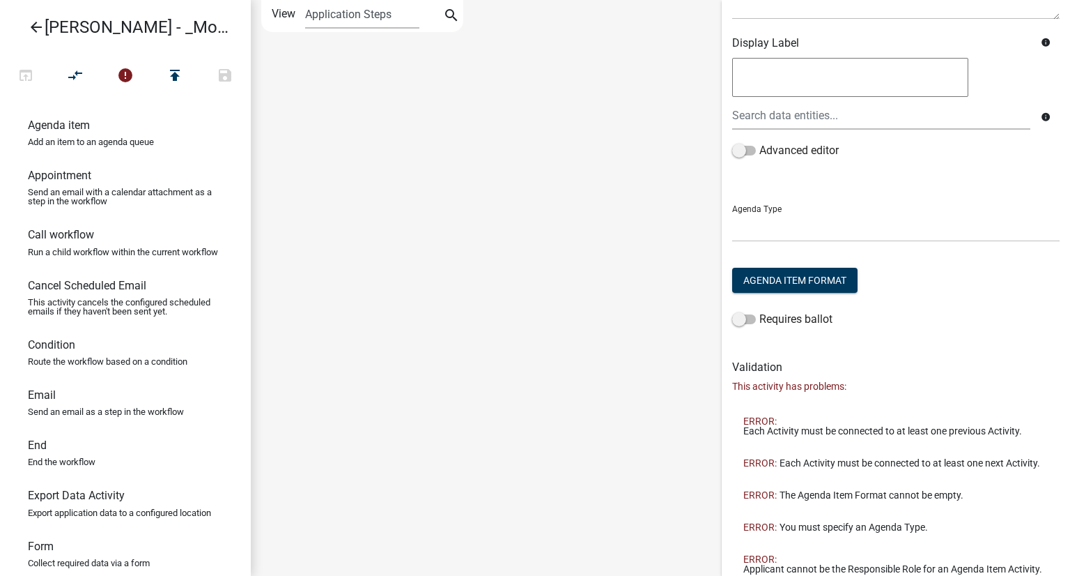
scroll to position [279, 0]
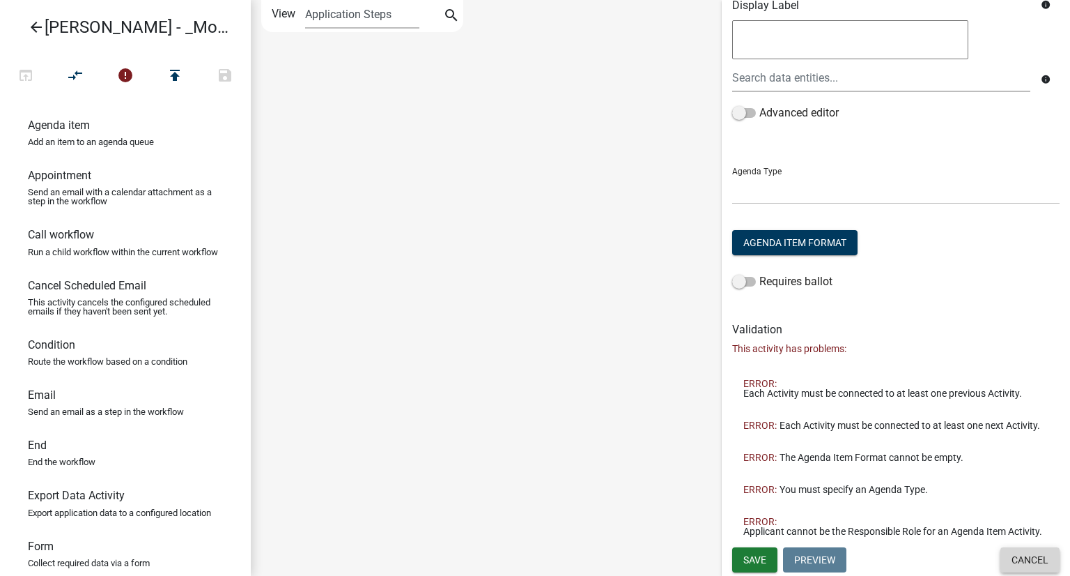
click at [1026, 552] on button "Cancel" at bounding box center [1030, 559] width 59 height 25
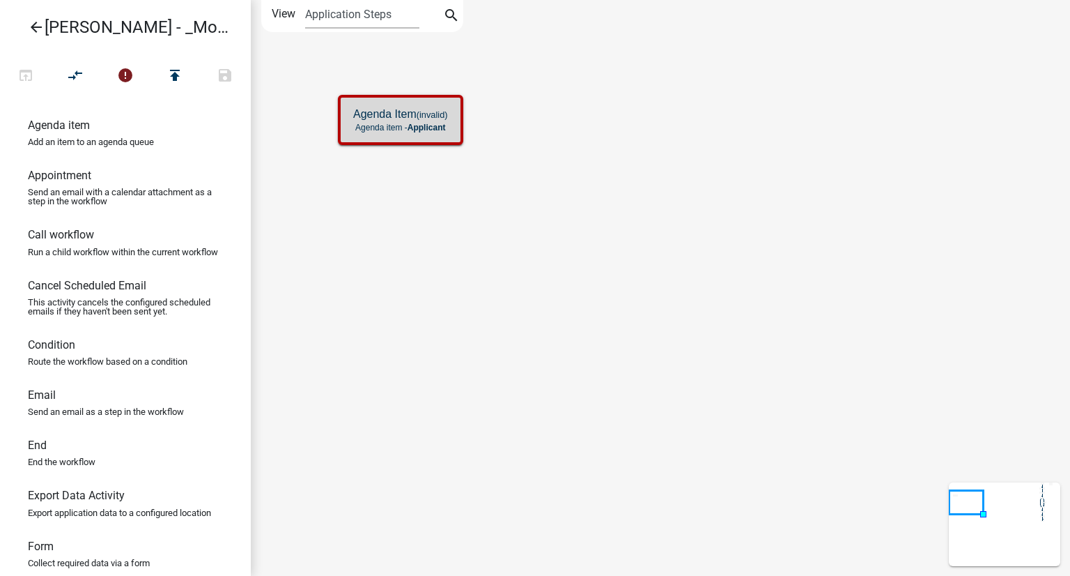
click at [8, 105] on ul "Agenda item Add an item to an agenda queue Appointment Send an email with a cal…" at bounding box center [125, 339] width 251 height 474
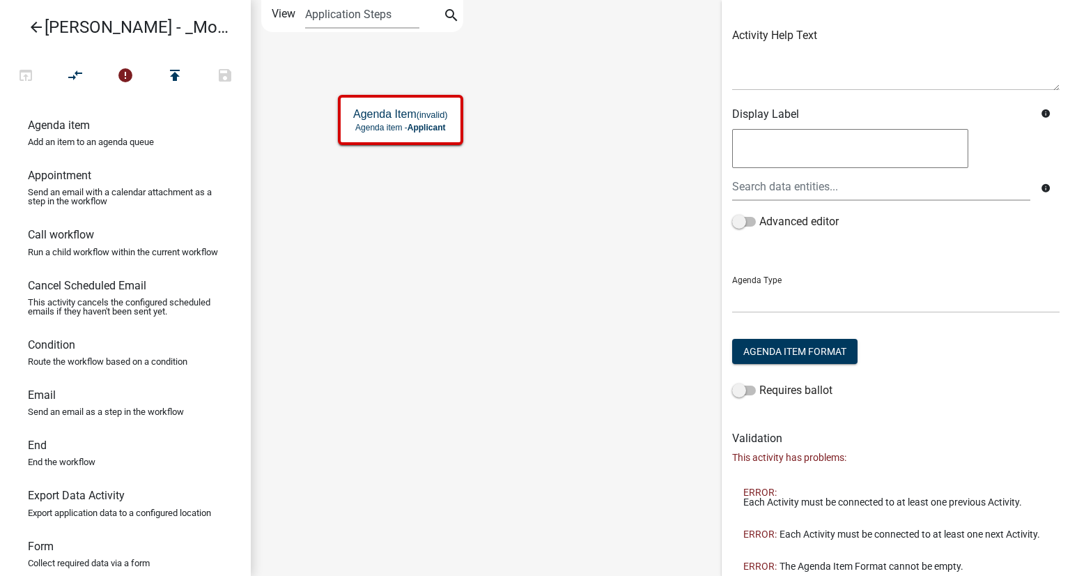
scroll to position [279, 0]
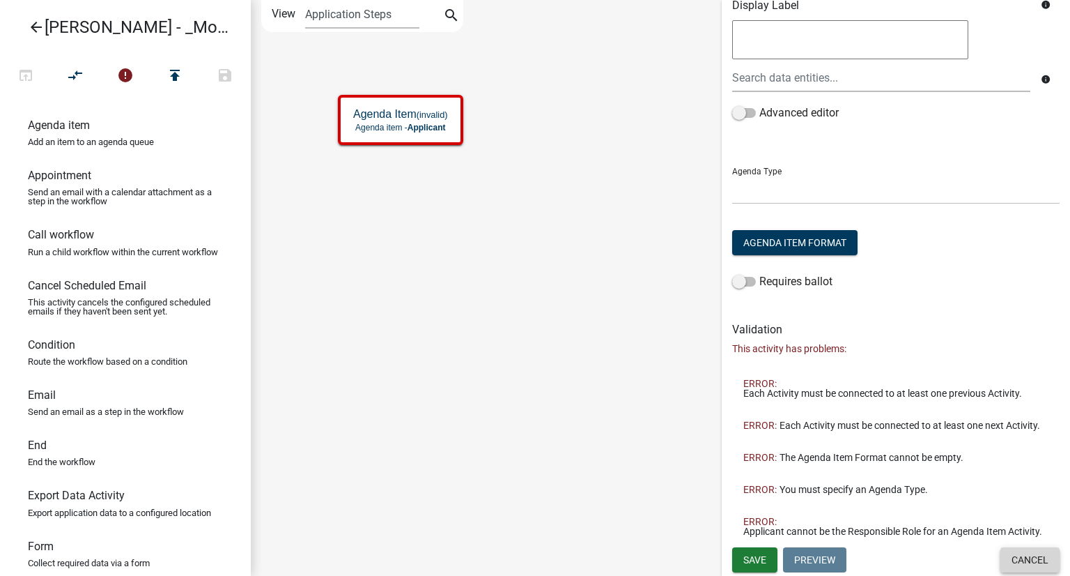
click at [1016, 555] on button "Cancel" at bounding box center [1030, 559] width 59 height 25
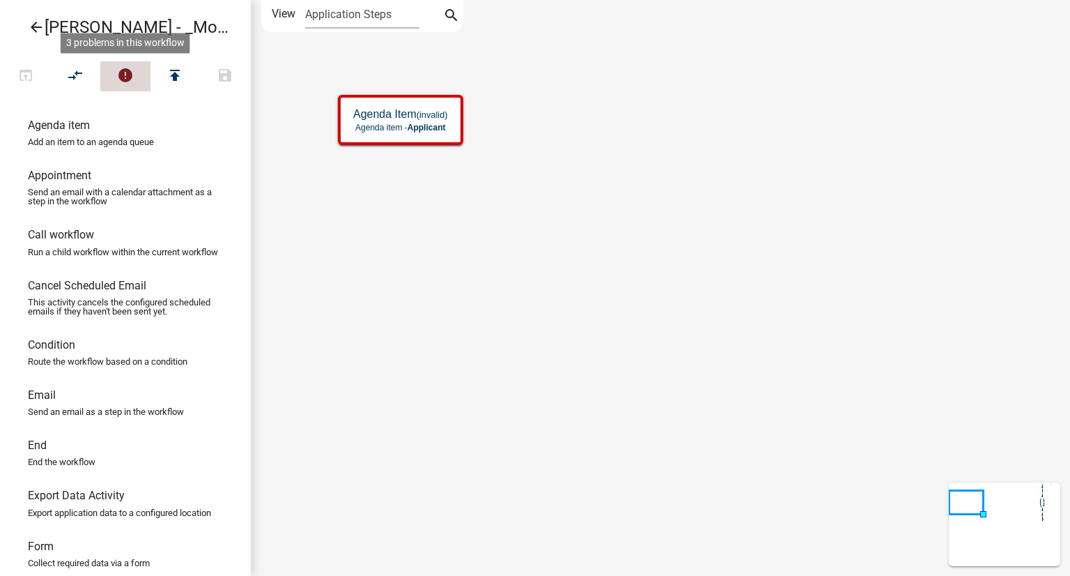
click at [132, 75] on icon "error" at bounding box center [125, 77] width 17 height 20
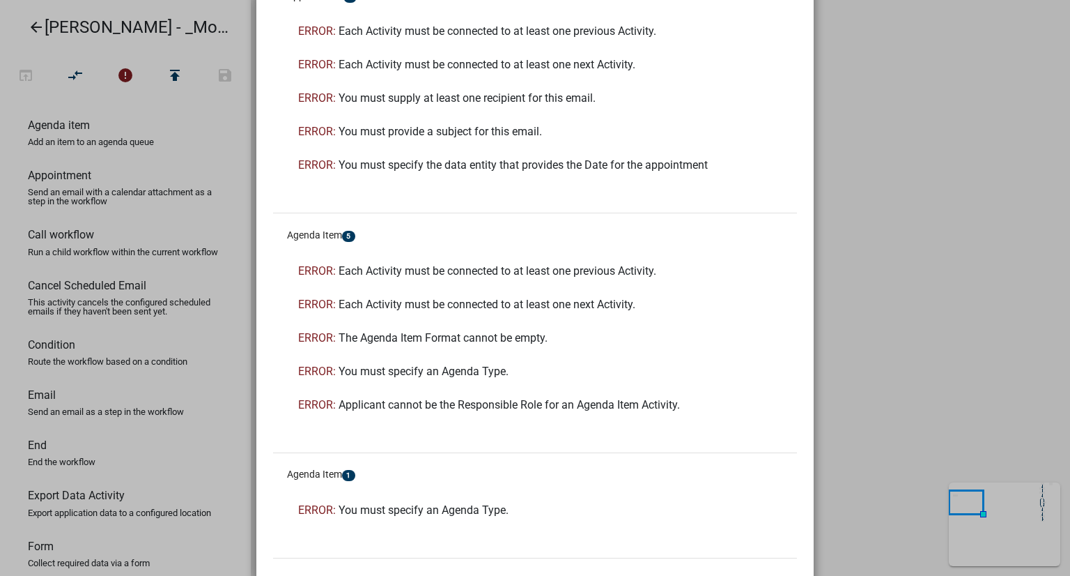
scroll to position [240, 0]
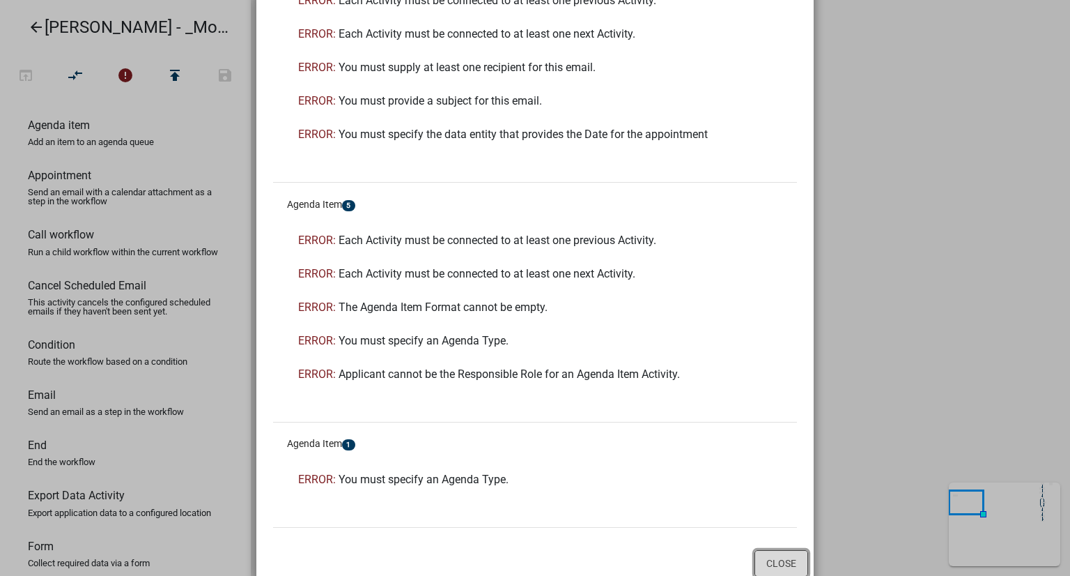
click at [780, 550] on button "Close" at bounding box center [782, 563] width 54 height 26
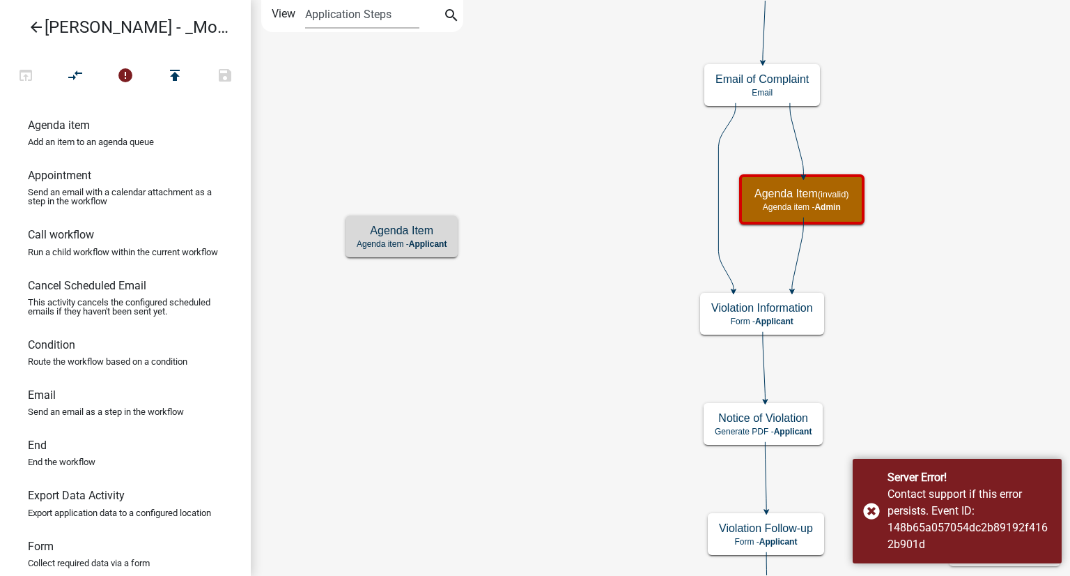
click at [1022, 405] on icon "Start Start - Applicant Complainant Information Form - Applicant Notice of Viol…" at bounding box center [661, 332] width 818 height 663
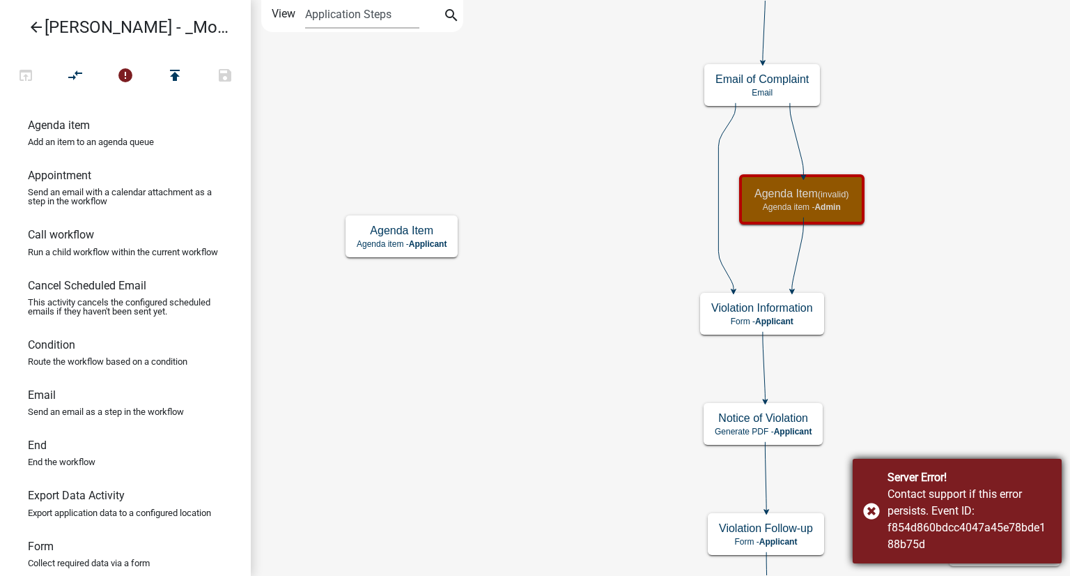
click at [864, 507] on div "Server Error! Contact support if this error persists. Event ID: f854d860bdcc404…" at bounding box center [957, 510] width 209 height 105
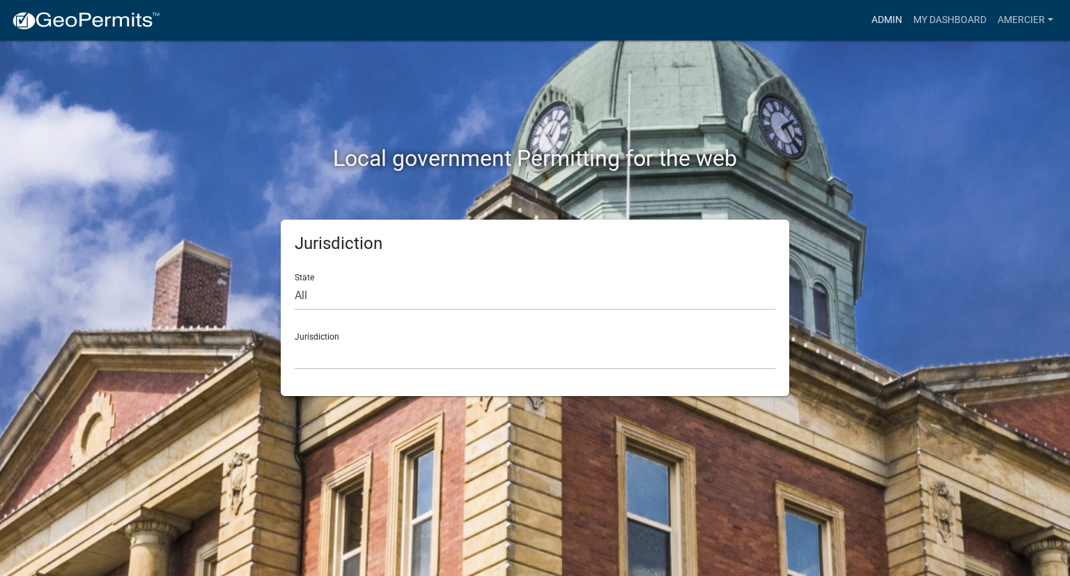
click at [880, 12] on link "Admin" at bounding box center [887, 20] width 42 height 26
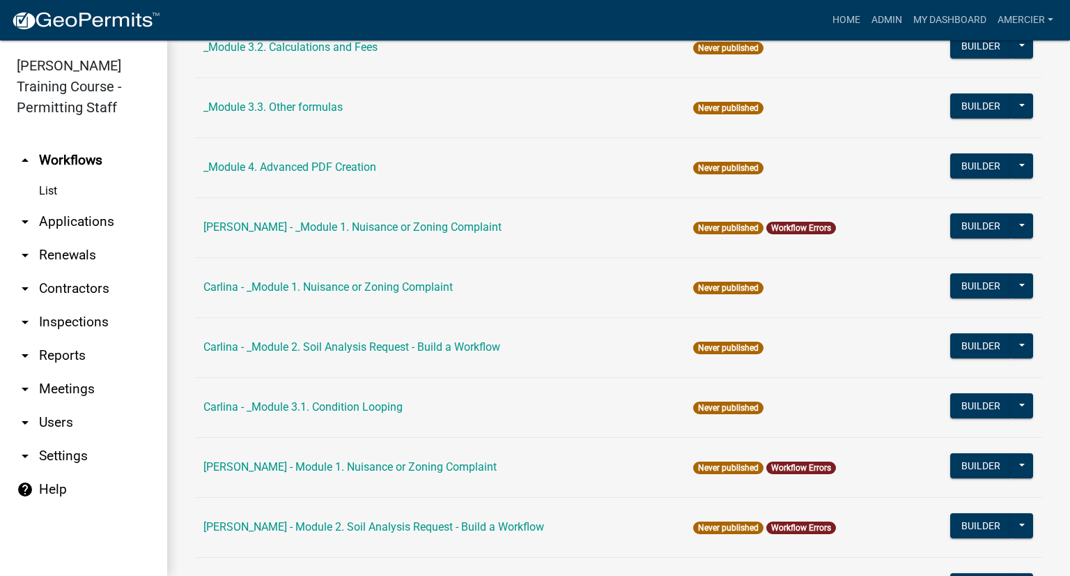
scroll to position [488, 0]
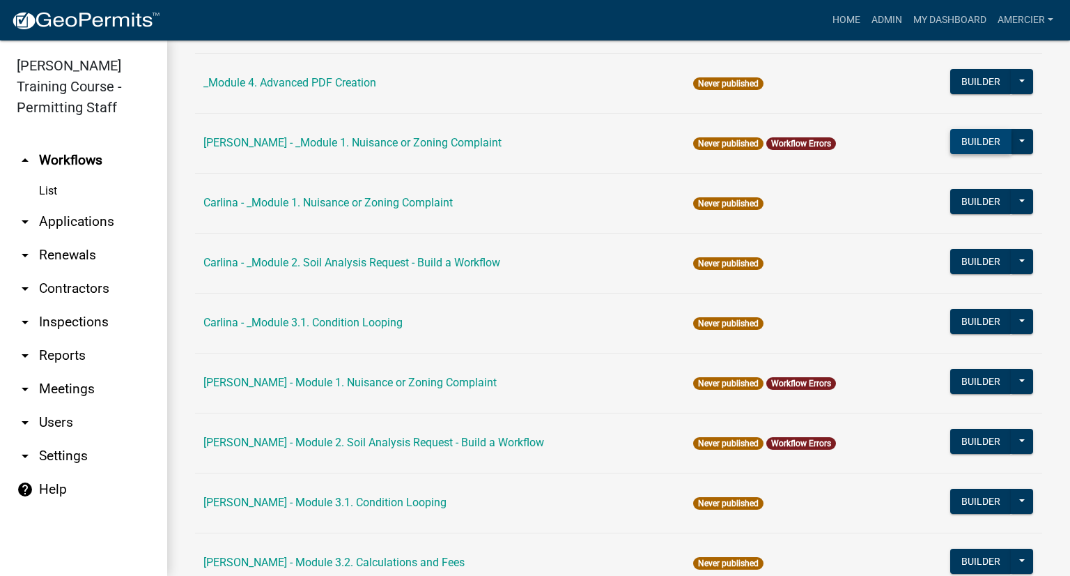
click at [964, 136] on button "Builder" at bounding box center [980, 141] width 61 height 25
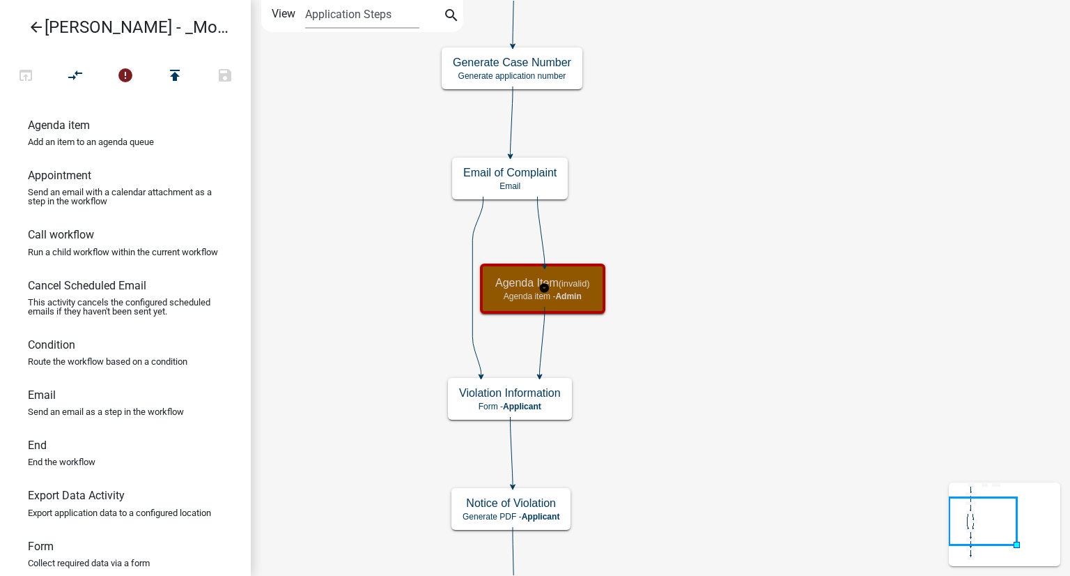
click at [516, 272] on div "Agenda Item (invalid) Agenda item - Admin" at bounding box center [542, 289] width 117 height 42
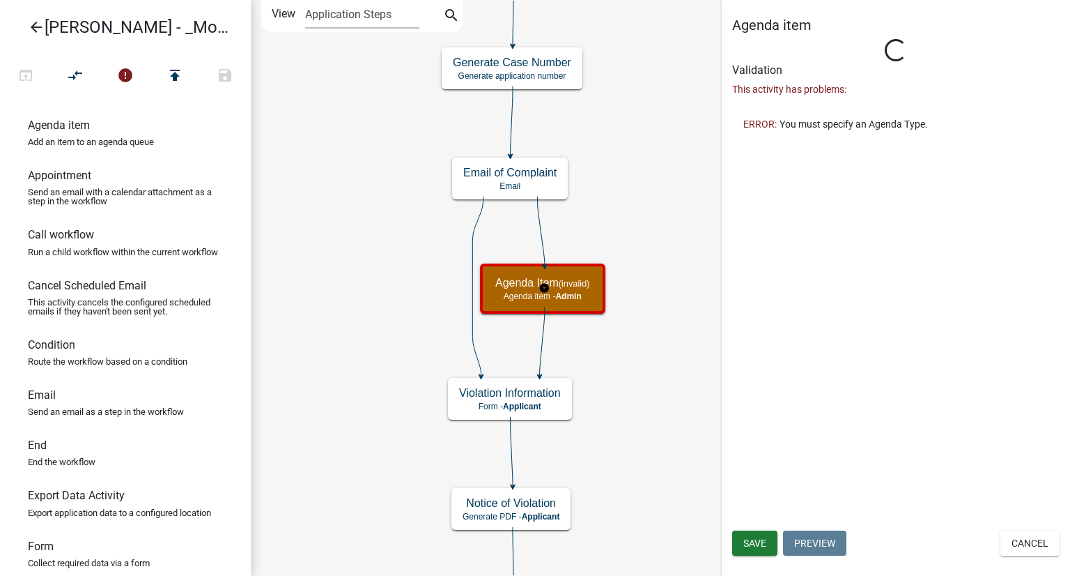
select select "1915EA58-7059-4941-9CAC-DBBDEE29AFEC"
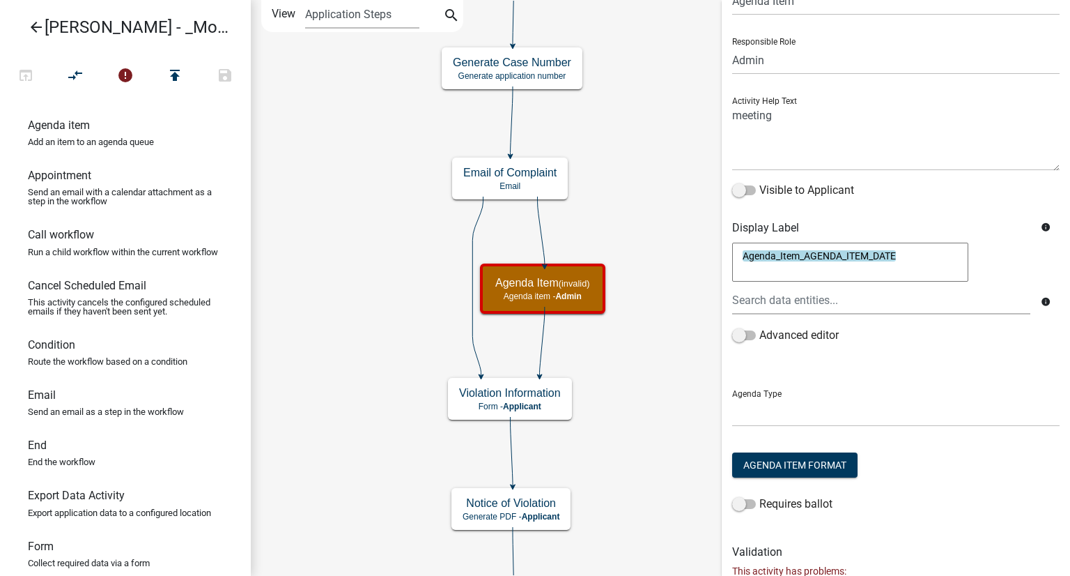
scroll to position [146, 0]
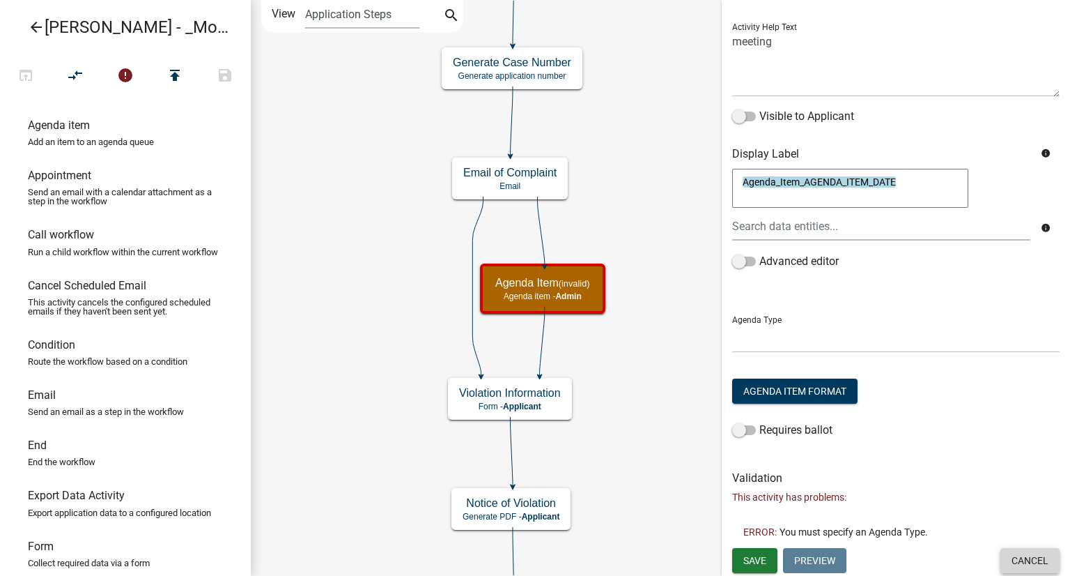
click at [1007, 557] on button "Cancel" at bounding box center [1030, 560] width 59 height 25
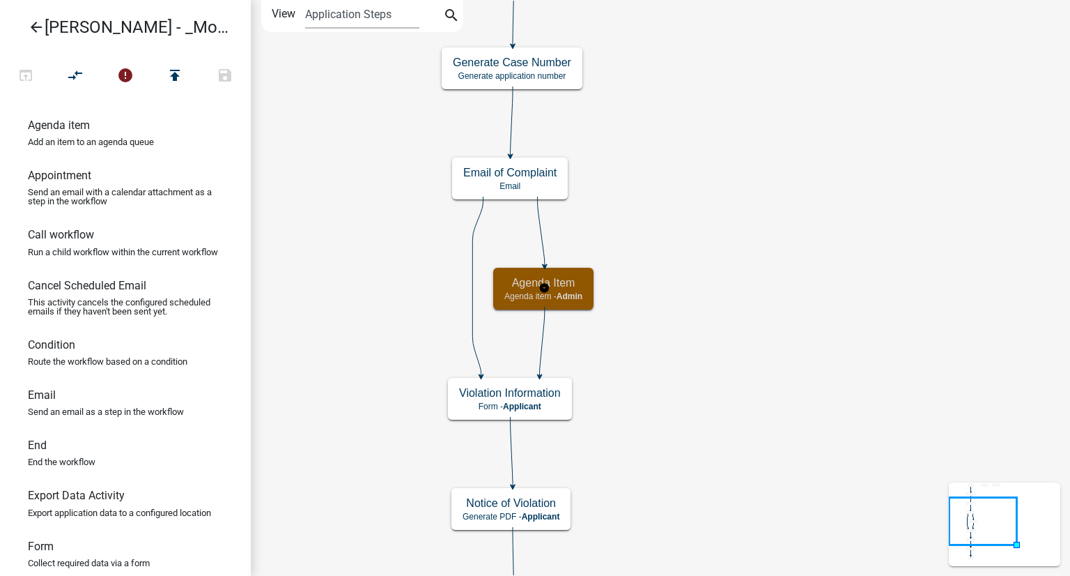
click at [552, 290] on div "Agenda Item Agenda item - Admin" at bounding box center [543, 289] width 100 height 42
